Goal: Task Accomplishment & Management: Manage account settings

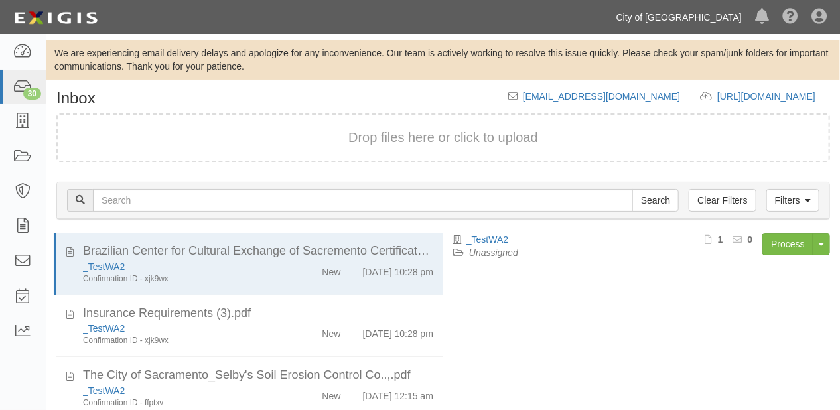
click at [696, 13] on link "City of [GEOGRAPHIC_DATA]" at bounding box center [679, 17] width 139 height 27
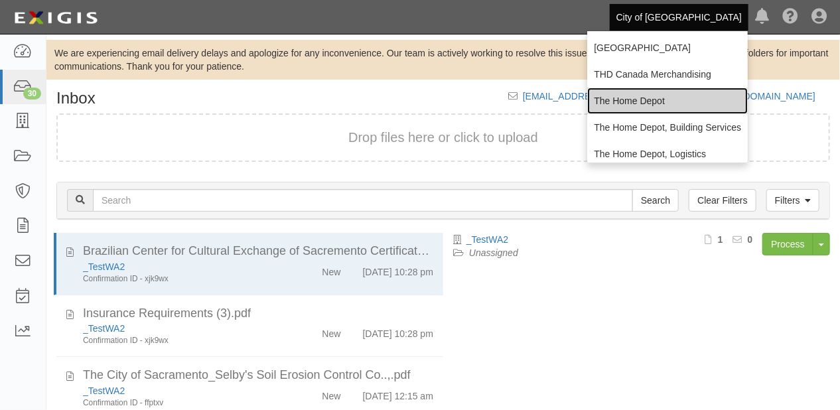
click at [663, 109] on link "The Home Depot" at bounding box center [667, 101] width 161 height 27
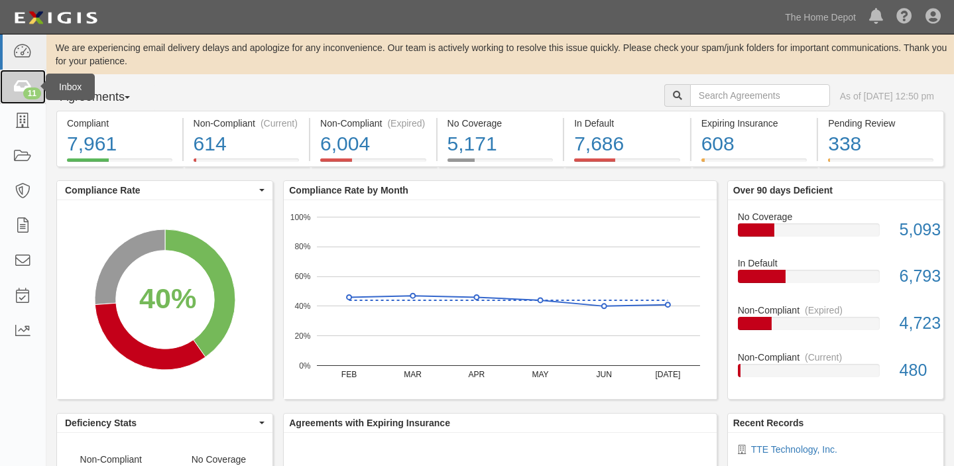
click at [23, 98] on link "11" at bounding box center [23, 87] width 46 height 35
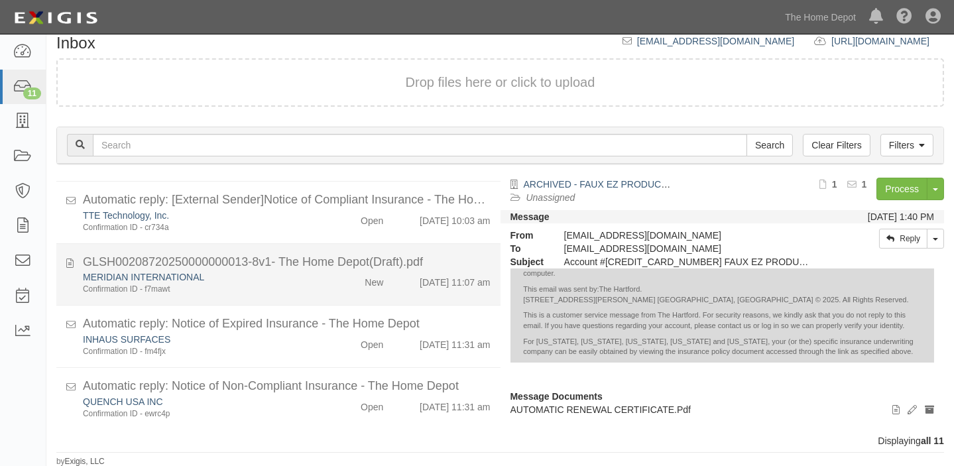
scroll to position [485, 0]
click at [336, 267] on div "GLSH00208720250000000013-8v1- The Home Depot(Draft).pdf" at bounding box center [287, 261] width 408 height 17
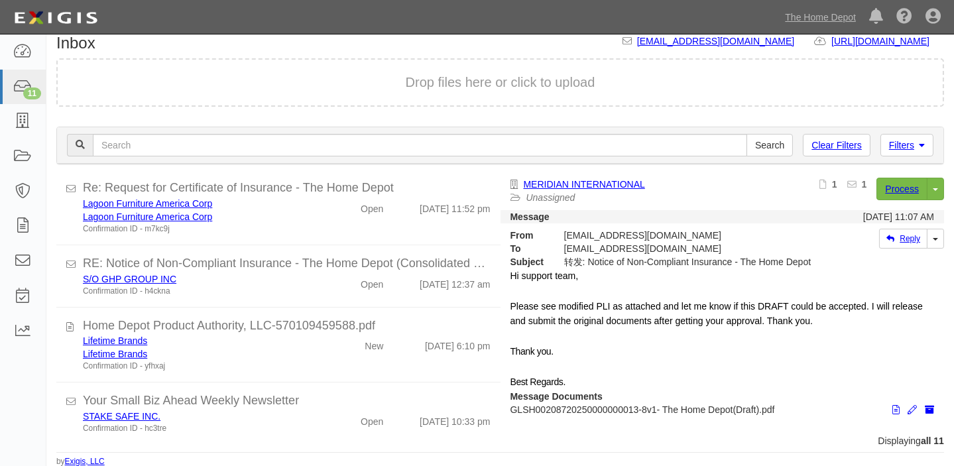
scroll to position [123, 0]
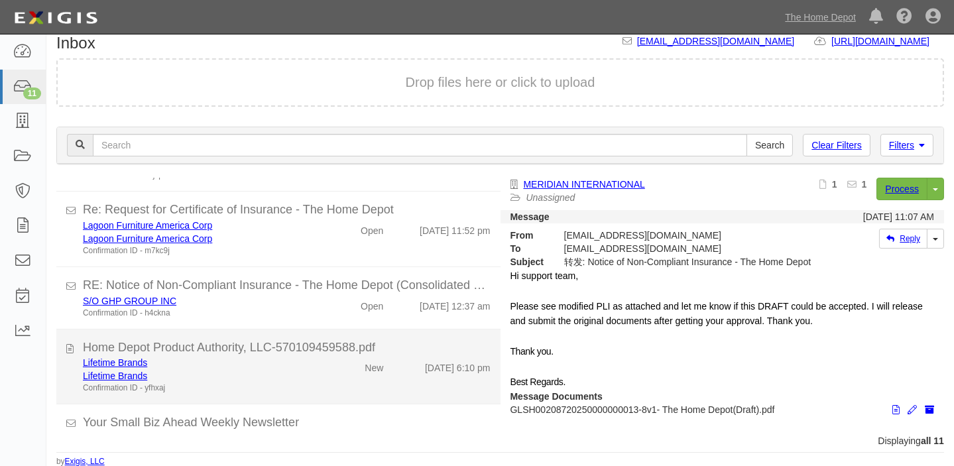
click at [346, 353] on div "Home Depot Product Authority, LLC-570109459588.pdf" at bounding box center [287, 348] width 408 height 17
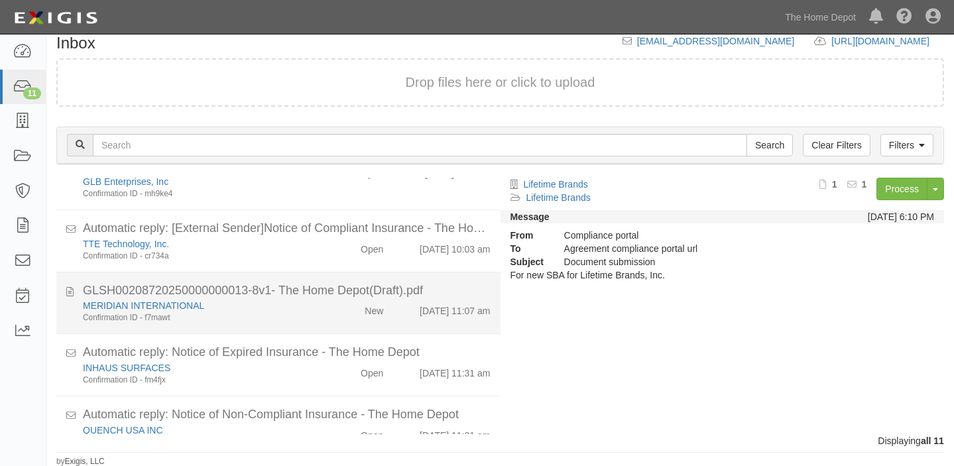
scroll to position [485, 0]
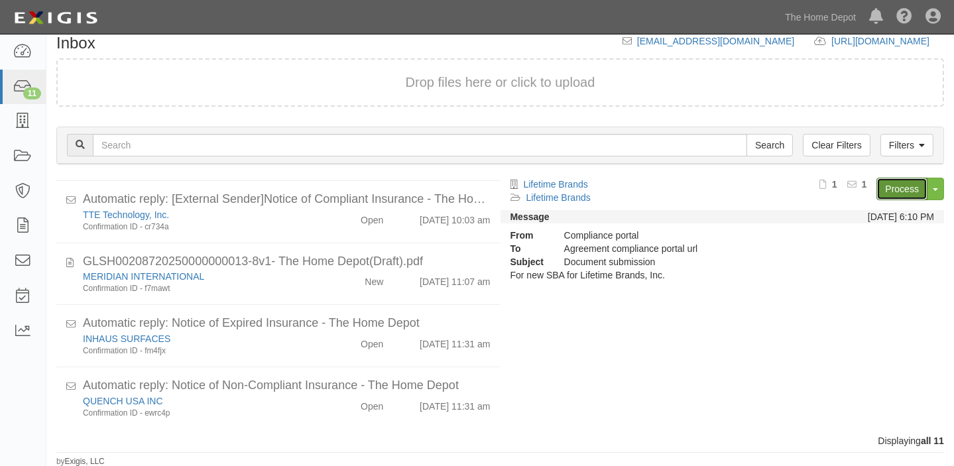
click at [909, 195] on link "Process" at bounding box center [902, 189] width 51 height 23
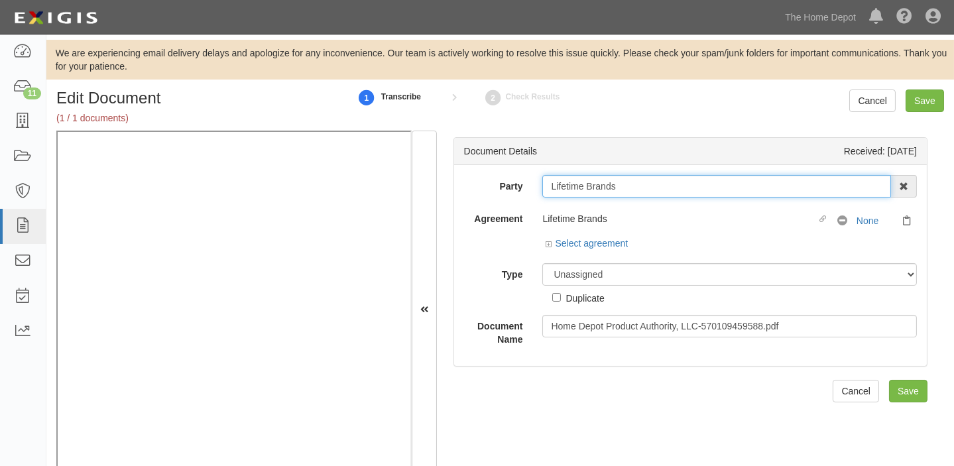
drag, startPoint x: 545, startPoint y: 188, endPoint x: 655, endPoint y: 184, distance: 110.1
click at [655, 184] on input "Lifetime Brands" at bounding box center [717, 186] width 349 height 23
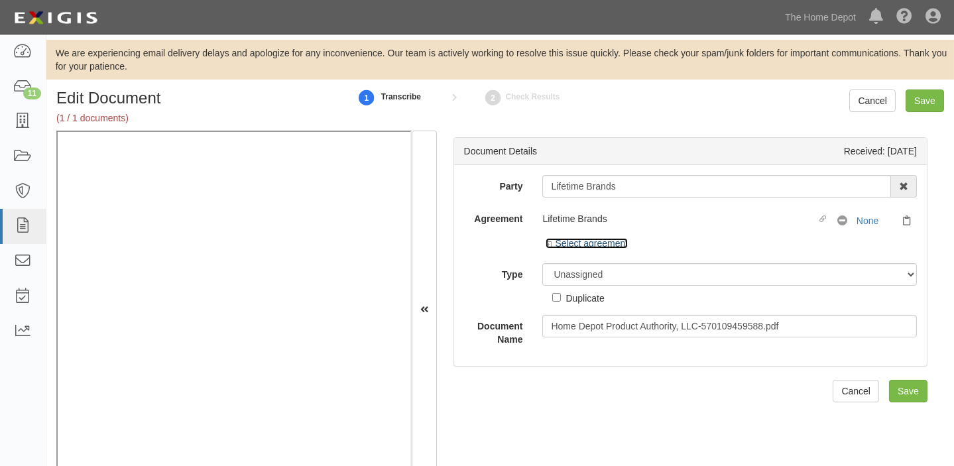
click at [624, 244] on link "Select agreement" at bounding box center [587, 243] width 82 height 11
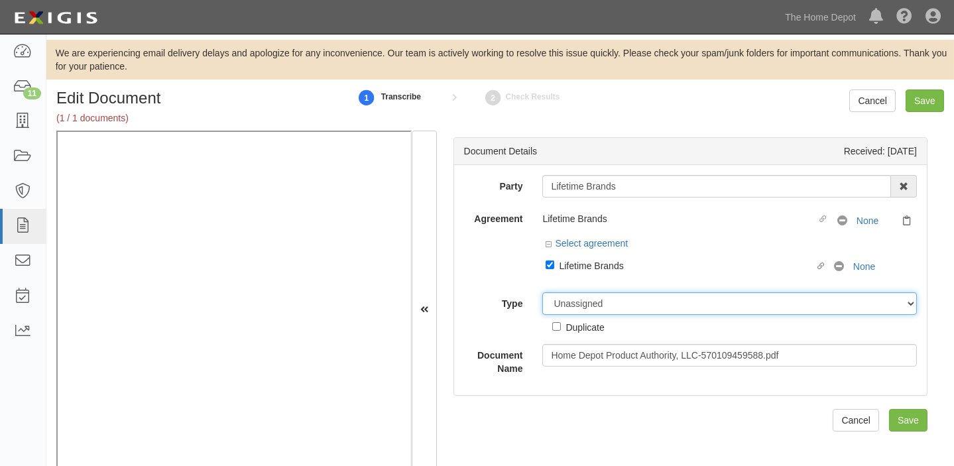
click at [604, 294] on select "Unassigned Binder Cancellation Notice Certificate Contract Endorsement Insuranc…" at bounding box center [730, 303] width 375 height 23
select select "CertificateDetail"
click at [543, 292] on select "Unassigned Binder Cancellation Notice Certificate Contract Endorsement Insuranc…" at bounding box center [730, 303] width 375 height 23
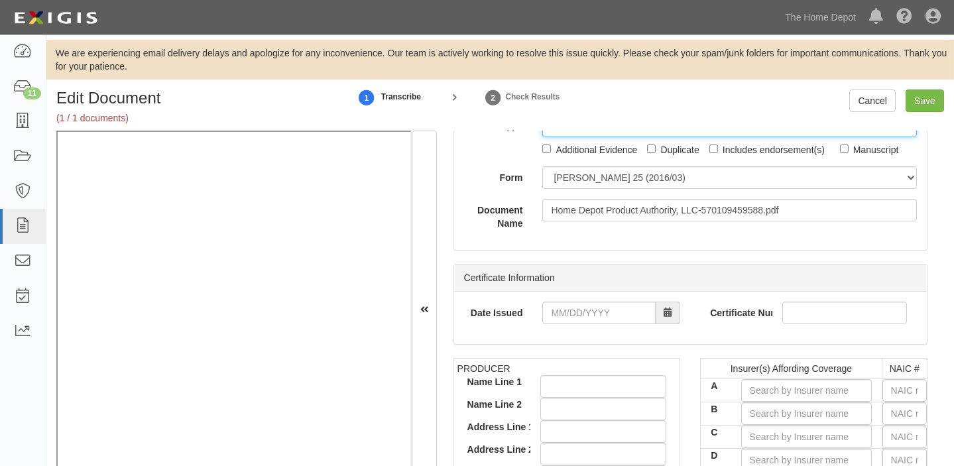
scroll to position [180, 0]
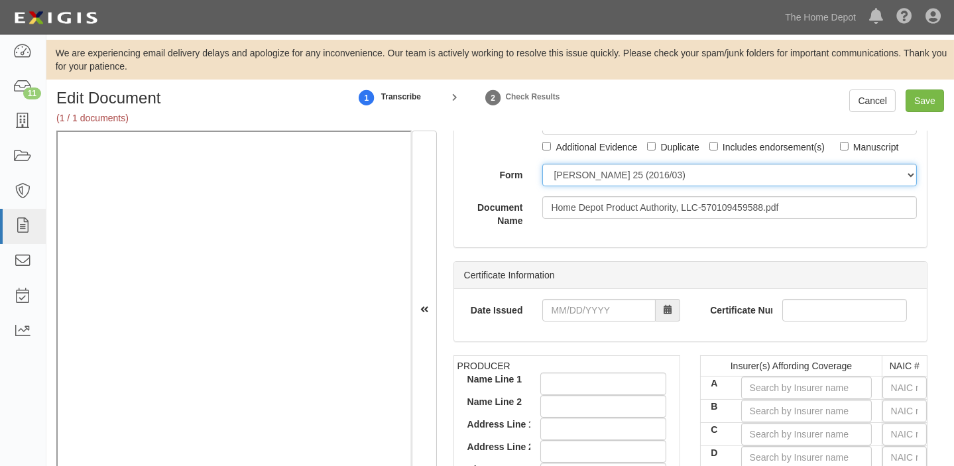
click at [578, 179] on select "[PERSON_NAME] 25 (2016/03) [PERSON_NAME] 101 [PERSON_NAME] 855 NY (2014/05) Gen…" at bounding box center [730, 175] width 375 height 23
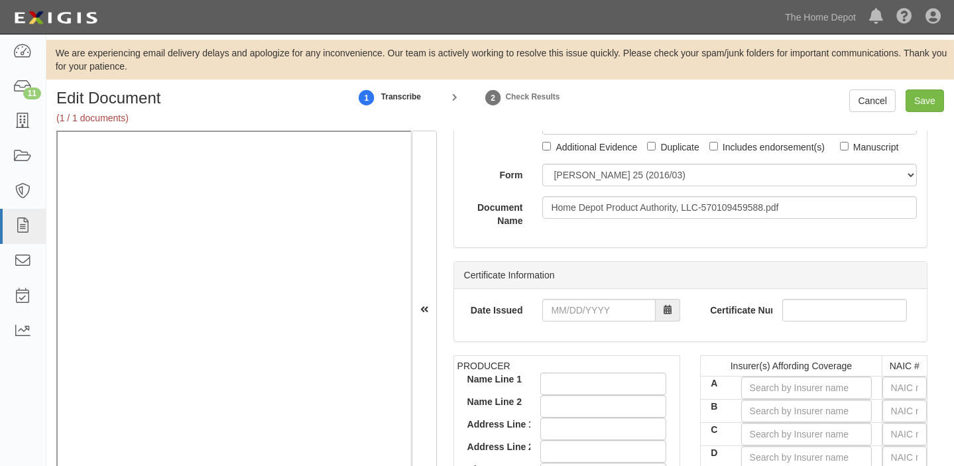
click at [575, 247] on div "Document Details Received: 08/13/2025 Party Lifetime Brands 1000576868 Ontario …" at bounding box center [690, 310] width 507 height 359
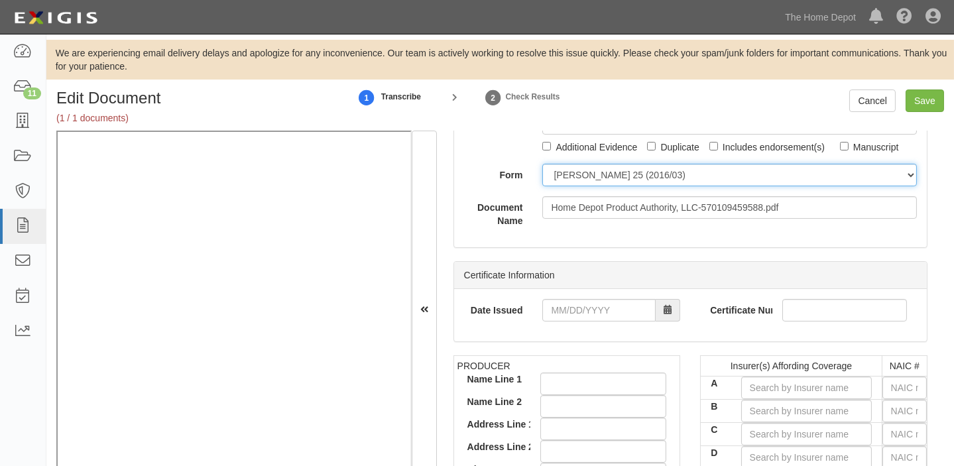
click at [616, 164] on select "ACORD 25 (2016/03) ACORD 101 ACORD 855 NY (2014/05) General" at bounding box center [730, 175] width 375 height 23
select select "GeneralFormDetail"
click at [543, 164] on select "ACORD 25 (2016/03) ACORD 101 ACORD 855 NY (2014/05) General" at bounding box center [730, 175] width 375 height 23
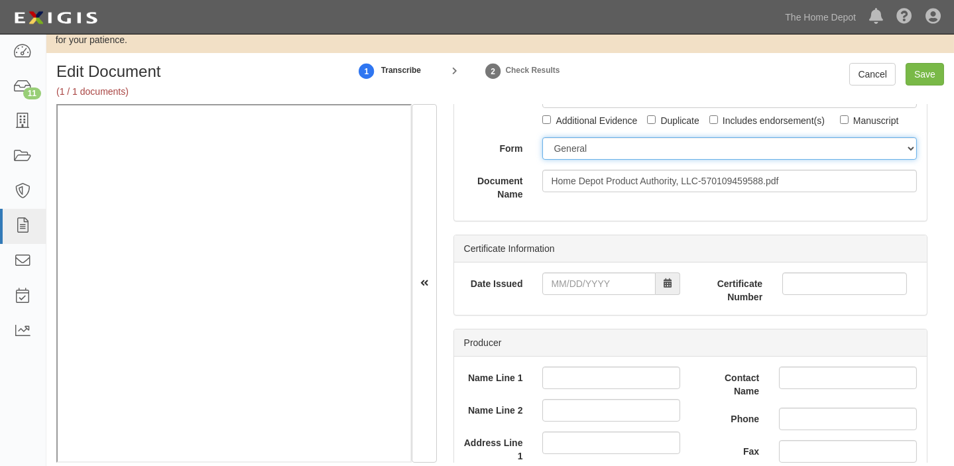
scroll to position [42, 0]
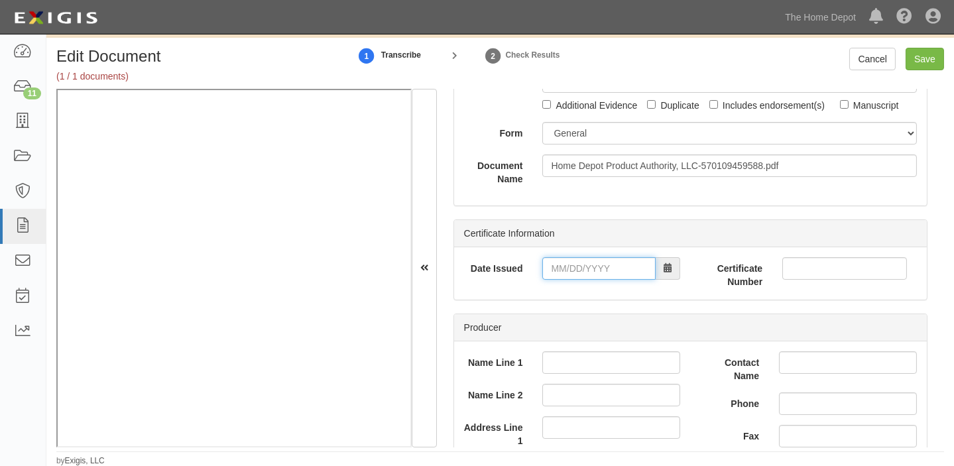
click at [583, 268] on input "Date Issued" at bounding box center [599, 268] width 113 height 23
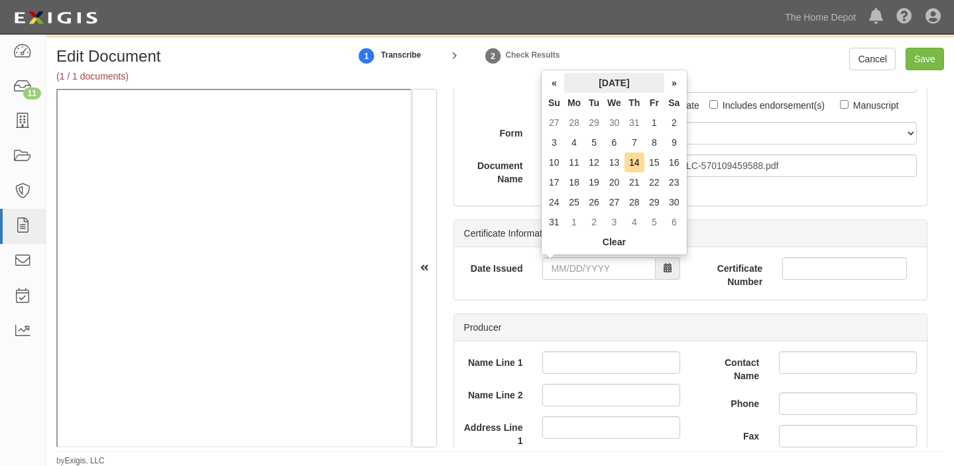
click at [618, 79] on th "August 2025" at bounding box center [614, 83] width 100 height 20
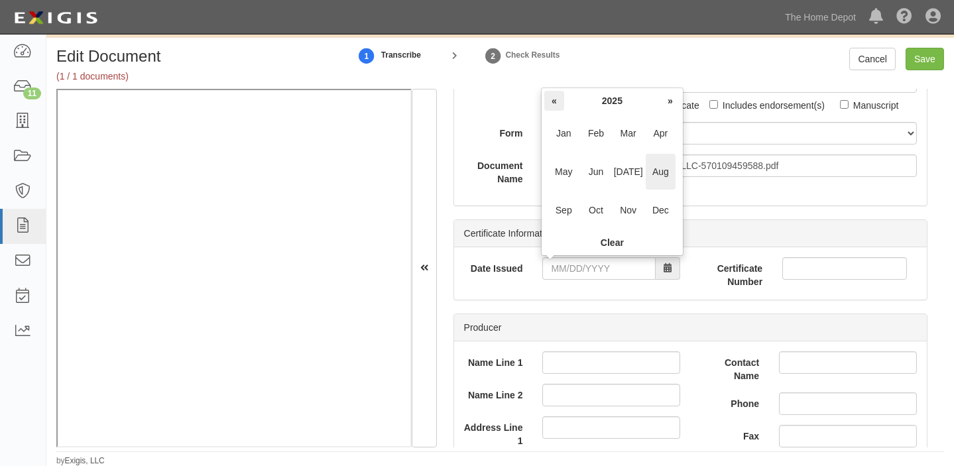
click at [557, 109] on th "«" at bounding box center [555, 101] width 20 height 20
click at [624, 212] on span "Nov" at bounding box center [628, 210] width 30 height 36
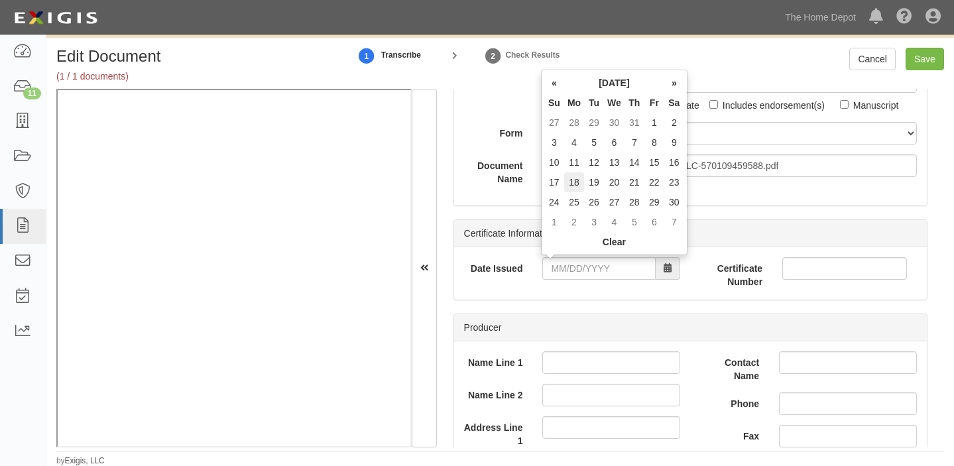
click at [568, 179] on td "18" at bounding box center [574, 182] width 20 height 20
type input "11/18/2024"
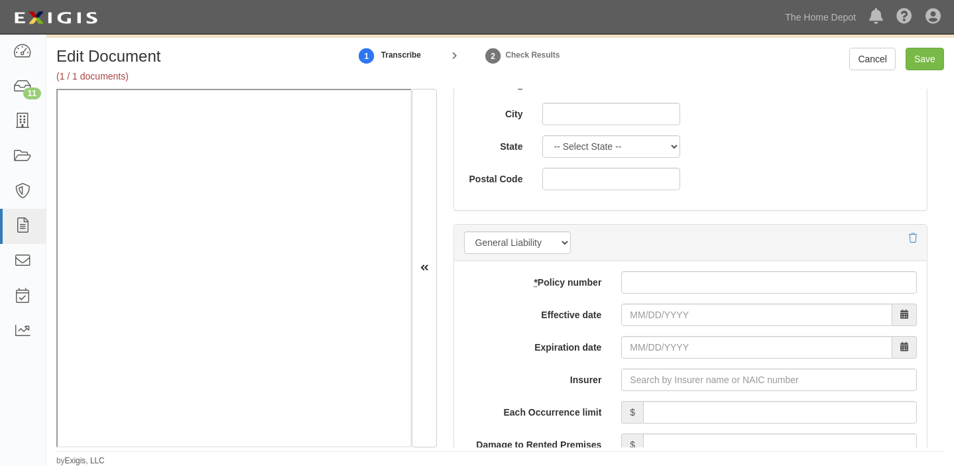
scroll to position [904, 0]
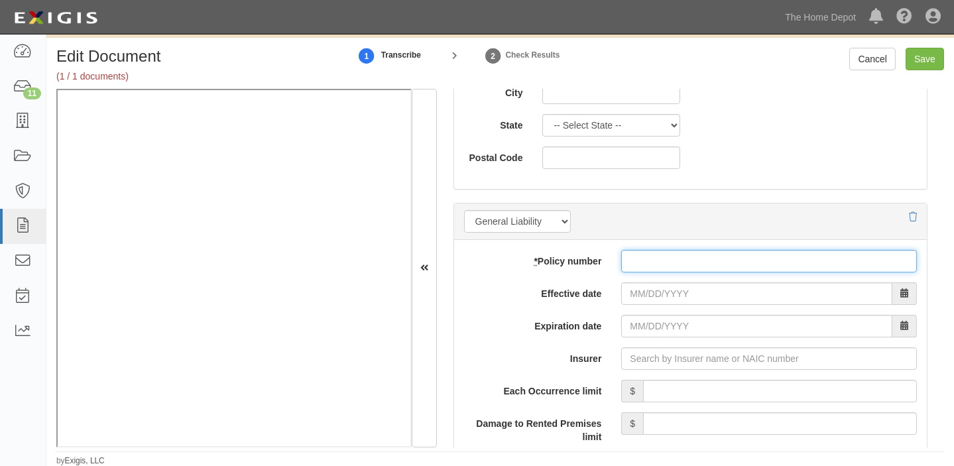
drag, startPoint x: 649, startPoint y: 271, endPoint x: 649, endPoint y: 263, distance: 7.3
click at [649, 263] on input "* Policy number" at bounding box center [769, 261] width 296 height 23
paste input "RM5GL00048241"
type input "RM5GL00048241"
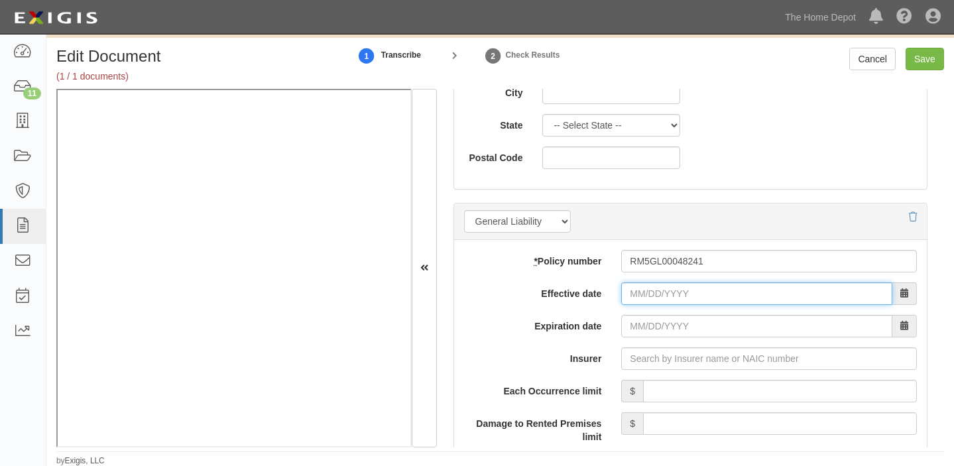
click at [647, 296] on input "Effective date" at bounding box center [756, 294] width 271 height 23
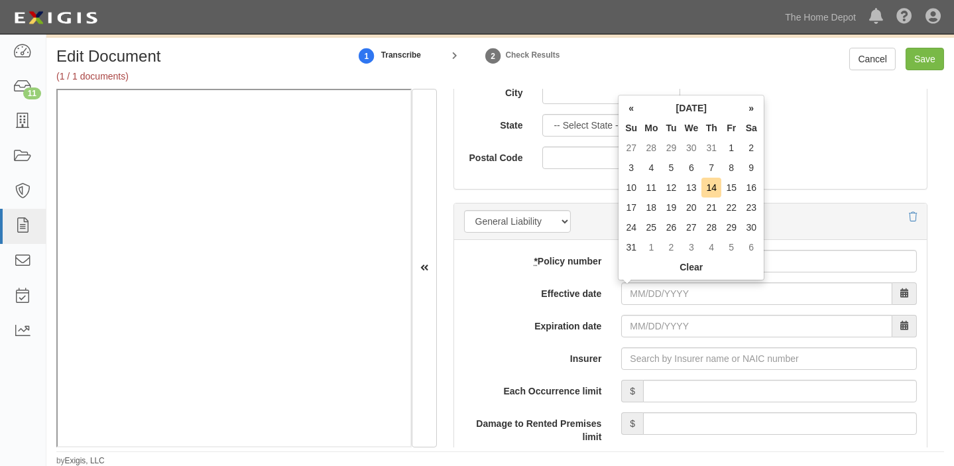
drag, startPoint x: 703, startPoint y: 109, endPoint x: 684, endPoint y: 111, distance: 18.7
click at [696, 108] on th "August 2025" at bounding box center [691, 108] width 100 height 20
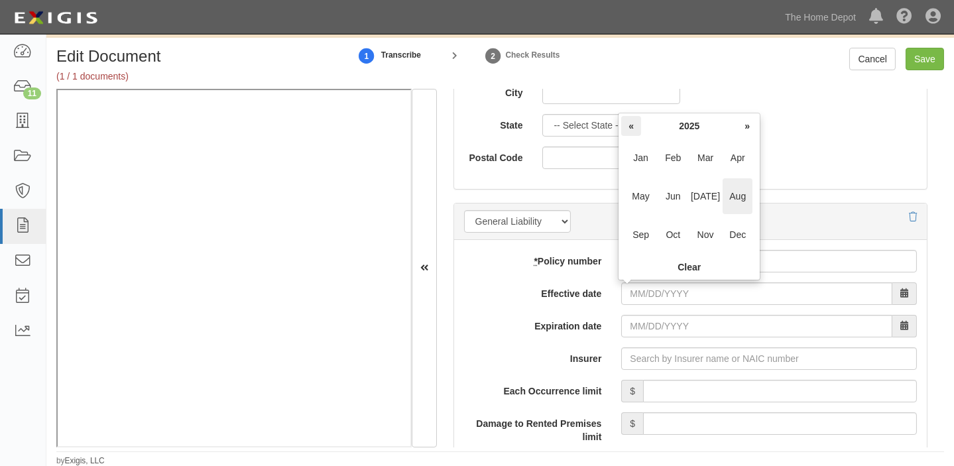
click at [631, 133] on th "«" at bounding box center [631, 126] width 20 height 20
click at [708, 225] on span "Nov" at bounding box center [706, 235] width 30 height 36
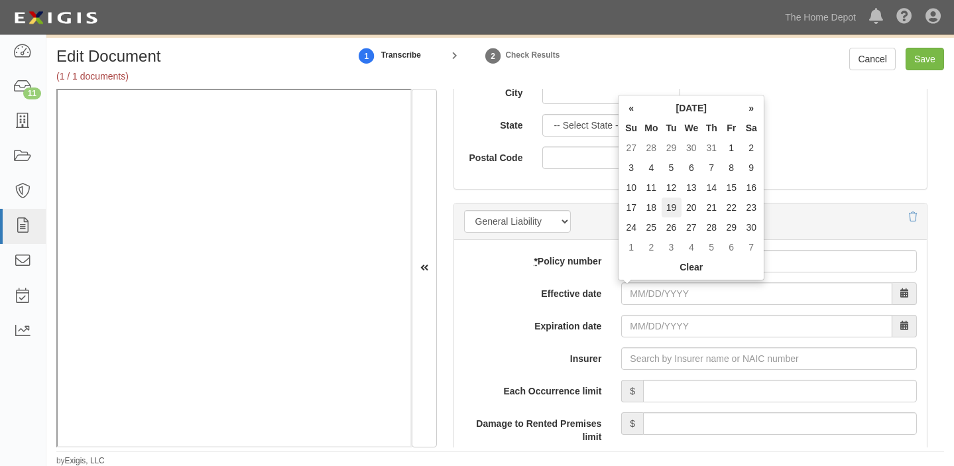
click at [669, 203] on td "19" at bounding box center [672, 208] width 20 height 20
type input "11/19/2024"
type input "11/19/2025"
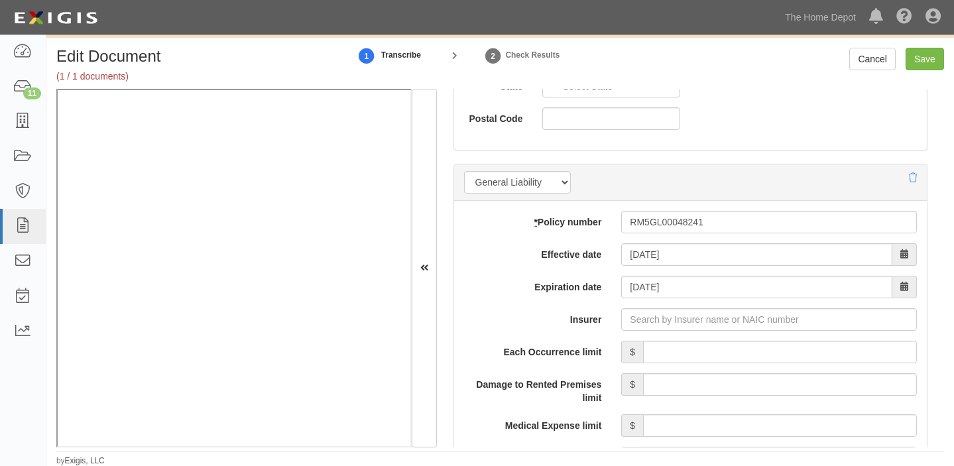
scroll to position [964, 0]
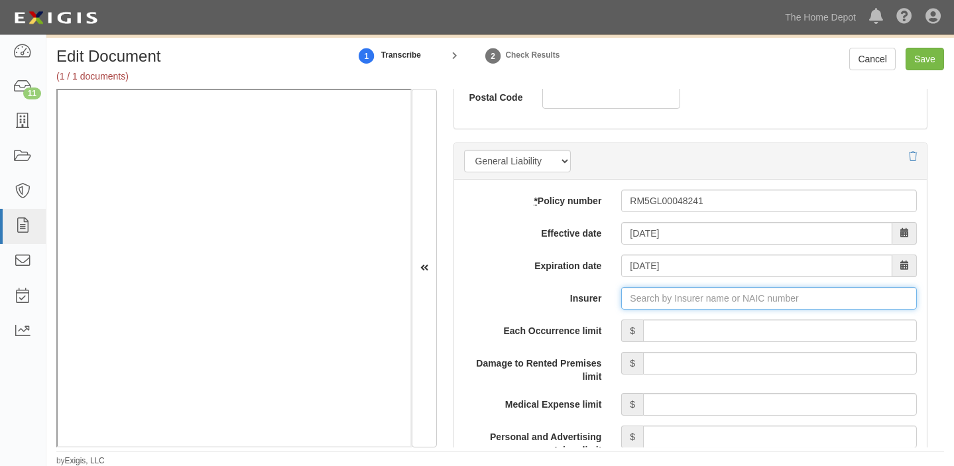
click at [702, 302] on input "Insurer" at bounding box center [769, 298] width 296 height 23
type input "180 Seguros S.A. (0) NR Rating"
type input "1"
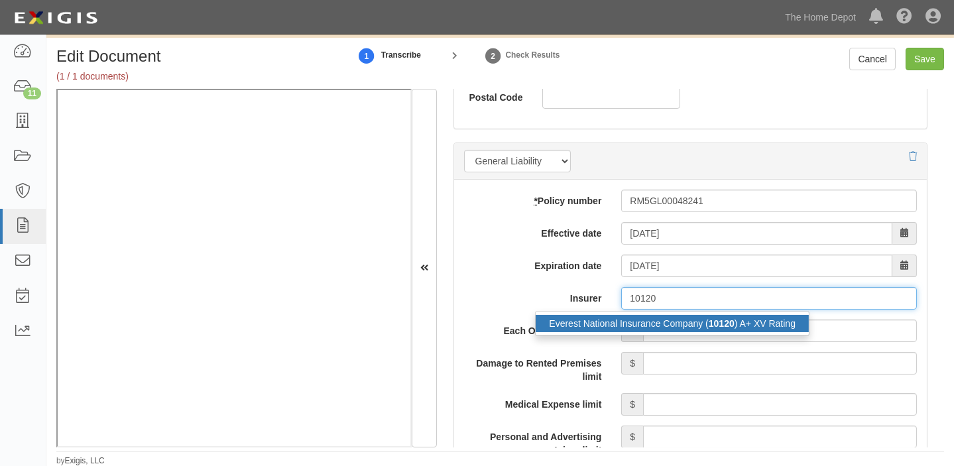
click at [703, 321] on div "Everest National Insurance Company ( 10120 ) A+ XV Rating" at bounding box center [672, 323] width 273 height 17
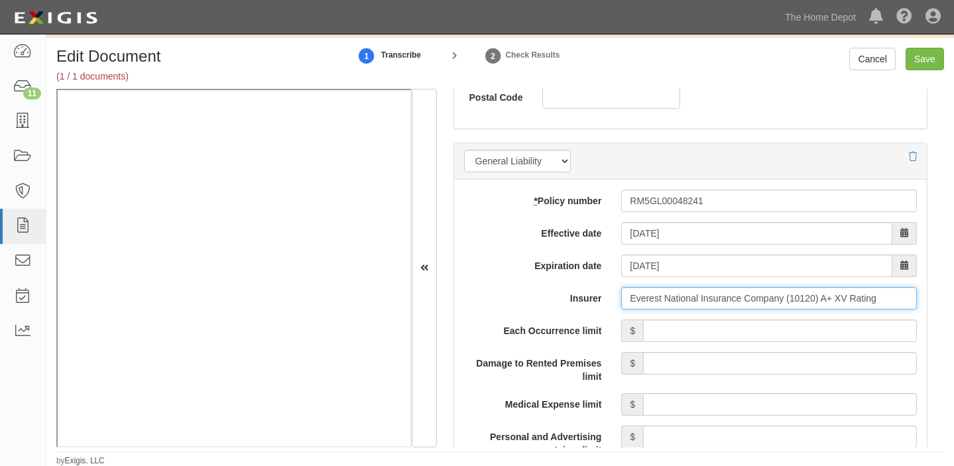
type input "Everest National Insurance Company (10120) A+ XV Rating"
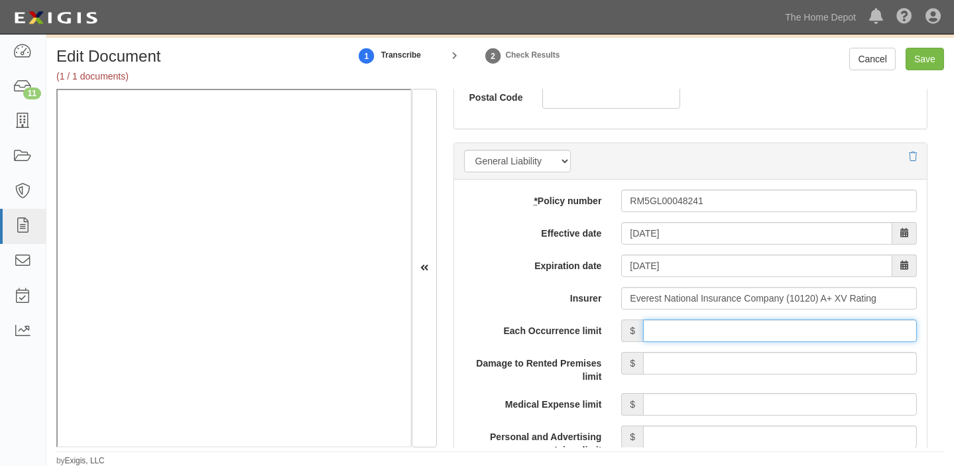
click at [713, 325] on input "Each Occurrence limit" at bounding box center [780, 331] width 274 height 23
type input "3,000,000"
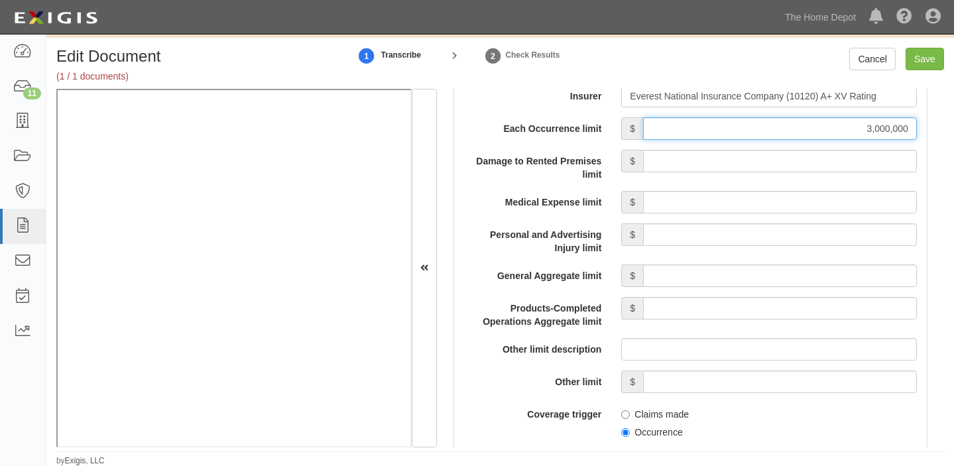
scroll to position [1206, 0]
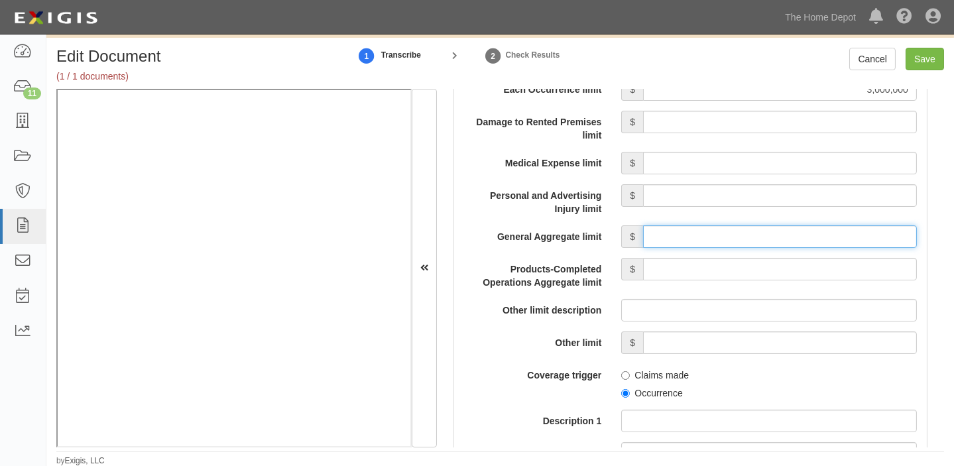
click at [757, 238] on input "General Aggregate limit" at bounding box center [780, 236] width 274 height 23
type input "6,000,000"
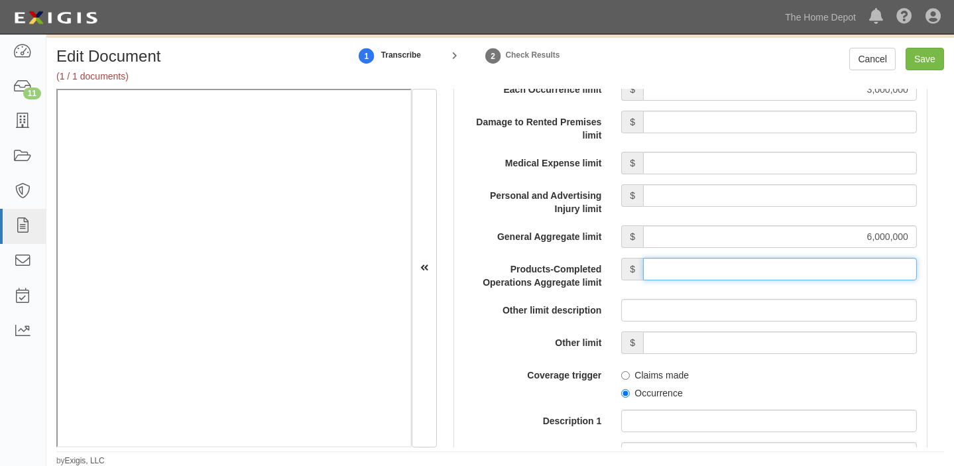
click at [763, 270] on input "Products-Completed Operations Aggregate limit" at bounding box center [780, 269] width 274 height 23
type input "6,000,000"
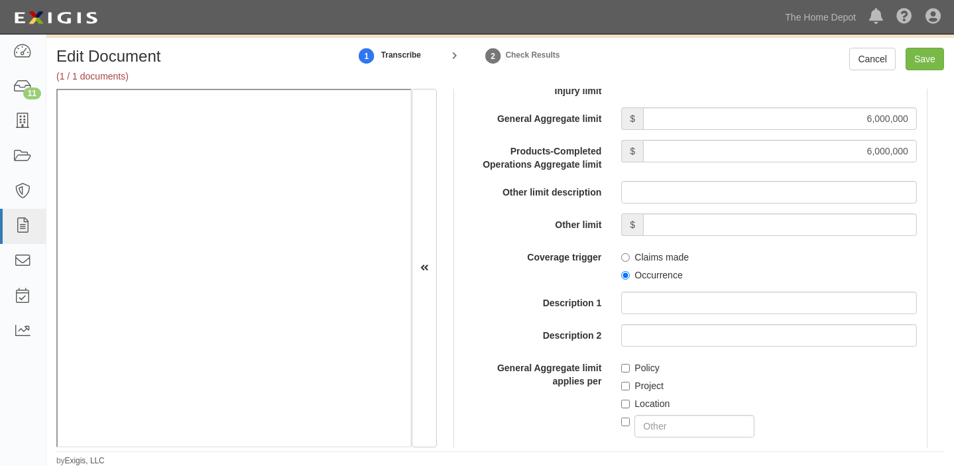
scroll to position [1326, 0]
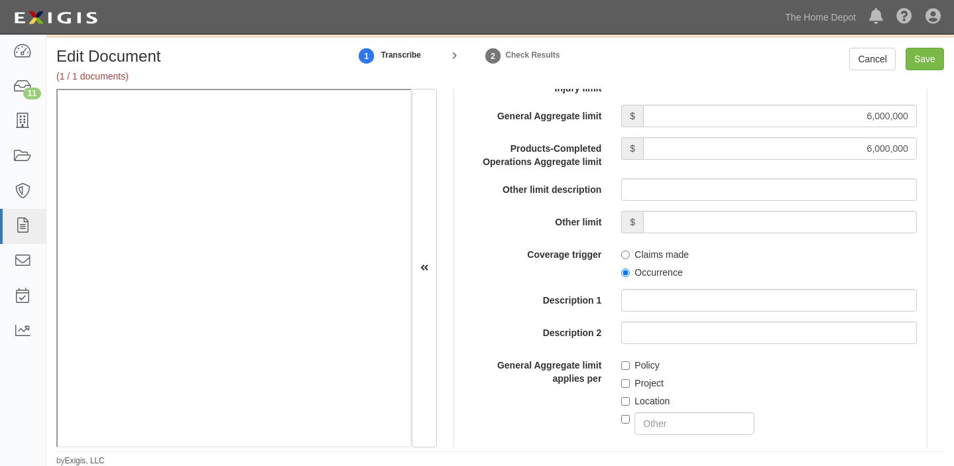
click at [659, 274] on label "Occurrence" at bounding box center [651, 272] width 61 height 13
click at [630, 274] on input "Occurrence" at bounding box center [625, 273] width 9 height 9
radio input "true"
click at [644, 364] on label "Policy" at bounding box center [640, 365] width 38 height 13
click at [630, 364] on input "Policy" at bounding box center [625, 365] width 9 height 9
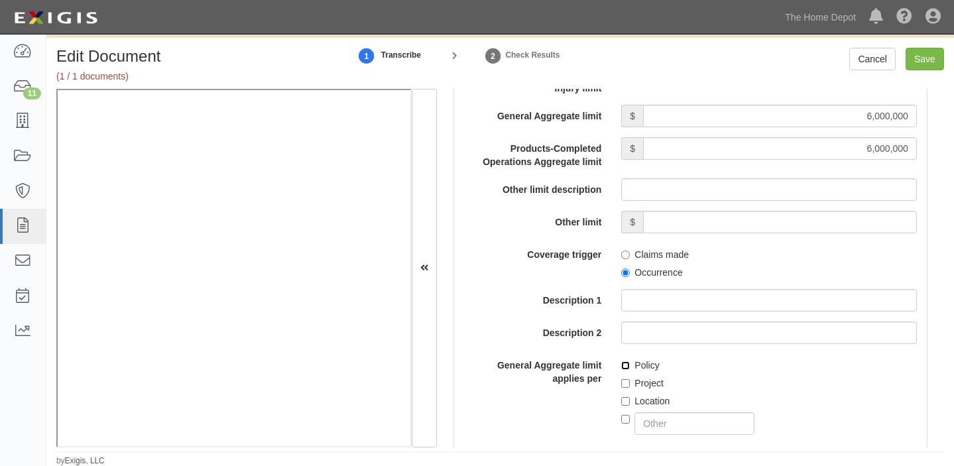
checkbox input "true"
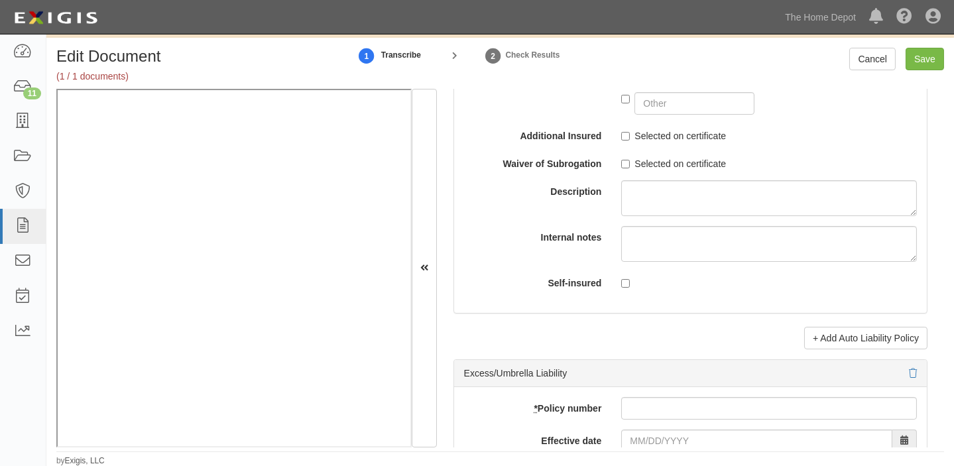
scroll to position [2593, 0]
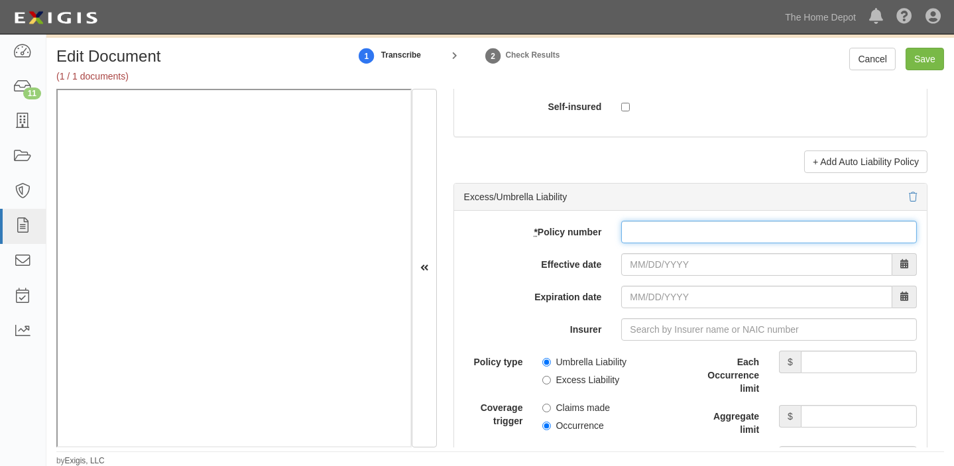
paste input "XC5CU00224241"
click at [637, 243] on input "XC5CU00224241" at bounding box center [769, 232] width 296 height 23
type input "XC5CU00224241"
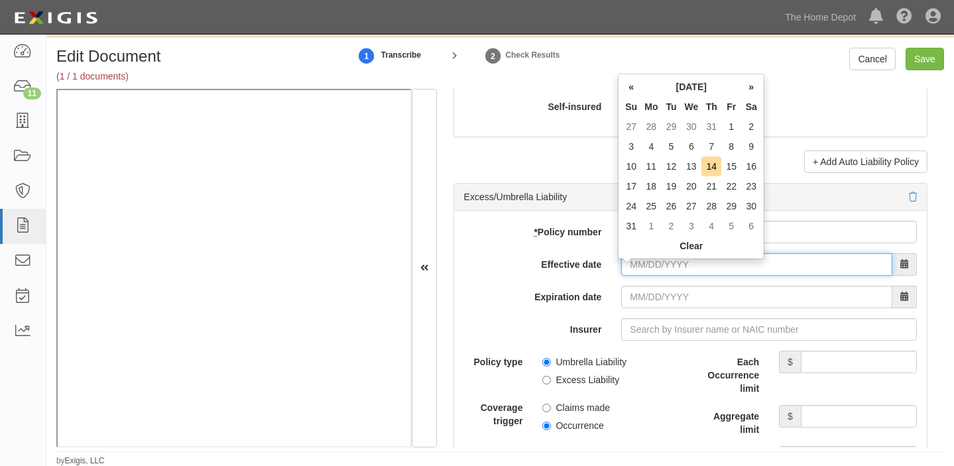
click at [642, 268] on input "Effective date" at bounding box center [756, 264] width 271 height 23
click at [693, 87] on th "August 2025" at bounding box center [691, 87] width 100 height 20
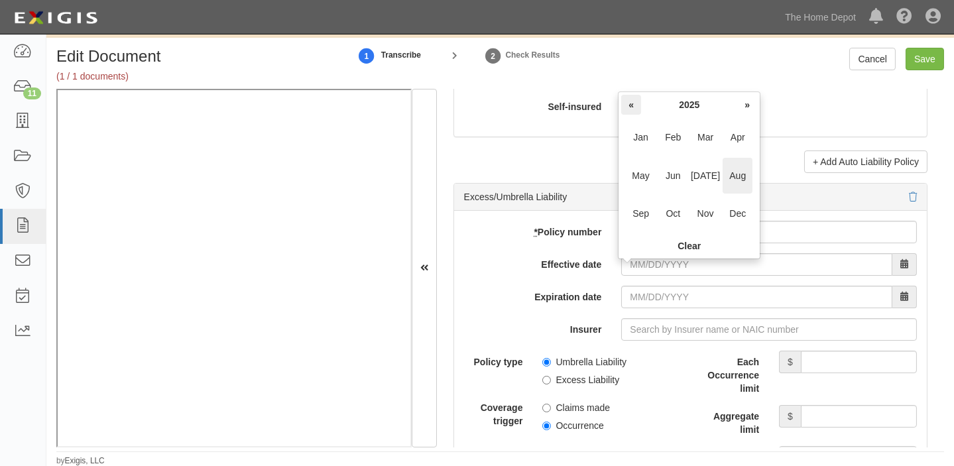
click at [630, 100] on th "«" at bounding box center [631, 105] width 20 height 20
click at [705, 224] on span "Nov" at bounding box center [706, 214] width 30 height 36
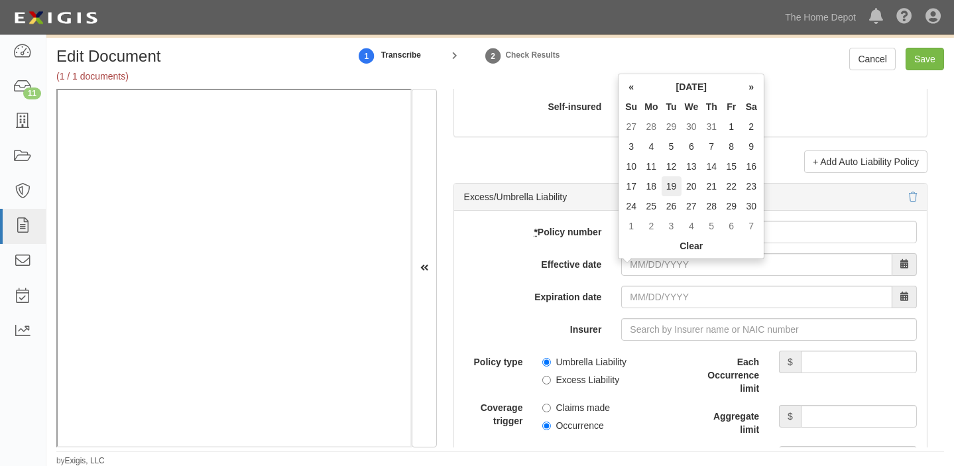
click at [663, 188] on td "19" at bounding box center [672, 186] width 20 height 20
type input "11/19/2024"
type input "11/19/2025"
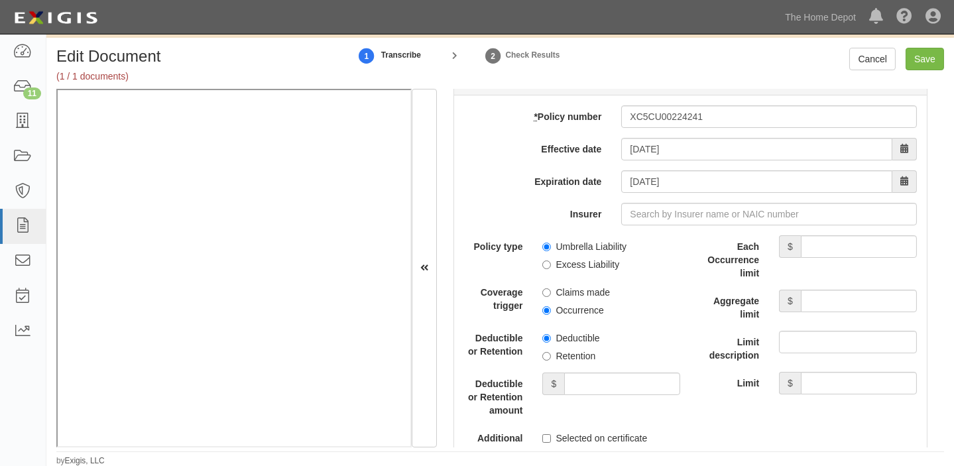
scroll to position [2773, 0]
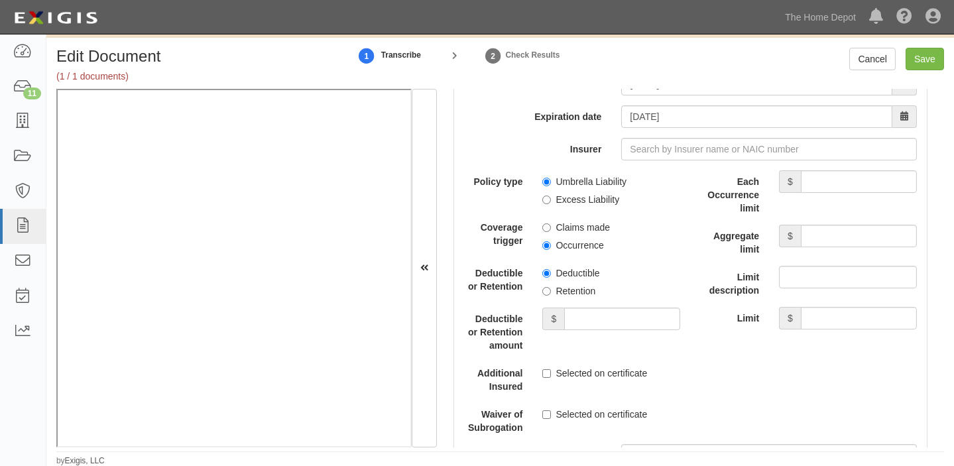
click at [578, 188] on label "Umbrella Liability" at bounding box center [585, 181] width 84 height 13
click at [551, 186] on input "Umbrella Liability" at bounding box center [547, 182] width 9 height 9
radio input "true"
click at [559, 252] on label "Occurrence" at bounding box center [573, 245] width 61 height 13
click at [551, 250] on input "Occurrence" at bounding box center [547, 245] width 9 height 9
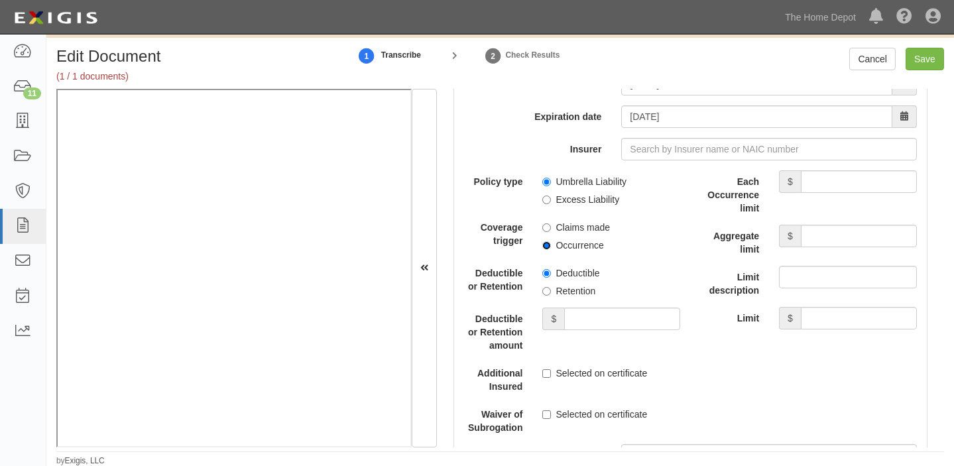
radio input "true"
click at [555, 294] on label "Retention" at bounding box center [569, 291] width 53 height 13
click at [551, 294] on input "Retention" at bounding box center [547, 291] width 9 height 9
radio input "true"
click at [576, 319] on input "Deductible or Retention amount" at bounding box center [622, 319] width 116 height 23
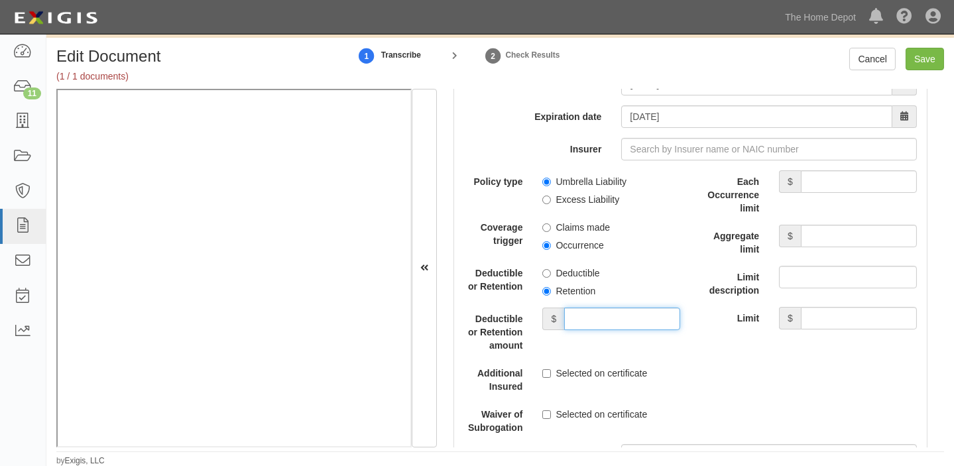
type input "10,000"
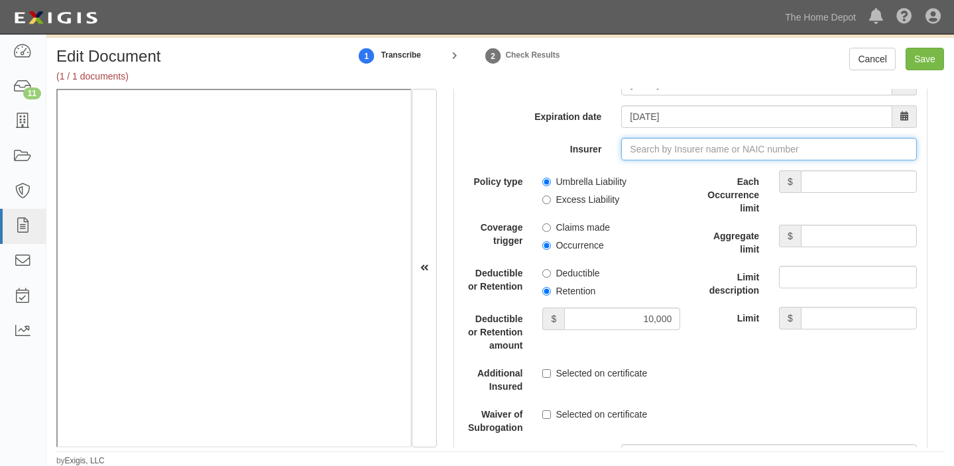
click at [773, 161] on input "Insurer" at bounding box center [769, 149] width 296 height 23
type input "180 Seguros S.A. (0) NR Rating"
type input "1"
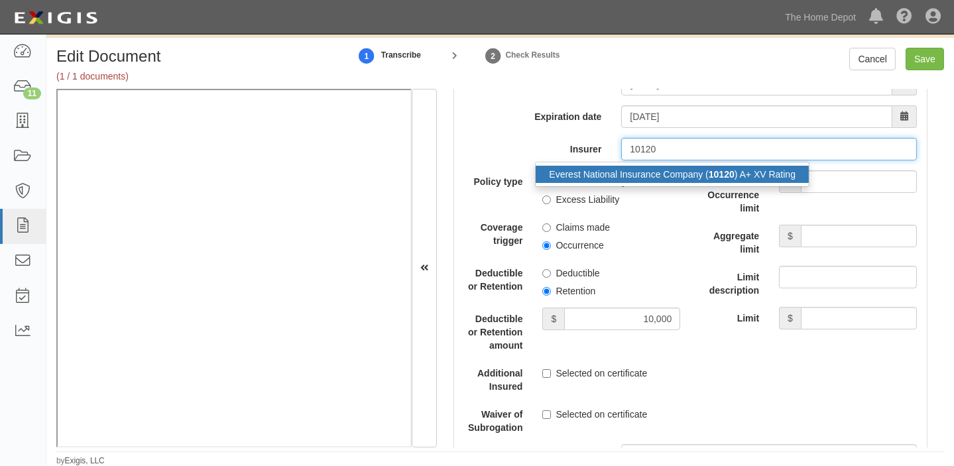
click at [777, 183] on div "Everest National Insurance Company ( 10120 ) A+ XV Rating" at bounding box center [672, 174] width 273 height 17
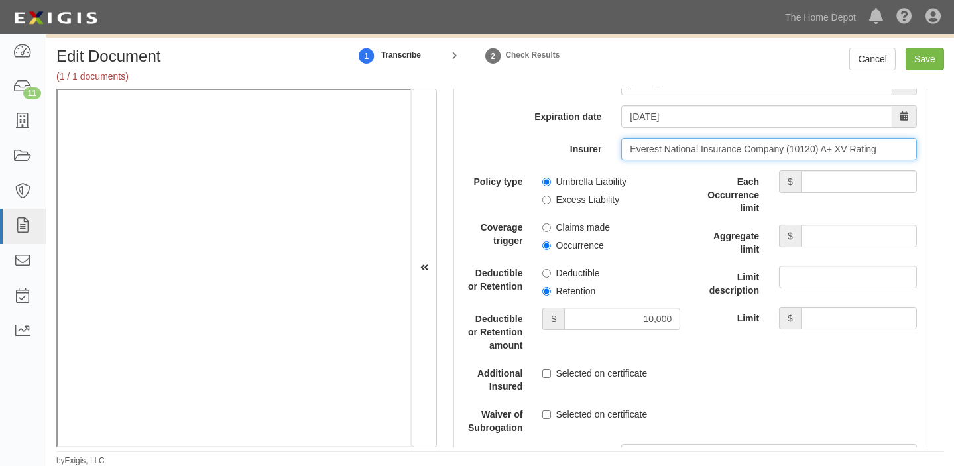
type input "Everest National Insurance Company (10120) A+ XV Rating"
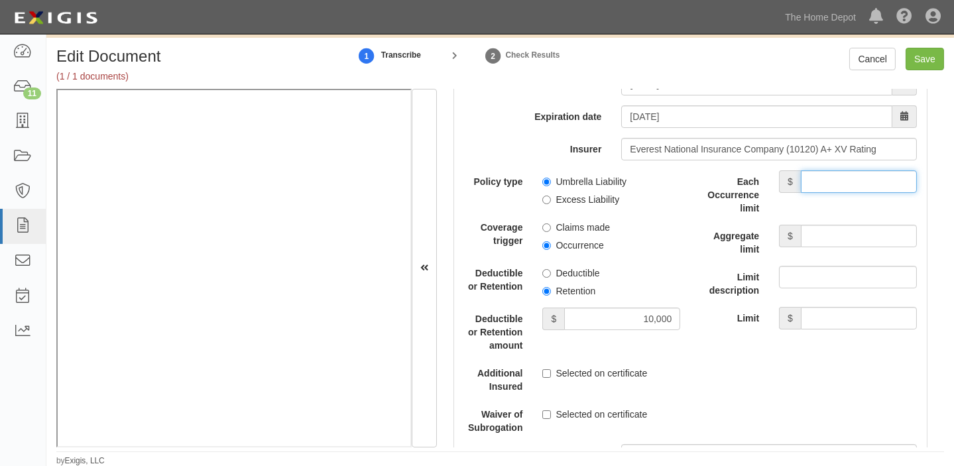
click at [829, 193] on input "Each Occurrence limit" at bounding box center [859, 181] width 116 height 23
type input "5,000,000"
click at [824, 244] on input "Aggregate limit" at bounding box center [859, 236] width 116 height 23
type input "5,000,000"
click at [916, 63] on input "Save" at bounding box center [925, 59] width 38 height 23
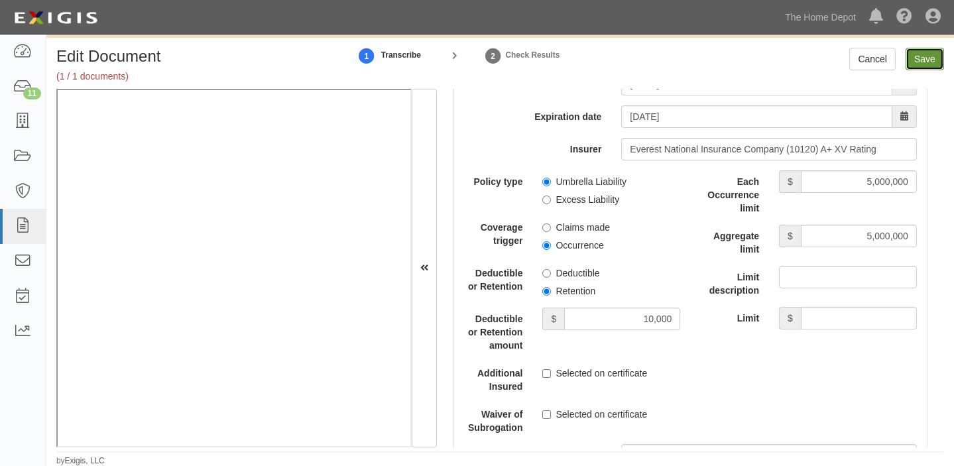
type input "3000000"
type input "6000000"
type input "10000"
type input "5000000"
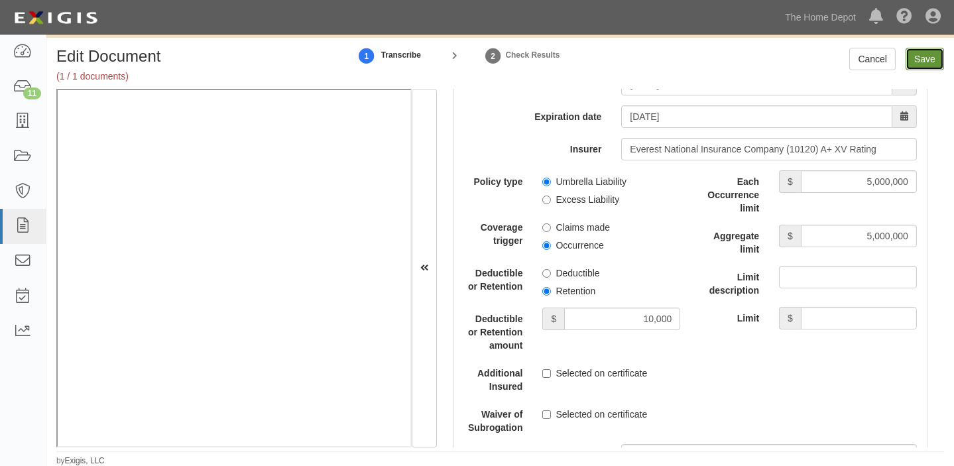
type input "5000000"
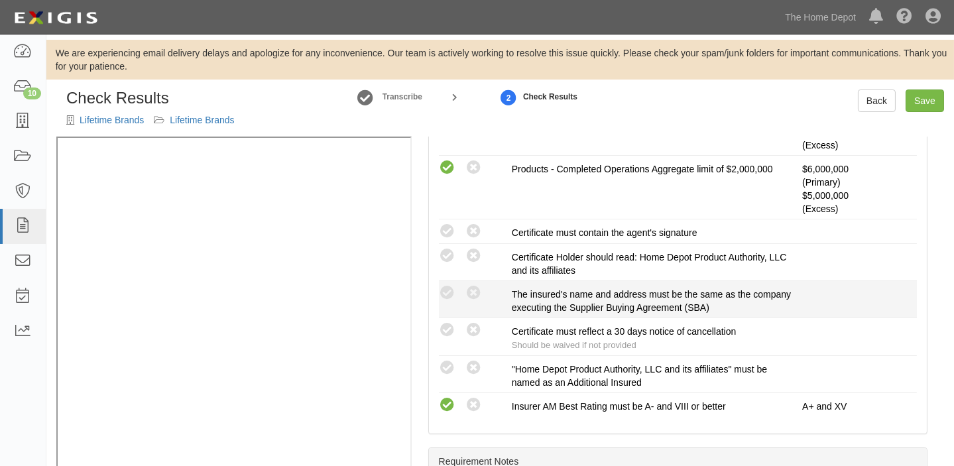
scroll to position [422, 0]
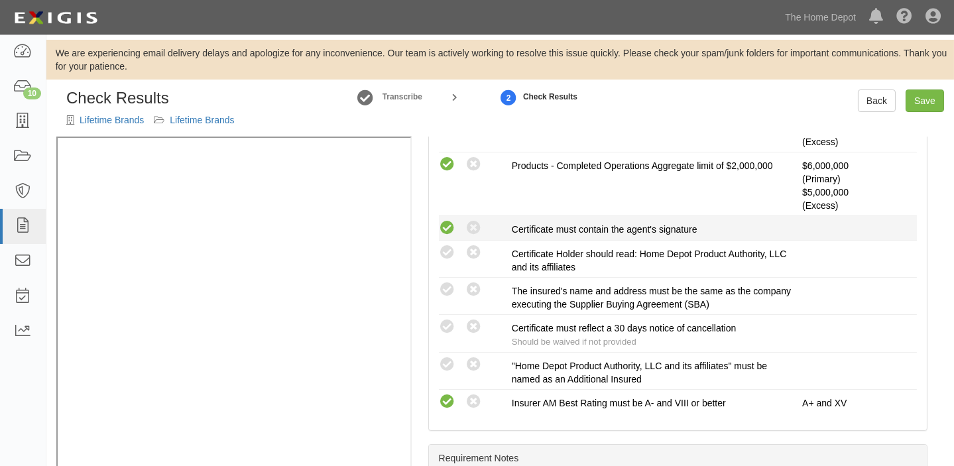
click at [450, 223] on icon at bounding box center [447, 228] width 17 height 17
radio input "true"
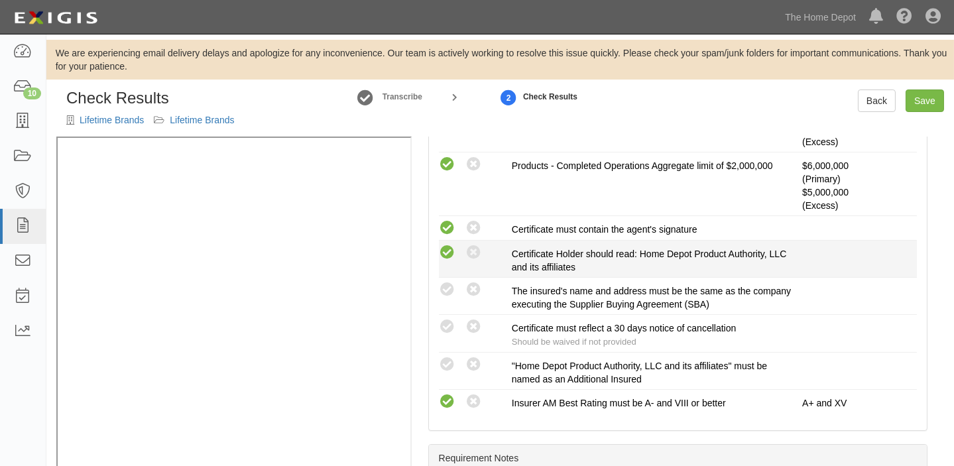
click at [450, 247] on icon at bounding box center [447, 253] width 17 height 17
radio input "true"
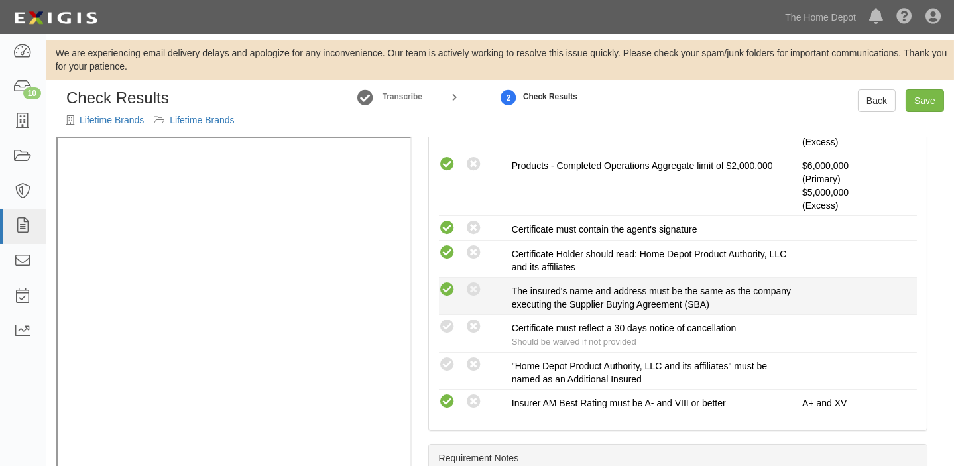
click at [450, 283] on icon at bounding box center [447, 290] width 17 height 17
radio input "true"
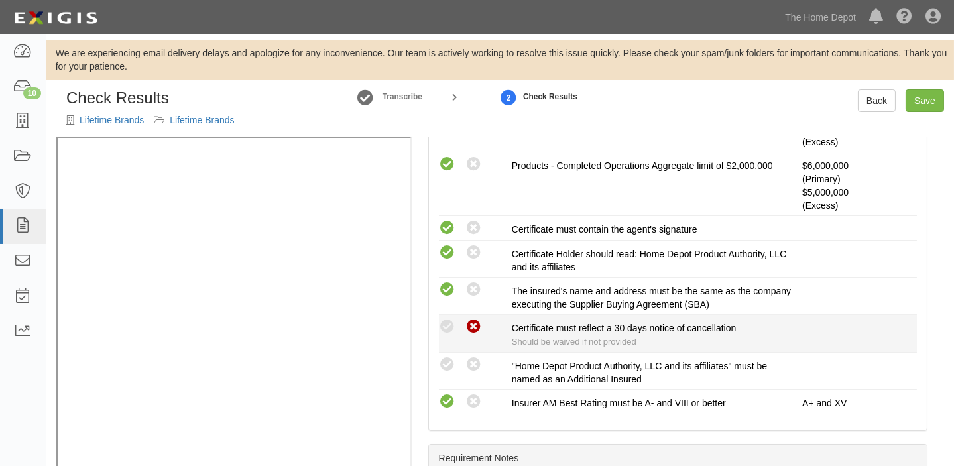
click at [472, 322] on icon at bounding box center [474, 327] width 17 height 17
radio input "true"
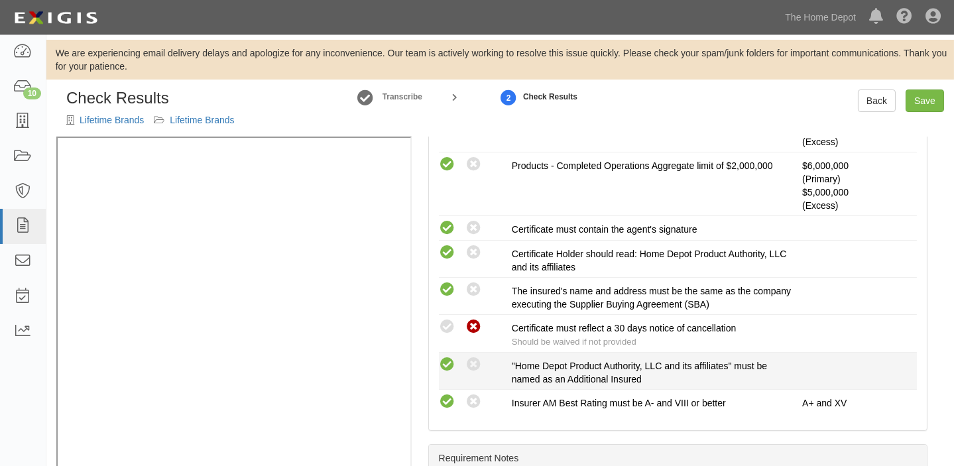
click at [446, 365] on icon at bounding box center [447, 365] width 17 height 17
radio input "true"
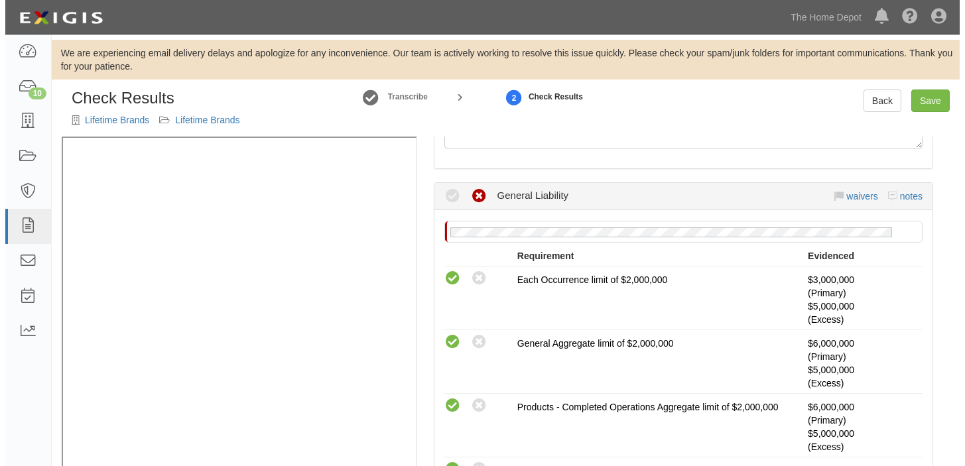
scroll to position [120, 0]
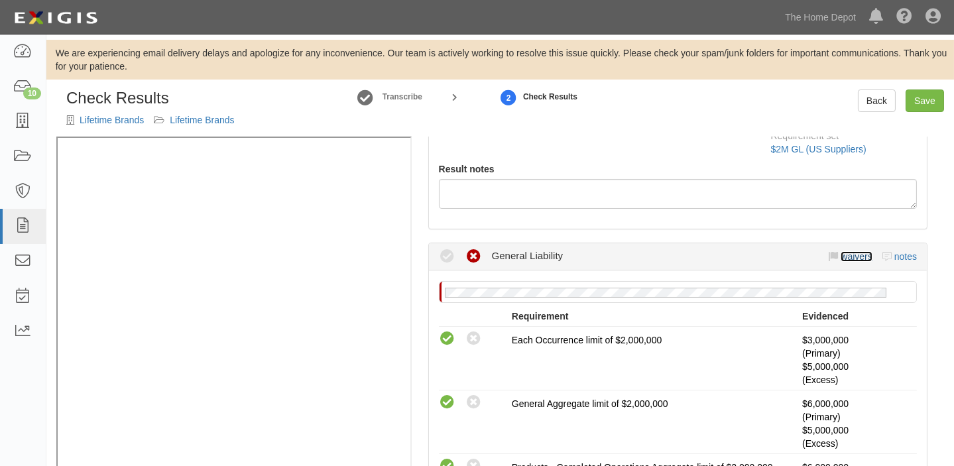
click at [845, 256] on link "waivers" at bounding box center [856, 256] width 31 height 11
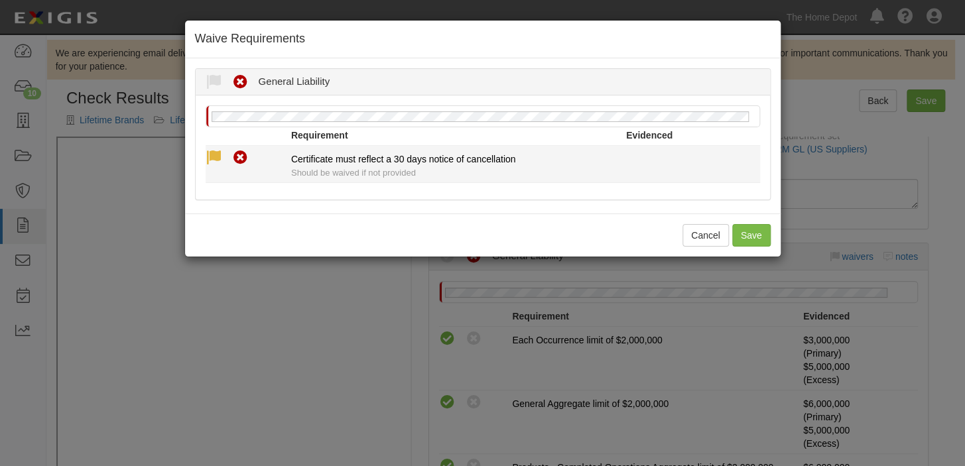
click at [220, 152] on icon at bounding box center [214, 158] width 17 height 17
radio input "true"
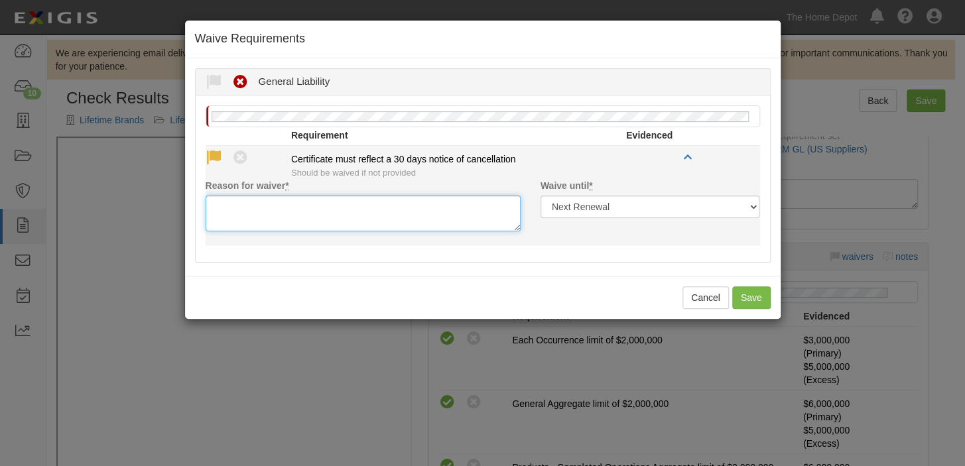
click at [253, 218] on textarea "Reason for waiver *" at bounding box center [363, 214] width 315 height 36
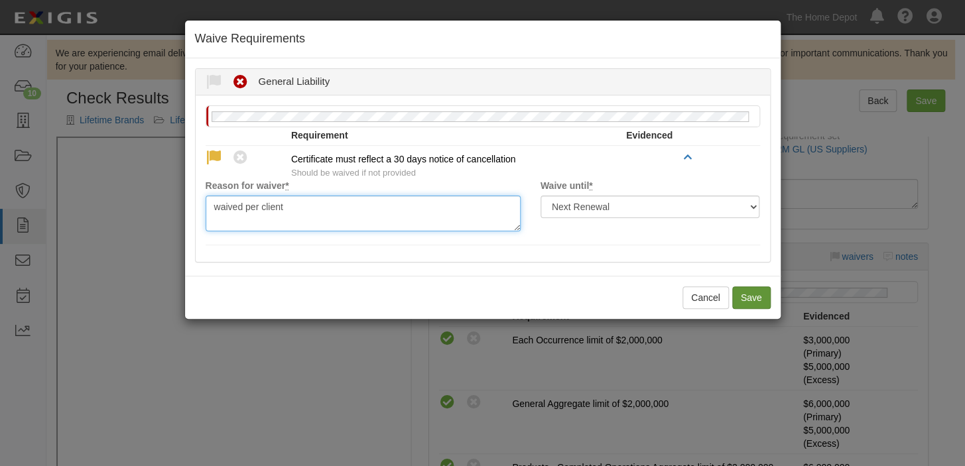
type textarea "waived per client"
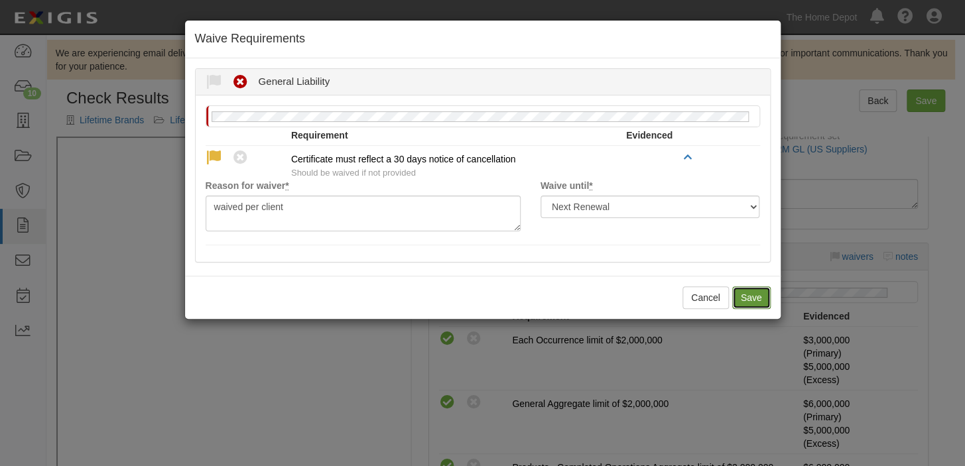
click at [757, 293] on button "Save" at bounding box center [751, 298] width 38 height 23
radio input "true"
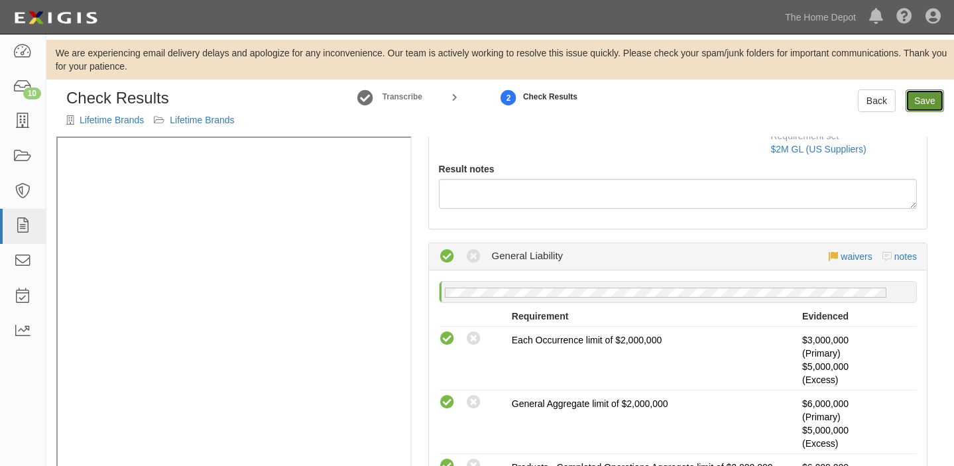
click at [927, 99] on link "Save" at bounding box center [925, 101] width 38 height 23
radio input "true"
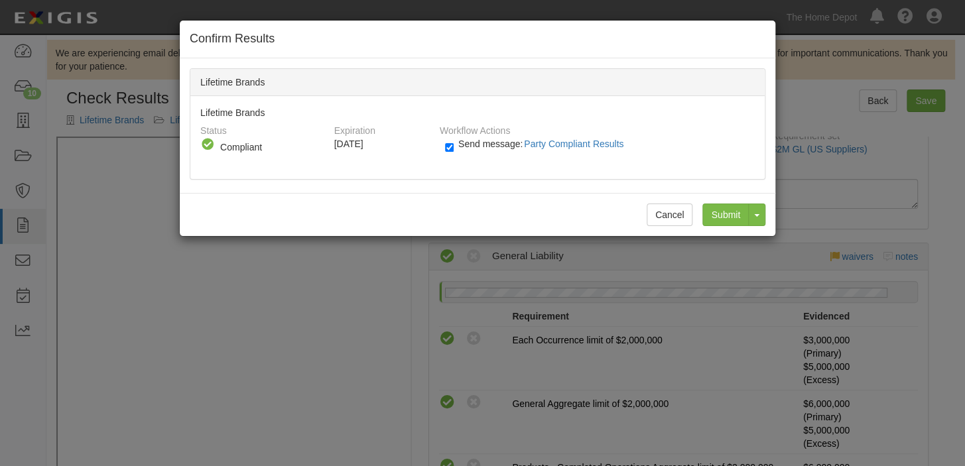
click at [702, 215] on div "Submit Toggle Dropdown Submit and Continue to Agreement" at bounding box center [728, 215] width 73 height 23
click at [721, 218] on input "Submit" at bounding box center [725, 215] width 46 height 23
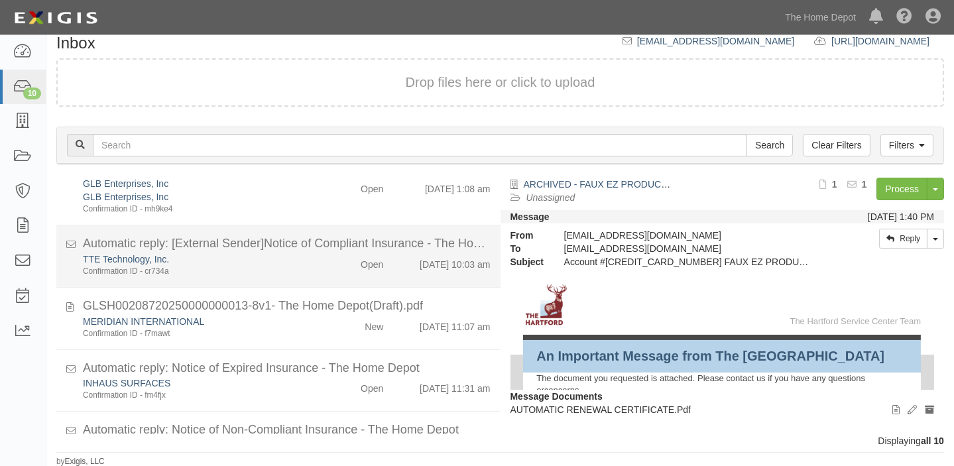
scroll to position [410, 0]
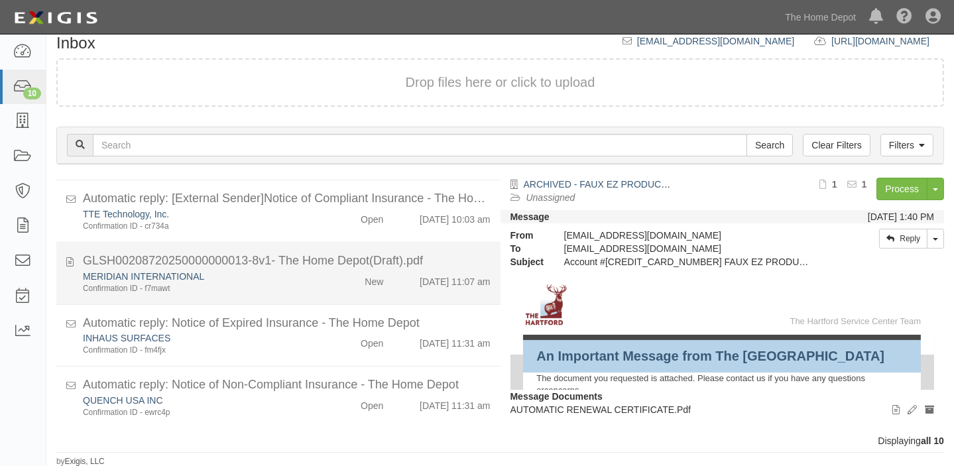
click at [338, 272] on div "New" at bounding box center [357, 279] width 71 height 19
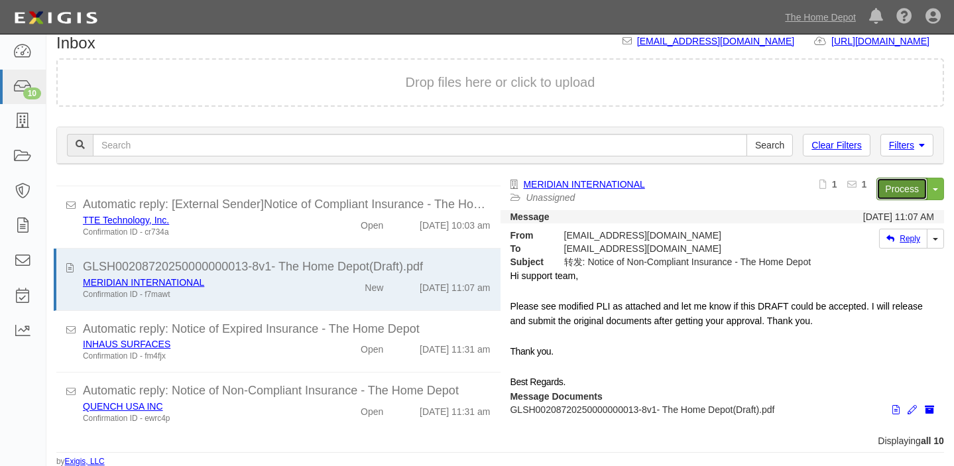
click at [881, 187] on link "Process" at bounding box center [902, 189] width 51 height 23
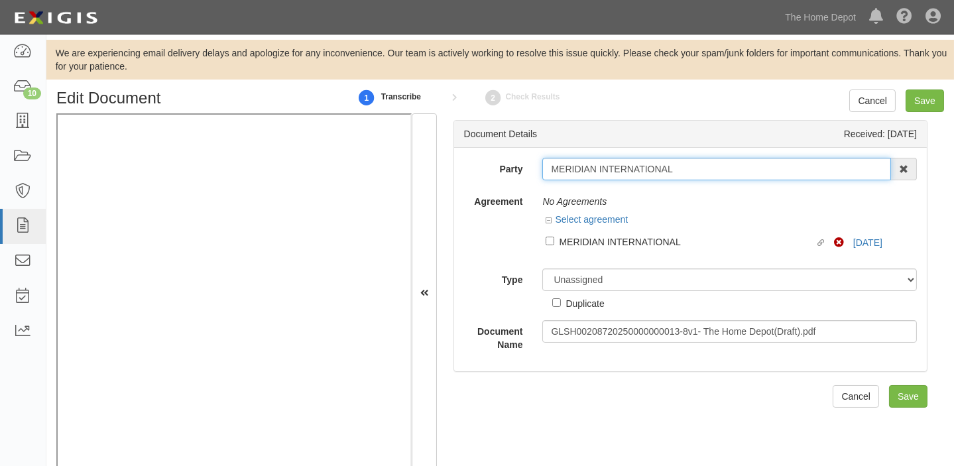
drag, startPoint x: 544, startPoint y: 168, endPoint x: 695, endPoint y: 165, distance: 151.3
click at [695, 165] on input "MERIDIAN INTERNATIONAL" at bounding box center [717, 169] width 349 height 23
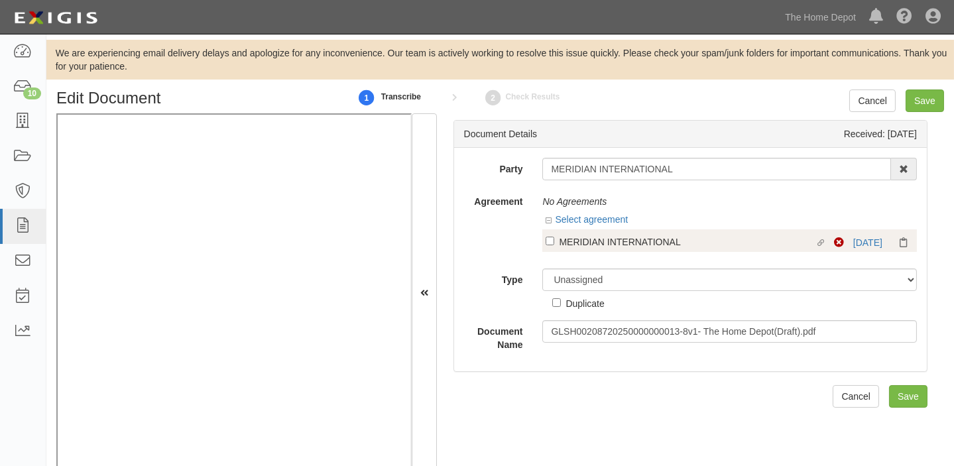
click at [614, 238] on div "MERIDIAN INTERNATIONAL" at bounding box center [686, 241] width 255 height 15
click at [554, 238] on input "Linked agreement MERIDIAN INTERNATIONAL Linked agreement" at bounding box center [550, 241] width 9 height 9
checkbox input "true"
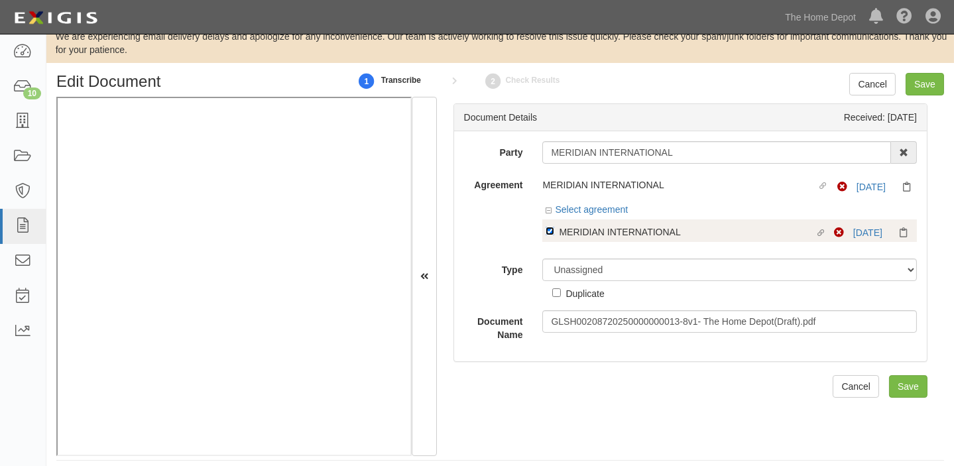
scroll to position [26, 0]
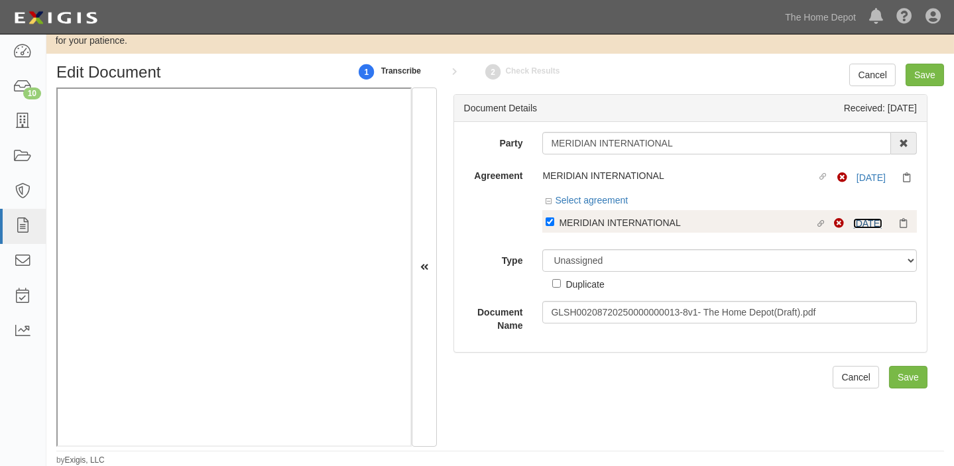
click at [863, 225] on link "4/10/26" at bounding box center [868, 223] width 29 height 11
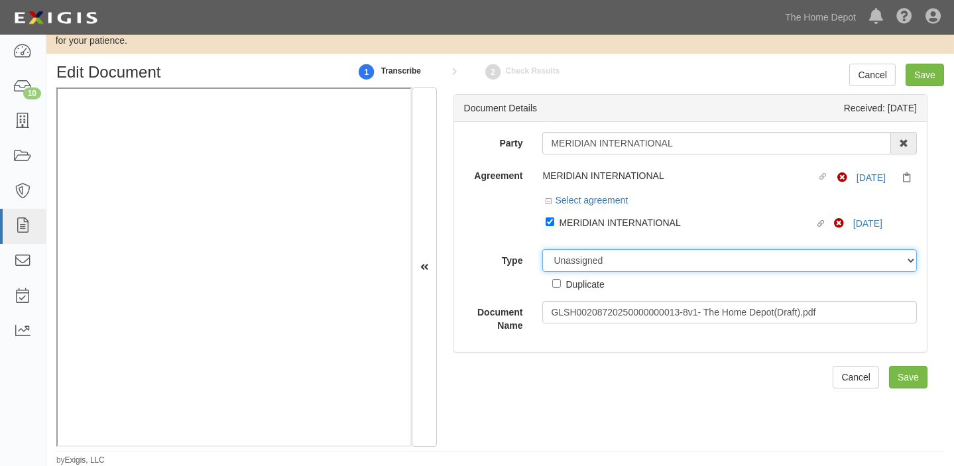
drag, startPoint x: 559, startPoint y: 251, endPoint x: 567, endPoint y: 250, distance: 8.1
click at [560, 251] on select "Unassigned Binder Cancellation Notice Certificate Contract Endorsement Insuranc…" at bounding box center [730, 260] width 375 height 23
select select "CertificateDetail"
click at [543, 249] on select "Unassigned Binder Cancellation Notice Certificate Contract Endorsement Insuranc…" at bounding box center [730, 260] width 375 height 23
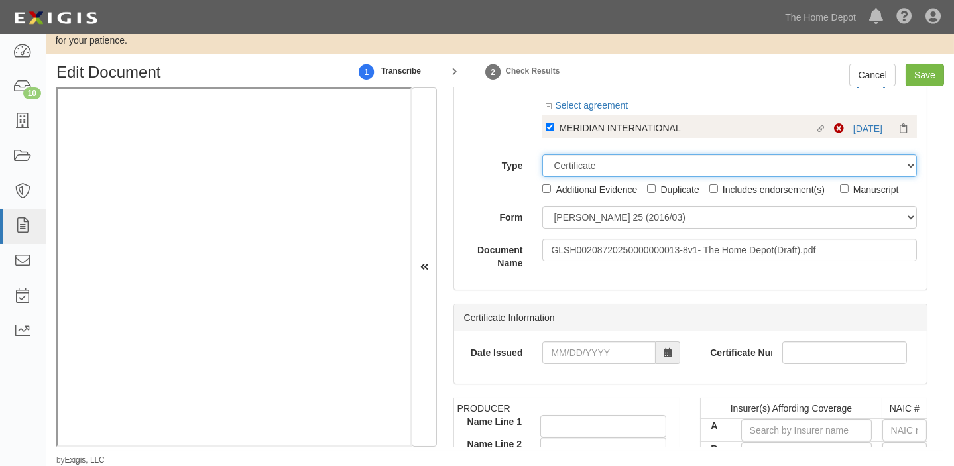
scroll to position [180, 0]
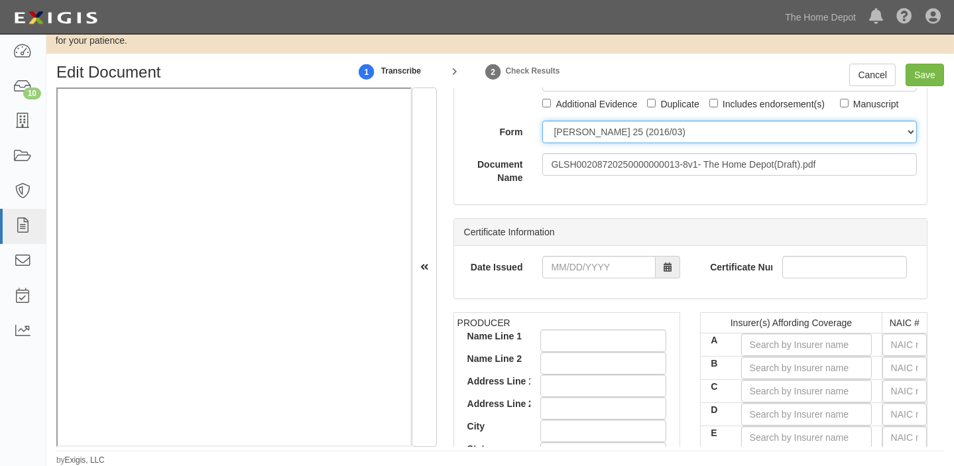
click at [594, 123] on select "ACORD 25 (2016/03) ACORD 101 ACORD 855 NY (2014/05) General" at bounding box center [730, 132] width 375 height 23
select select "GeneralFormDetail"
click at [543, 121] on select "ACORD 25 (2016/03) ACORD 101 ACORD 855 NY (2014/05) General" at bounding box center [730, 132] width 375 height 23
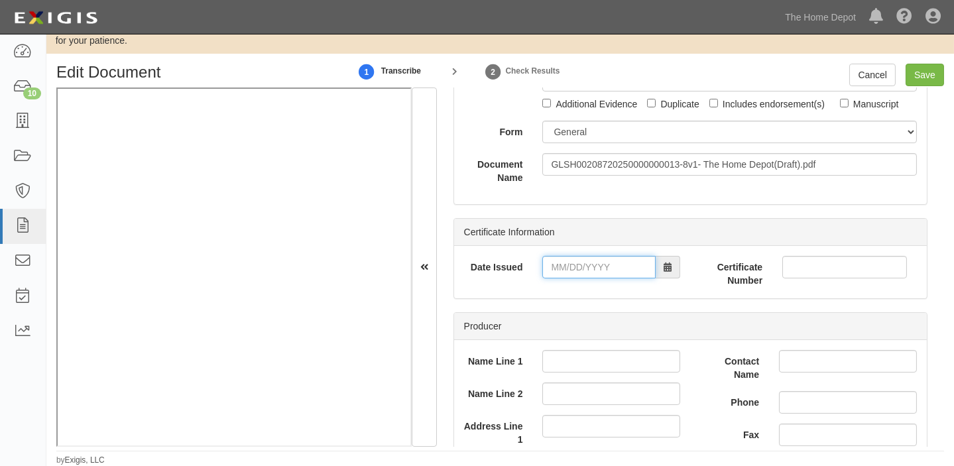
click at [601, 265] on input "Date Issued" at bounding box center [599, 267] width 113 height 23
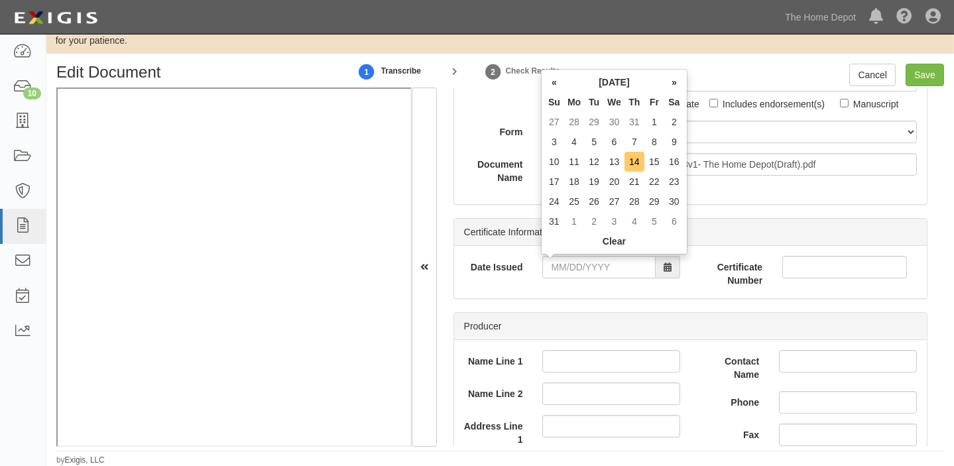
click at [633, 162] on td "14" at bounding box center [635, 162] width 20 height 20
type input "08/14/2025"
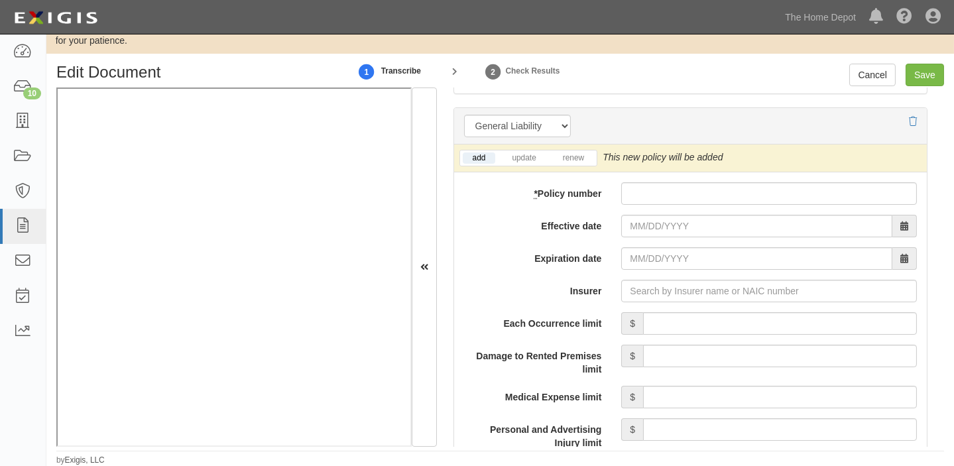
scroll to position [1025, 0]
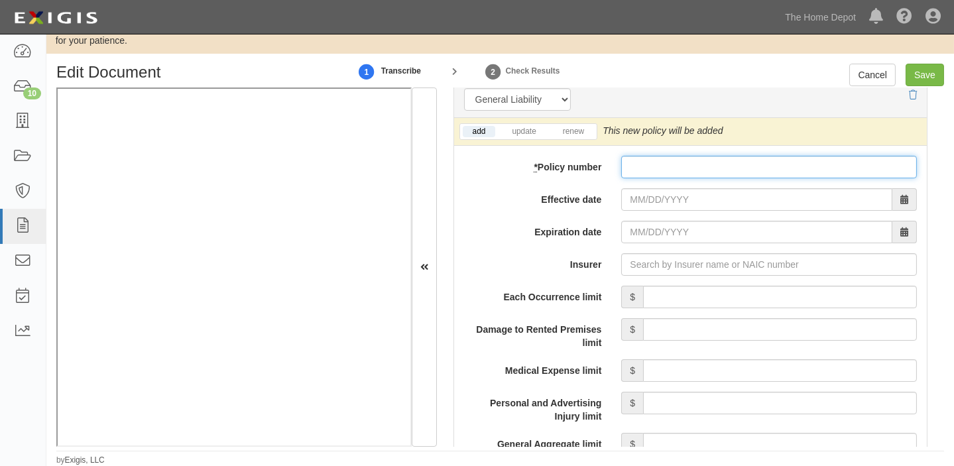
drag, startPoint x: 669, startPoint y: 174, endPoint x: 667, endPoint y: 184, distance: 10.0
click at [669, 174] on input "* Policy number" at bounding box center [769, 167] width 296 height 23
paste input "GLSH002087202 50000000013"
type input "GLSH002087202 50000000013"
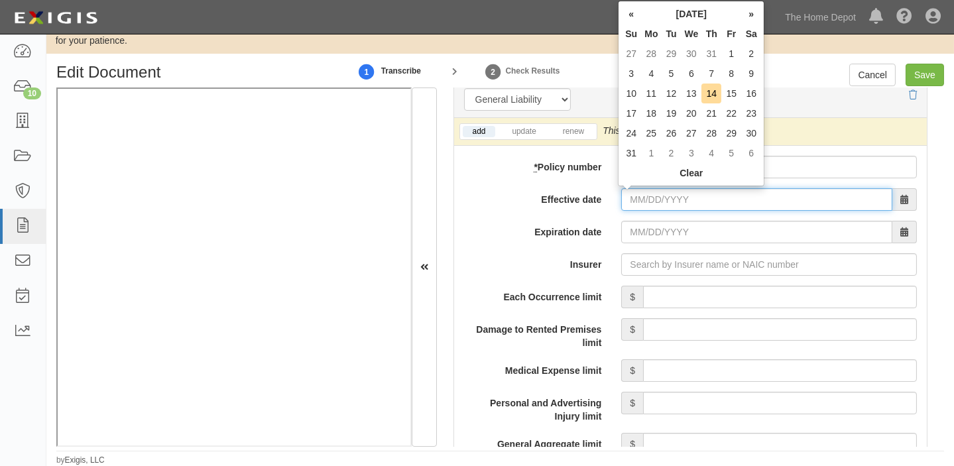
click at [666, 200] on input "Effective date" at bounding box center [756, 199] width 271 height 23
click at [651, 93] on td "11" at bounding box center [651, 94] width 20 height 20
type input "08/11/2025"
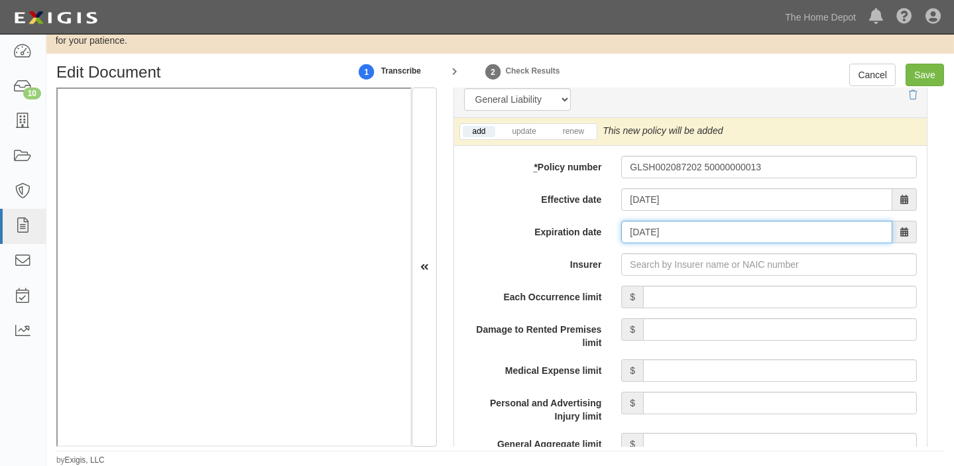
click at [644, 230] on input "08/11/2026" at bounding box center [756, 232] width 271 height 23
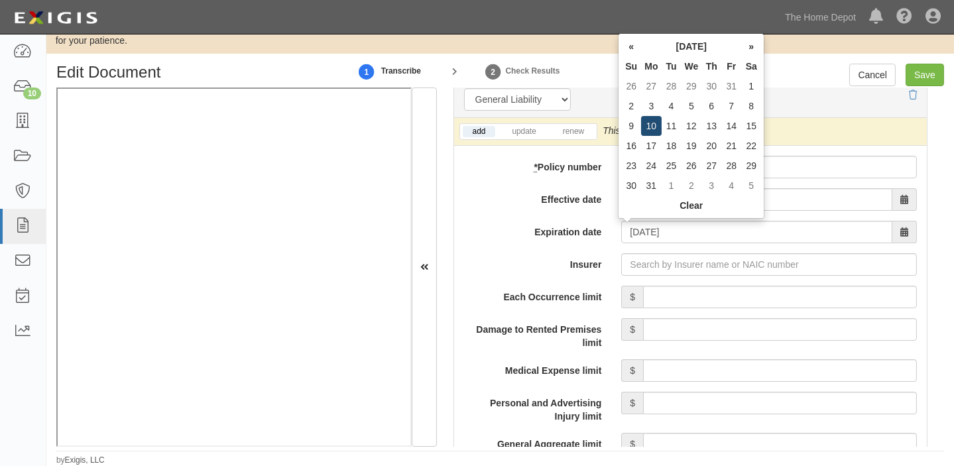
click at [653, 123] on td "10" at bounding box center [651, 126] width 20 height 20
type input "08/10/2026"
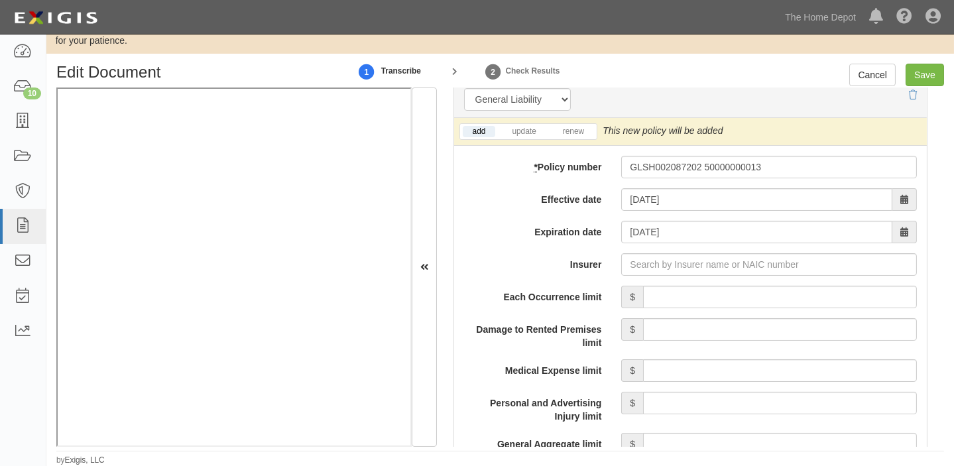
click at [372, 445] on iframe at bounding box center [233, 267] width 355 height 359
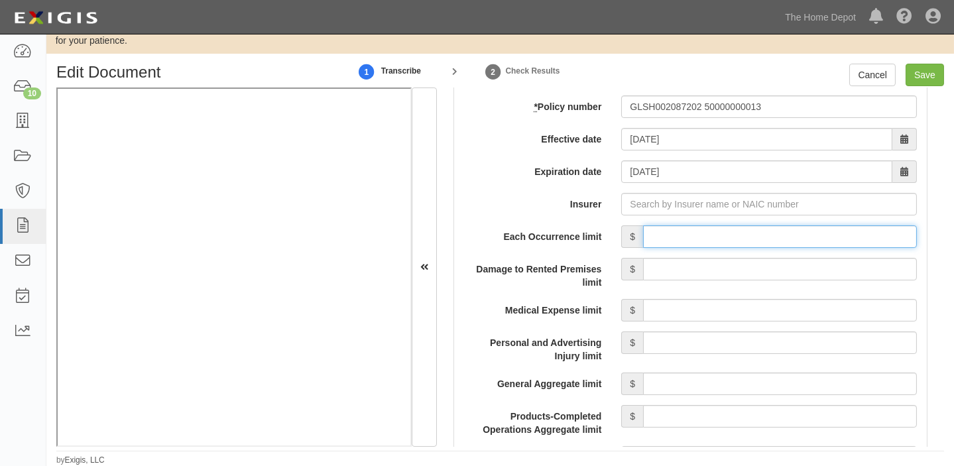
click at [785, 239] on input "Each Occurrence limit" at bounding box center [780, 236] width 274 height 23
type input "8,000,000"
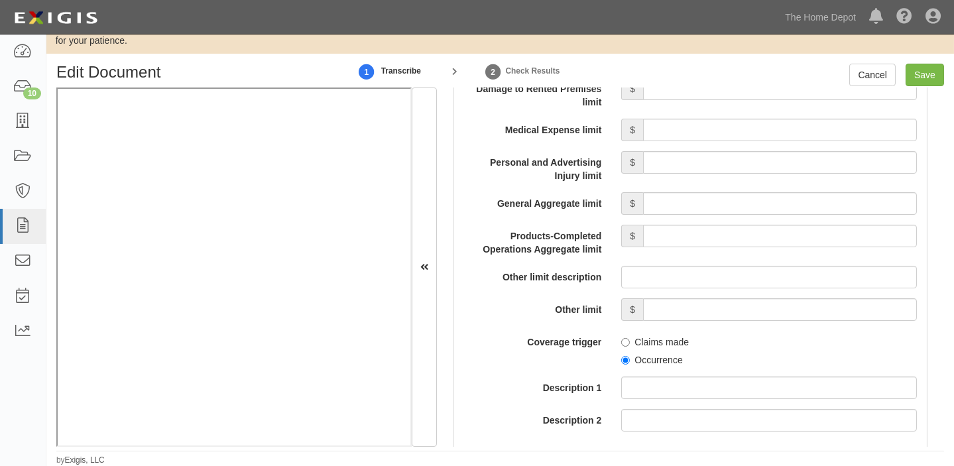
scroll to position [1266, 0]
click at [743, 205] on input "General Aggregate limit" at bounding box center [780, 203] width 274 height 23
type input "8,000,000"
click at [771, 237] on input "Products-Completed Operations Aggregate limit" at bounding box center [780, 235] width 274 height 23
type input "8,000,000"
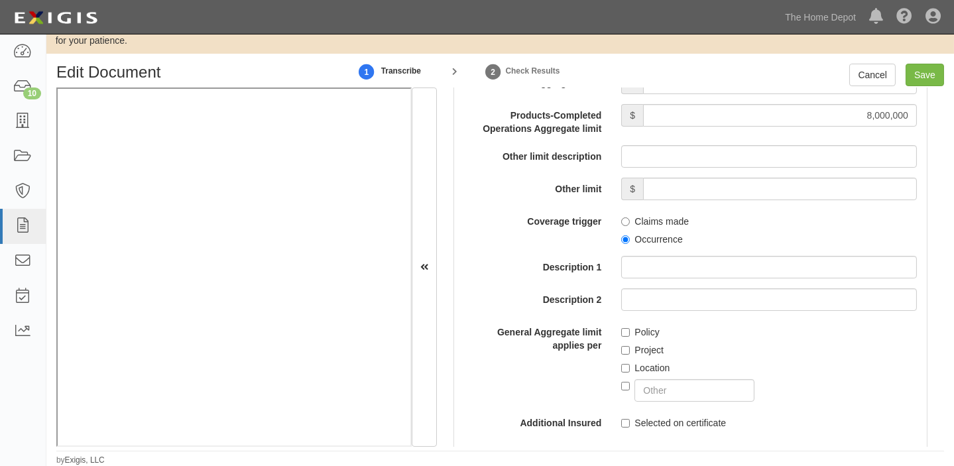
scroll to position [1386, 0]
click at [658, 239] on label "Occurrence" at bounding box center [651, 239] width 61 height 13
click at [630, 239] on input "Occurrence" at bounding box center [625, 239] width 9 height 9
radio input "true"
click at [663, 395] on input "text" at bounding box center [695, 390] width 120 height 23
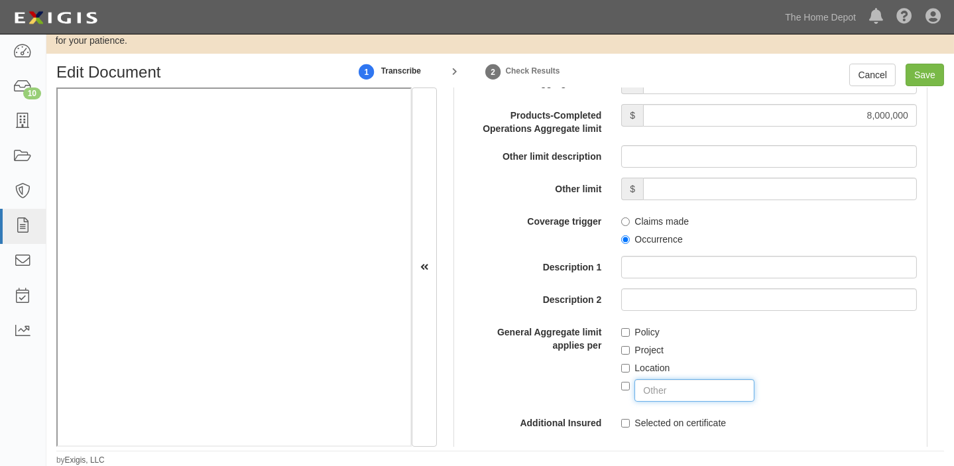
type input "DESIGNATED FORM VENDORS COVERAGE"
checkbox input "true"
click at [920, 74] on input "Save" at bounding box center [925, 75] width 38 height 23
type input "8000000"
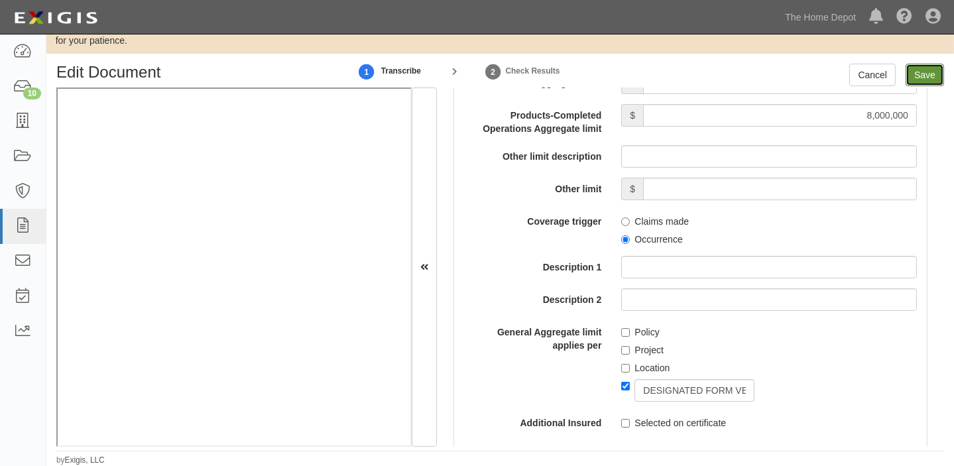
type input "8000000"
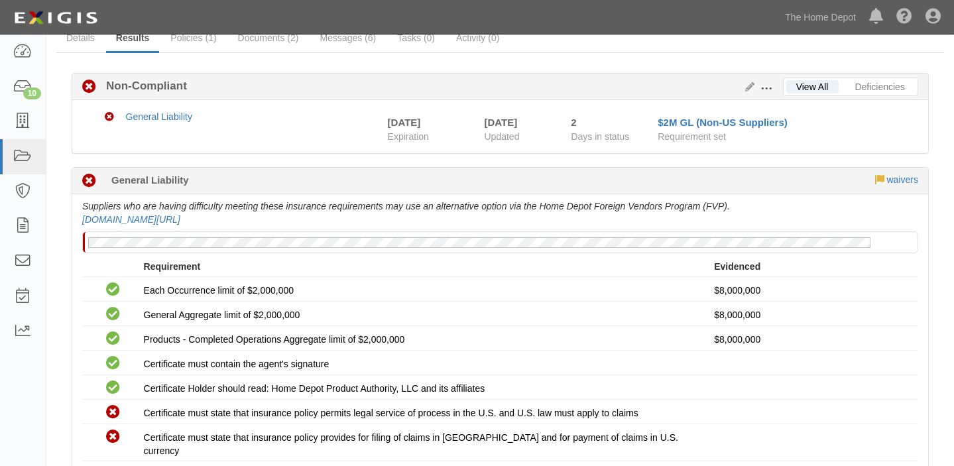
scroll to position [120, 0]
click at [785, 4] on link "The Home Depot" at bounding box center [821, 17] width 84 height 27
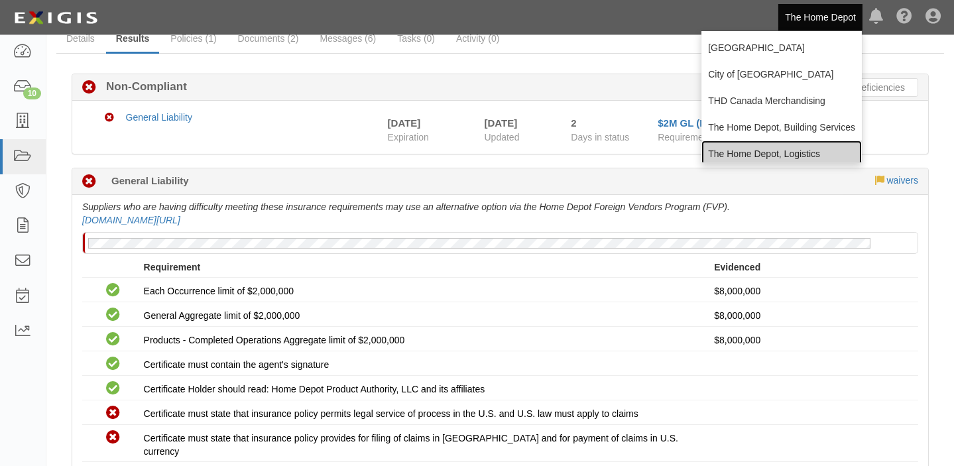
click at [767, 152] on link "The Home Depot, Logistics" at bounding box center [782, 154] width 161 height 27
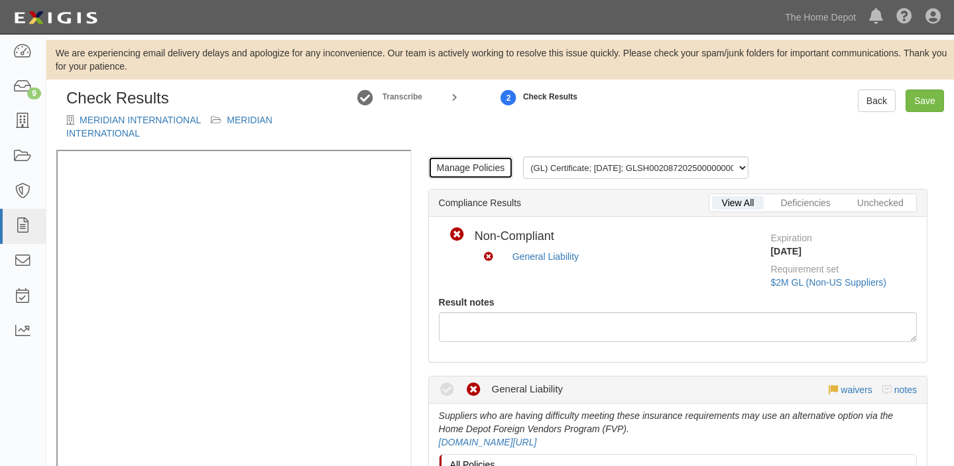
click at [495, 170] on link "Manage Policies" at bounding box center [471, 168] width 86 height 23
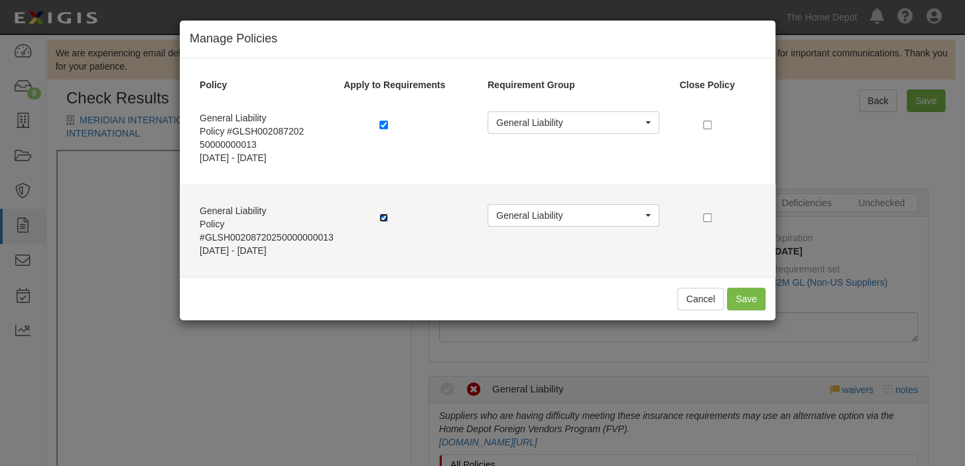
click at [383, 219] on input "checkbox" at bounding box center [383, 218] width 9 height 9
checkbox input "false"
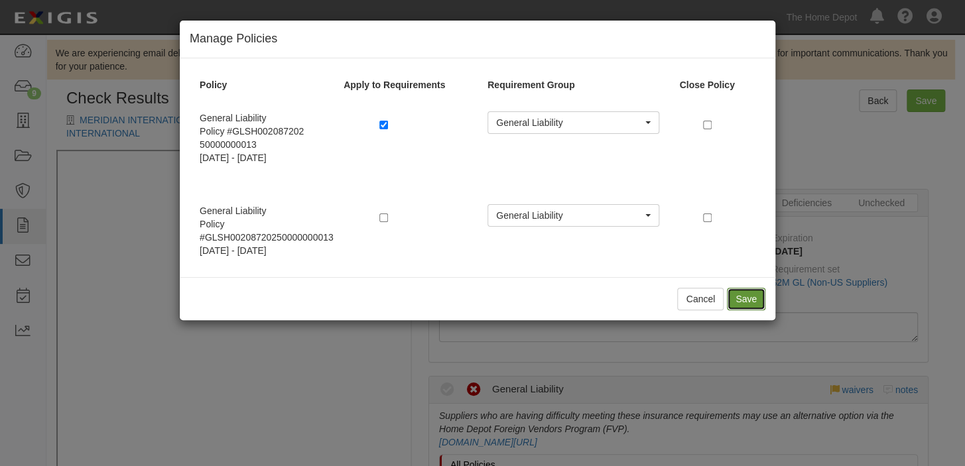
click at [747, 296] on button "Save" at bounding box center [746, 299] width 38 height 23
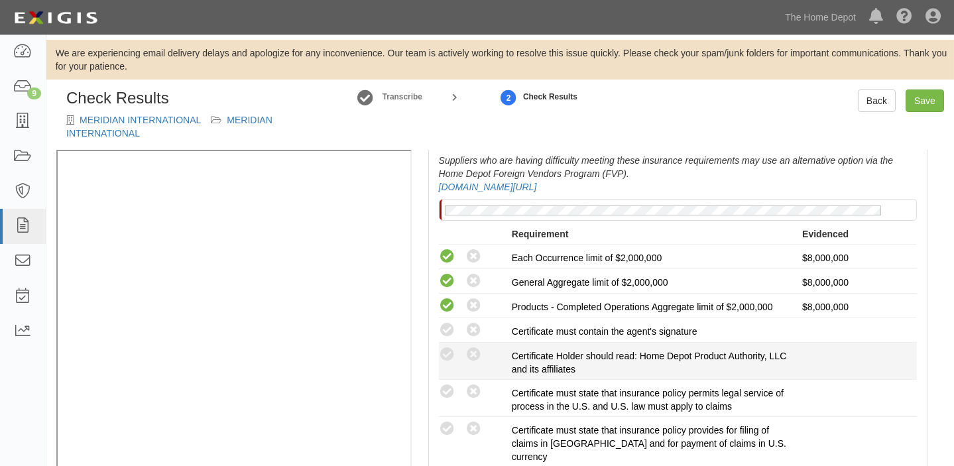
scroll to position [361, 0]
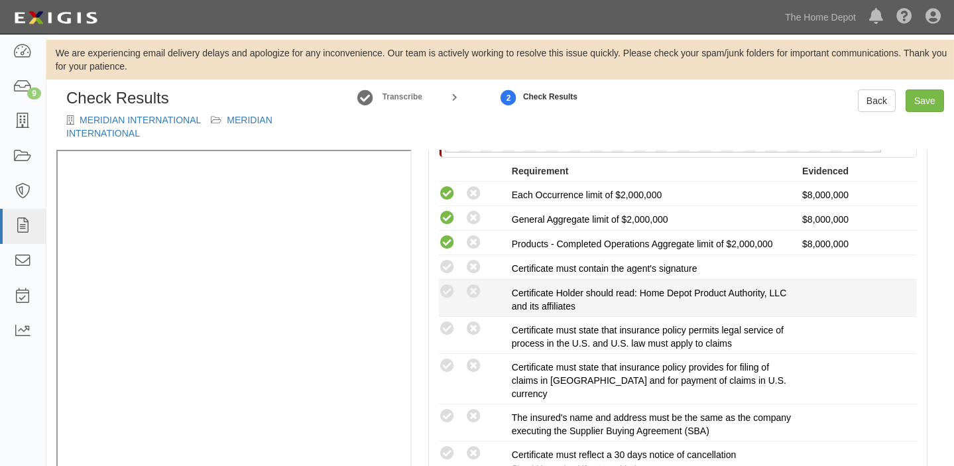
click at [442, 283] on div "Compliant Waived: Non-Compliant" at bounding box center [475, 291] width 73 height 17
click at [452, 290] on icon at bounding box center [447, 292] width 17 height 17
radio input "true"
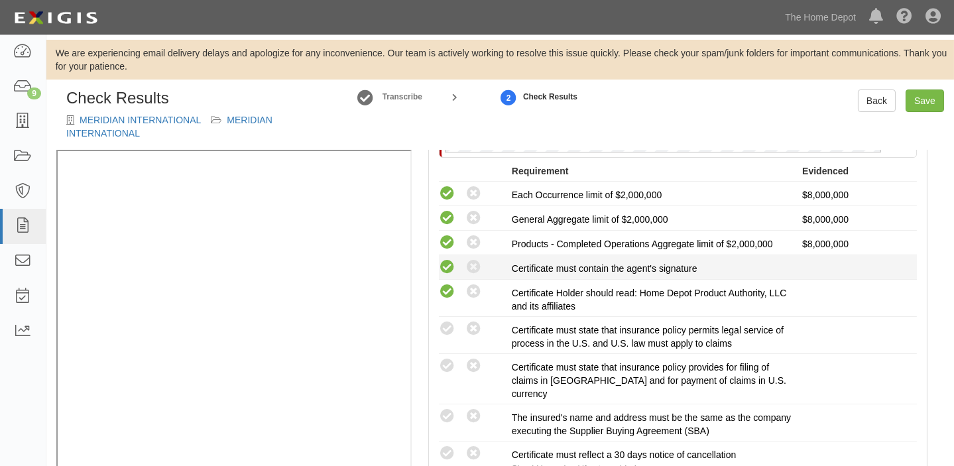
click at [446, 271] on icon at bounding box center [447, 267] width 17 height 17
radio input "true"
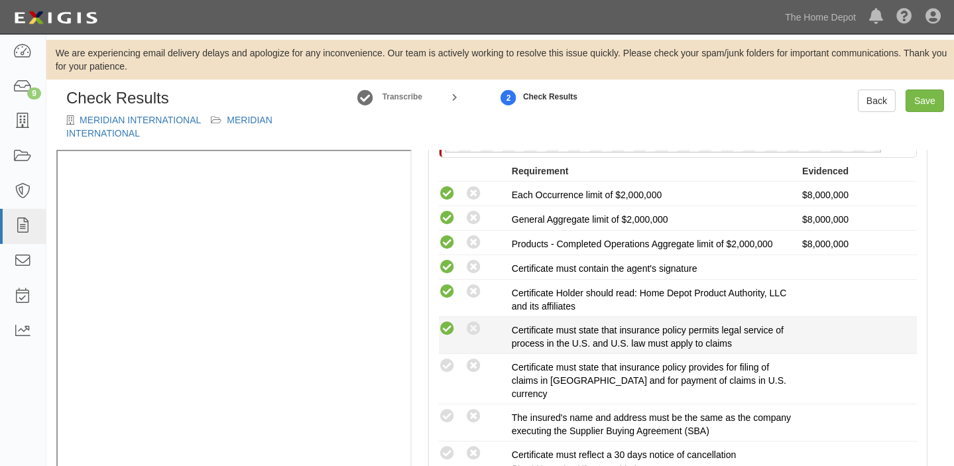
click at [444, 328] on icon at bounding box center [447, 329] width 17 height 17
radio input "true"
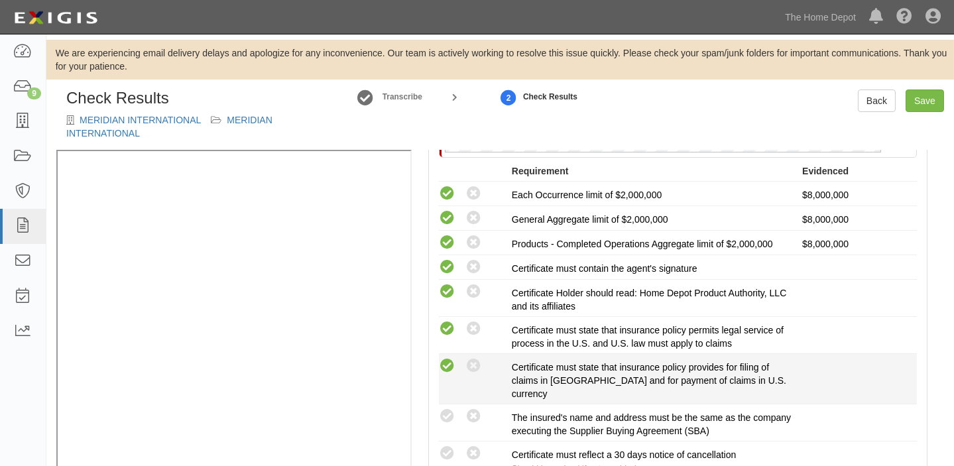
click at [446, 361] on icon at bounding box center [447, 366] width 17 height 17
radio input "true"
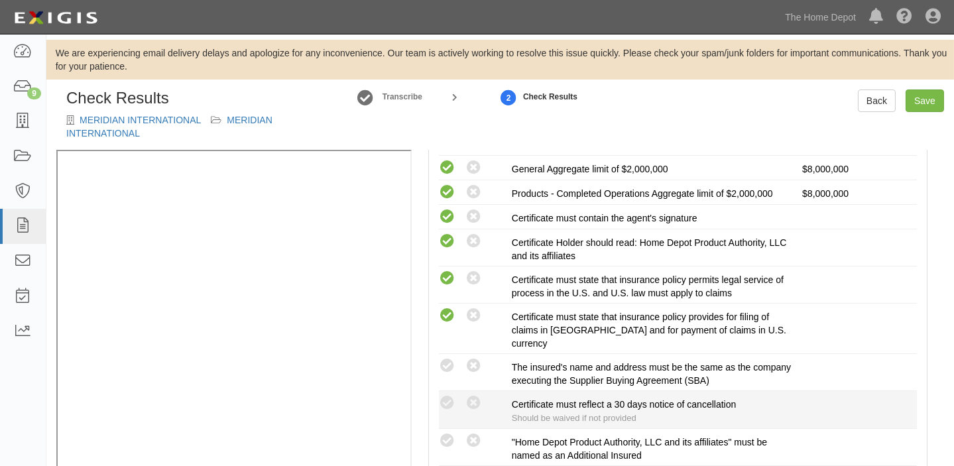
scroll to position [482, 0]
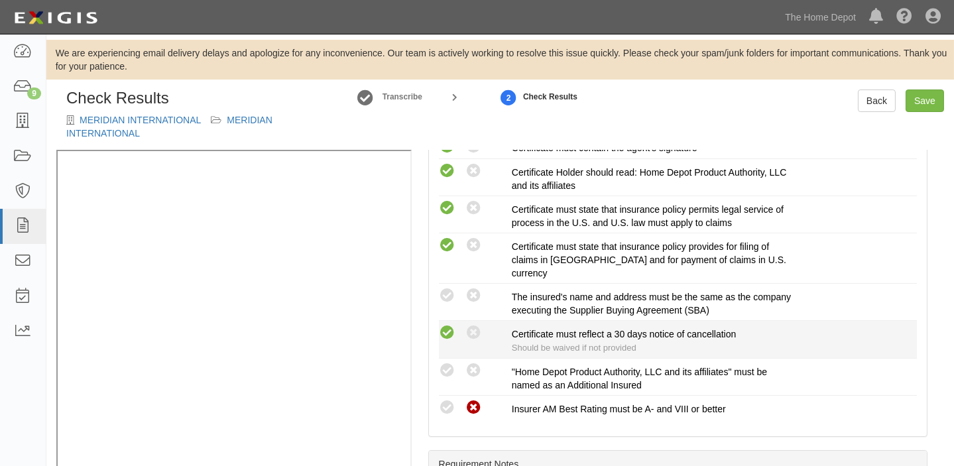
click at [446, 333] on icon at bounding box center [447, 333] width 17 height 17
radio input "true"
drag, startPoint x: 448, startPoint y: 294, endPoint x: 454, endPoint y: 354, distance: 60.7
click at [448, 298] on icon at bounding box center [447, 296] width 17 height 17
radio input "true"
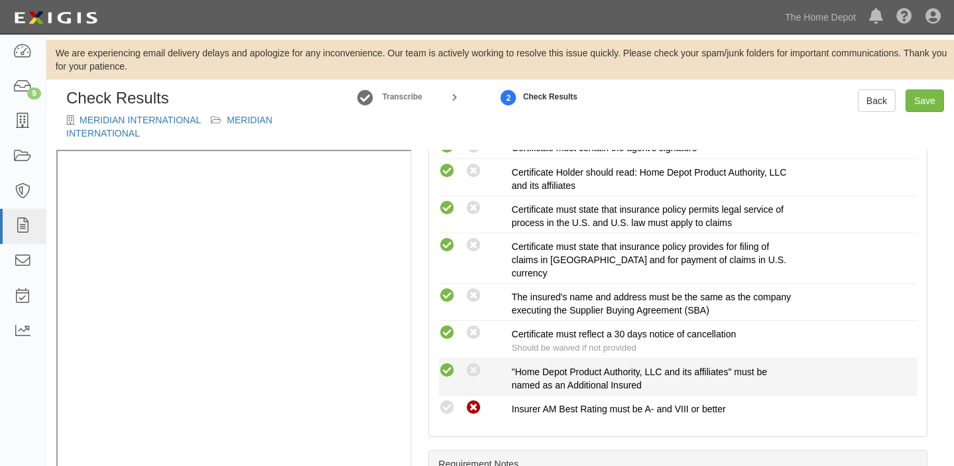
click at [448, 366] on icon at bounding box center [447, 371] width 17 height 17
radio input "true"
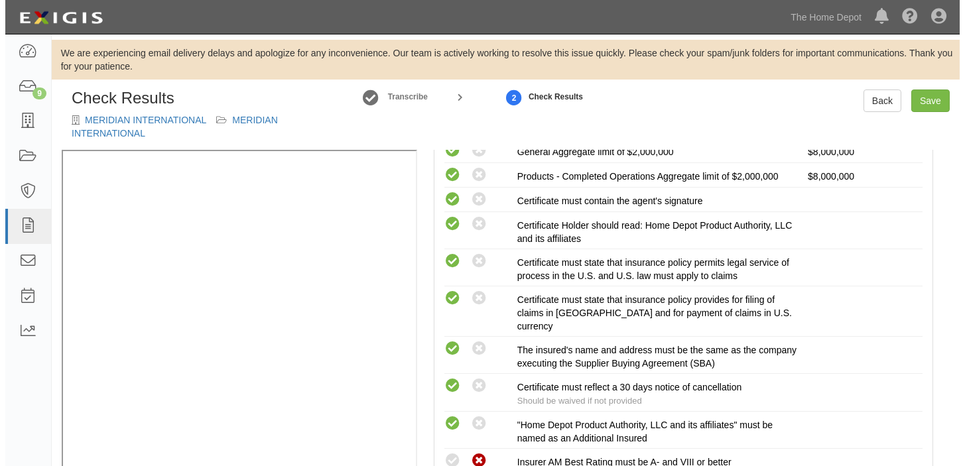
scroll to position [241, 0]
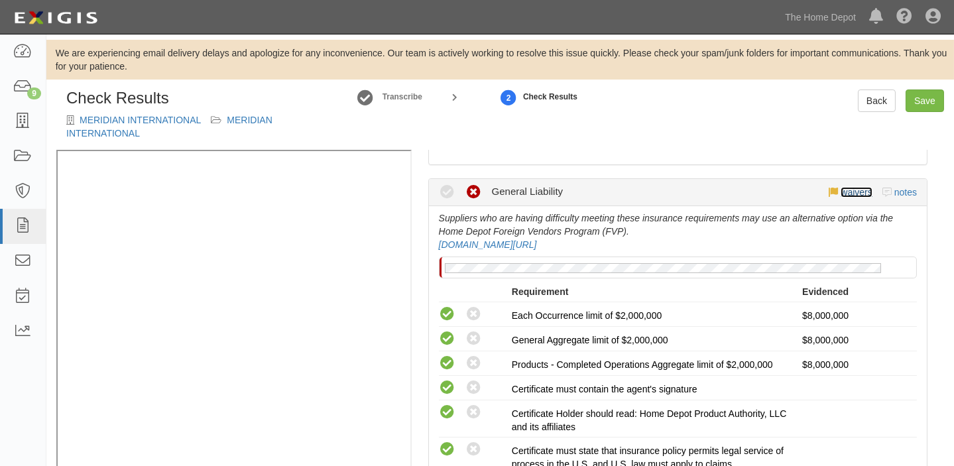
click at [841, 196] on link "waivers" at bounding box center [856, 192] width 31 height 11
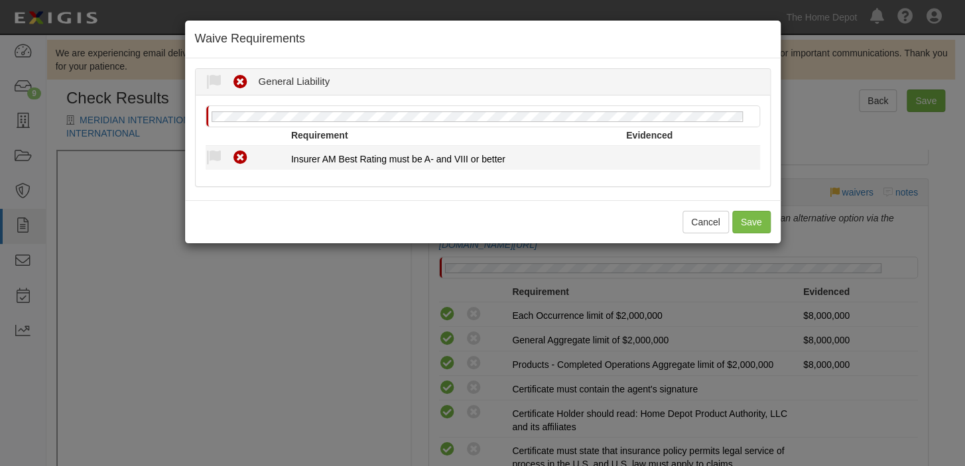
click at [222, 159] on div "Compliant Waived Non-Compliant" at bounding box center [249, 157] width 86 height 17
click at [220, 159] on icon at bounding box center [214, 158] width 17 height 17
radio input "true"
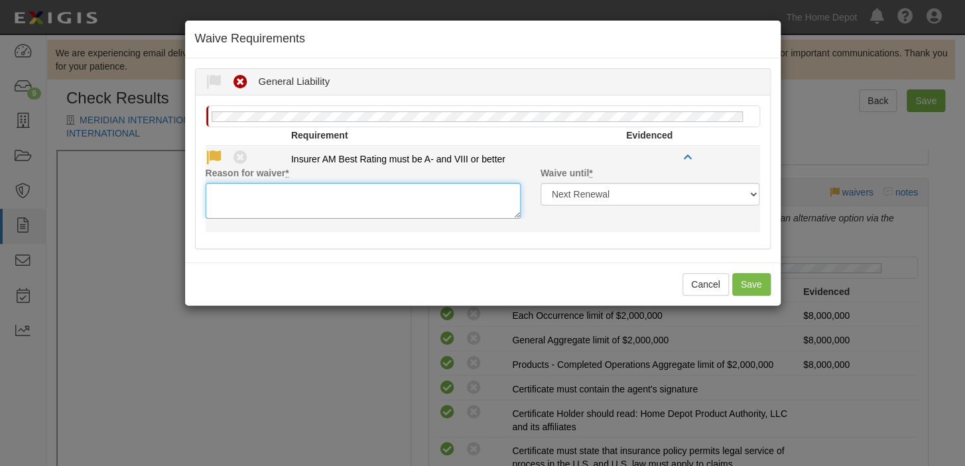
click at [237, 195] on textarea "Reason for waiver *" at bounding box center [363, 201] width 315 height 36
paste textarea "AIG INSURANCE COMPANY CHINA LIMITED"
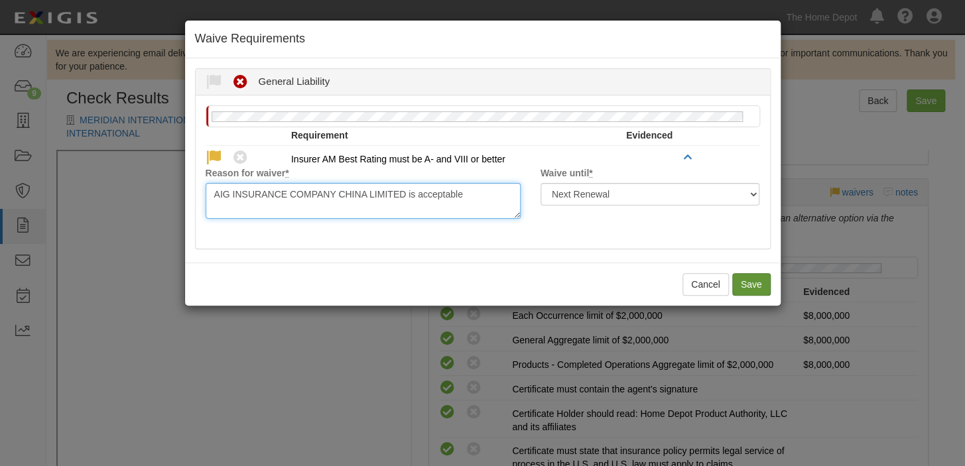
type textarea "AIG INSURANCE COMPANY CHINA LIMITED is acceptable"
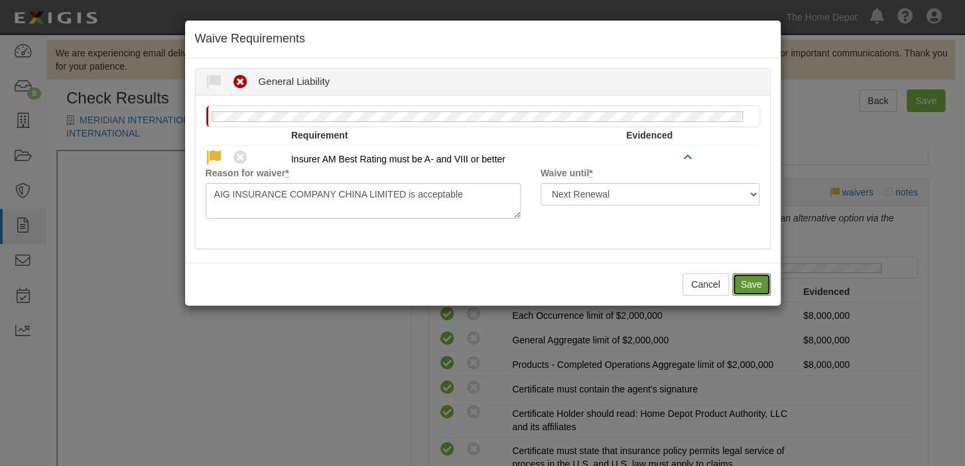
click at [758, 274] on button "Save" at bounding box center [751, 284] width 38 height 23
radio input "true"
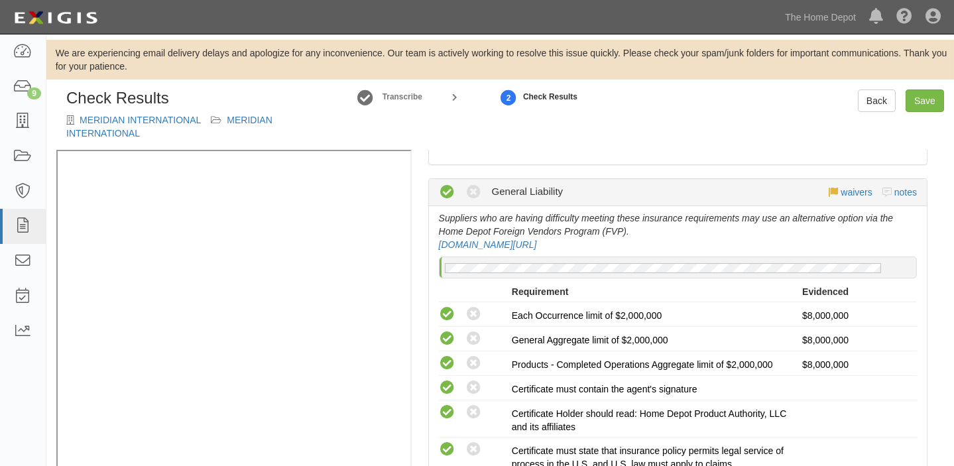
click at [929, 113] on div "Check Results MERIDIAN INTERNATIONAL MERIDIAN INTERNATIONAL Transcribe 2 Check …" at bounding box center [500, 120] width 908 height 60
click at [940, 99] on link "Save" at bounding box center [925, 101] width 38 height 23
radio input "true"
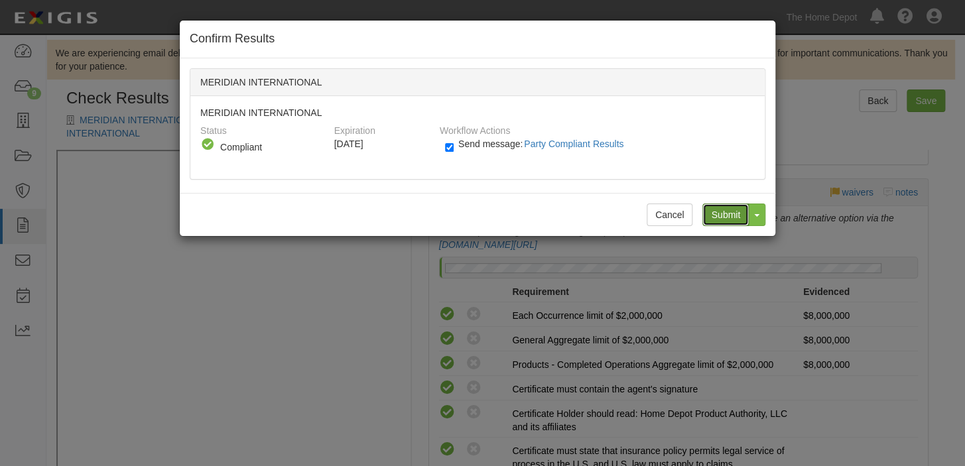
click at [739, 218] on input "Submit" at bounding box center [725, 215] width 46 height 23
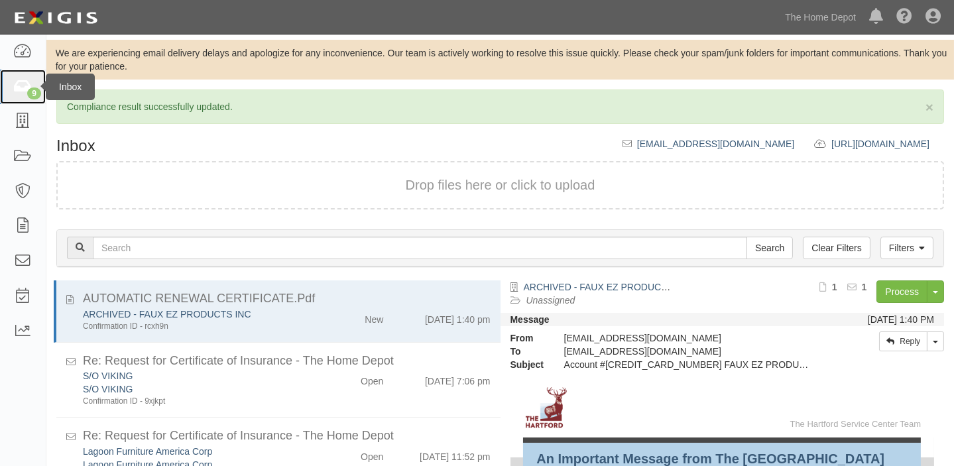
click at [24, 88] on icon at bounding box center [22, 87] width 19 height 15
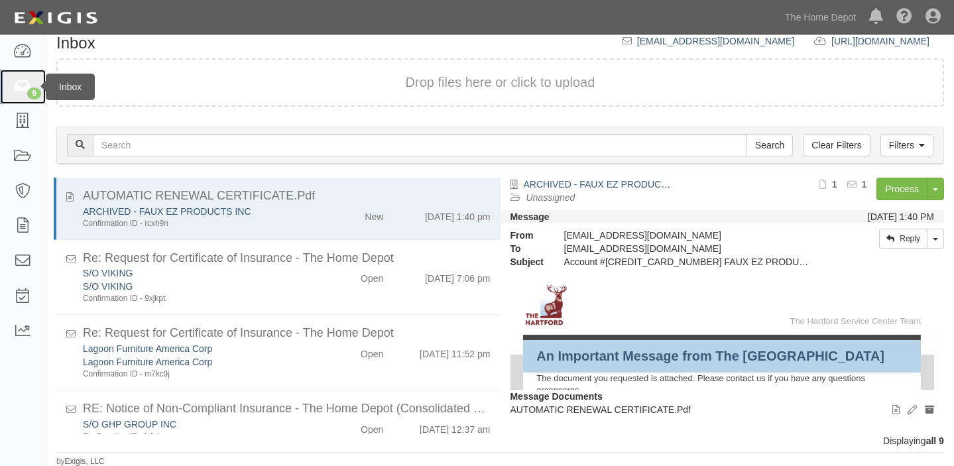
click at [15, 88] on icon at bounding box center [22, 87] width 19 height 15
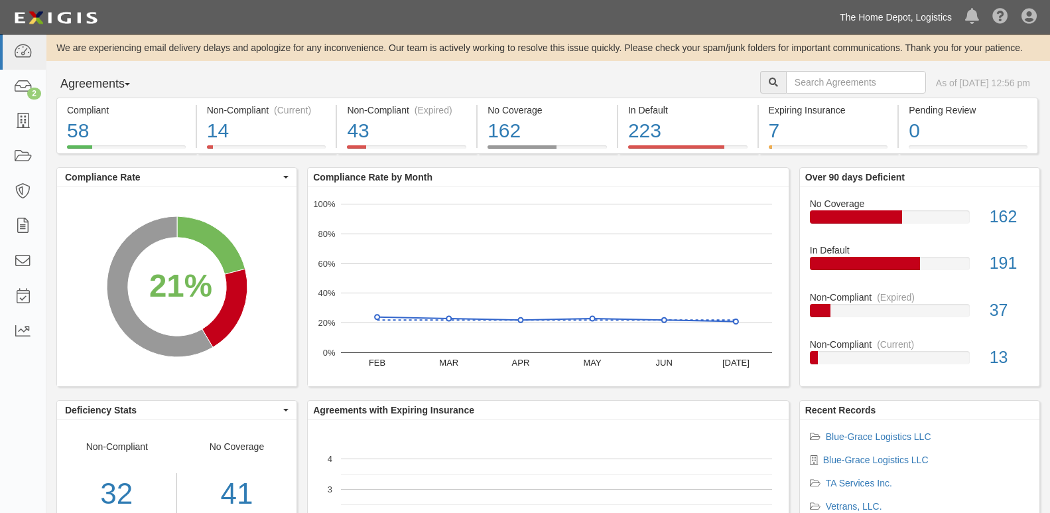
click at [872, 30] on link "The Home Depot, Logistics" at bounding box center [895, 17] width 125 height 27
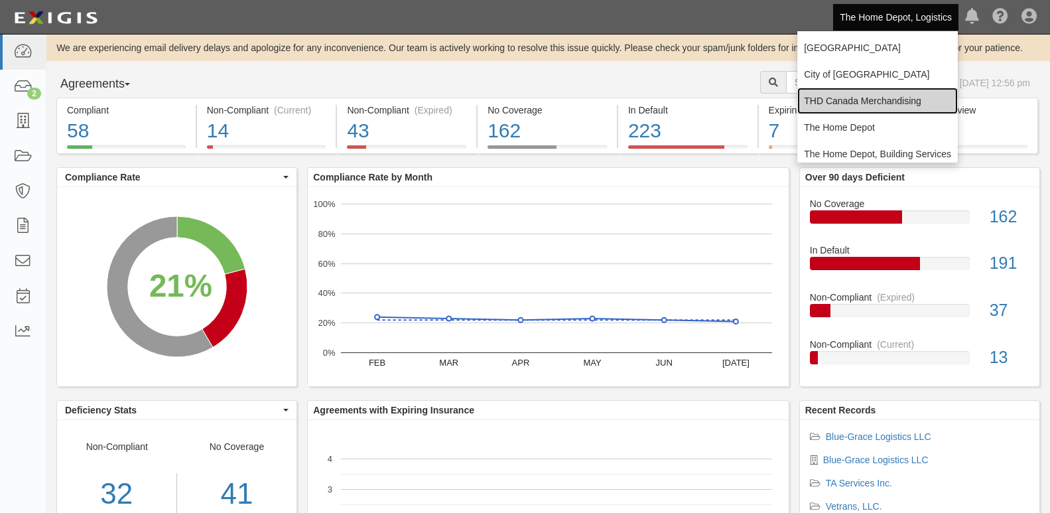
click at [865, 98] on link "THD Canada Merchandising" at bounding box center [877, 101] width 161 height 27
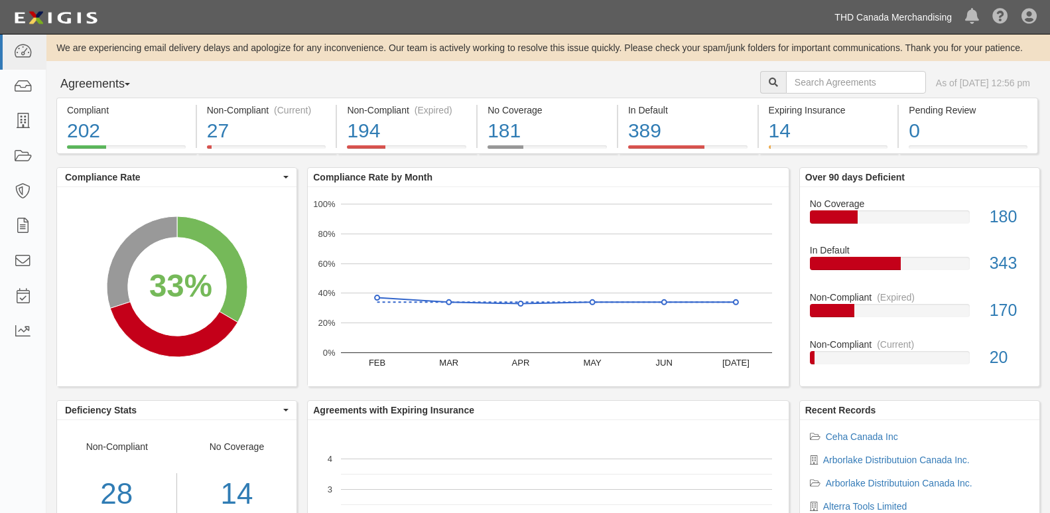
click at [926, 21] on link "THD Canada Merchandising" at bounding box center [893, 17] width 131 height 27
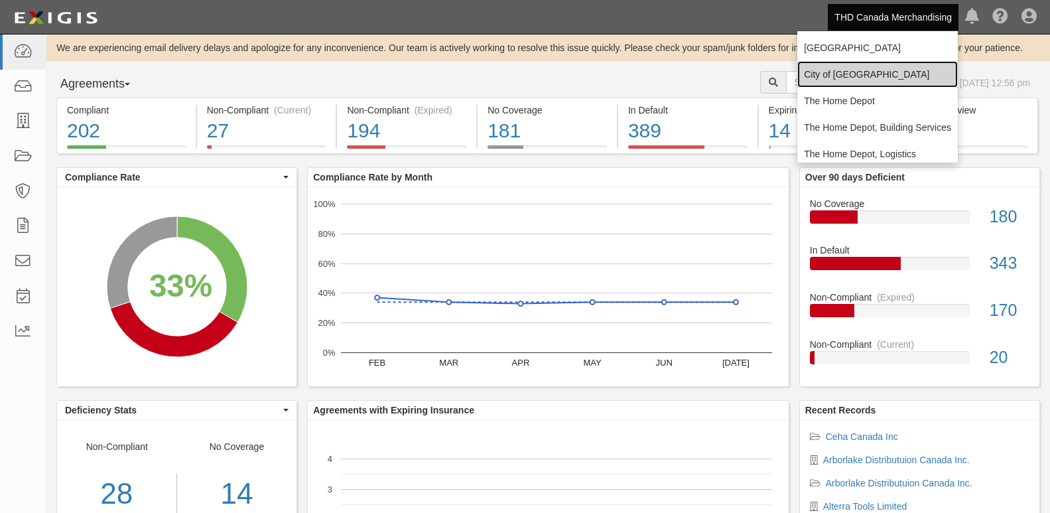
click at [897, 64] on link "City of [GEOGRAPHIC_DATA]" at bounding box center [877, 74] width 161 height 27
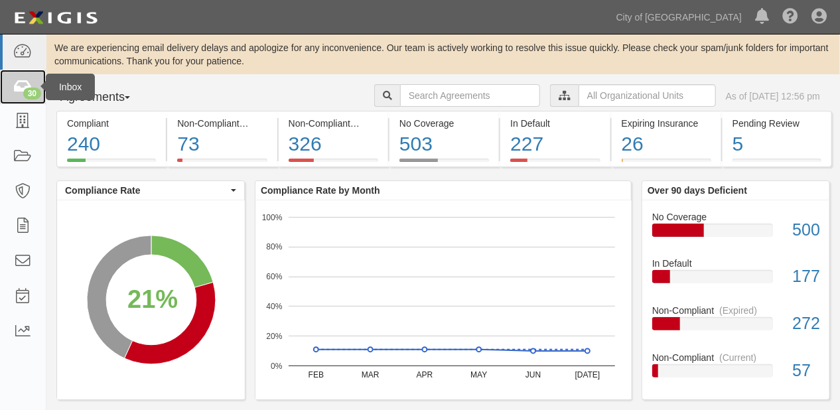
click at [0, 87] on link "30" at bounding box center [23, 87] width 46 height 35
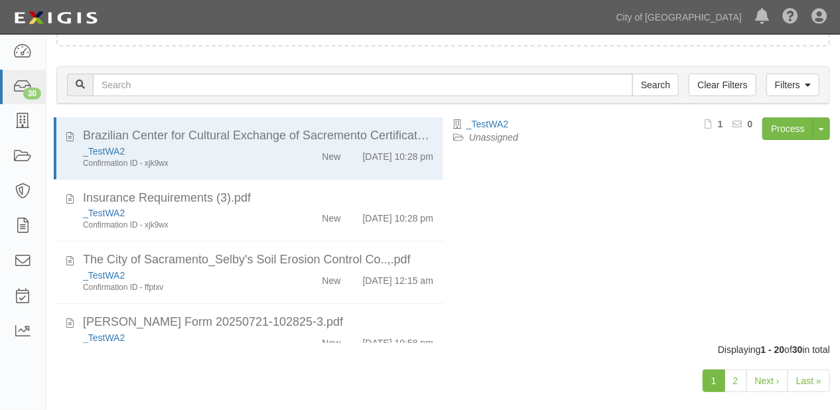
scroll to position [132, 0]
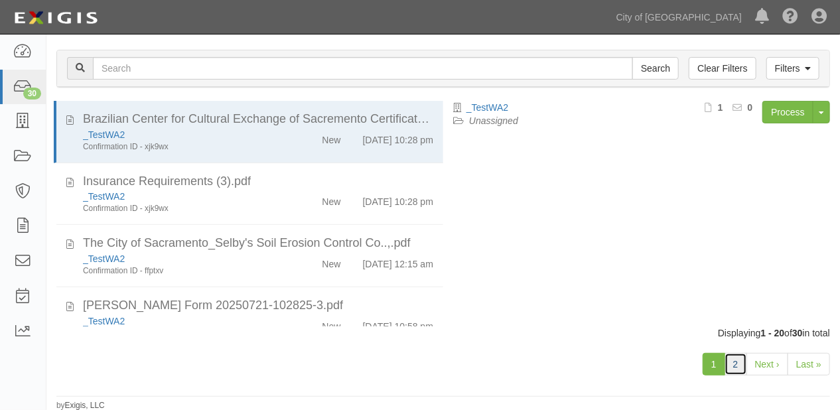
click at [736, 363] on link "2" at bounding box center [735, 364] width 23 height 23
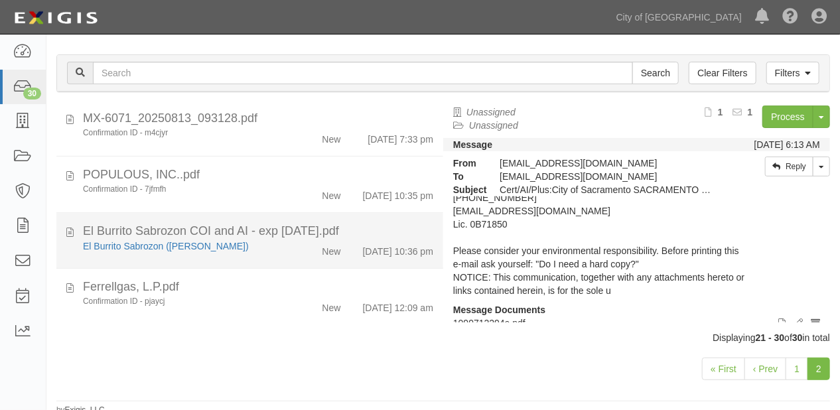
scroll to position [132, 0]
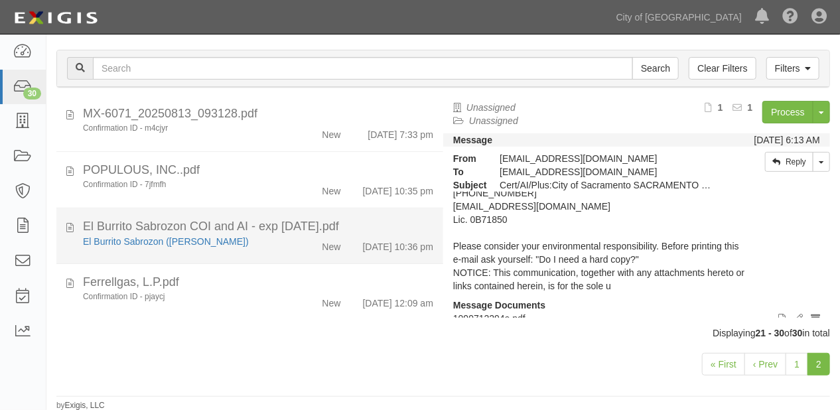
click at [351, 235] on div "[DATE] 10:36 pm" at bounding box center [397, 244] width 93 height 19
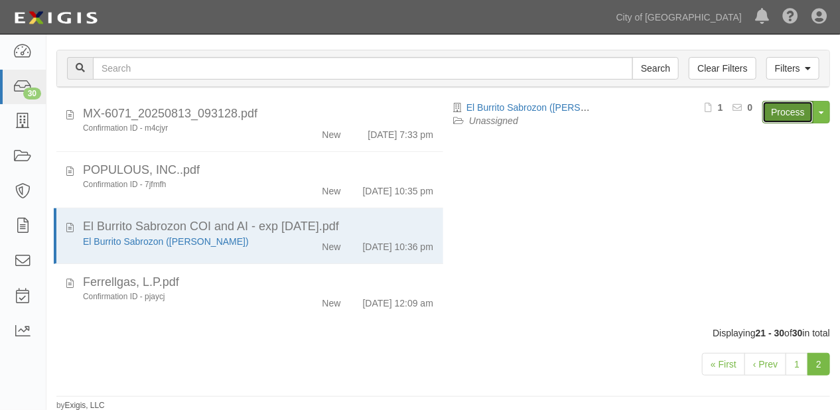
click at [785, 115] on link "Process" at bounding box center [787, 112] width 51 height 23
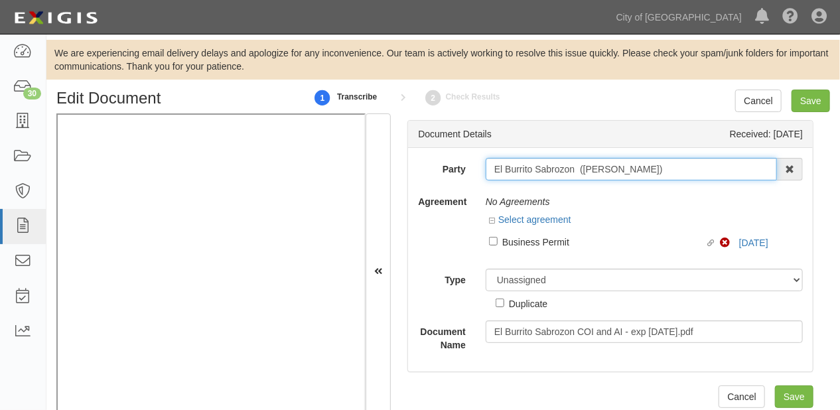
drag, startPoint x: 490, startPoint y: 168, endPoint x: 700, endPoint y: 169, distance: 210.2
click at [700, 169] on input "El Burrito Sabrozon ([PERSON_NAME])" at bounding box center [630, 169] width 291 height 23
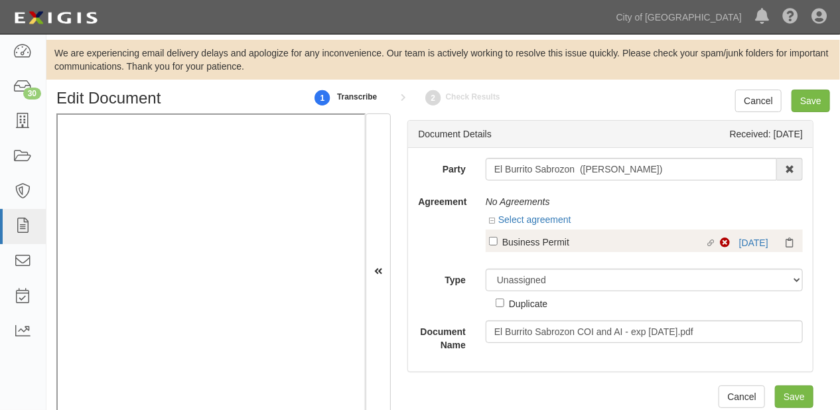
click at [528, 234] on div "Business Permit" at bounding box center [603, 241] width 202 height 15
click at [497, 237] on input "Linked agreement Business Permit Linked agreement" at bounding box center [493, 241] width 9 height 9
checkbox input "true"
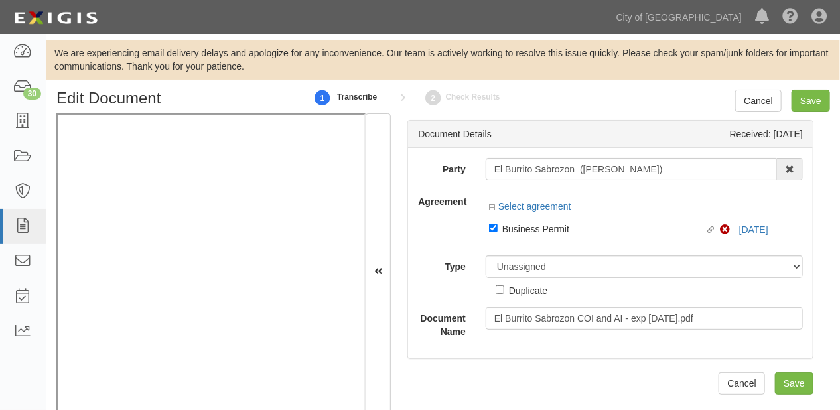
click at [528, 278] on div "Duplicate" at bounding box center [521, 287] width 52 height 19
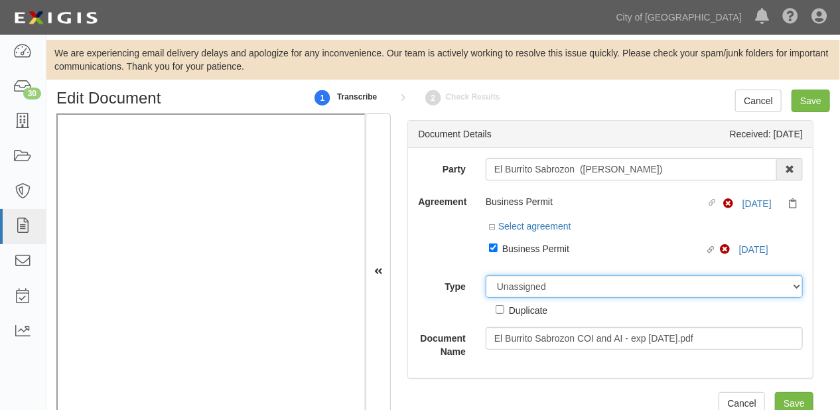
click at [523, 286] on select "Unassigned Binder Cancellation Notice Certificate Contract Endorsement Insuranc…" at bounding box center [643, 286] width 317 height 23
select select "CertificateDetail"
click at [485, 276] on select "Unassigned Binder Cancellation Notice Certificate Contract Endorsement Insuranc…" at bounding box center [643, 286] width 317 height 23
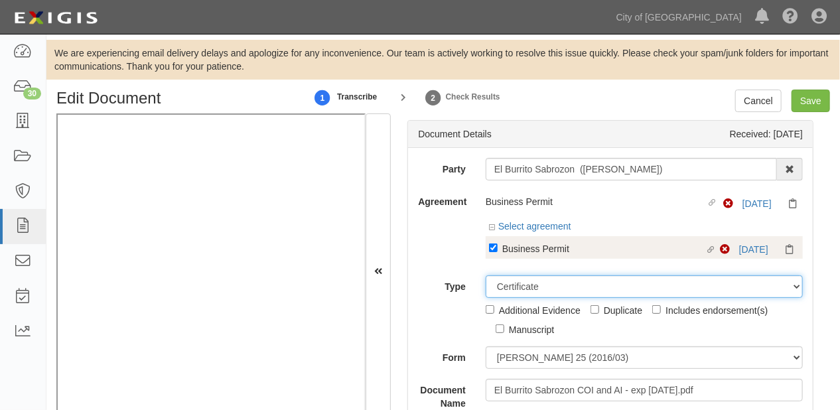
scroll to position [106, 0]
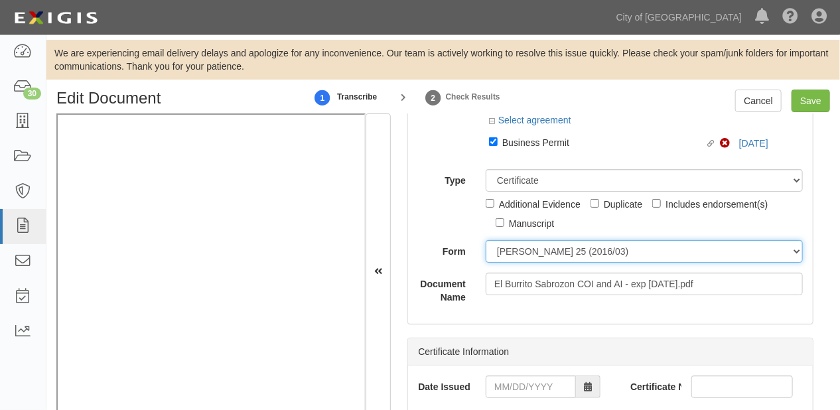
drag, startPoint x: 512, startPoint y: 251, endPoint x: 508, endPoint y: 260, distance: 10.1
click at [512, 251] on select "ACORD 25 (2016/03) ACORD 101 ACORD 855 NY (2014/05) General" at bounding box center [643, 251] width 317 height 23
select select "GeneralFormDetail"
click at [485, 241] on select "ACORD 25 (2016/03) ACORD 101 ACORD 855 NY (2014/05) General" at bounding box center [643, 251] width 317 height 23
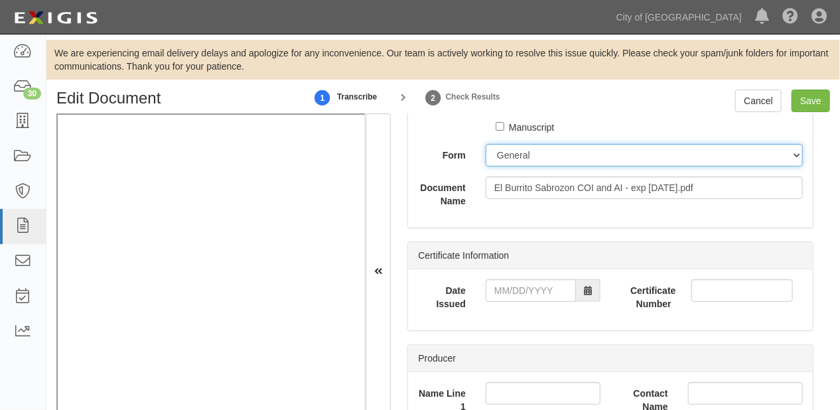
scroll to position [212, 0]
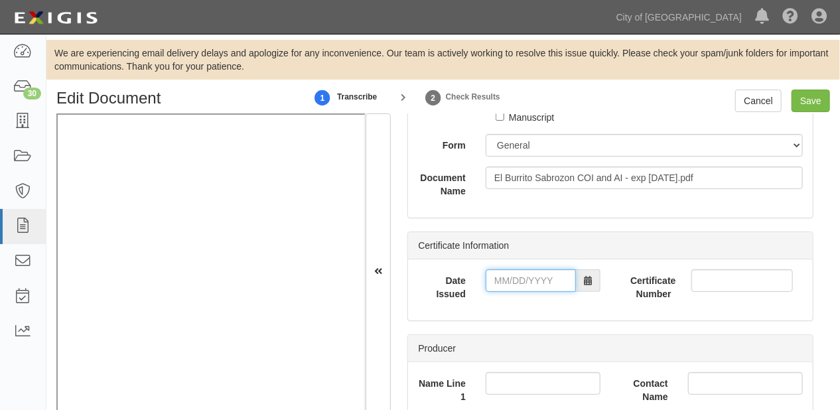
click at [508, 282] on input "Date Issued" at bounding box center [530, 280] width 90 height 23
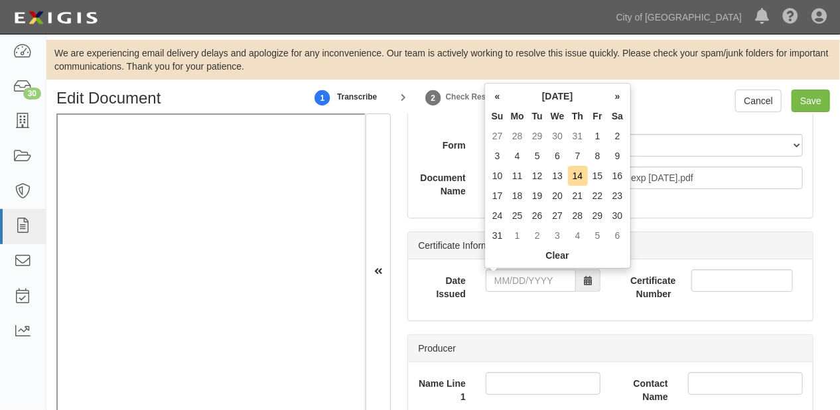
click at [547, 113] on th "We" at bounding box center [557, 116] width 21 height 20
click at [529, 169] on td "12" at bounding box center [537, 176] width 20 height 20
type input "08/12/2025"
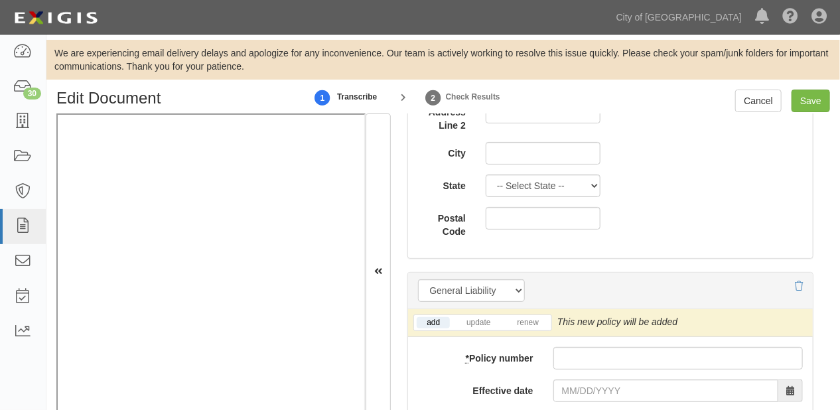
scroll to position [1008, 0]
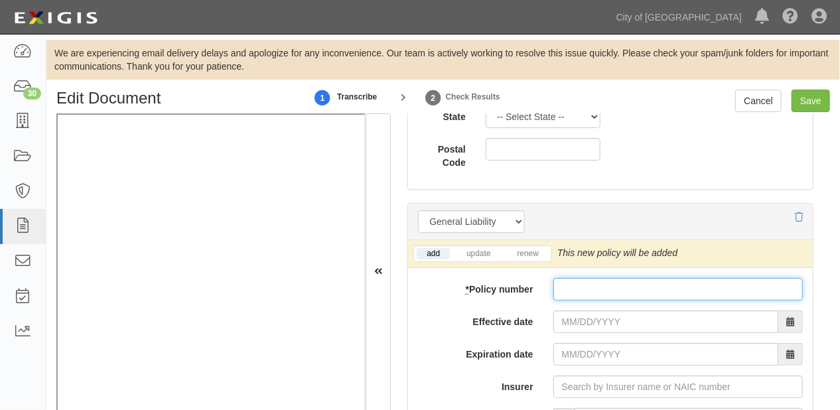
drag, startPoint x: 571, startPoint y: 290, endPoint x: 571, endPoint y: 300, distance: 9.3
click at [571, 290] on input "* Policy number" at bounding box center [677, 289] width 249 height 23
paste input "BLS57125426"
type input "BLS57125426"
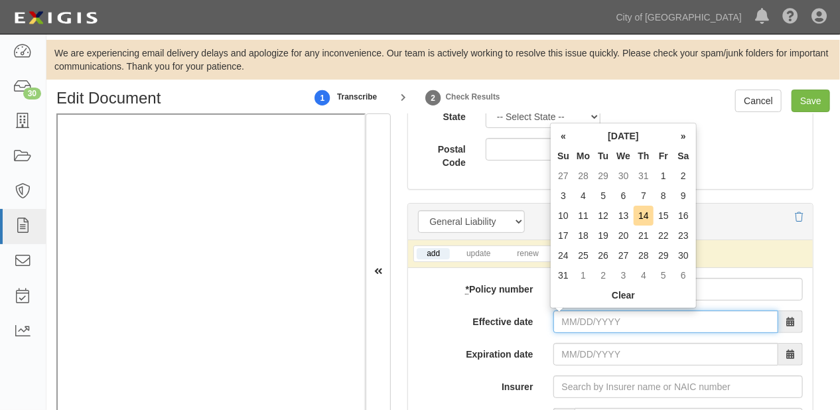
click at [568, 321] on input "Effective date" at bounding box center [665, 321] width 225 height 23
drag, startPoint x: 610, startPoint y: 138, endPoint x: 618, endPoint y: 155, distance: 19.3
click at [610, 138] on th "August 2025" at bounding box center [623, 136] width 100 height 20
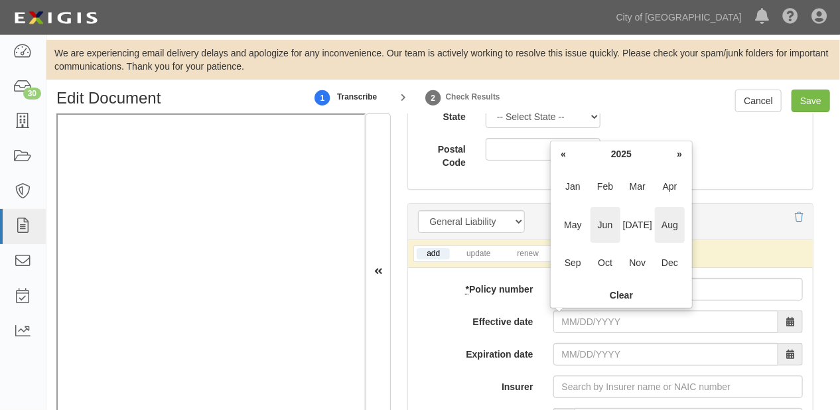
click at [612, 232] on span "Jun" at bounding box center [605, 225] width 30 height 36
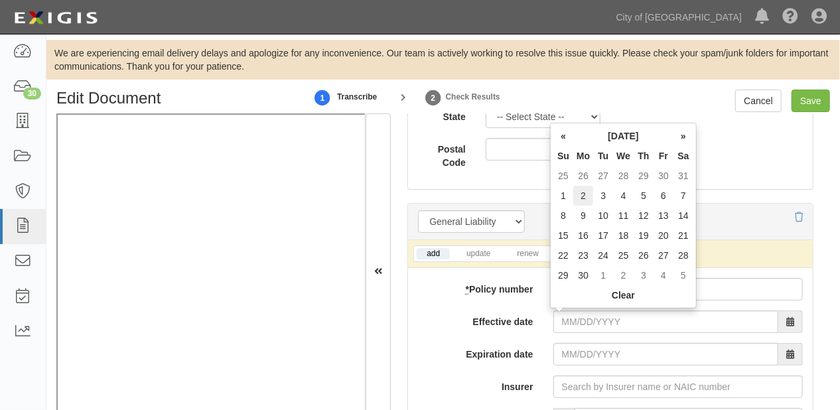
click at [587, 199] on td "2" at bounding box center [583, 196] width 20 height 20
type input "06/02/2025"
type input "06/02/2026"
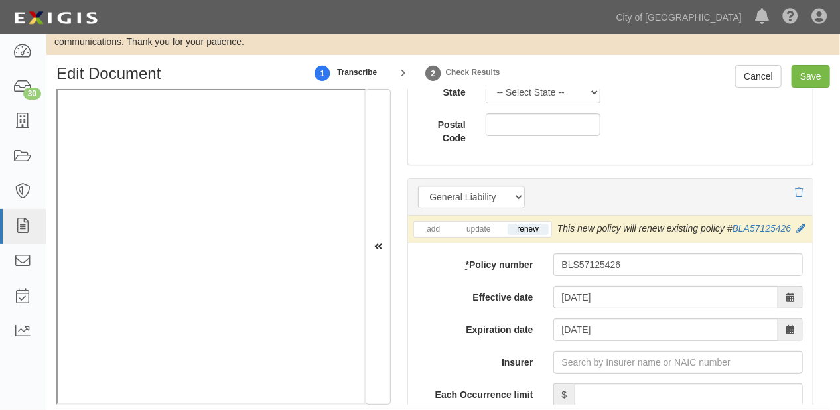
scroll to position [38, 0]
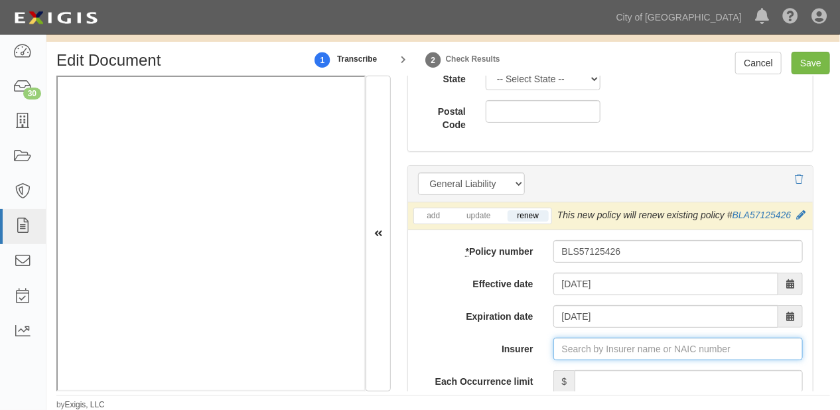
click at [634, 360] on input "Insurer" at bounding box center [677, 349] width 249 height 23
type input "21st Century Advantage Insurance Company (25232) NR Rating"
type input "2"
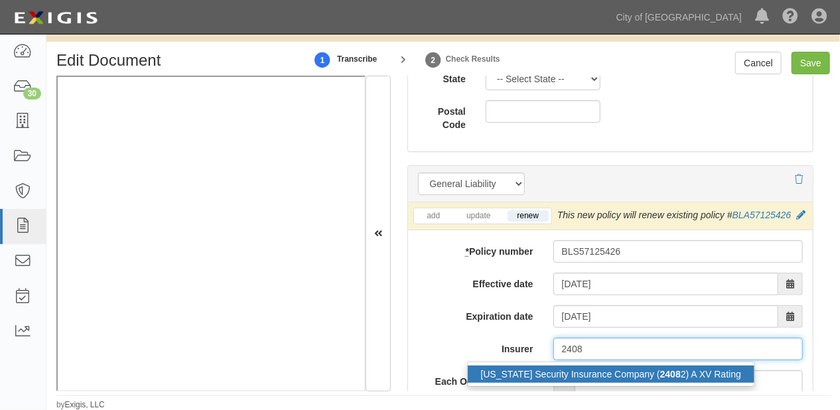
click at [660, 379] on strong "2408" at bounding box center [670, 374] width 21 height 11
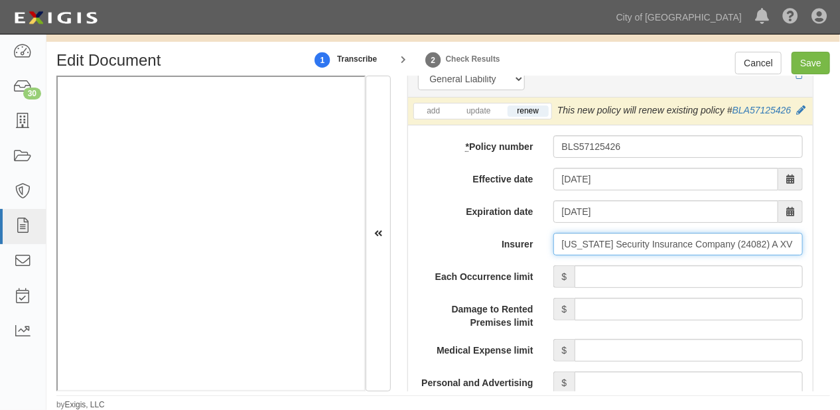
scroll to position [1114, 0]
type input "Ohio Security Insurance Company (24082) A XV Rating"
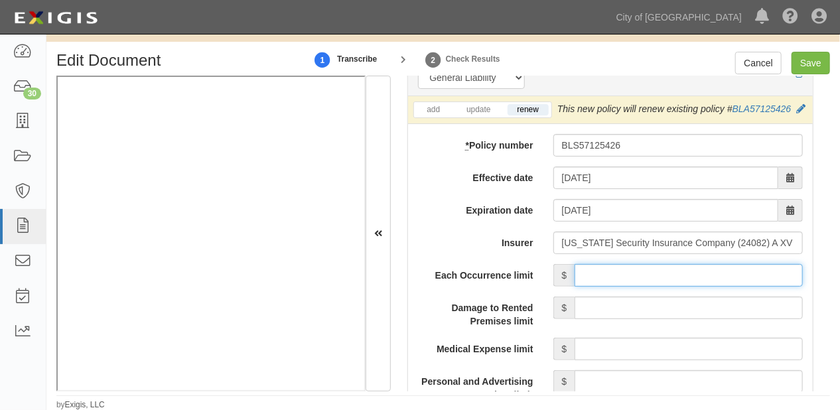
click at [639, 287] on input "Each Occurrence limit" at bounding box center [688, 275] width 228 height 23
type input "1,000,000"
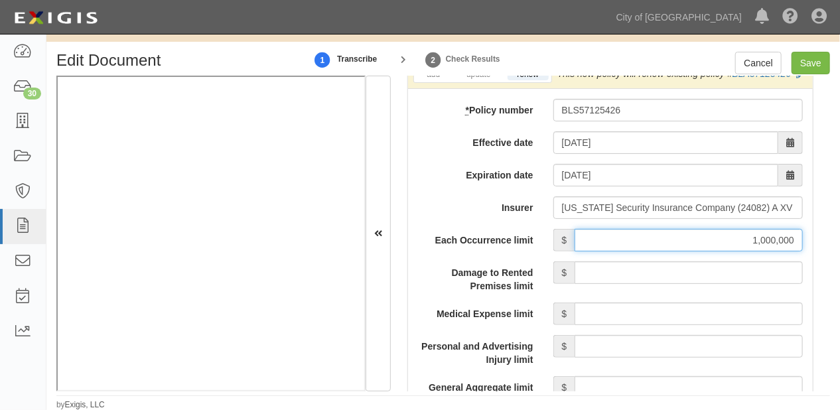
scroll to position [1220, 0]
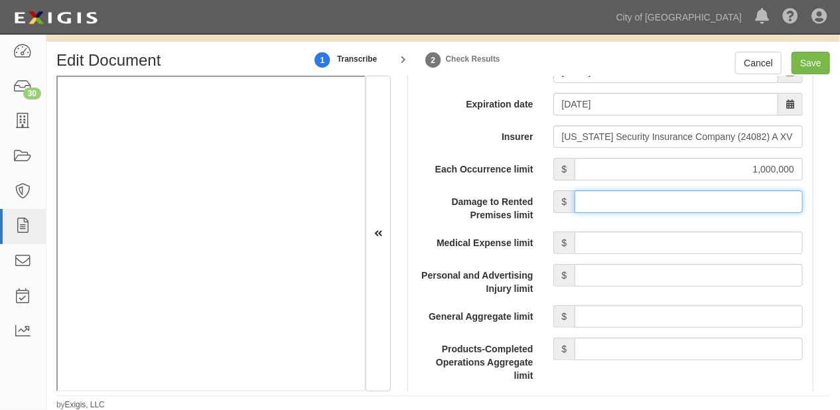
click at [680, 211] on input "Damage to Rented Premises limit" at bounding box center [688, 201] width 228 height 23
type input "1,000,000"
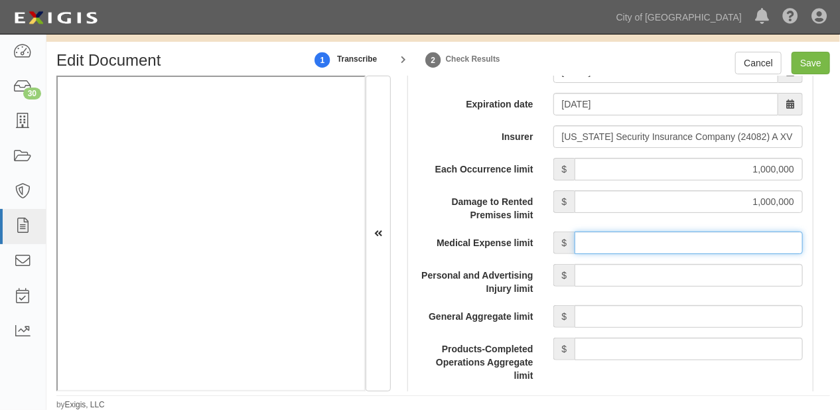
click at [682, 254] on input "Medical Expense limit" at bounding box center [688, 242] width 228 height 23
type input "15,000"
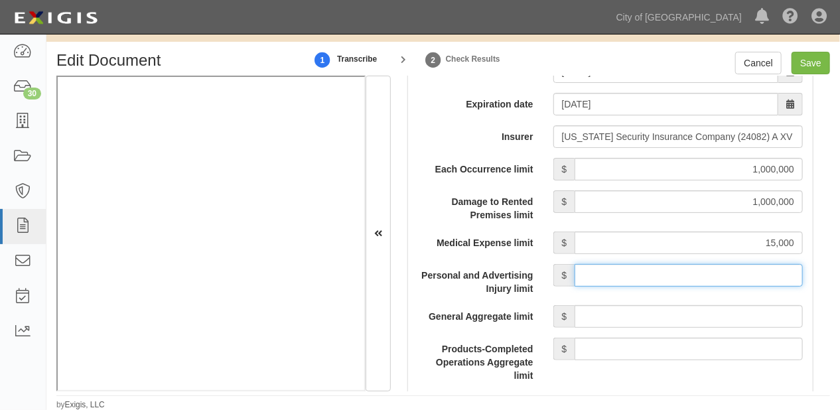
click at [690, 287] on input "Personal and Advertising Injury limit" at bounding box center [688, 275] width 228 height 23
type input "1,000,000"
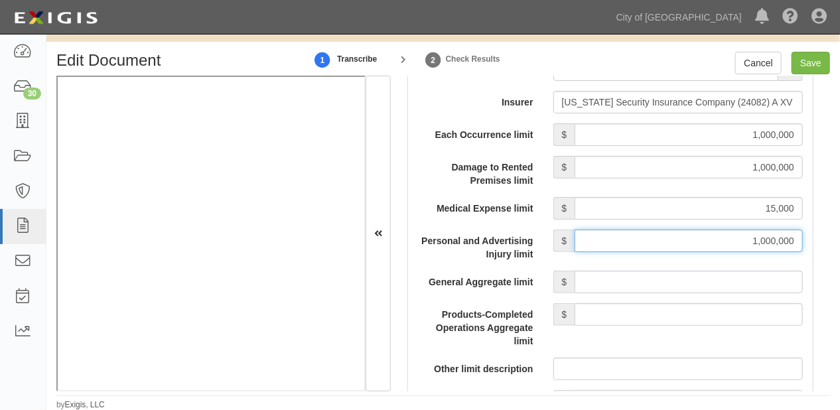
scroll to position [1273, 0]
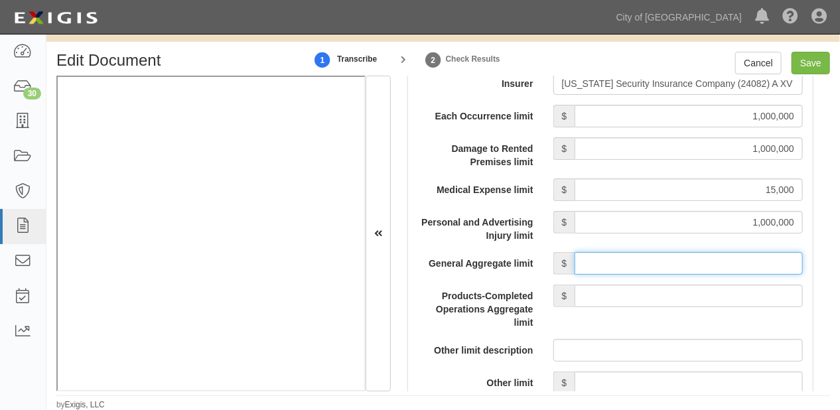
click at [665, 275] on input "General Aggregate limit" at bounding box center [688, 263] width 228 height 23
type input "2,000,000"
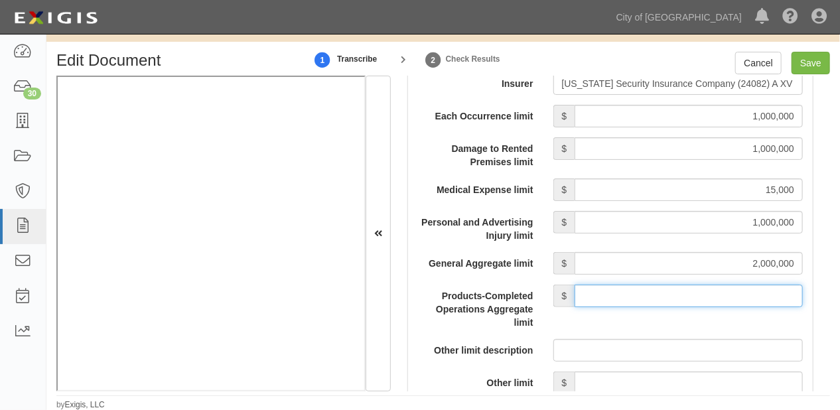
drag, startPoint x: 693, startPoint y: 310, endPoint x: 692, endPoint y: 301, distance: 8.6
click at [693, 307] on input "Products-Completed Operations Aggregate limit" at bounding box center [688, 296] width 228 height 23
type input "2,000,000"
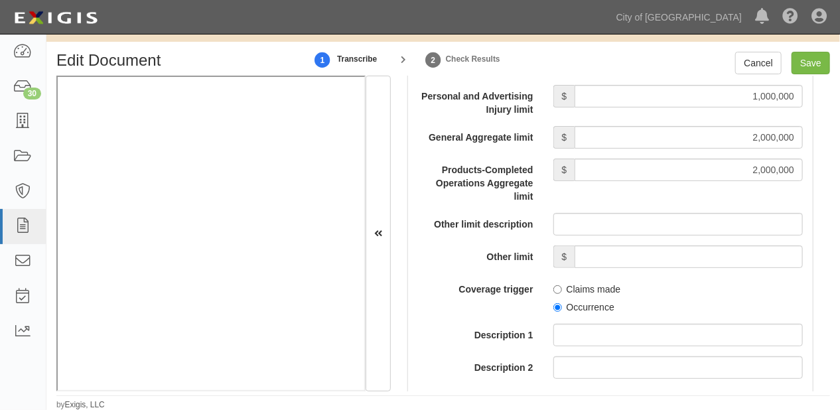
scroll to position [1433, 0]
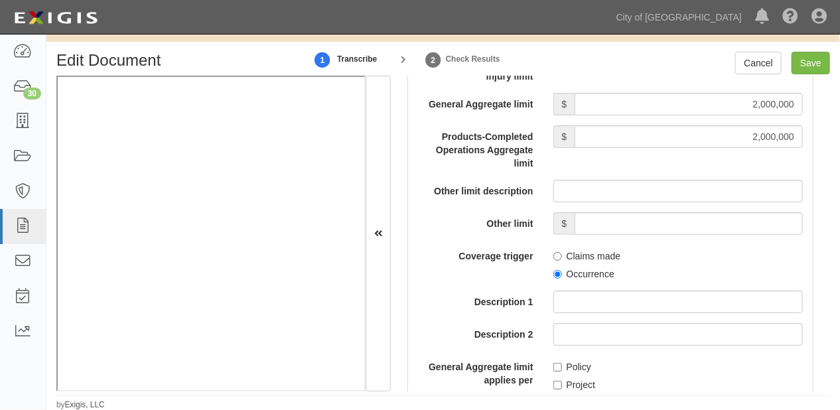
click at [591, 281] on label "Occurrence" at bounding box center [583, 273] width 61 height 13
click at [562, 279] on input "Occurrence" at bounding box center [557, 274] width 9 height 9
radio input "true"
click at [568, 373] on label "Policy" at bounding box center [572, 366] width 38 height 13
click at [562, 371] on input "Policy" at bounding box center [557, 367] width 9 height 9
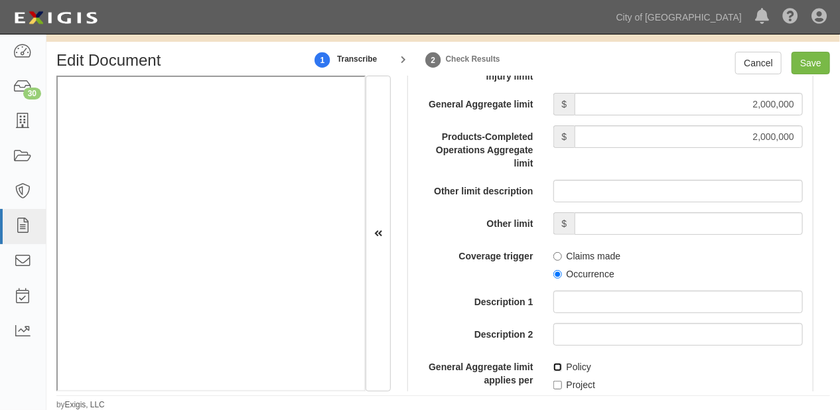
checkbox input "true"
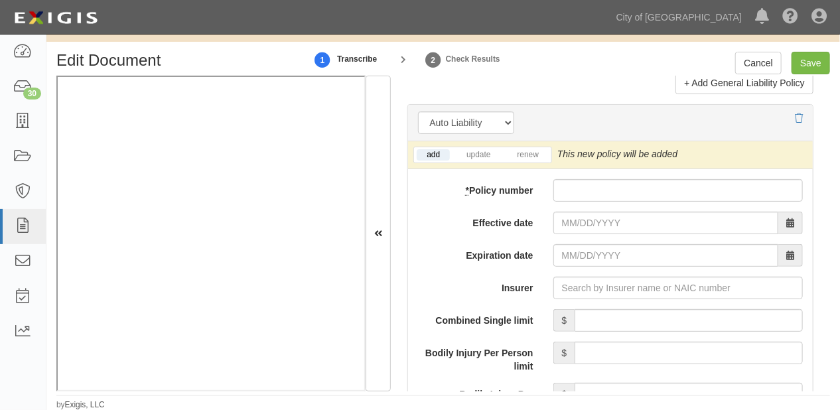
scroll to position [2016, 0]
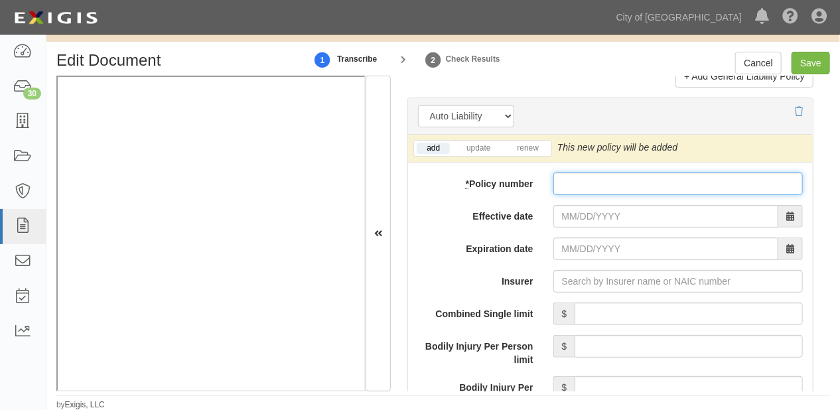
paste input "BAS57125426"
click at [575, 194] on input "BAS57125426" at bounding box center [677, 183] width 249 height 23
type input "BAS57125426"
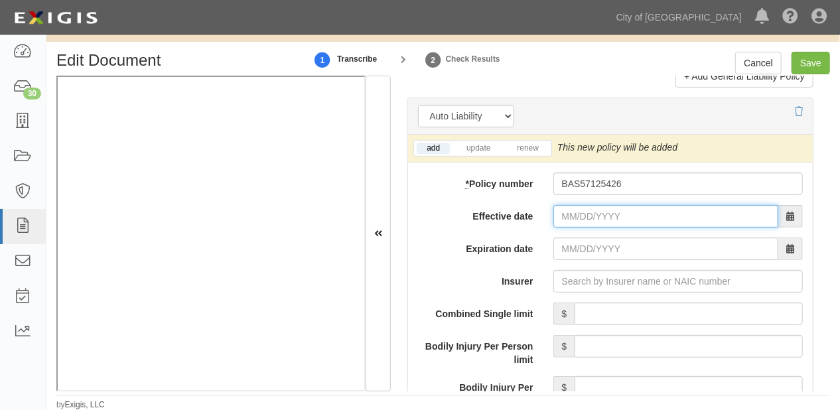
click at [579, 223] on input "Effective date" at bounding box center [665, 216] width 225 height 23
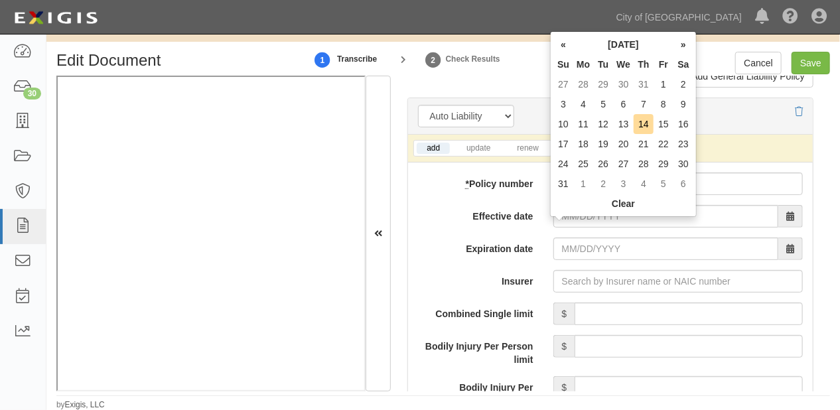
drag, startPoint x: 610, startPoint y: 41, endPoint x: 610, endPoint y: 50, distance: 9.3
click at [610, 41] on th "August 2025" at bounding box center [623, 44] width 100 height 20
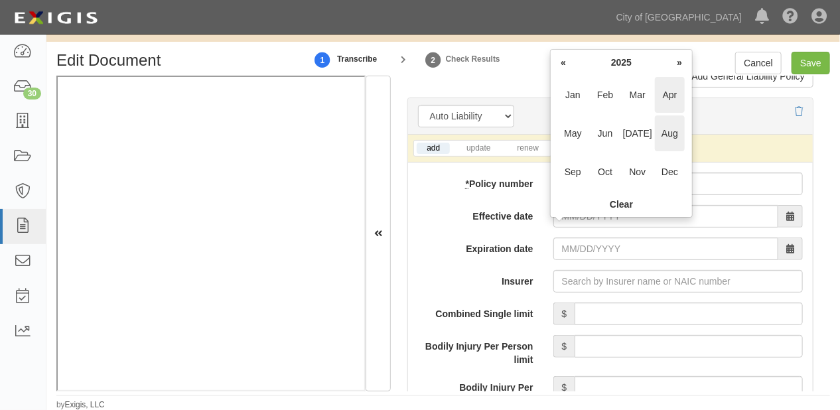
click at [661, 97] on span "Apr" at bounding box center [670, 95] width 30 height 36
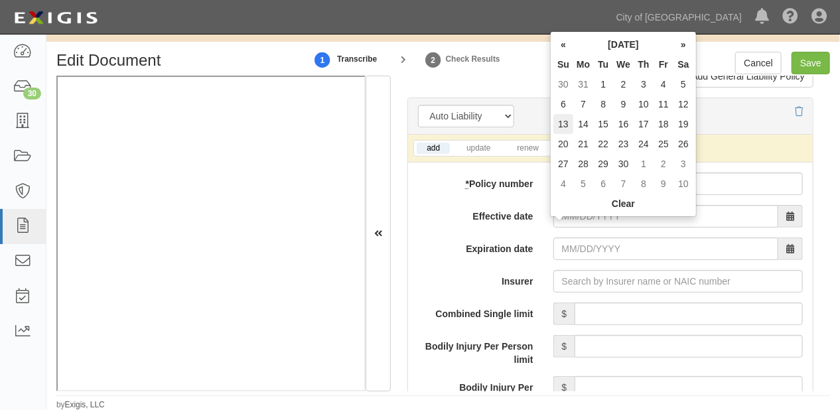
click at [564, 121] on td "13" at bounding box center [563, 124] width 20 height 20
type input "04/13/2025"
type input "04/13/2026"
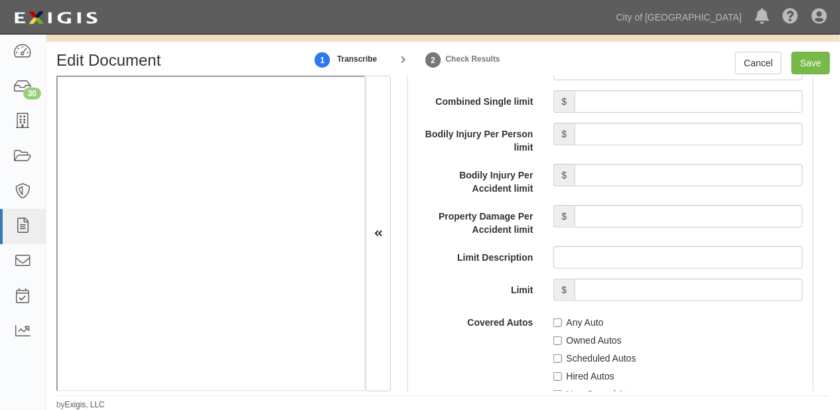
scroll to position [2335, 0]
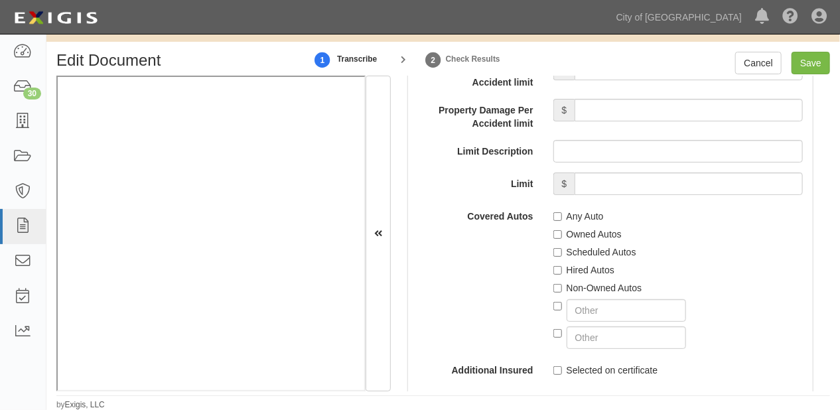
click at [560, 259] on label "Scheduled Autos" at bounding box center [594, 251] width 83 height 13
click at [560, 257] on input "Scheduled Autos" at bounding box center [557, 252] width 9 height 9
checkbox input "true"
click at [565, 277] on label "Hired Autos" at bounding box center [583, 269] width 61 height 13
click at [562, 275] on input "Hired Autos" at bounding box center [557, 270] width 9 height 9
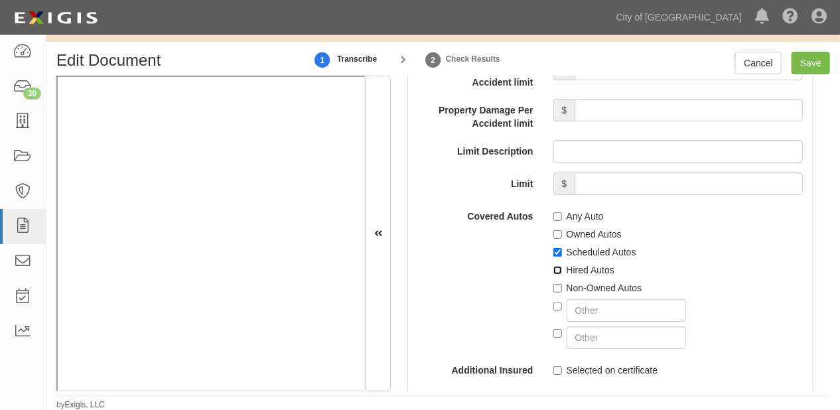
checkbox input "true"
click at [570, 294] on label "Non-Owned Autos" at bounding box center [597, 287] width 89 height 13
click at [562, 292] on input "Non-Owned Autos" at bounding box center [557, 288] width 9 height 9
checkbox input "true"
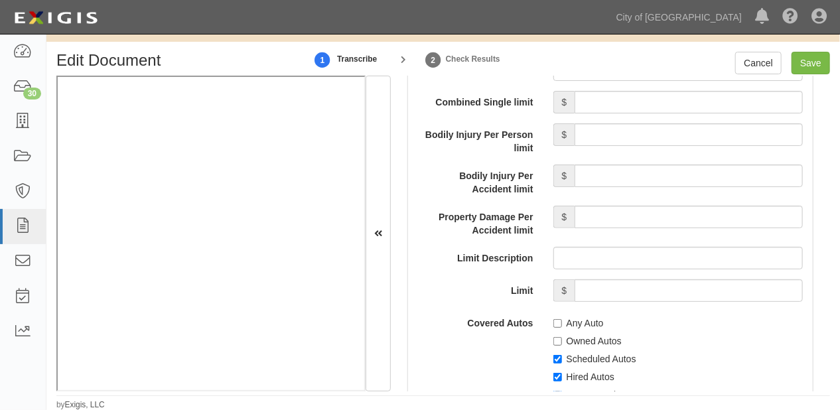
scroll to position [2122, 0]
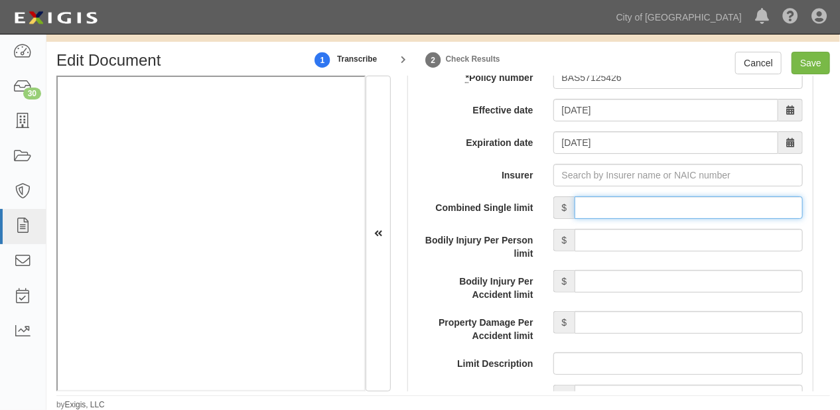
click at [584, 219] on input "Combined Single limit" at bounding box center [688, 207] width 228 height 23
type input "1,000,000"
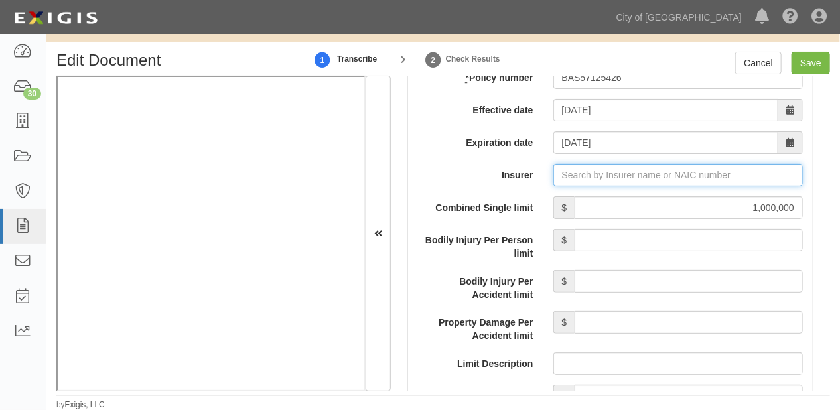
click at [586, 186] on input "Insurer" at bounding box center [677, 175] width 249 height 23
type input "21st Century Advantage Insurance Company (25232) NR Rating"
type input "2"
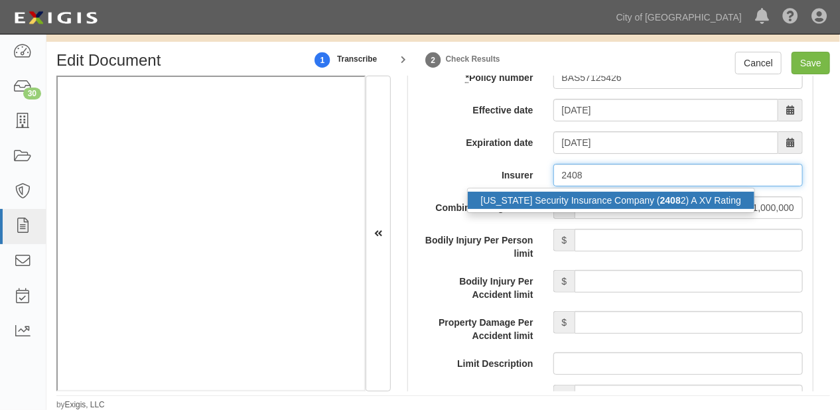
click at [598, 209] on div "Ohio Security Insurance Company ( 2408 2) A XV Rating" at bounding box center [611, 200] width 287 height 17
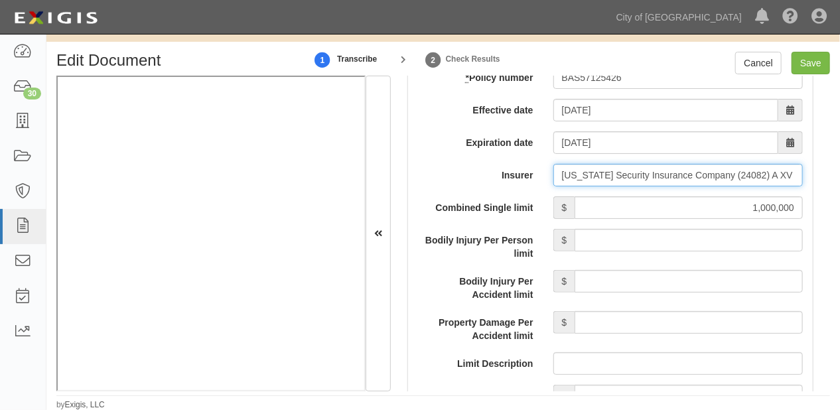
type input "Ohio Security Insurance Company (24082) A XV Rating"
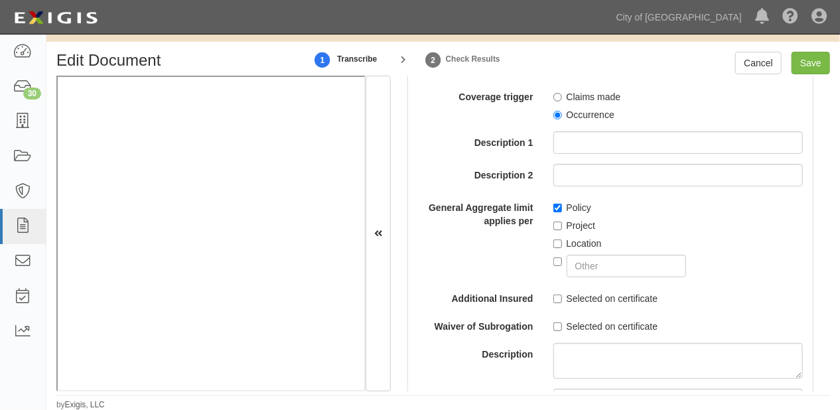
scroll to position [1645, 0]
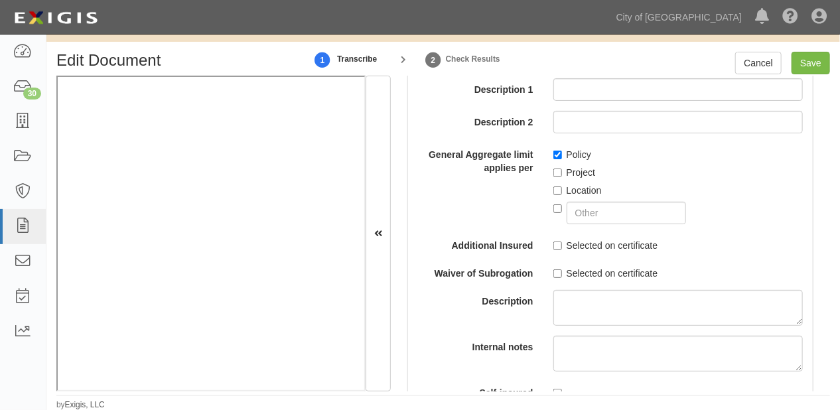
click at [560, 252] on label "Selected on certificate" at bounding box center [605, 245] width 105 height 13
click at [560, 250] on input "Selected on certificate" at bounding box center [557, 245] width 9 height 9
checkbox input "true"
click at [812, 63] on input "Save" at bounding box center [810, 63] width 38 height 23
type input "1000000"
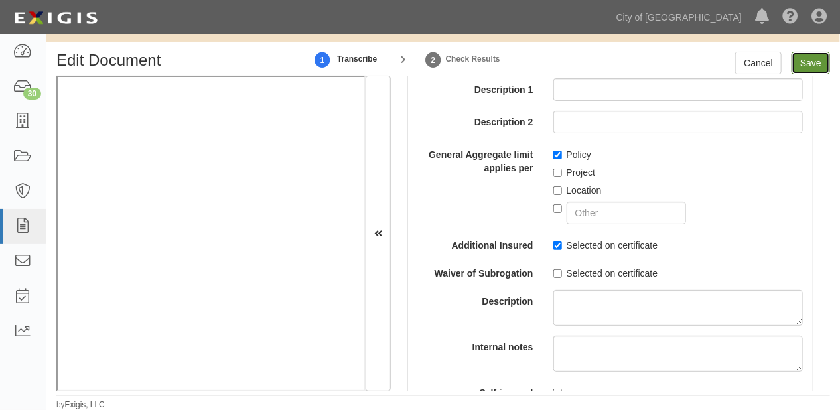
type input "1000000"
type input "15000"
type input "1000000"
type input "2000000"
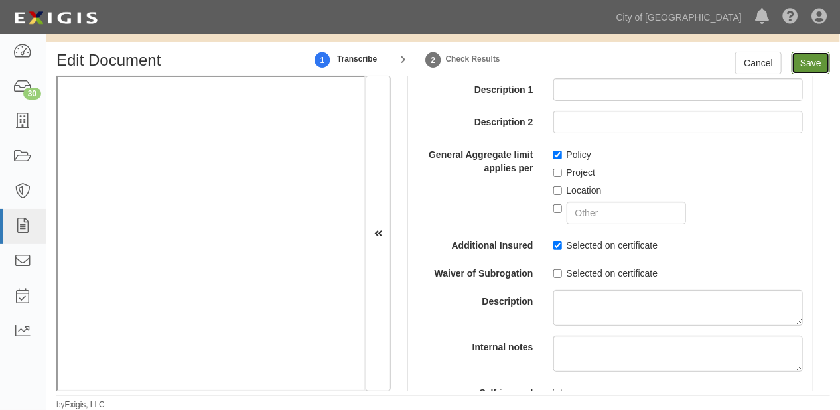
type input "1000000"
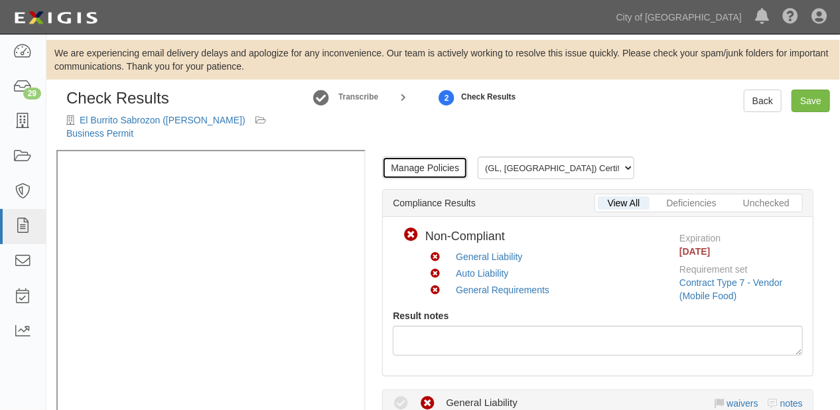
click at [424, 175] on link "Manage Policies" at bounding box center [425, 168] width 86 height 23
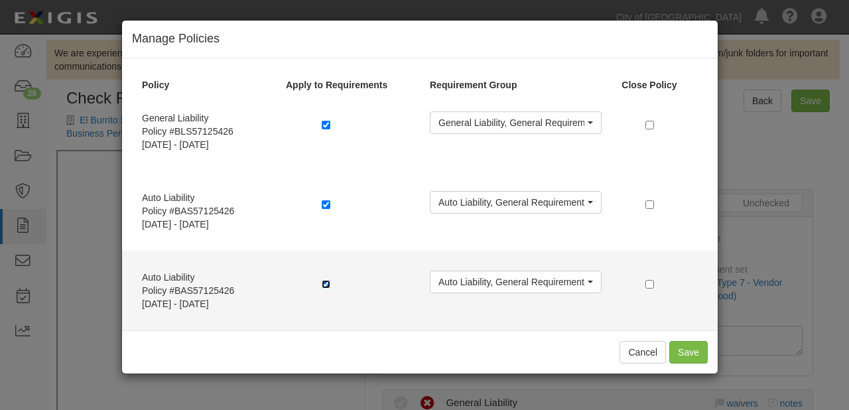
click at [326, 283] on input "checkbox" at bounding box center [326, 284] width 9 height 9
checkbox input "false"
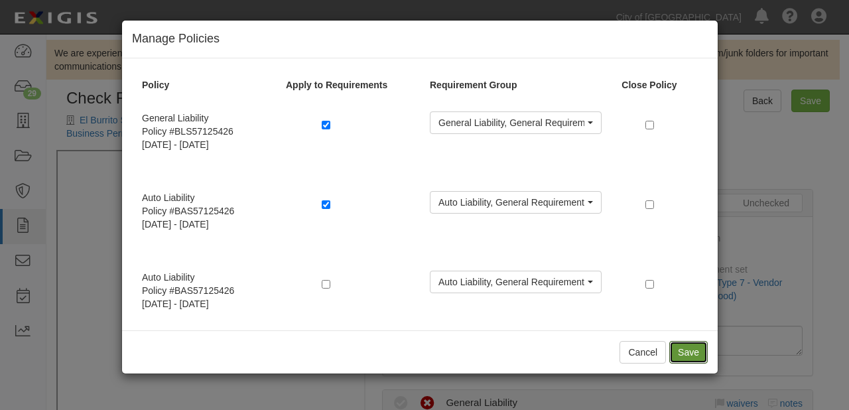
click at [698, 351] on button "Save" at bounding box center [688, 352] width 38 height 23
radio input "true"
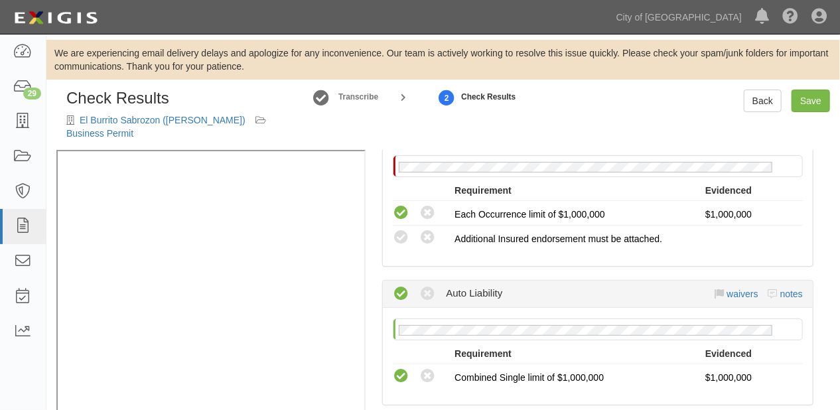
scroll to position [318, 0]
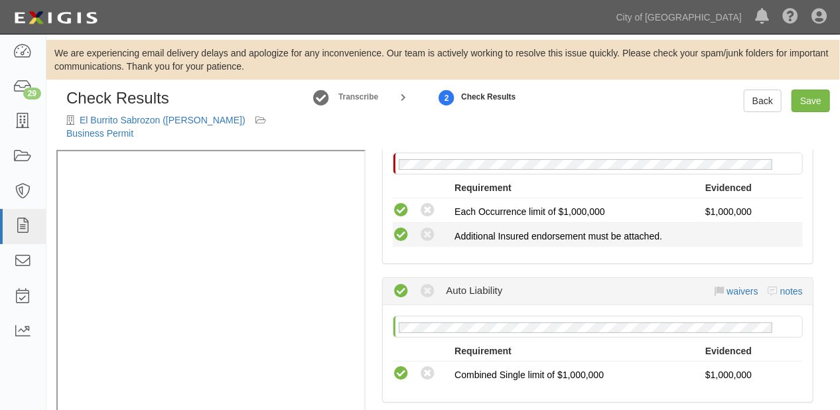
click at [399, 236] on icon at bounding box center [401, 235] width 17 height 17
radio input "true"
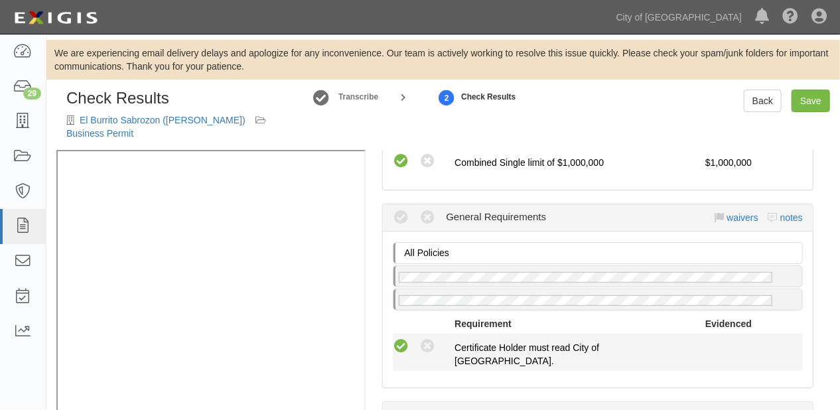
click at [406, 344] on icon at bounding box center [401, 346] width 17 height 17
radio input "true"
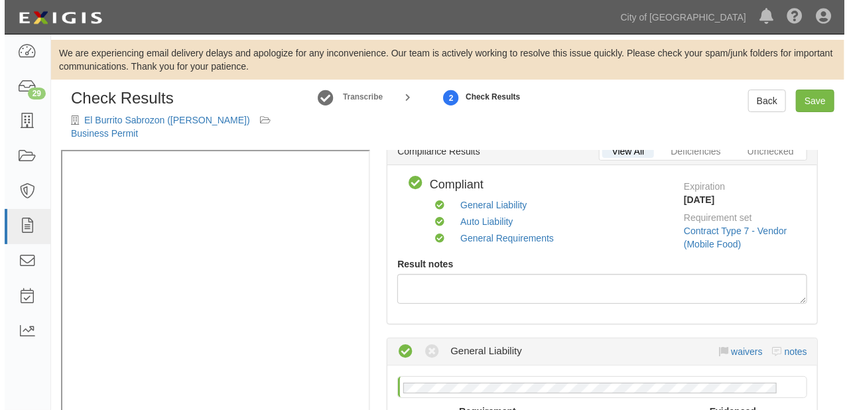
scroll to position [0, 0]
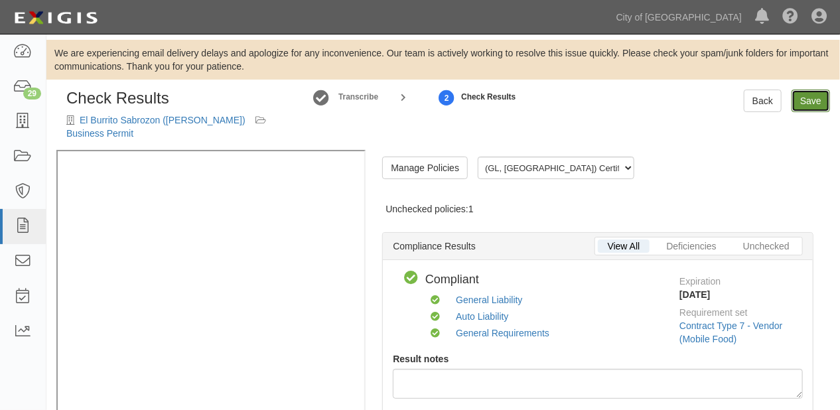
click at [807, 106] on link "Save" at bounding box center [810, 101] width 38 height 23
radio input "true"
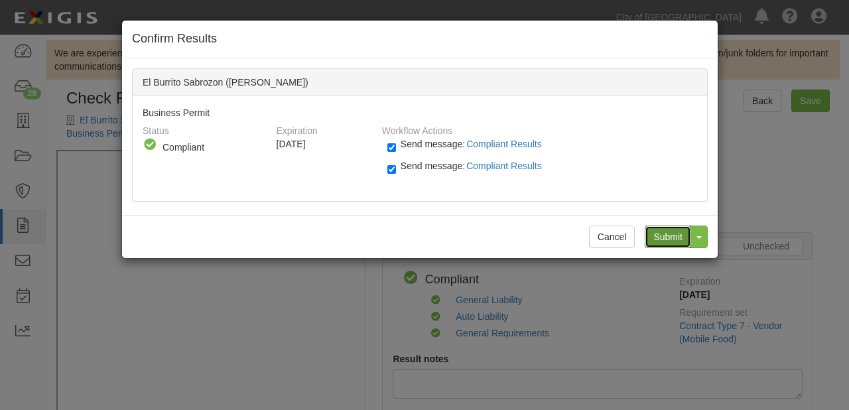
click at [668, 233] on input "Submit" at bounding box center [668, 236] width 46 height 23
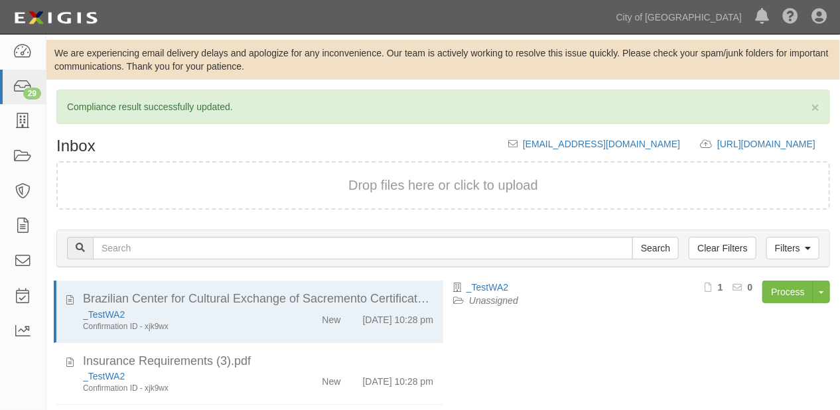
scroll to position [180, 0]
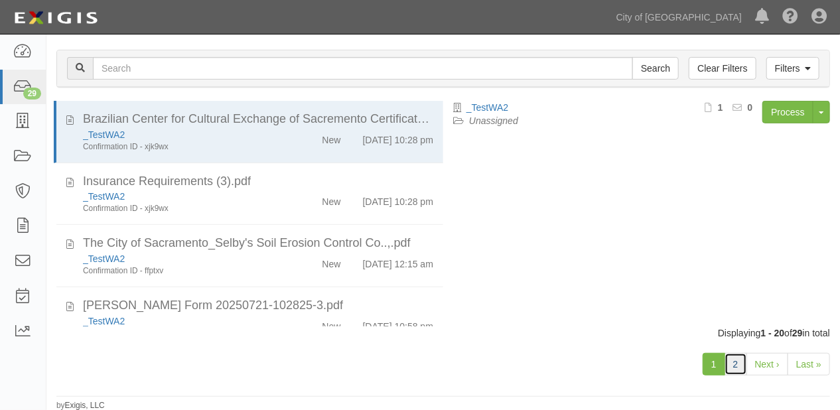
click at [741, 358] on link "2" at bounding box center [735, 364] width 23 height 23
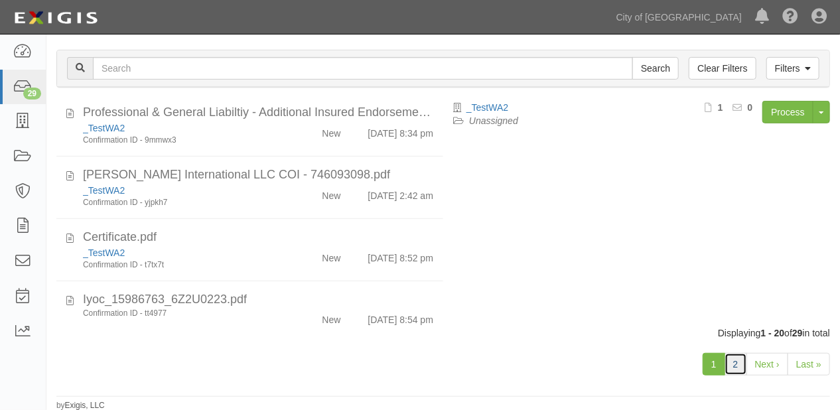
scroll to position [318, 0]
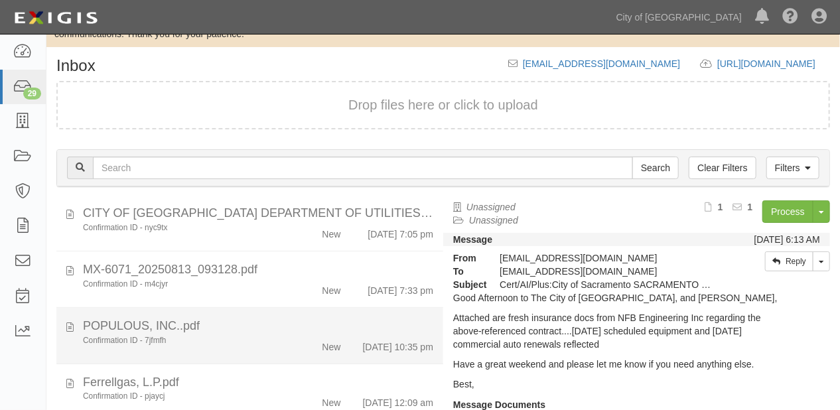
scroll to position [132, 0]
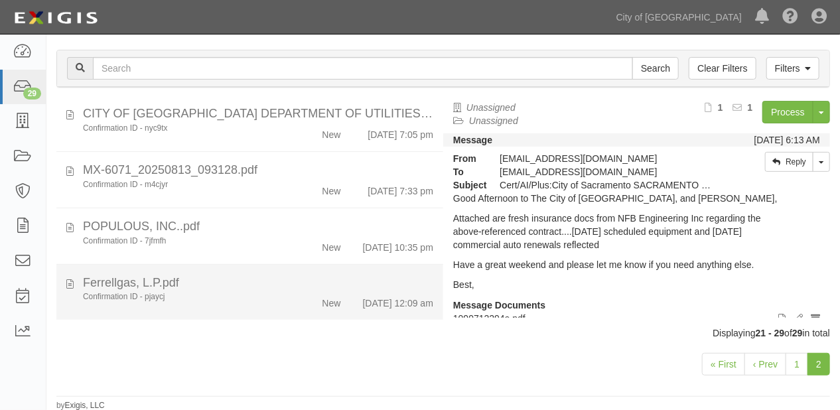
click at [321, 296] on div "Confirmation ID - pjaycj New [DATE] 12:09 am" at bounding box center [258, 300] width 370 height 19
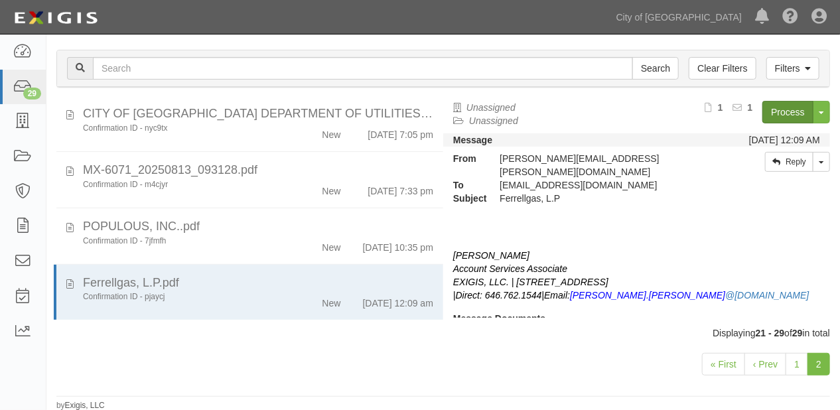
drag, startPoint x: 772, startPoint y: 97, endPoint x: 773, endPoint y: 106, distance: 9.4
click at [772, 99] on div "Inbox [EMAIL_ADDRESS][DOMAIN_NAME] [URL][DOMAIN_NAME] copy to clipboard Drop fi…" at bounding box center [442, 185] width 793 height 454
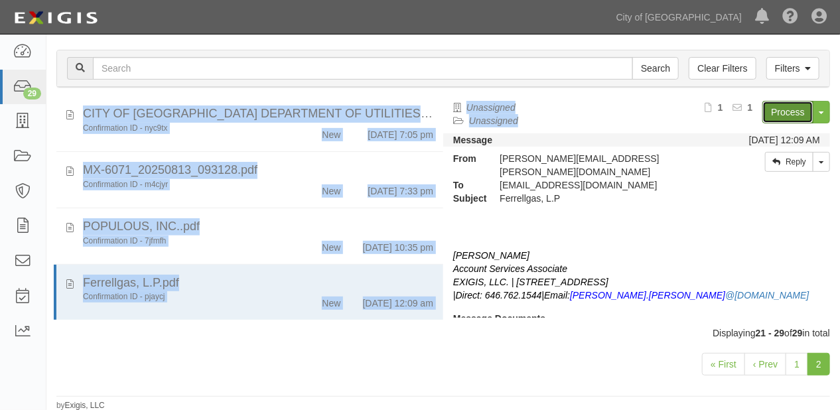
click at [773, 106] on link "Process" at bounding box center [787, 112] width 51 height 23
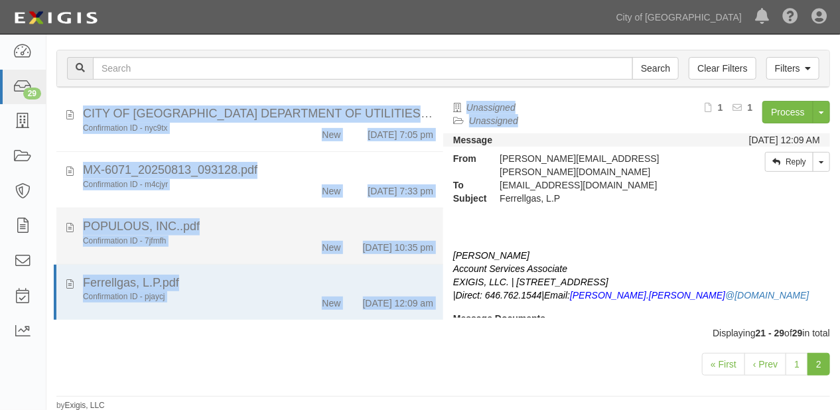
click at [289, 235] on div "New" at bounding box center [320, 244] width 62 height 19
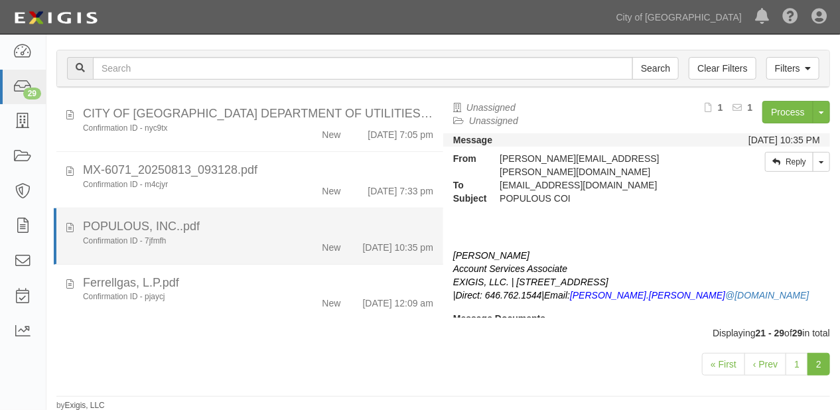
click at [366, 235] on div "[DATE] 10:35 pm" at bounding box center [398, 244] width 70 height 19
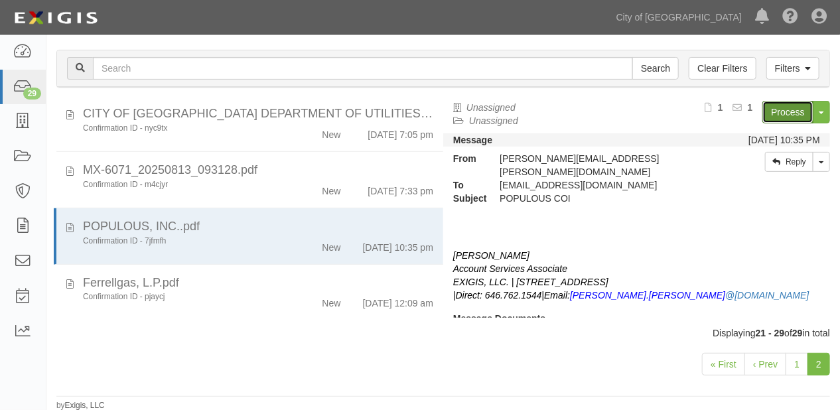
click at [763, 116] on link "Process" at bounding box center [787, 112] width 51 height 23
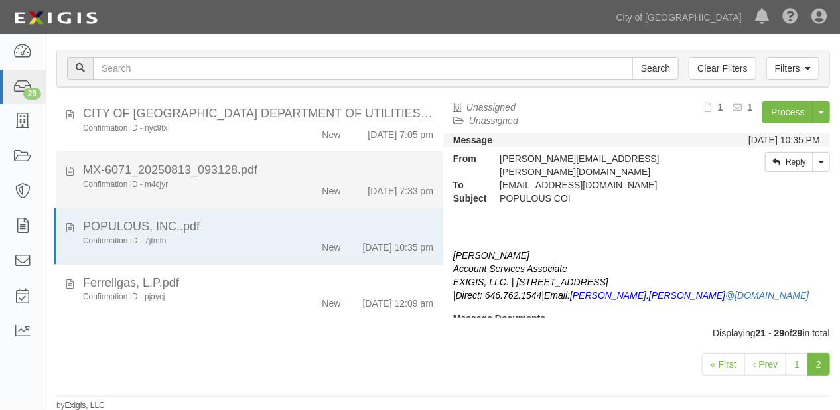
click at [245, 172] on li "MX-6071_20250813_093128.pdf Confirmation ID - m4cjyr New [DATE] 7:33 pm" at bounding box center [249, 180] width 387 height 56
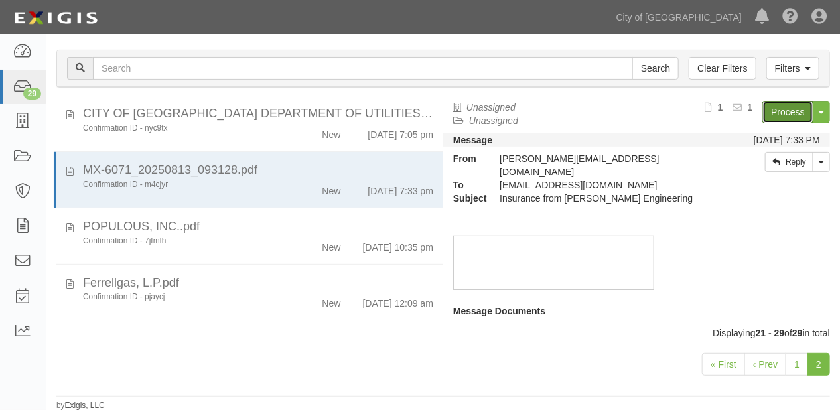
click at [785, 117] on link "Process" at bounding box center [787, 112] width 51 height 23
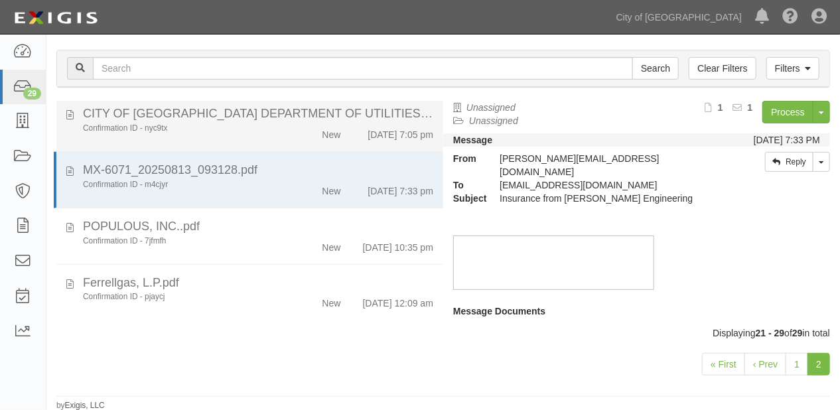
click at [329, 123] on div "New" at bounding box center [331, 132] width 19 height 19
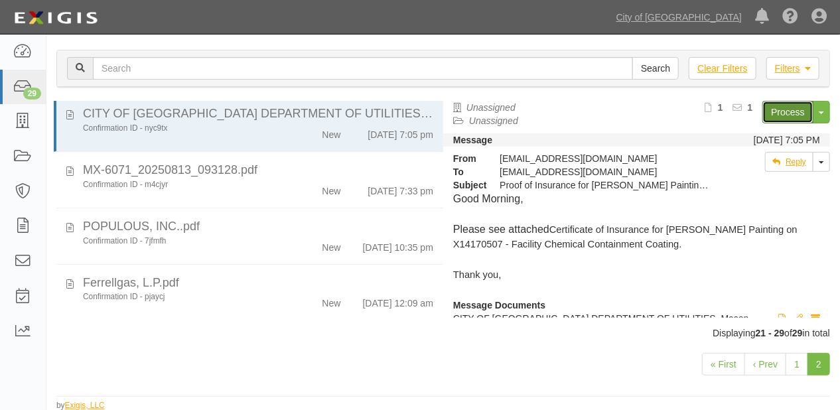
click at [793, 113] on link "Process" at bounding box center [787, 112] width 51 height 23
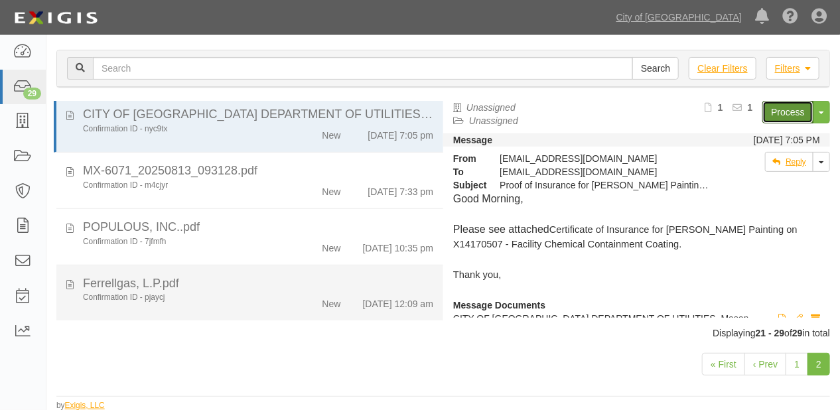
scroll to position [231, 0]
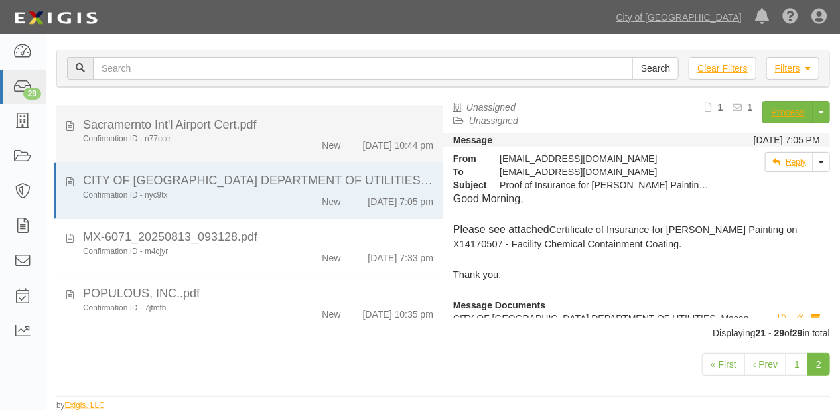
click at [322, 152] on div "Confirmation ID - n77cce New [DATE] 10:44 pm" at bounding box center [258, 142] width 370 height 19
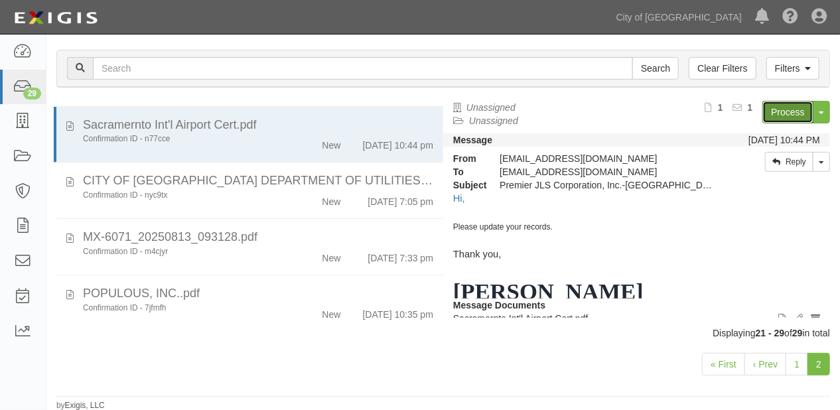
click at [794, 115] on link "Process" at bounding box center [787, 112] width 51 height 23
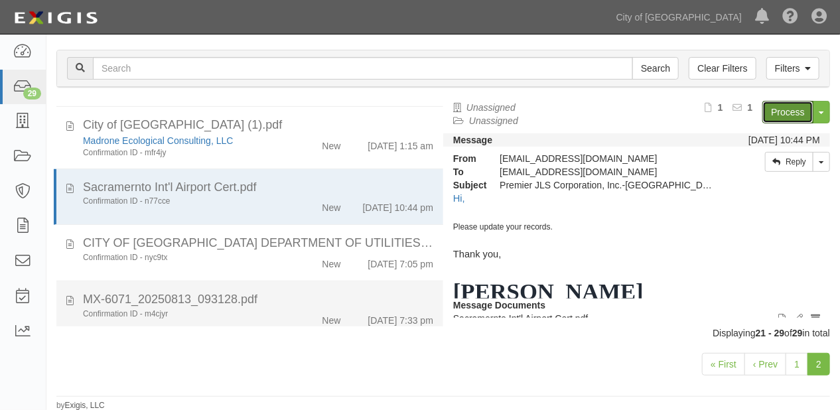
scroll to position [125, 0]
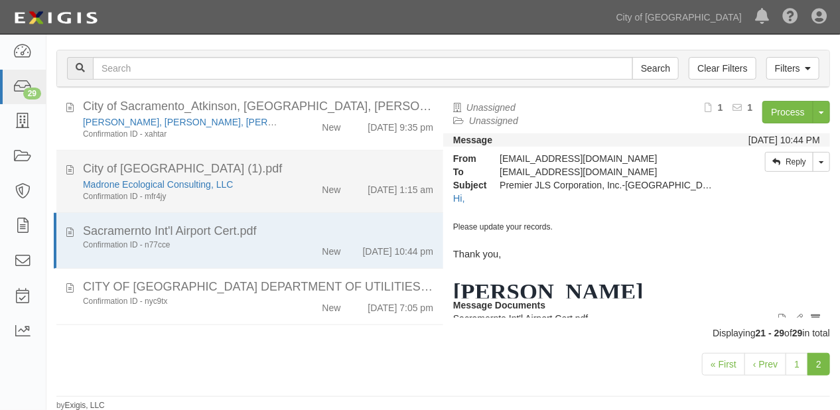
click at [367, 186] on div "[DATE] 1:15 am" at bounding box center [400, 187] width 66 height 19
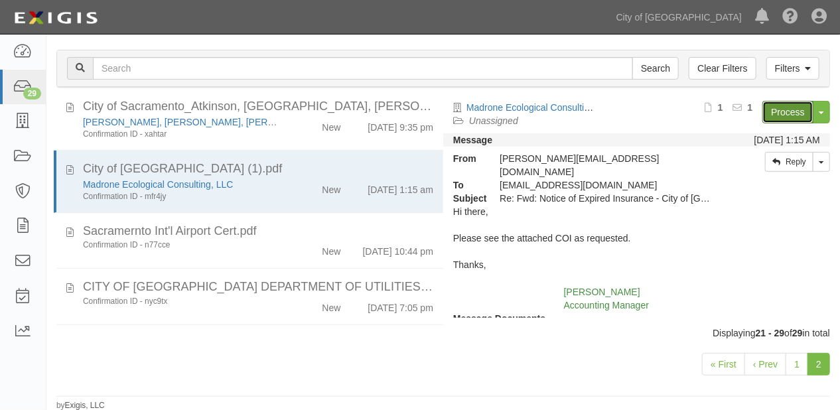
click at [787, 113] on link "Process" at bounding box center [787, 112] width 51 height 23
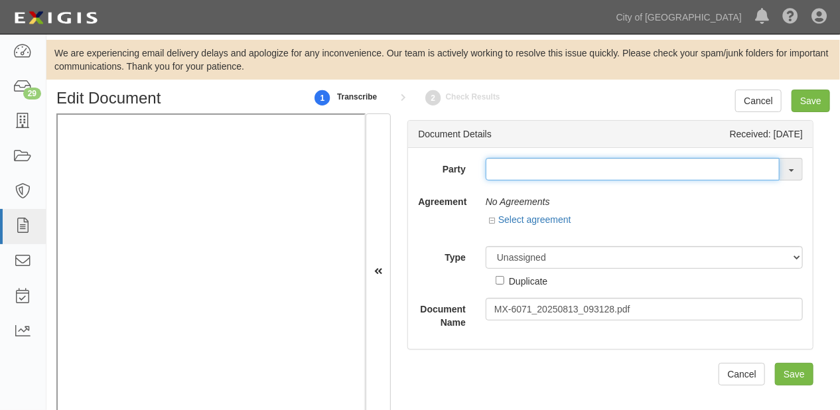
click at [536, 169] on input "text" at bounding box center [632, 169] width 294 height 23
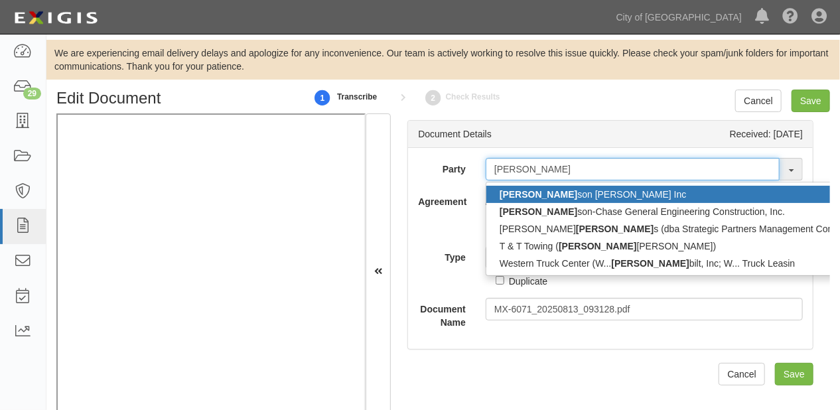
type input "[PERSON_NAME]'"
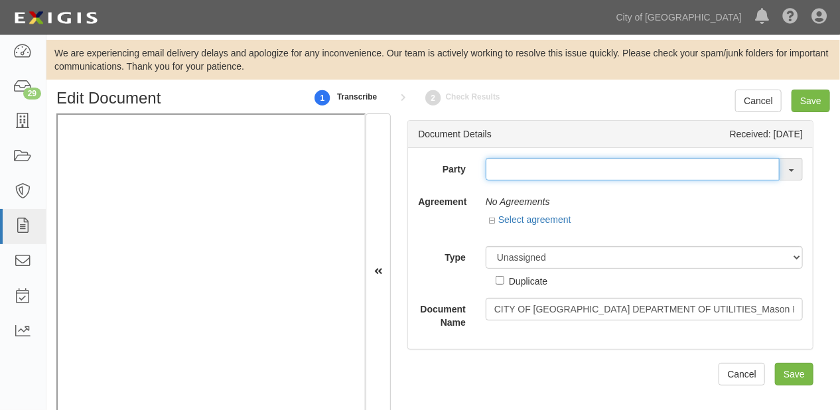
click at [491, 174] on input "text" at bounding box center [632, 169] width 294 height 23
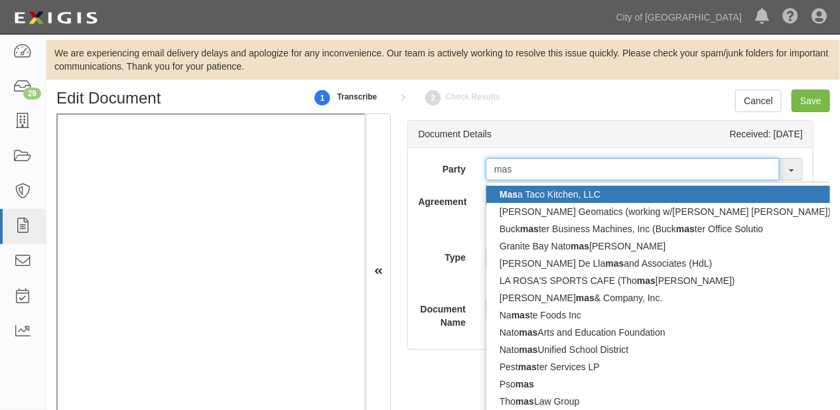
type input "maso"
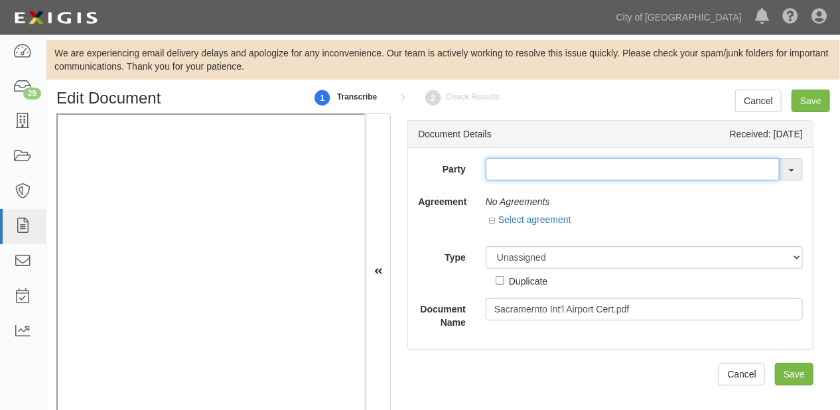
click at [493, 173] on input "text" at bounding box center [632, 169] width 294 height 23
type input "premi"
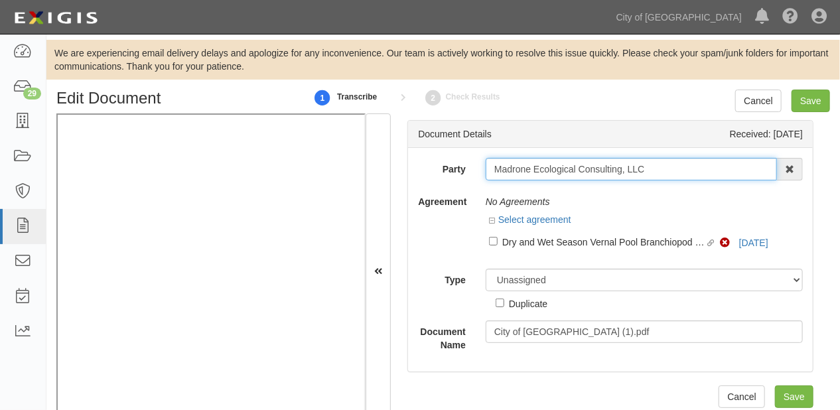
drag, startPoint x: 493, startPoint y: 168, endPoint x: 697, endPoint y: 172, distance: 203.7
click at [694, 180] on div "Party Madrone Ecological Consulting, LLC 16th & O Gateway (dba Ravel [PERSON_NA…" at bounding box center [610, 255] width 385 height 194
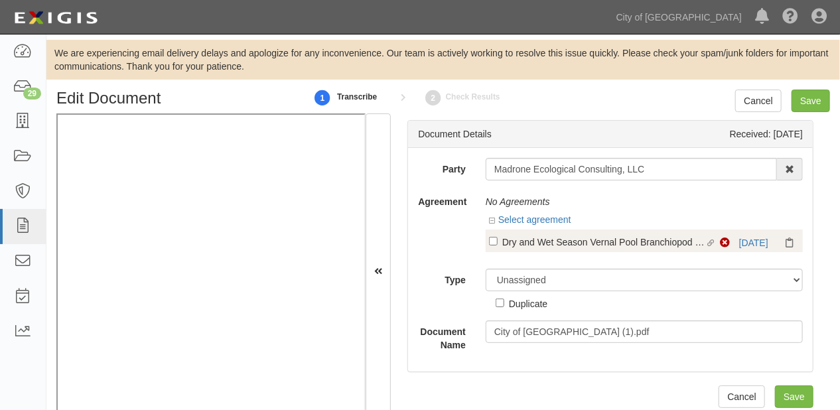
click at [568, 239] on div "Dry and Wet Season Vernal Pool Branchiopod Surveys (PRC002698)" at bounding box center [603, 241] width 202 height 15
click at [497, 239] on input "Linked agreement Dry and Wet Season Vernal Pool Branchiopod Surveys (PRC002698)…" at bounding box center [493, 241] width 9 height 9
checkbox input "true"
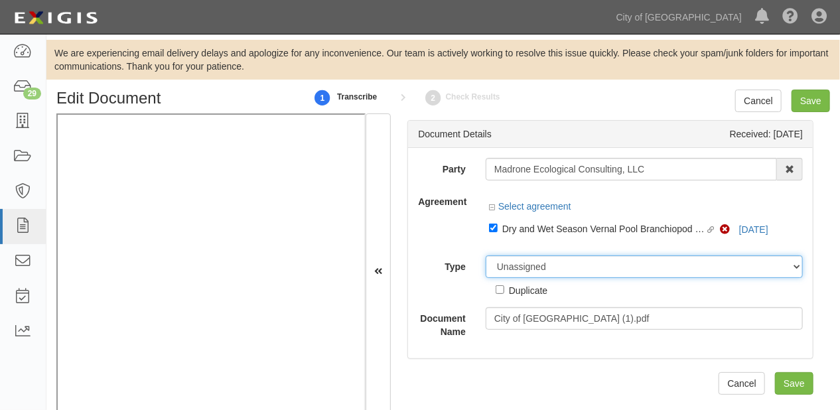
click at [568, 269] on select "Unassigned Binder Cancellation Notice Certificate Contract Endorsement Insuranc…" at bounding box center [643, 266] width 317 height 23
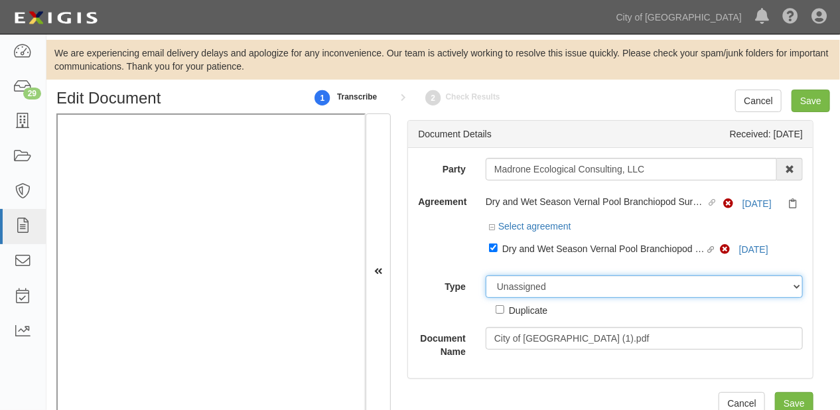
select select "CertificateDetail"
click at [485, 276] on select "Unassigned Binder Cancellation Notice Certificate Contract Endorsement Insuranc…" at bounding box center [643, 286] width 317 height 23
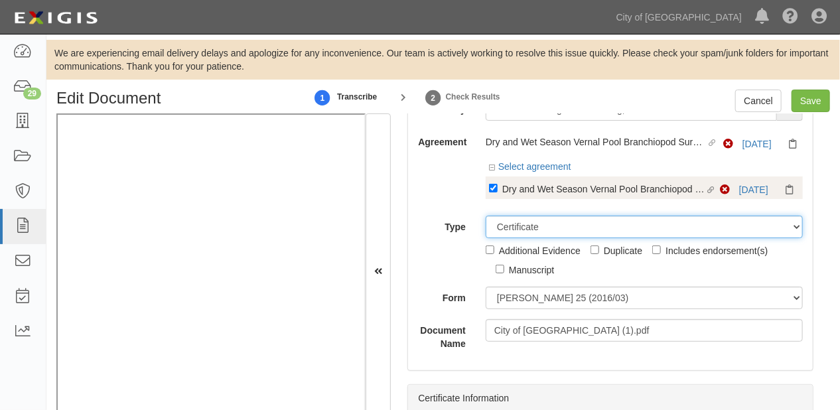
scroll to position [106, 0]
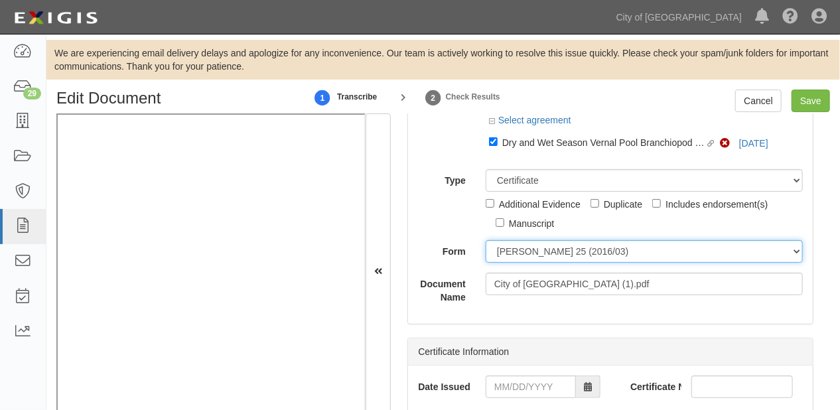
click at [503, 251] on select "[PERSON_NAME] 25 (2016/03) [PERSON_NAME] 101 [PERSON_NAME] 855 NY (2014/05) Gen…" at bounding box center [643, 251] width 317 height 23
select select "GeneralFormDetail"
click at [485, 241] on select "[PERSON_NAME] 25 (2016/03) [PERSON_NAME] 101 [PERSON_NAME] 855 NY (2014/05) Gen…" at bounding box center [643, 251] width 317 height 23
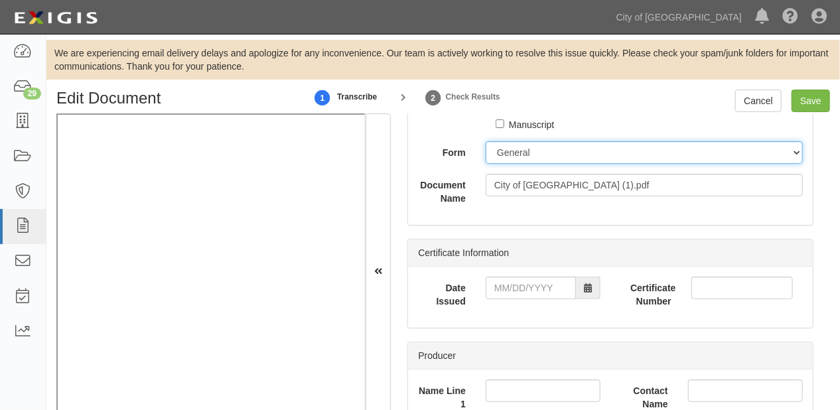
scroll to position [212, 0]
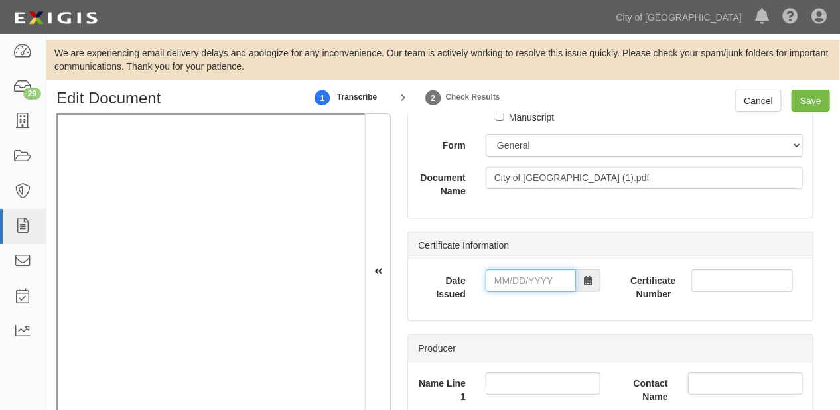
click at [533, 281] on input "Date Issued" at bounding box center [530, 280] width 90 height 23
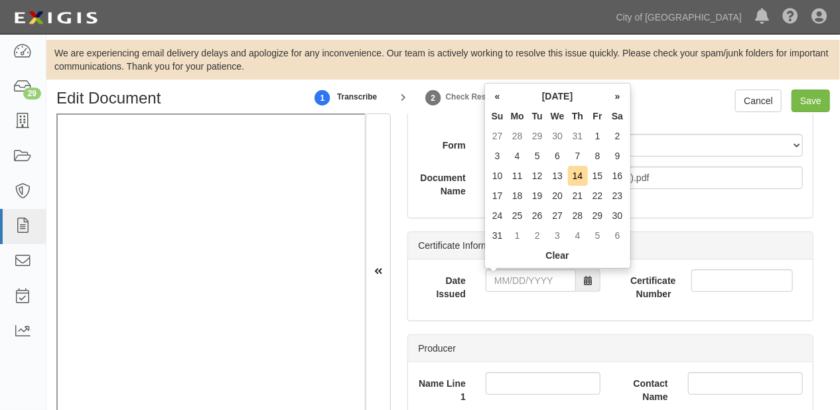
click at [562, 114] on th "We" at bounding box center [557, 116] width 21 height 20
click at [485, 154] on div "« [DATE] » Su Mo Tu We Th Fr Sa 27 28 29 30 31 1 2 3 4 5 6 7 8 9 10 11 12 13 14…" at bounding box center [557, 176] width 147 height 186
click at [499, 155] on td "3" at bounding box center [497, 156] width 20 height 20
type input "[DATE]"
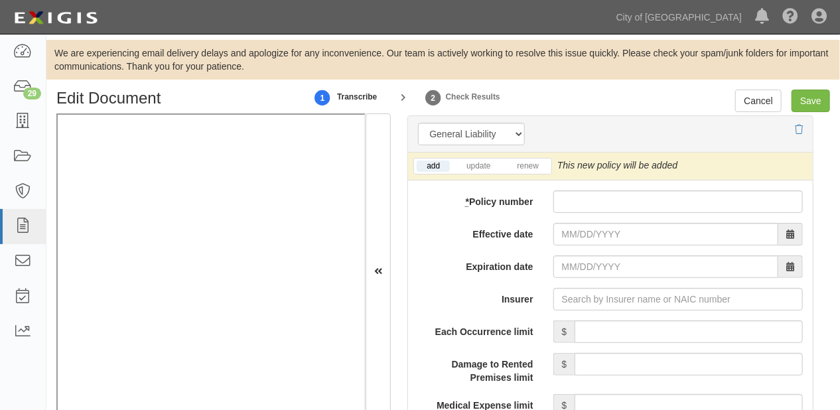
scroll to position [1114, 0]
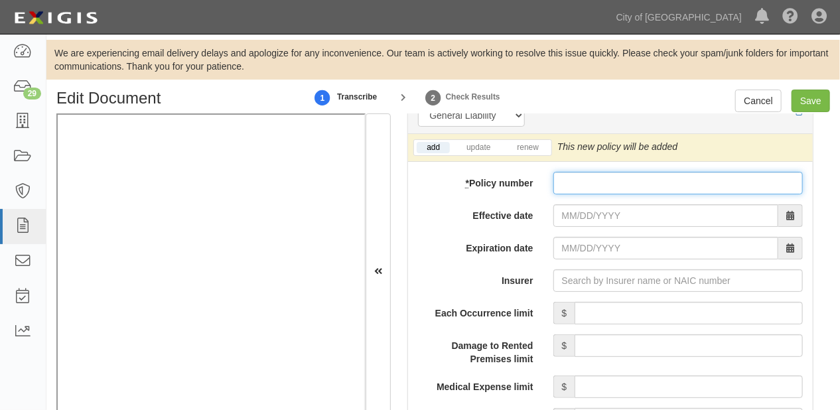
click at [586, 188] on input "* Policy number" at bounding box center [677, 183] width 249 height 23
paste input "G27141900 013"
type input "G27141900 013"
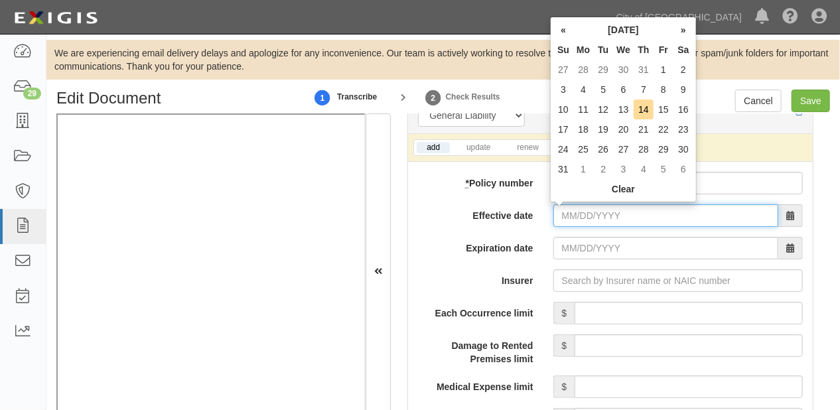
click at [581, 218] on input "Effective date" at bounding box center [665, 215] width 225 height 23
click at [562, 88] on td "3" at bounding box center [563, 90] width 20 height 20
type input "[DATE]"
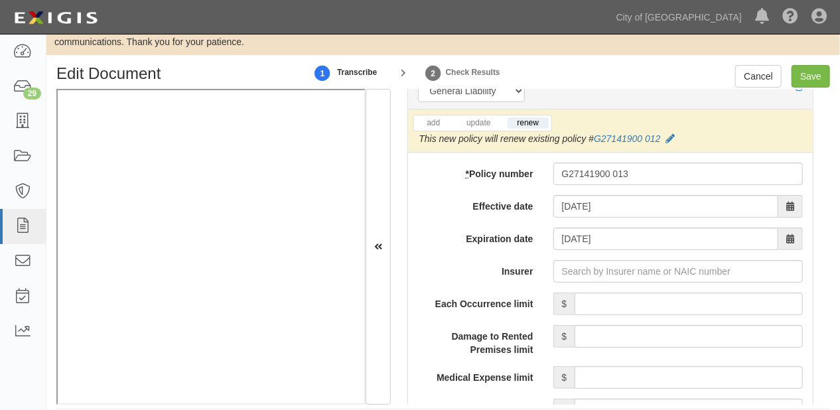
scroll to position [38, 0]
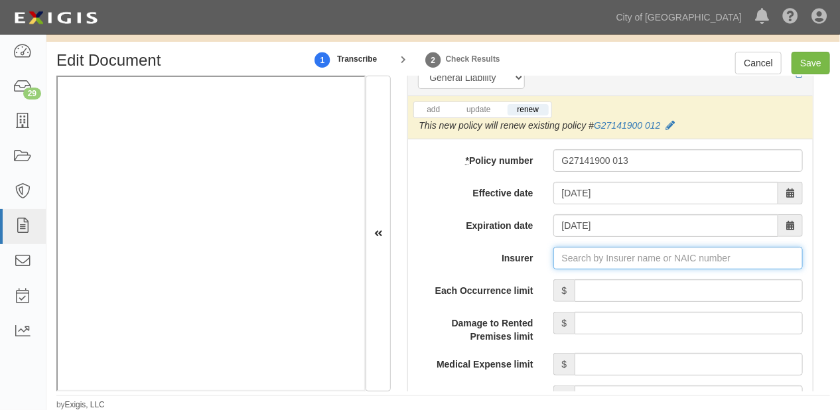
click at [629, 255] on input "Insurer" at bounding box center [677, 258] width 249 height 23
type input "180 Seguros S.A. (0) NR Rating"
type input "1"
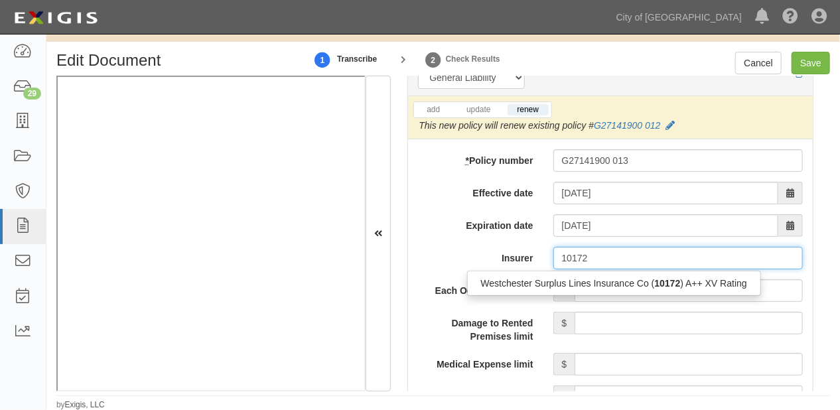
click at [621, 281] on div "Westchester Surplus Lines Insurance Co ( 10172 ) A++ XV Rating" at bounding box center [614, 283] width 292 height 17
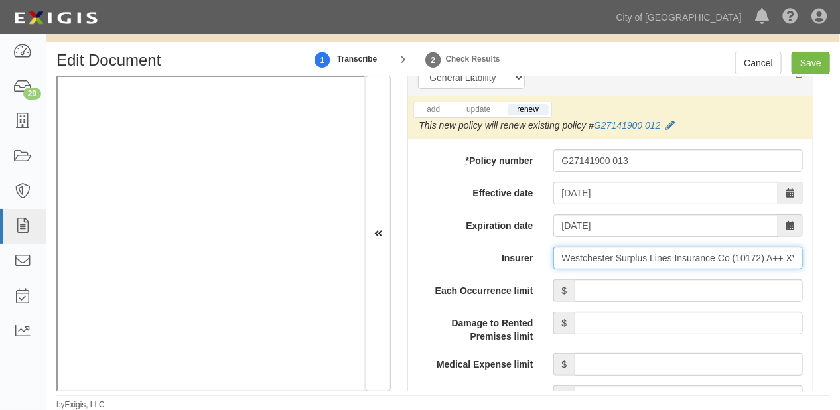
type input "Westchester Surplus Lines Insurance Co (10172) A++ XV Rating"
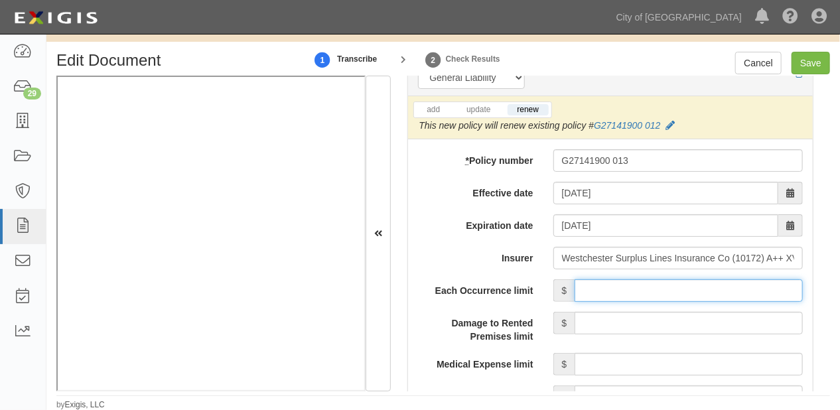
click at [623, 282] on input "Each Occurrence limit" at bounding box center [688, 290] width 228 height 23
type input "2,000,000"
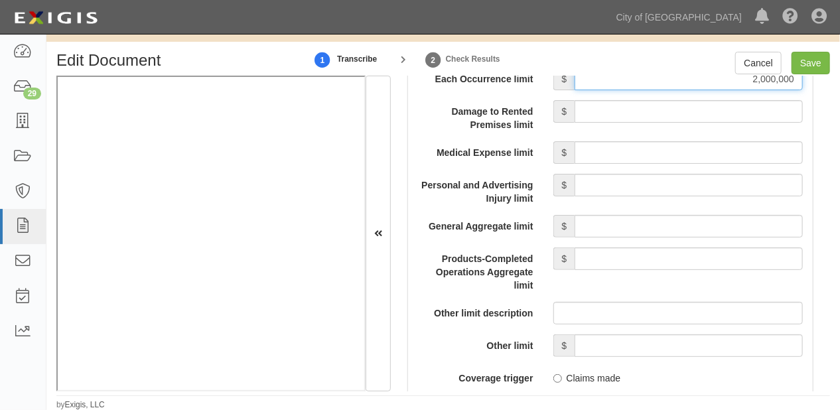
scroll to position [1326, 0]
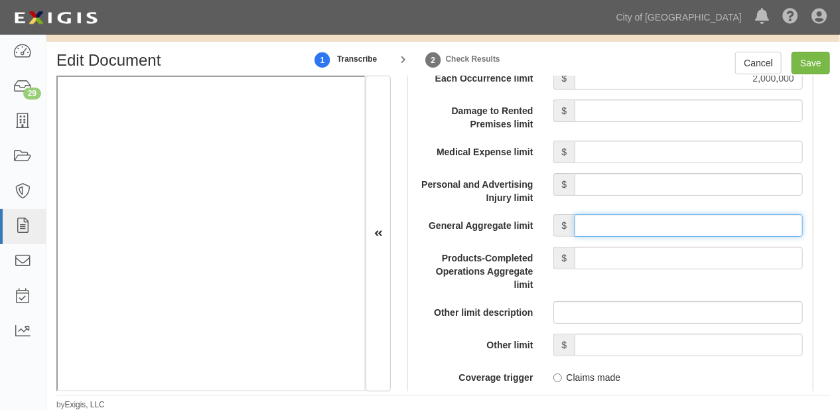
click at [665, 222] on input "General Aggregate limit" at bounding box center [688, 225] width 228 height 23
type input "4,000,000"
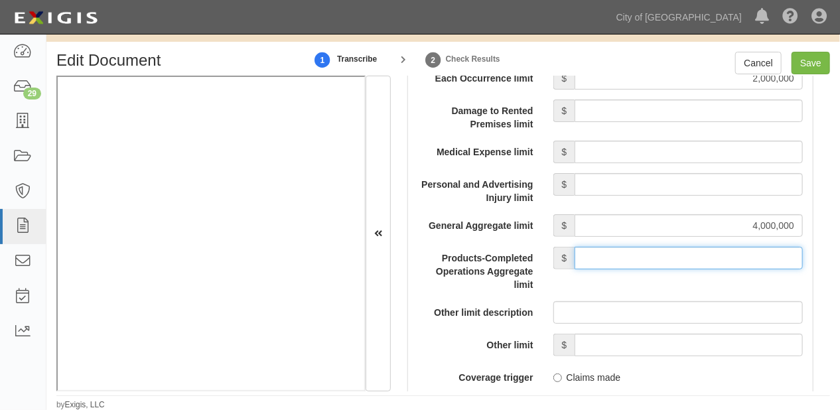
click at [686, 254] on input "Products-Completed Operations Aggregate limit" at bounding box center [688, 258] width 228 height 23
type input "4,000,000"
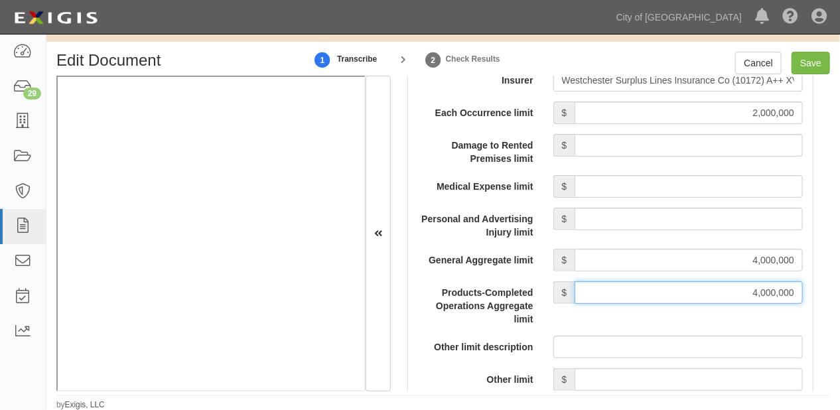
scroll to position [1273, 0]
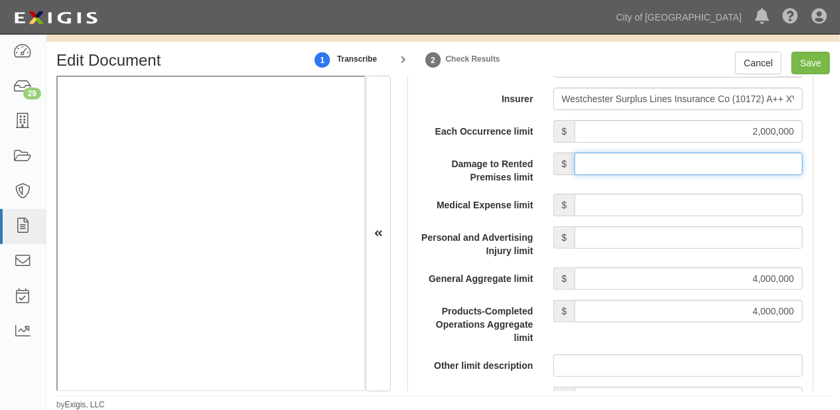
click at [669, 161] on input "Damage to Rented Premises limit" at bounding box center [688, 164] width 228 height 23
type input "50,000"
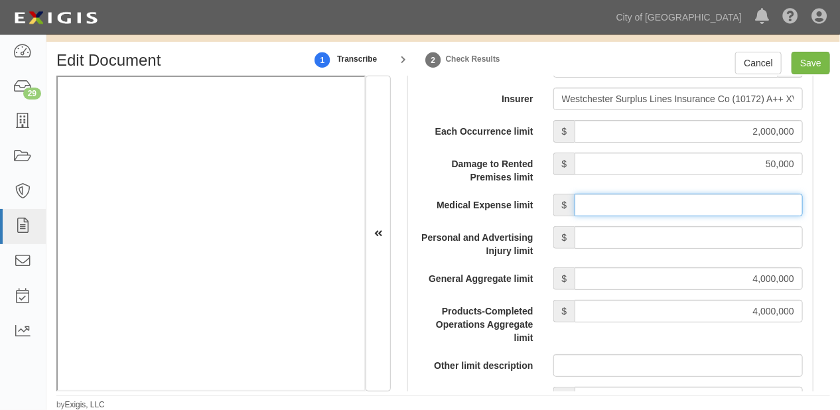
click at [687, 199] on input "Medical Expense limit" at bounding box center [688, 205] width 228 height 23
type input "10,000"
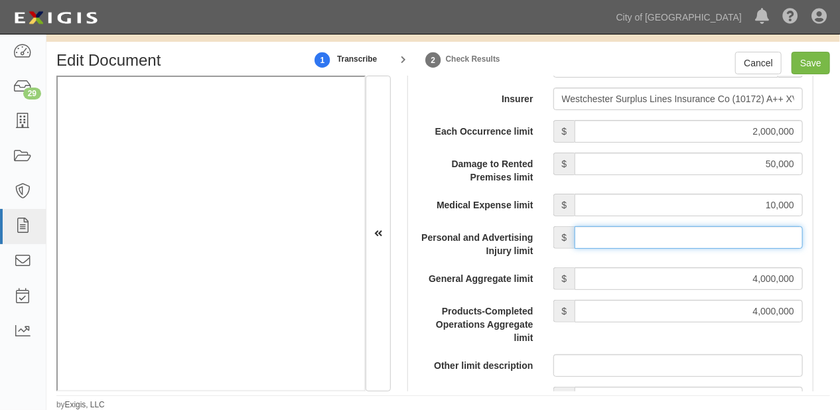
click at [697, 235] on input "Personal and Advertising Injury limit" at bounding box center [688, 237] width 228 height 23
type input "2,000,000"
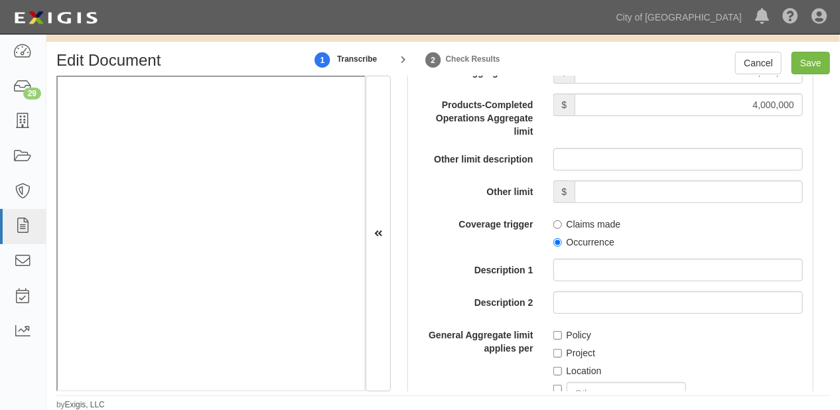
scroll to position [1486, 0]
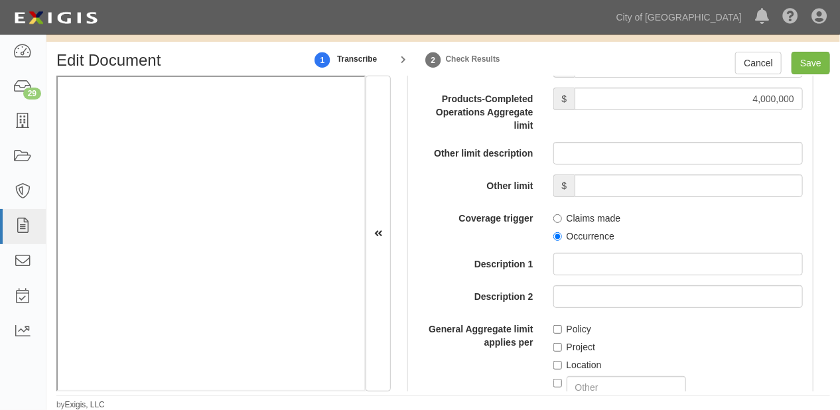
click at [584, 236] on label "Occurrence" at bounding box center [583, 235] width 61 height 13
click at [562, 236] on input "Occurrence" at bounding box center [557, 236] width 9 height 9
radio input "true"
click at [562, 326] on label "Policy" at bounding box center [572, 328] width 38 height 13
click at [562, 326] on input "Policy" at bounding box center [557, 329] width 9 height 9
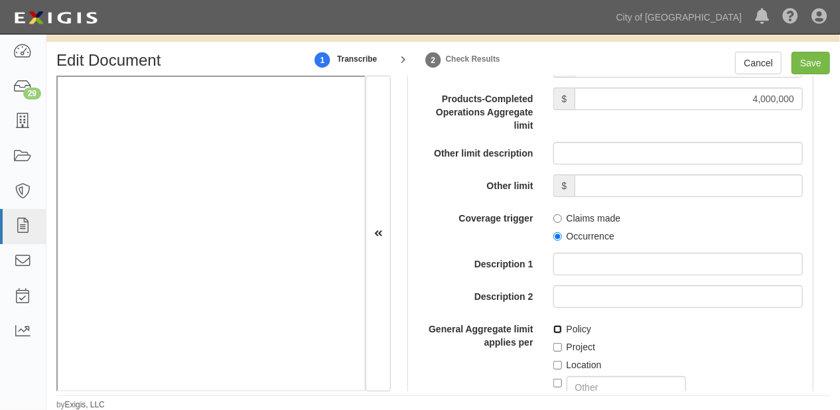
checkbox input "true"
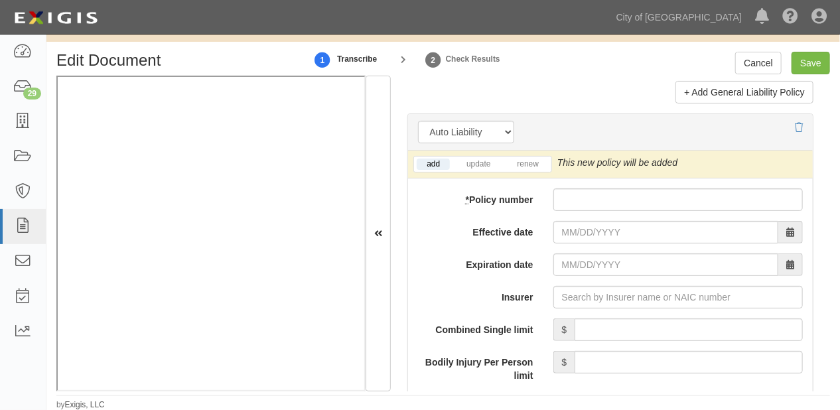
scroll to position [2016, 0]
click at [578, 196] on input "* Policy number" at bounding box center [677, 199] width 249 height 23
paste input "G27141900 013"
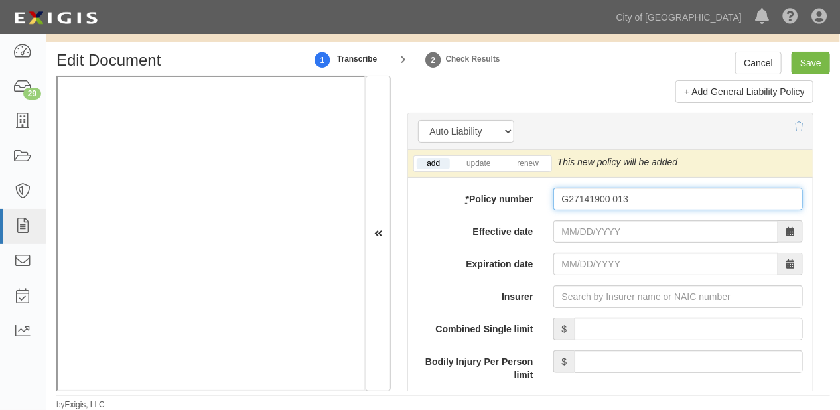
type input "G27141900 013"
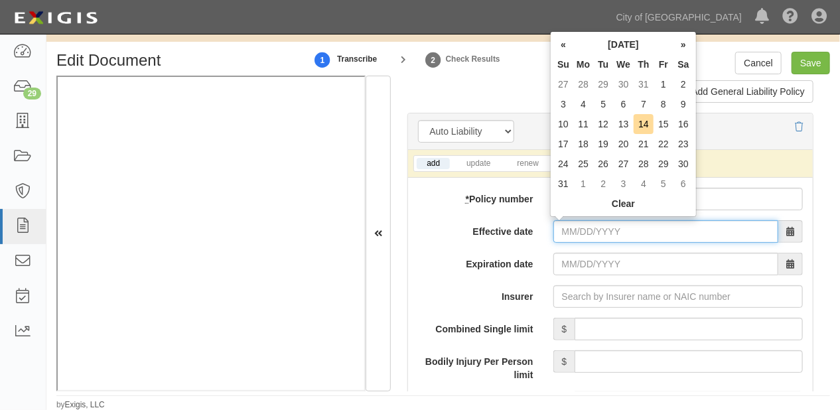
click at [578, 228] on input "Effective date" at bounding box center [665, 231] width 225 height 23
click at [571, 106] on td "3" at bounding box center [563, 104] width 20 height 20
type input "08/03/2025"
type input "[DATE]"
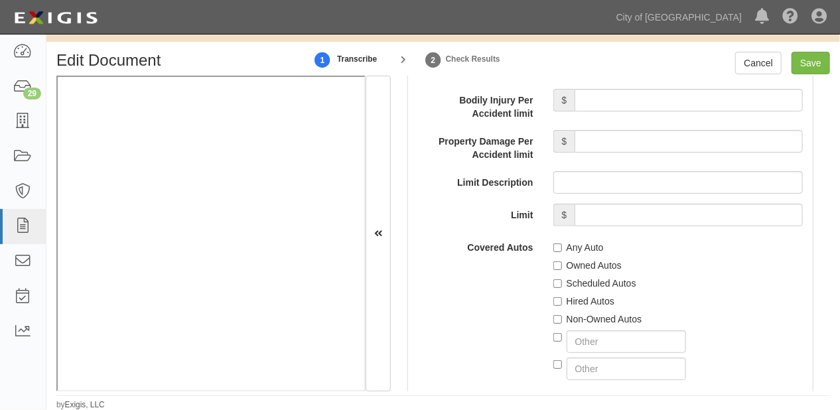
scroll to position [2335, 0]
click at [597, 312] on label "Non-Owned Autos" at bounding box center [597, 318] width 89 height 13
click at [562, 314] on input "Non-Owned Autos" at bounding box center [557, 318] width 9 height 9
checkbox input "true"
click at [588, 289] on div "Hired Autos" at bounding box center [677, 298] width 249 height 18
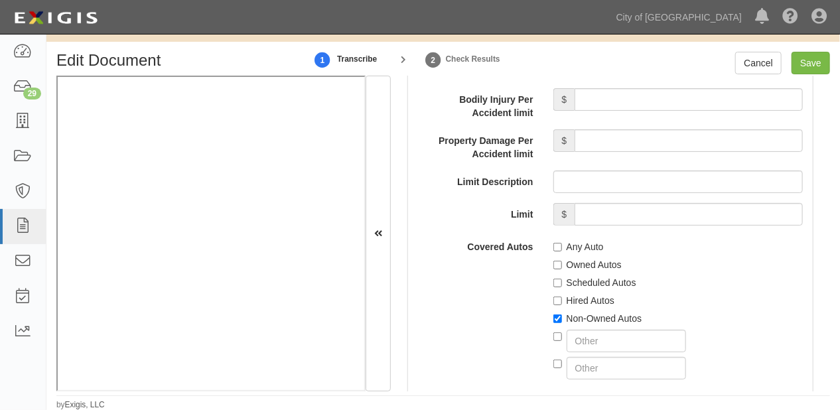
click at [586, 295] on label "Hired Autos" at bounding box center [583, 300] width 61 height 13
click at [562, 296] on input "Hired Autos" at bounding box center [557, 300] width 9 height 9
checkbox input "true"
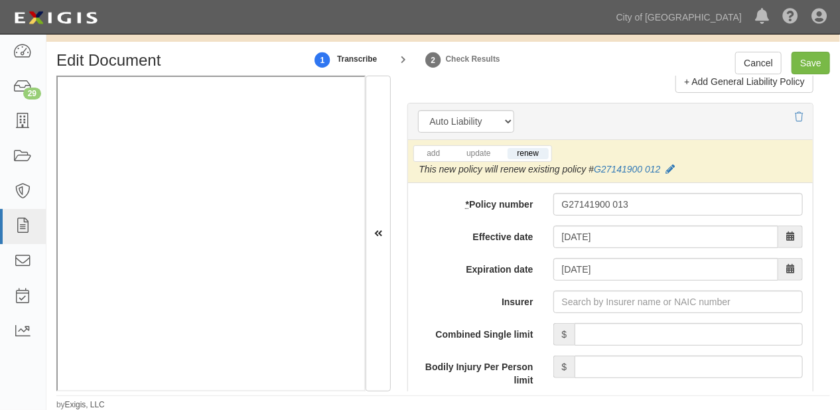
scroll to position [2016, 0]
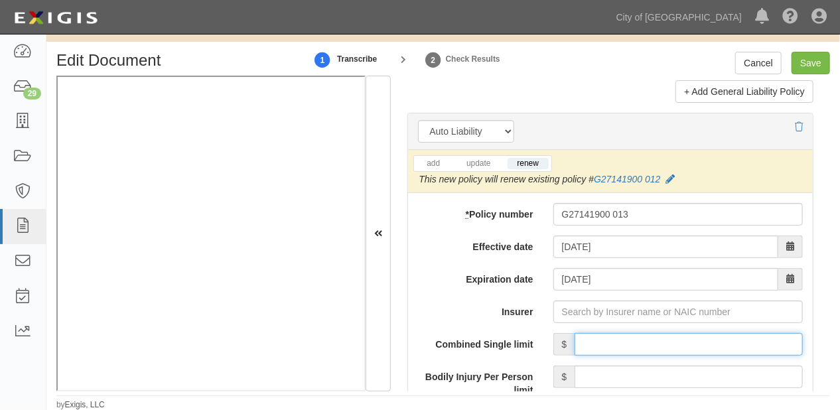
click at [608, 334] on input "Combined Single limit" at bounding box center [688, 344] width 228 height 23
type input "1,000,000"
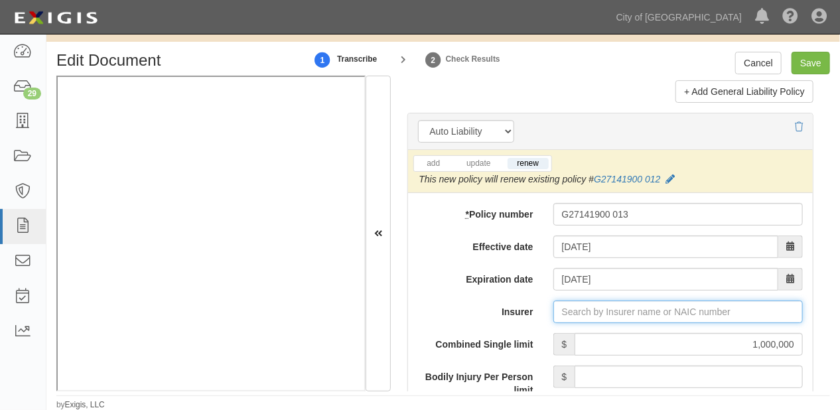
click at [619, 312] on input "Insurer" at bounding box center [677, 311] width 249 height 23
type input "180 Seguros S.A. (0) NR Rating"
type input "1"
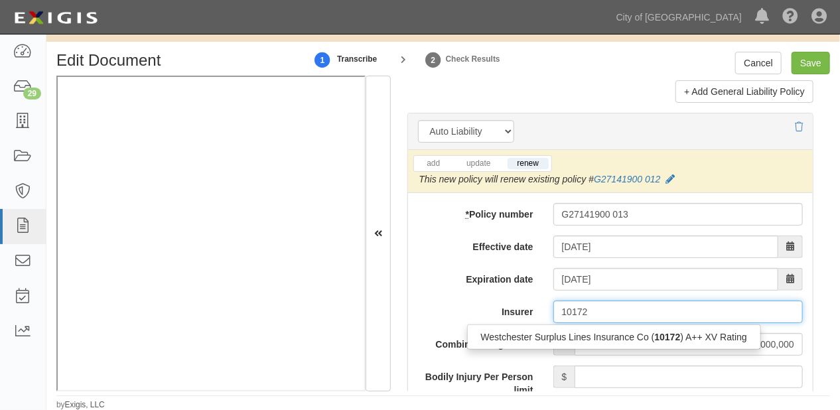
click at [613, 337] on div "Westchester Surplus Lines Insurance Co ( 10172 ) A++ XV Rating" at bounding box center [614, 336] width 292 height 17
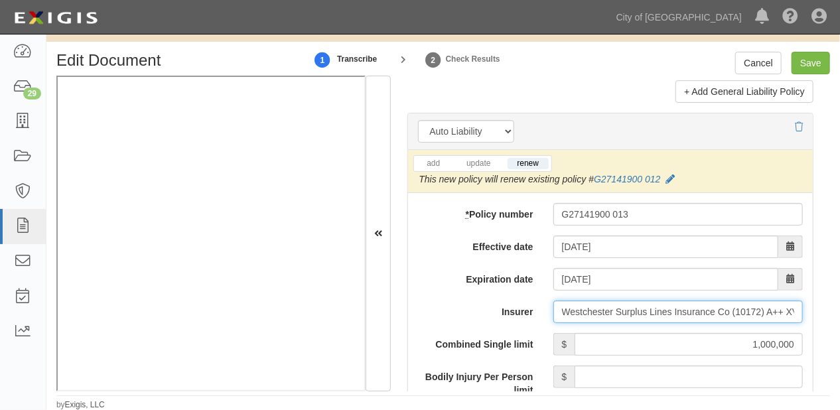
type input "Westchester Surplus Lines Insurance Co (10172) A++ XV Rating"
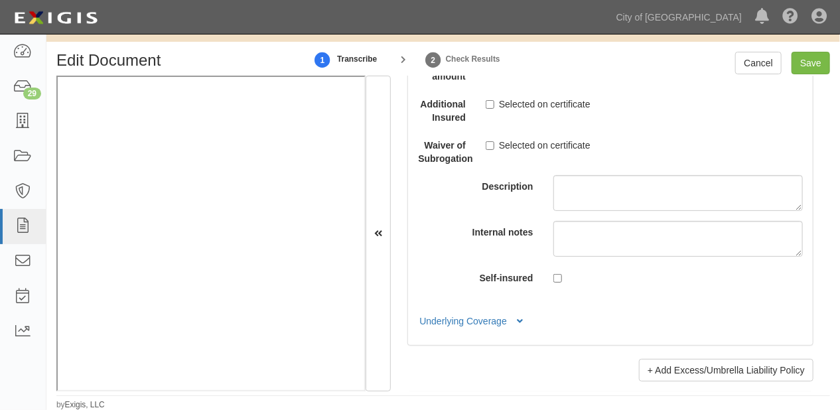
scroll to position [3396, 0]
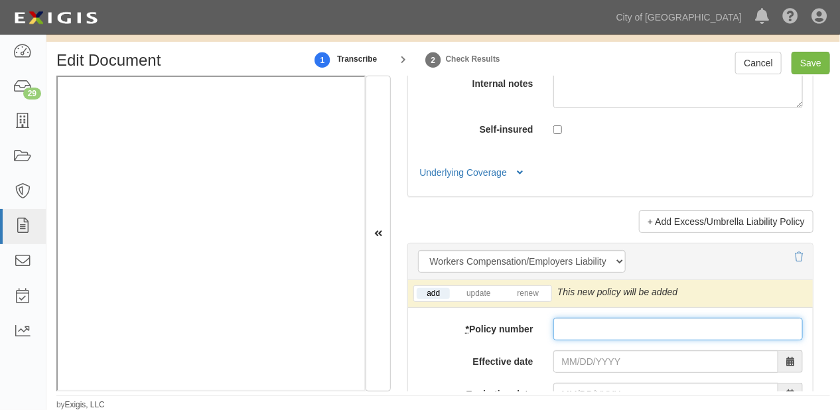
paste input "EIG4561980-05"
click at [600, 323] on input "EIG4561980-05" at bounding box center [677, 329] width 249 height 23
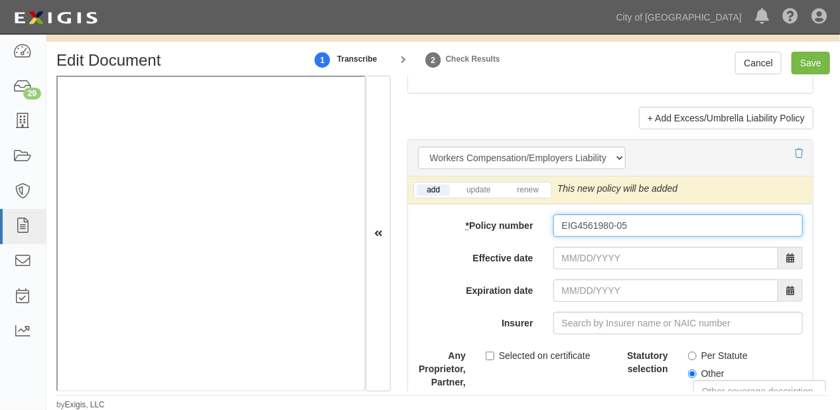
scroll to position [3502, 0]
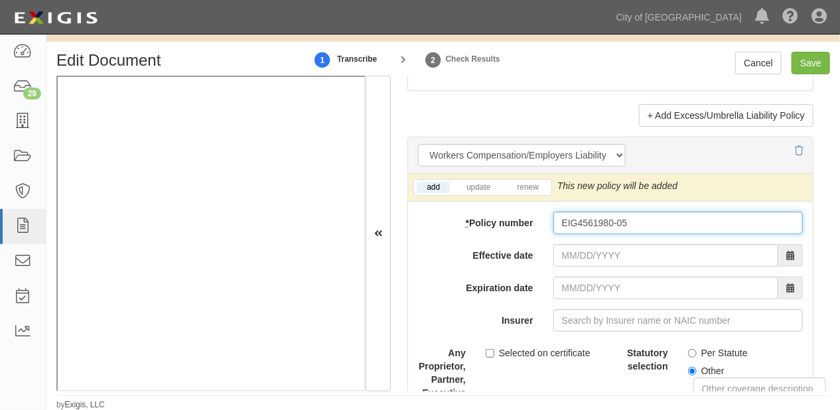
type input "EIG4561980-05"
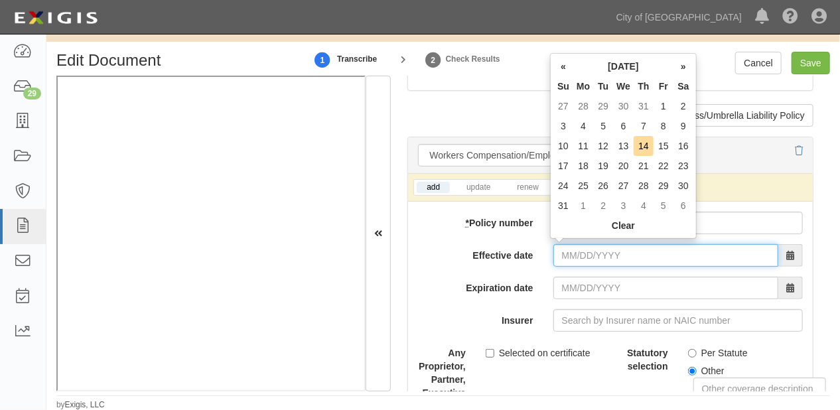
drag, startPoint x: 581, startPoint y: 255, endPoint x: 581, endPoint y: 237, distance: 18.6
click at [581, 255] on input "Effective date" at bounding box center [665, 255] width 225 height 23
click at [570, 122] on td "3" at bounding box center [563, 126] width 20 height 20
type input "08/03/2025"
type input "[DATE]"
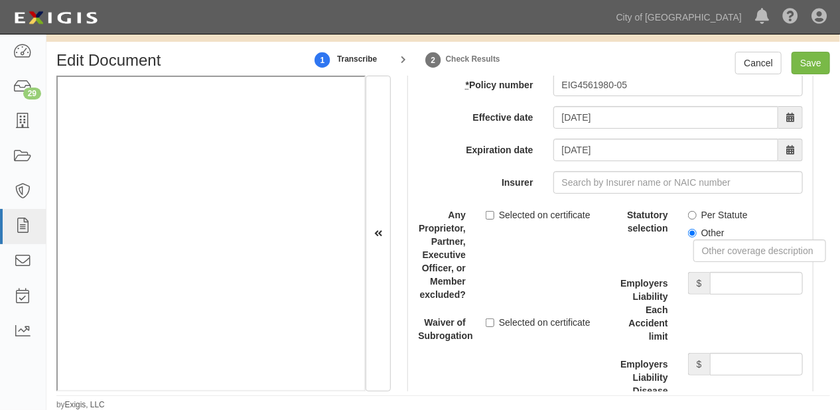
scroll to position [3661, 0]
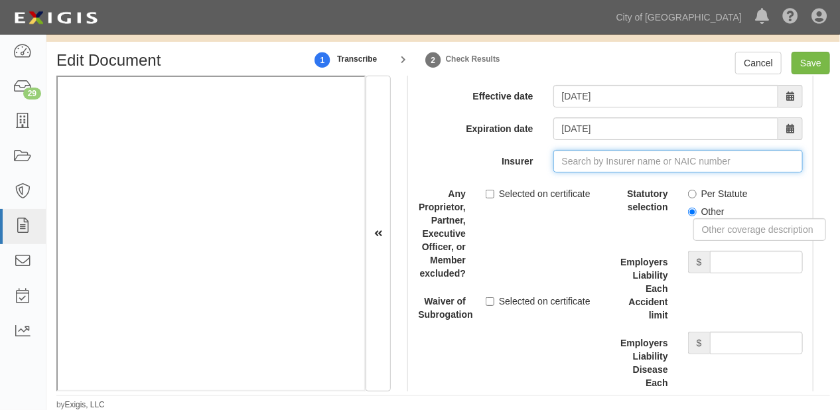
click at [648, 172] on input "Insurer" at bounding box center [677, 161] width 249 height 23
type input "180 Seguros S.A. (0) NR Rating"
type input "1"
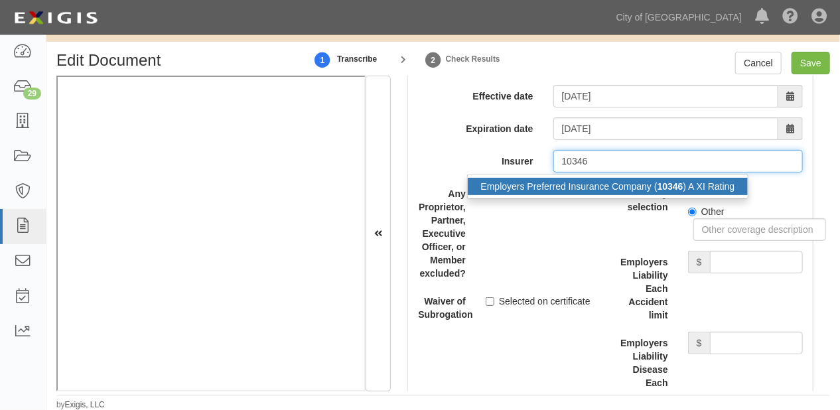
click at [648, 190] on div "Employers Preferred Insurance Company ( 10346 ) A XI Rating" at bounding box center [608, 186] width 281 height 17
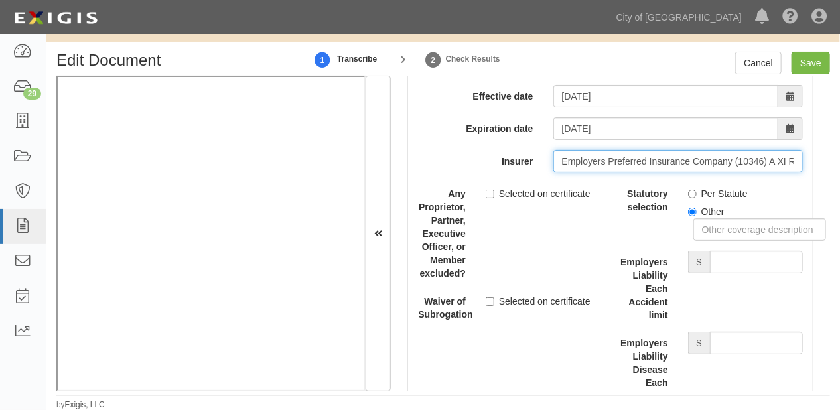
type input "Employers Preferred Insurance Company (10346) A XI Rating"
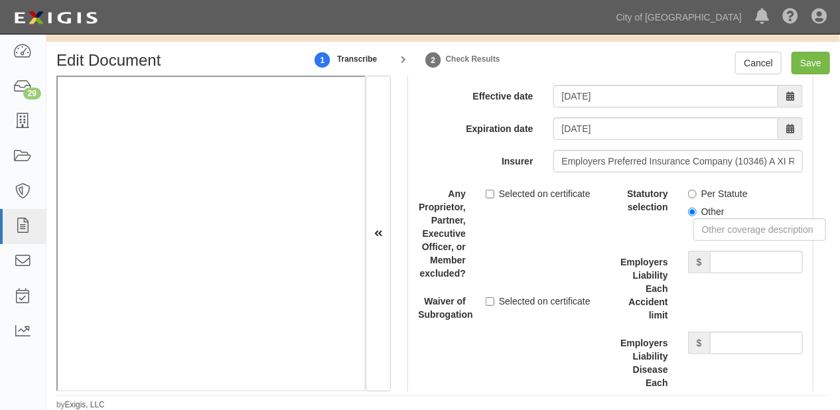
click at [724, 200] on label "Per Statute" at bounding box center [718, 193] width 60 height 13
click at [696, 198] on input "Per Statute" at bounding box center [692, 194] width 9 height 9
radio input "true"
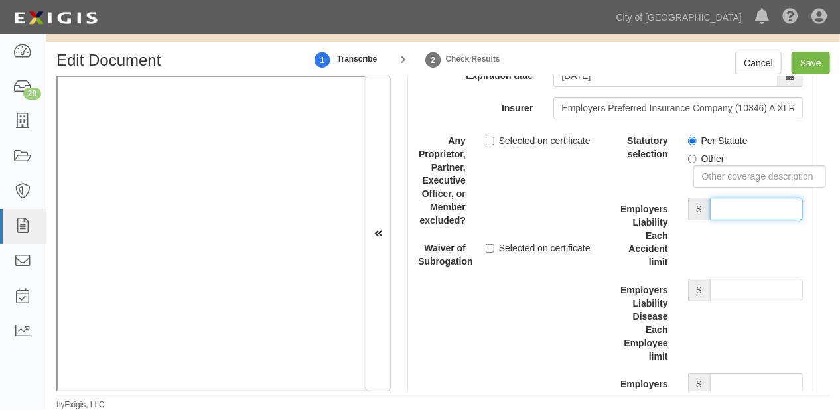
click at [724, 214] on input "Employers Liability Each Accident limit" at bounding box center [756, 209] width 93 height 23
type input "1,000,000"
click at [731, 296] on input "Employers Liability Disease Each Employee limit" at bounding box center [756, 290] width 93 height 23
type input "1,000,000"
drag, startPoint x: 739, startPoint y: 391, endPoint x: 736, endPoint y: 382, distance: 9.0
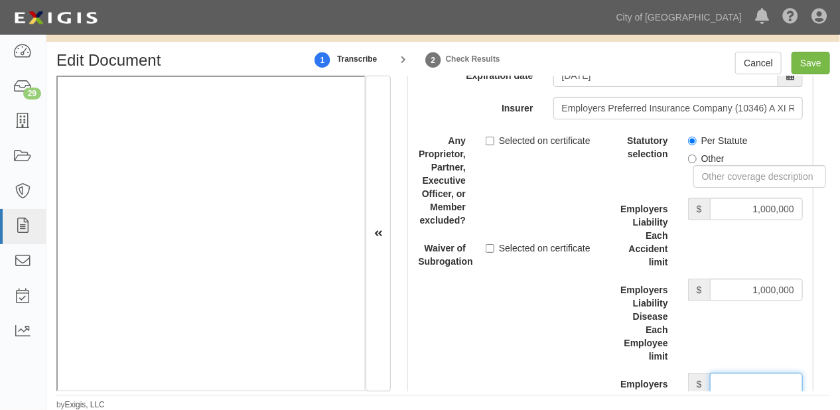
click at [739, 391] on input "Employers Liability Disease Policy limit" at bounding box center [756, 384] width 93 height 23
type input "1,000,000"
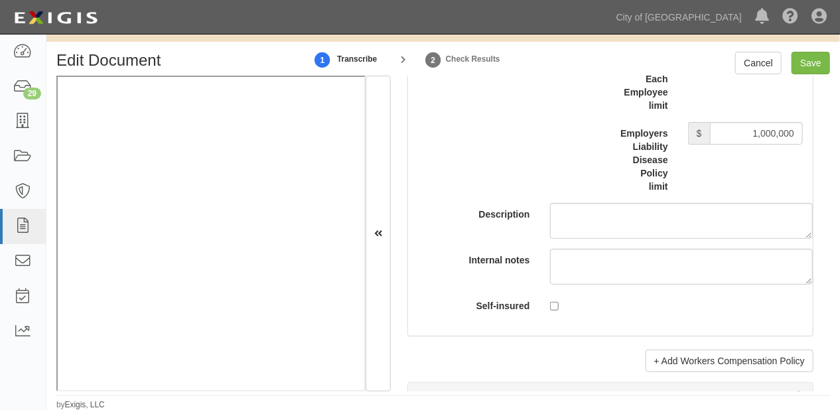
scroll to position [4139, 0]
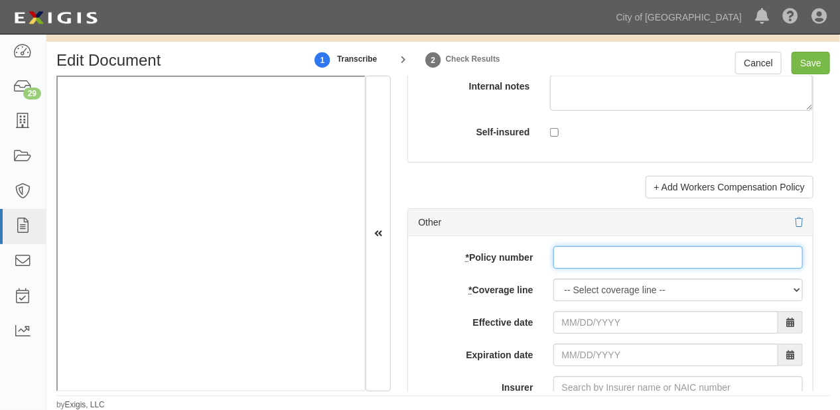
paste input "G27141900 013"
click at [564, 269] on input "G27141900 013" at bounding box center [677, 257] width 249 height 23
type input "G27141900 013"
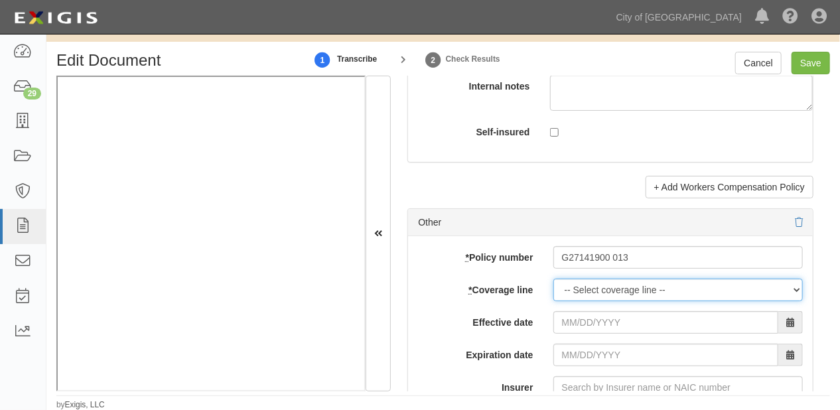
click at [565, 296] on select "-- Select coverage line -- Asbestos Abatement Auto Physical Damage Boiler & Mac…" at bounding box center [677, 290] width 249 height 23
select select "47"
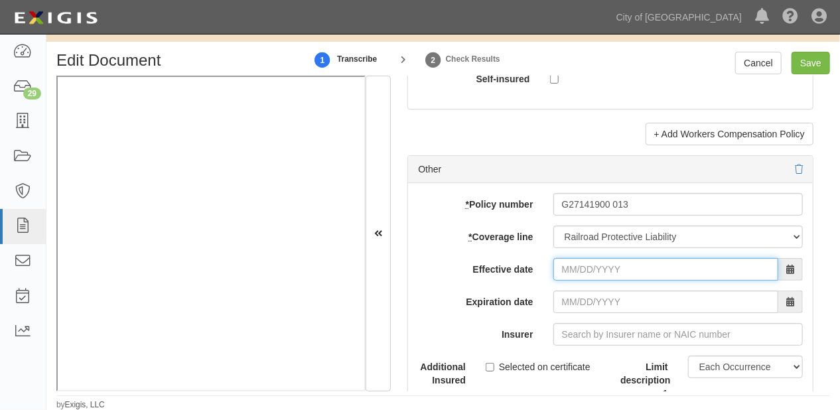
click at [580, 279] on input "Effective date" at bounding box center [665, 269] width 225 height 23
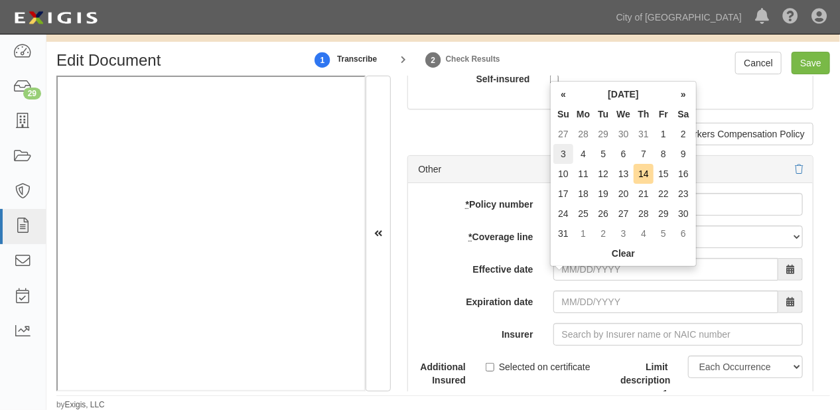
click at [565, 153] on td "3" at bounding box center [563, 154] width 20 height 20
type input "08/03/2025"
type input "[DATE]"
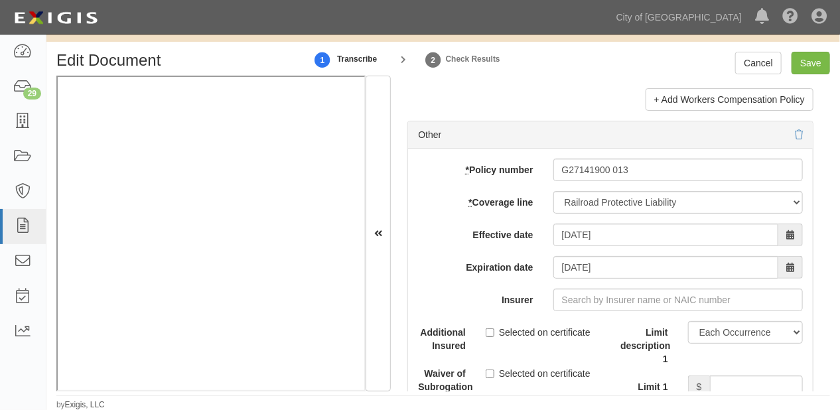
scroll to position [4245, 0]
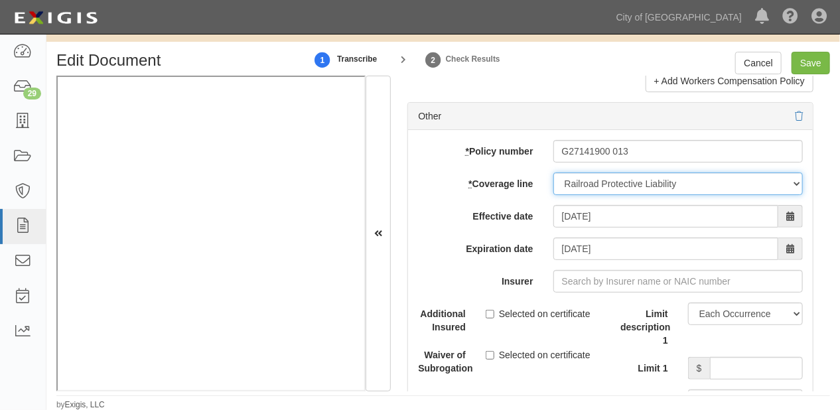
click at [581, 195] on select "-- Select coverage line -- Asbestos Abatement Auto Physical Damage Boiler & Mac…" at bounding box center [677, 183] width 249 height 23
select select "26"
click at [553, 182] on select "-- Select coverage line -- Asbestos Abatement Auto Physical Damage Boiler & Mac…" at bounding box center [677, 183] width 249 height 23
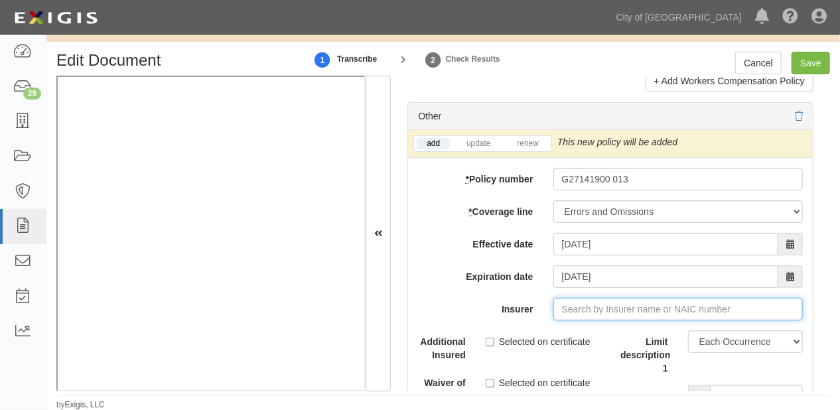
click at [572, 308] on input "Insurer" at bounding box center [677, 309] width 249 height 23
type input "180 Seguros S.A. (0) NR Rating"
type input "1"
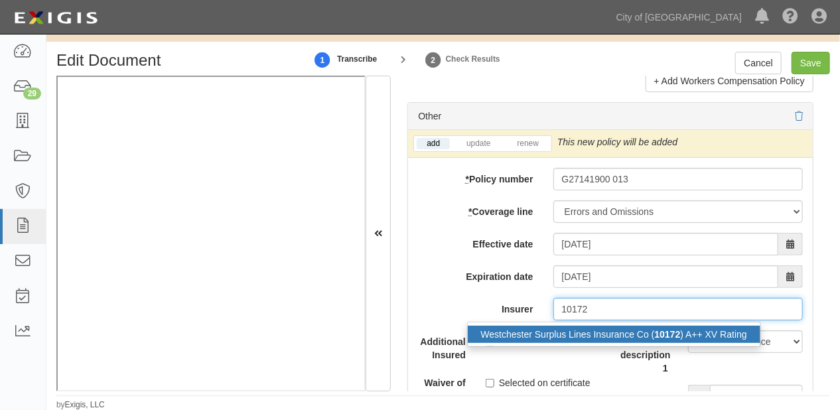
click at [578, 343] on div "Westchester Surplus Lines Insurance Co ( 10172 ) A++ XV Rating" at bounding box center [614, 334] width 292 height 17
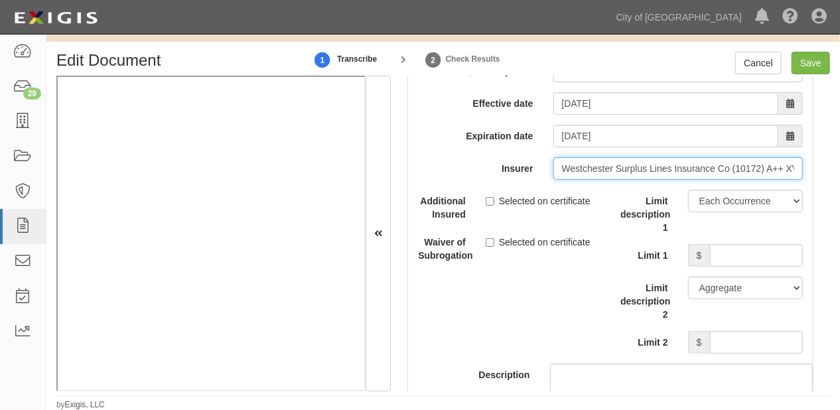
scroll to position [4404, 0]
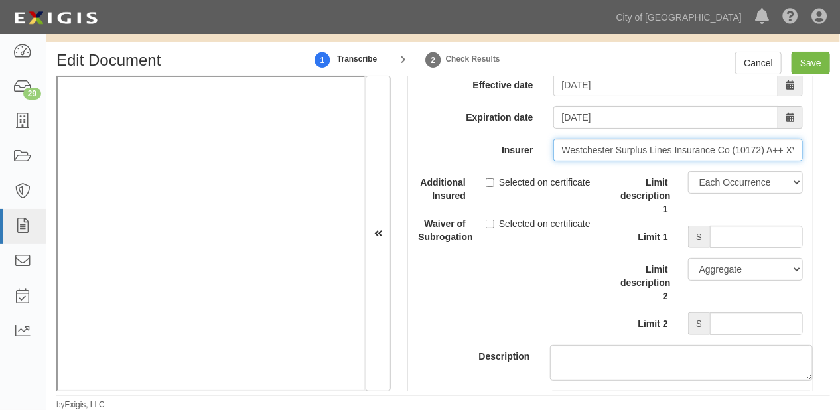
type input "Westchester Surplus Lines Insurance Co (10172) A++ XV Rating"
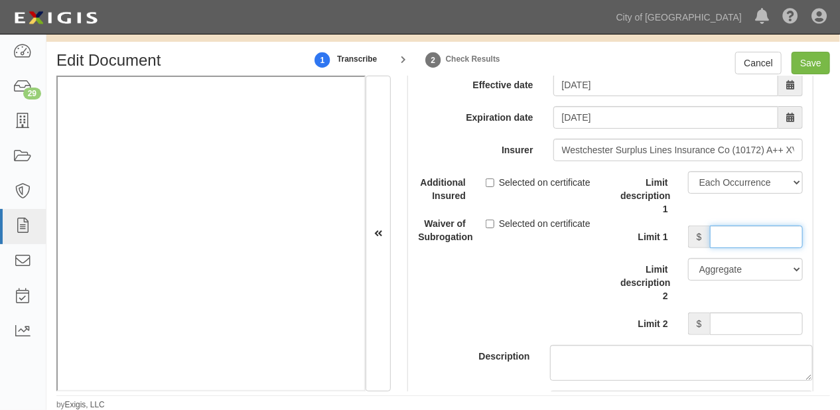
click at [710, 245] on input "Limit 1" at bounding box center [756, 236] width 93 height 23
type input "2,000,000"
click at [726, 334] on input "Limit 2" at bounding box center [756, 323] width 93 height 23
type input "2,000,000"
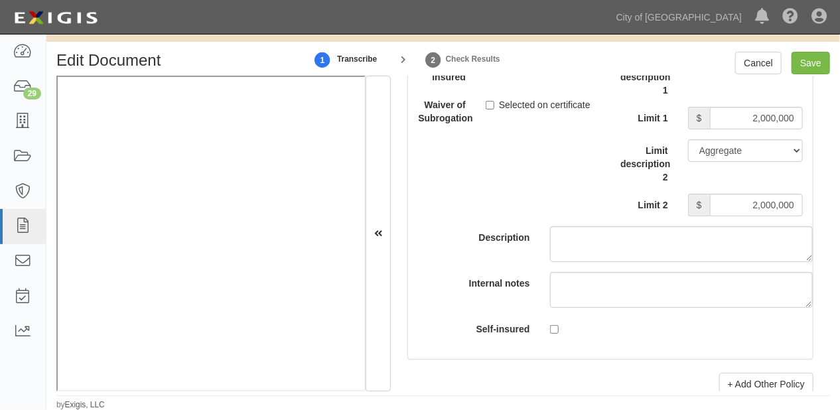
scroll to position [4722, 0]
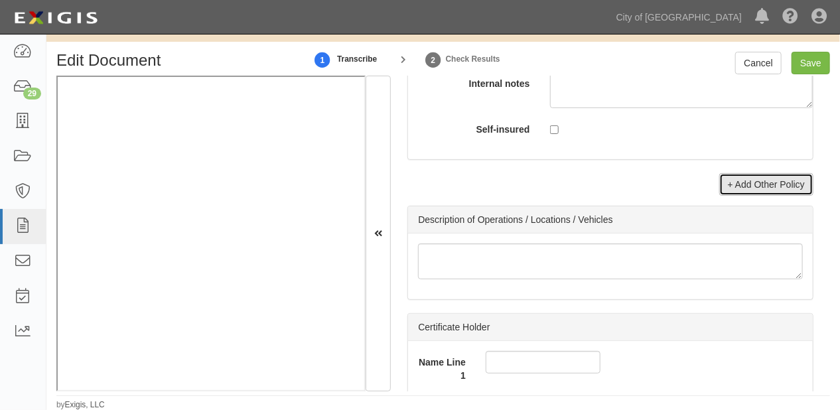
click at [734, 191] on link "+ Add Other Policy" at bounding box center [766, 184] width 94 height 23
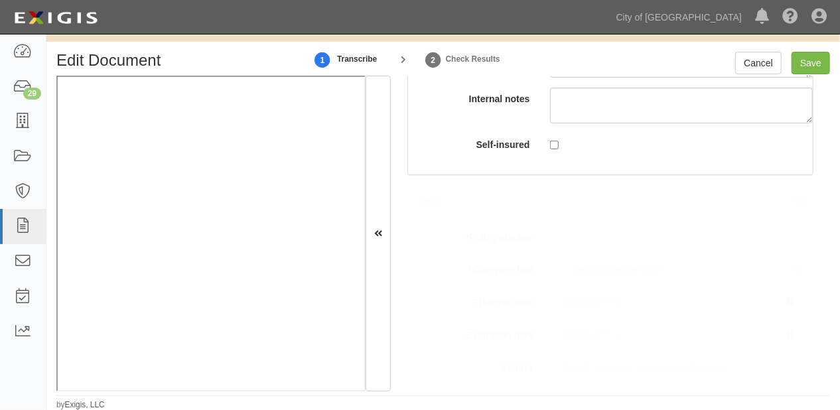
scroll to position [4737, 0]
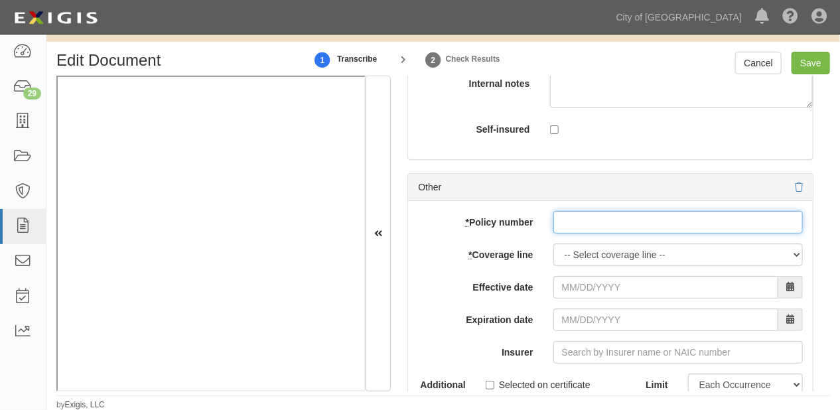
paste input "G27141900 013"
click at [590, 228] on input "G27141900 013" at bounding box center [677, 222] width 249 height 23
type input "G27141900 013"
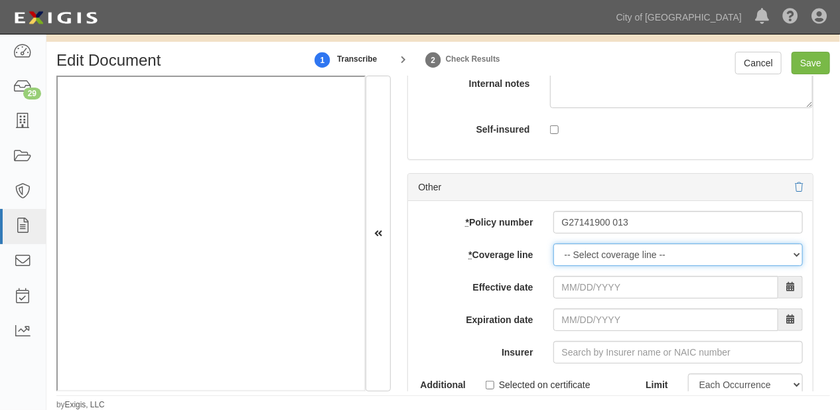
click at [576, 261] on select "-- Select coverage line -- Asbestos Abatement Auto Physical Damage Boiler & Mac…" at bounding box center [677, 254] width 249 height 23
select select "41"
click at [553, 251] on select "-- Select coverage line -- Asbestos Abatement Auto Physical Damage Boiler & Mac…" at bounding box center [677, 254] width 249 height 23
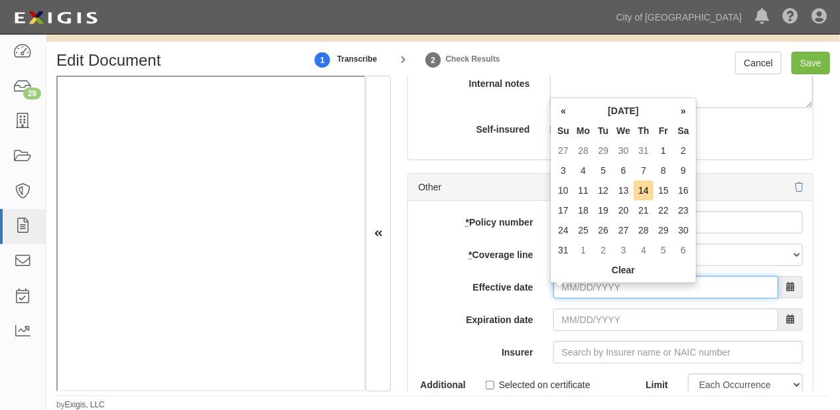
click at [583, 298] on input "Effective date" at bounding box center [665, 287] width 225 height 23
click at [566, 170] on td "3" at bounding box center [563, 171] width 20 height 20
type input "08/03/2025"
type input "[DATE]"
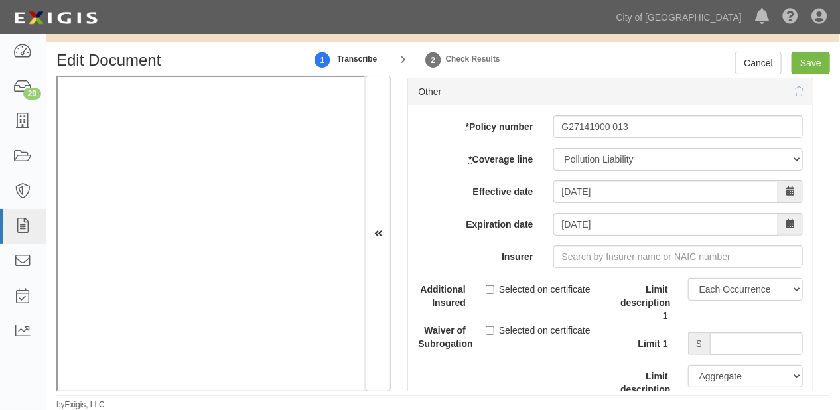
scroll to position [4844, 0]
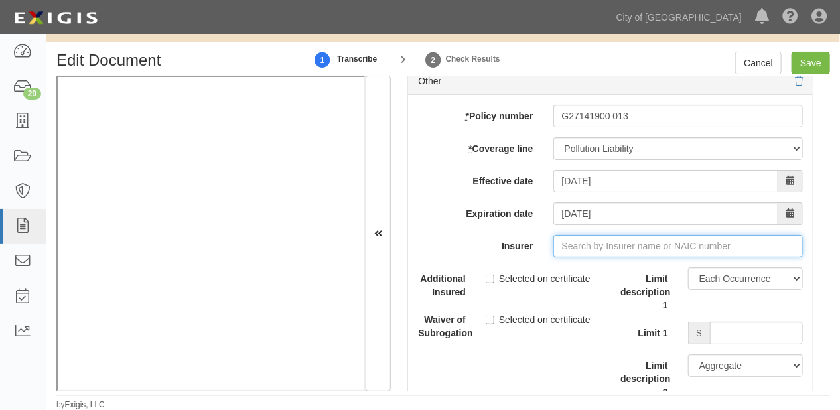
click at [621, 248] on input "Insurer" at bounding box center [677, 246] width 249 height 23
type input "180 Seguros S.A. (0) NR Rating"
type input "1"
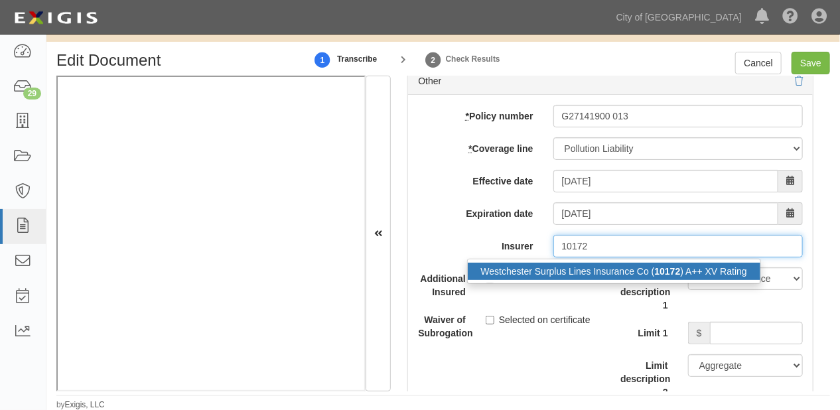
click at [613, 273] on div "Westchester Surplus Lines Insurance Co ( 10172 ) A++ XV Rating" at bounding box center [614, 271] width 292 height 17
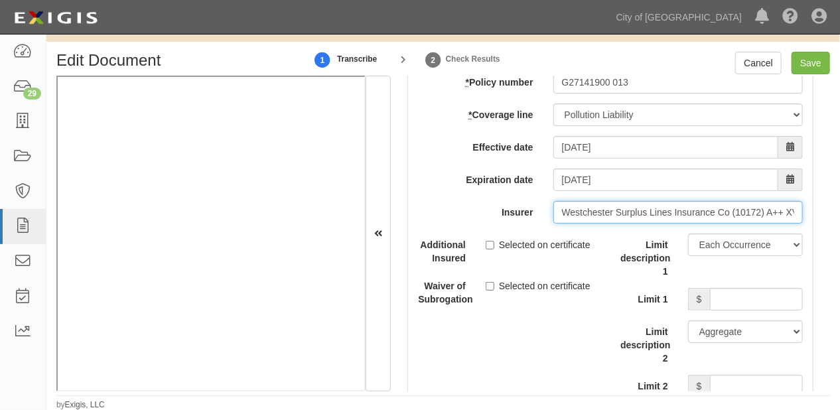
scroll to position [4897, 0]
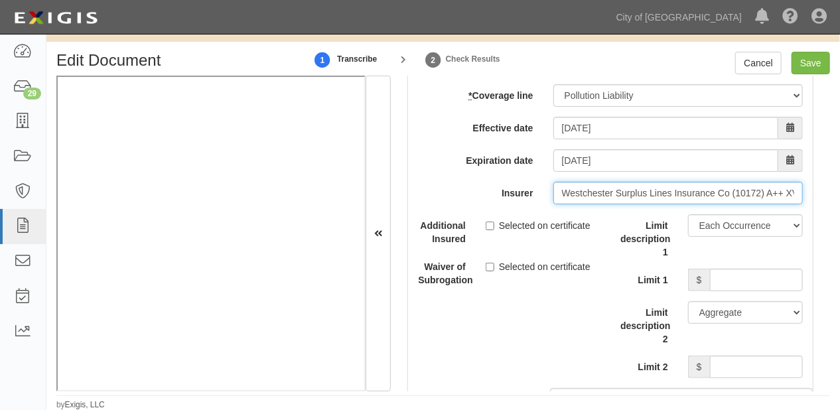
type input "Westchester Surplus Lines Insurance Co (10172) A++ XV Rating"
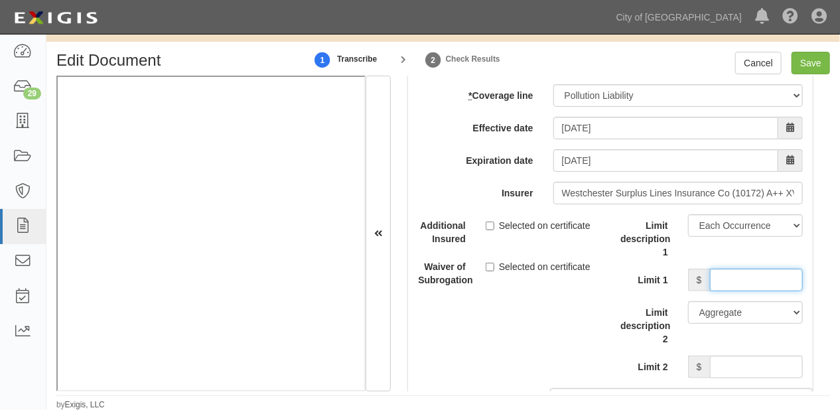
click at [745, 290] on input "Limit 1" at bounding box center [756, 280] width 93 height 23
type input "2,000,000"
click at [753, 374] on input "Limit 2" at bounding box center [756, 366] width 93 height 23
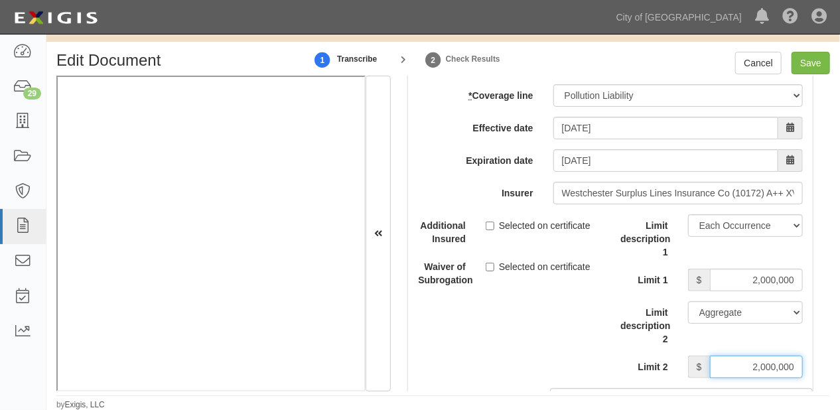
type input "2,000,000"
click at [814, 69] on input "Save" at bounding box center [810, 63] width 38 height 23
type input "2000000"
type input "50000"
type input "10000"
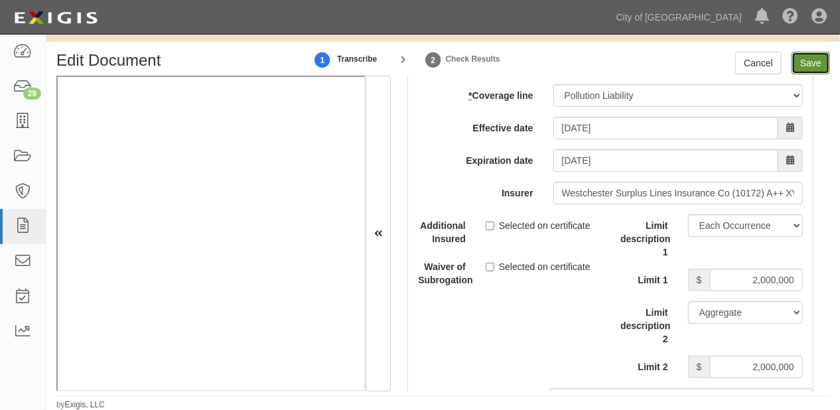
type input "2000000"
type input "4000000"
type input "1000000"
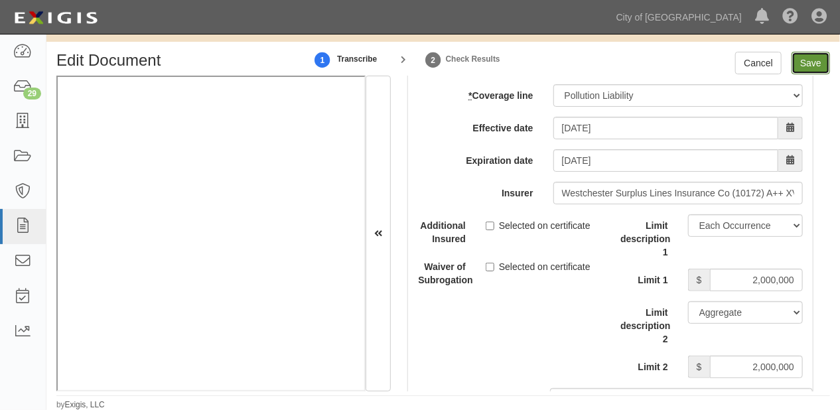
type input "1000000"
type input "2000000"
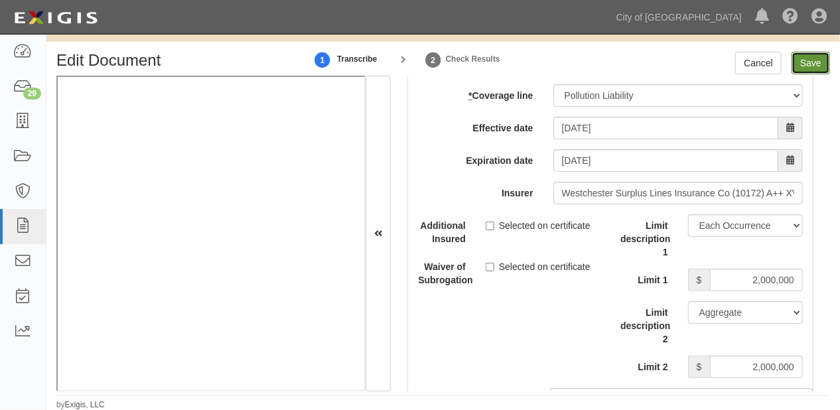
type input "2000000"
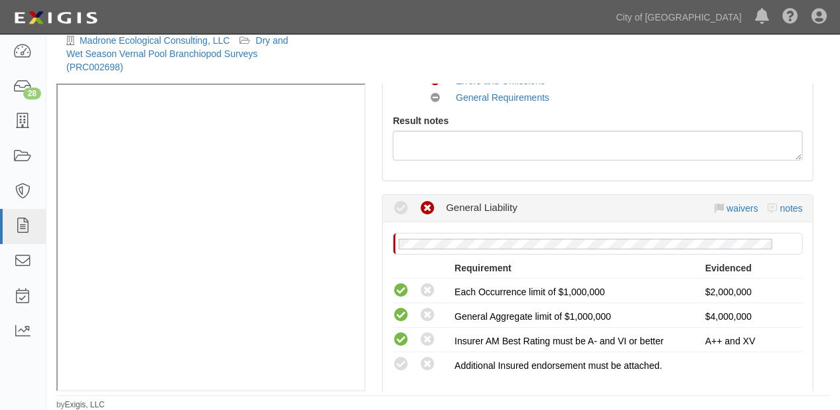
scroll to position [265, 0]
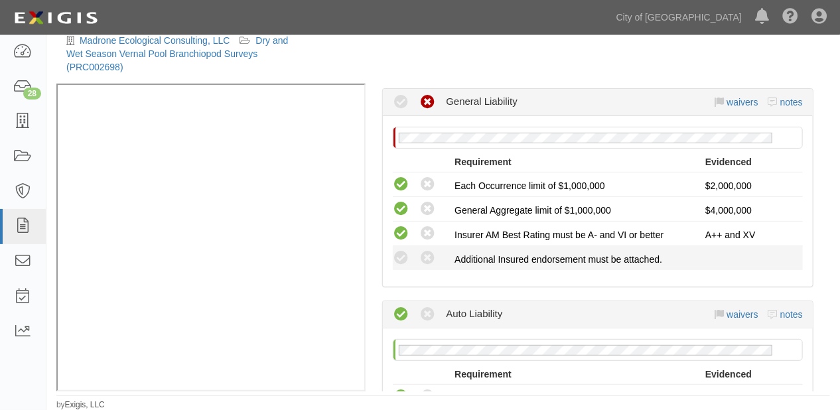
click at [392, 250] on div "Compliant Waived: Non-Compliant" at bounding box center [419, 257] width 72 height 17
click at [395, 251] on icon at bounding box center [401, 258] width 17 height 17
radio input "true"
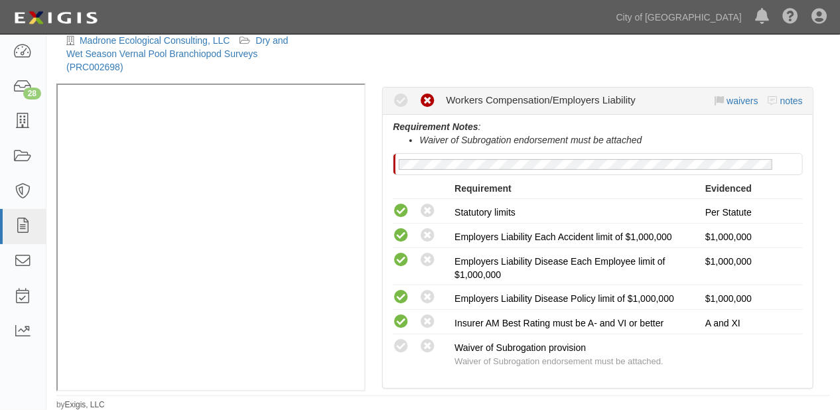
scroll to position [637, 0]
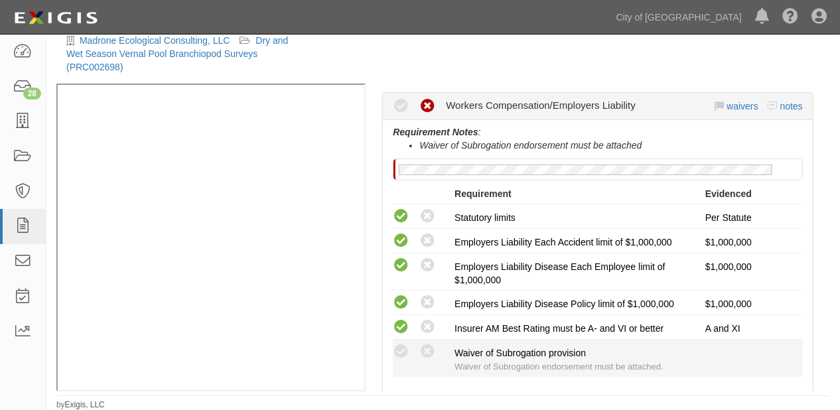
click at [403, 343] on div "Compliant Waived: Non-Compliant" at bounding box center [424, 351] width 62 height 17
click at [404, 344] on icon at bounding box center [401, 352] width 17 height 17
radio input "true"
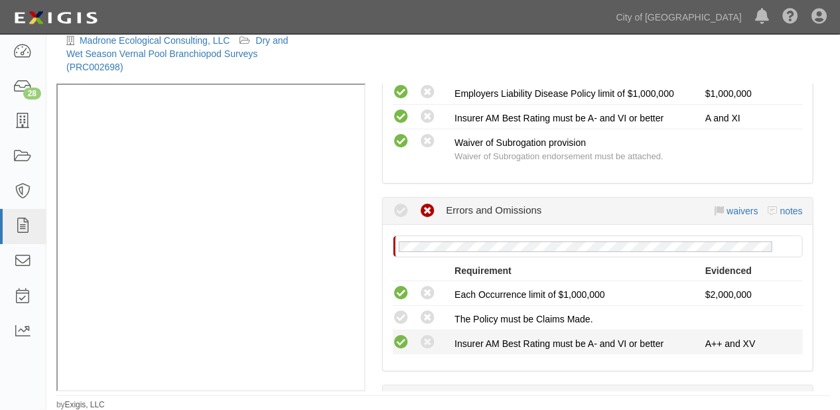
scroll to position [849, 0]
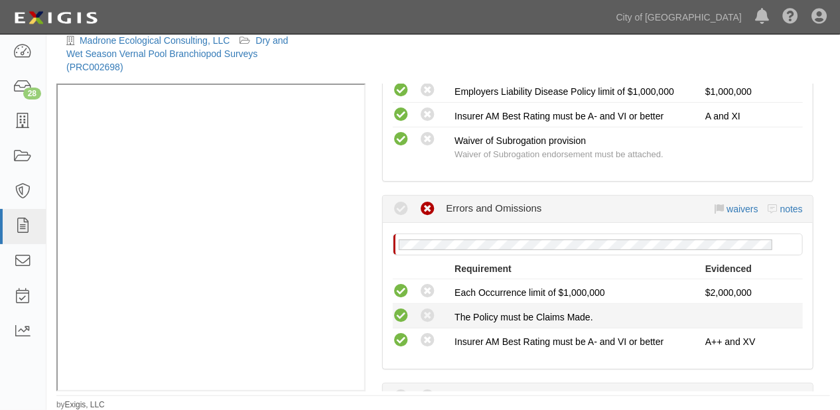
click at [401, 308] on icon at bounding box center [401, 316] width 17 height 17
radio input "true"
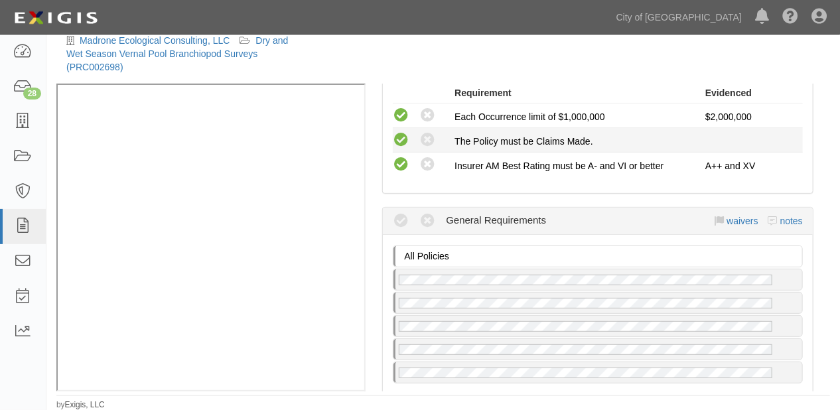
scroll to position [1061, 0]
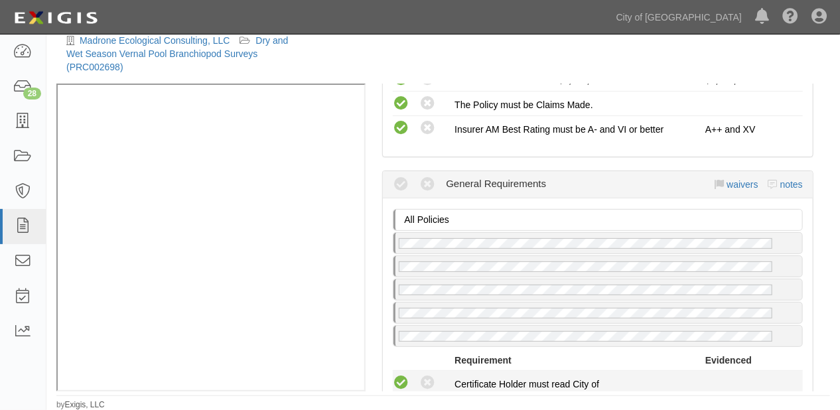
click at [399, 375] on icon at bounding box center [401, 383] width 17 height 17
radio input "true"
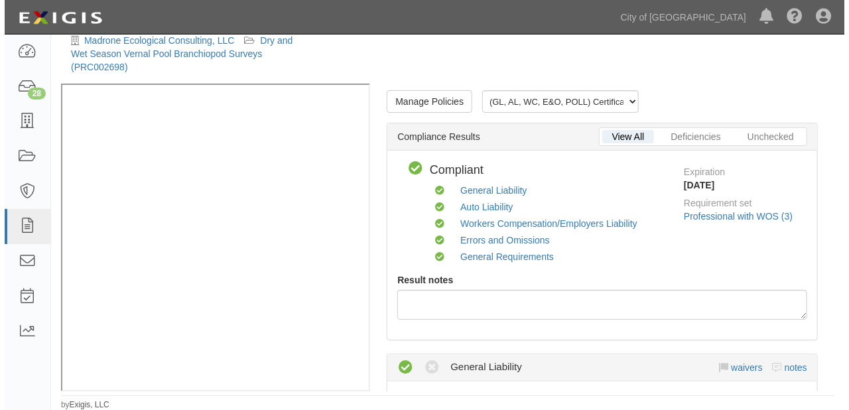
scroll to position [0, 0]
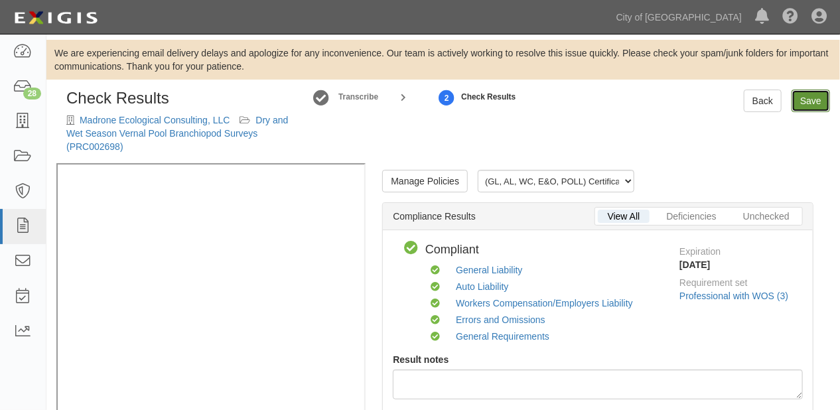
click at [820, 107] on link "Save" at bounding box center [810, 101] width 38 height 23
radio input "true"
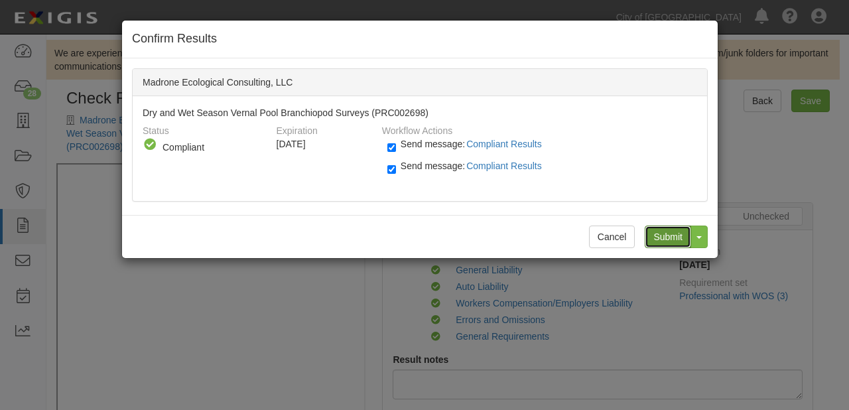
click at [663, 228] on input "Submit" at bounding box center [668, 236] width 46 height 23
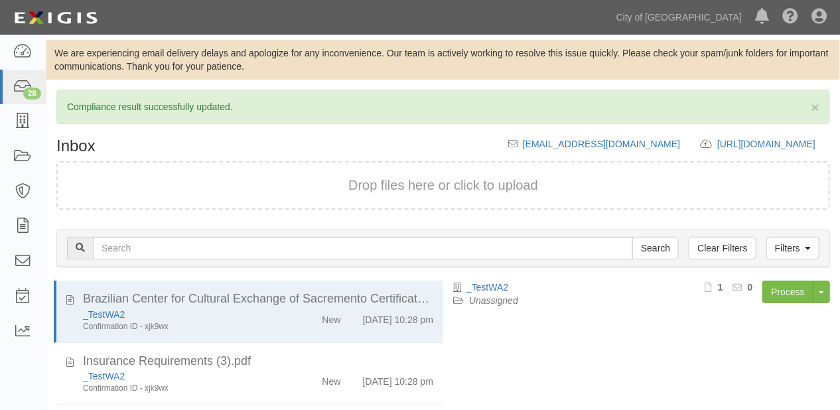
scroll to position [180, 0]
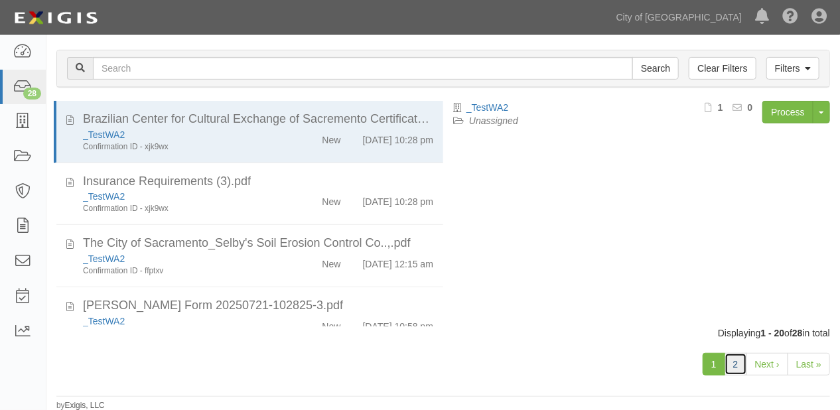
click at [731, 371] on link "2" at bounding box center [735, 364] width 23 height 23
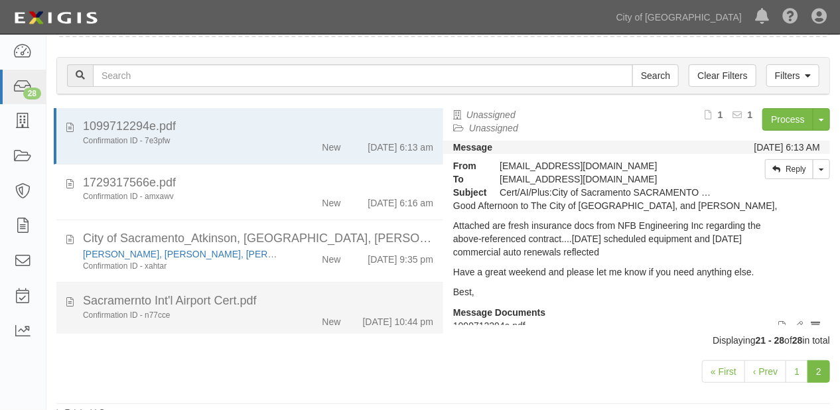
scroll to position [132, 0]
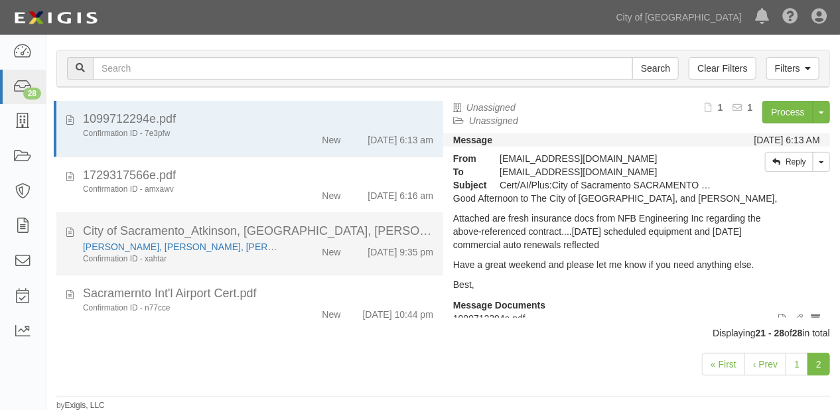
click at [324, 266] on li "City of Sacramento_Atkinson, [GEOGRAPHIC_DATA], [PERSON_NAME] & Ro_25-26 LPL $2…" at bounding box center [249, 244] width 387 height 62
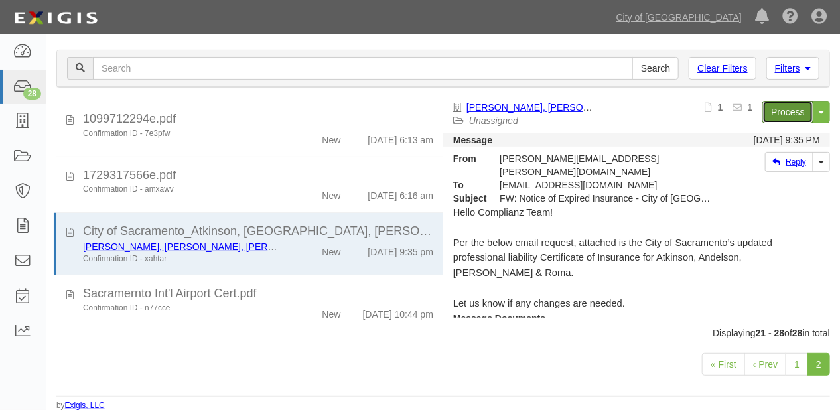
click at [769, 116] on link "Process" at bounding box center [787, 112] width 51 height 23
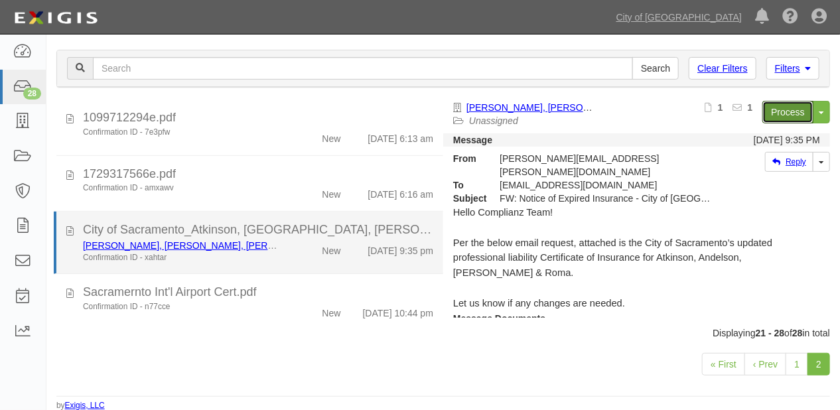
scroll to position [0, 0]
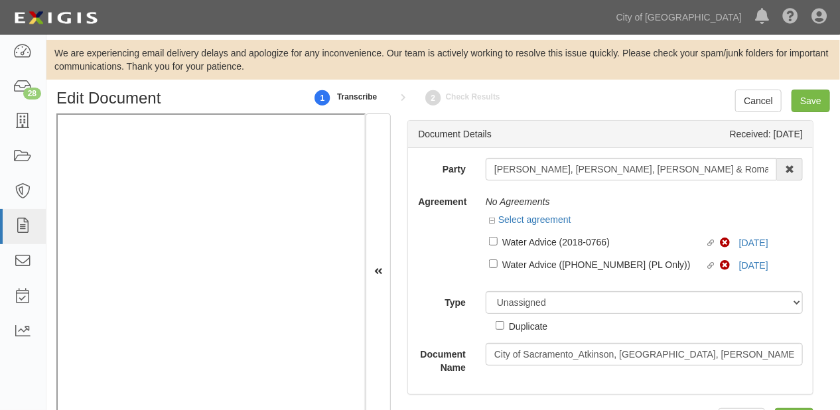
scroll to position [38, 0]
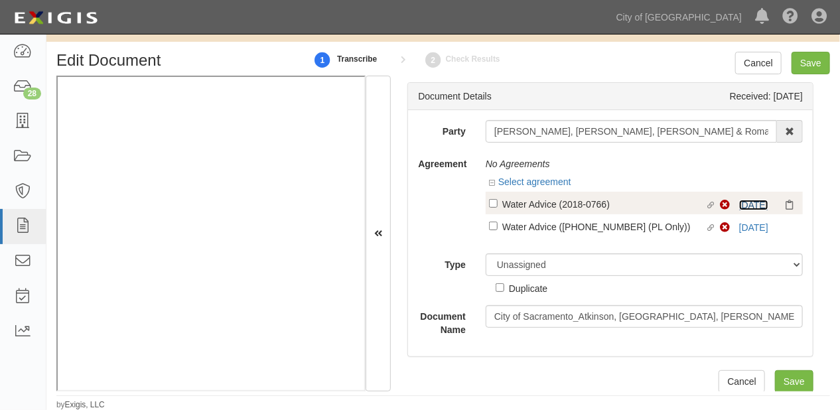
click at [745, 202] on link "[DATE]" at bounding box center [753, 205] width 29 height 11
click at [537, 198] on div "Water Advice (2018-0766)" at bounding box center [603, 203] width 202 height 15
click at [497, 199] on input "Linked agreement Water Advice (2018-0766) Linked agreement" at bounding box center [493, 203] width 9 height 9
checkbox input "true"
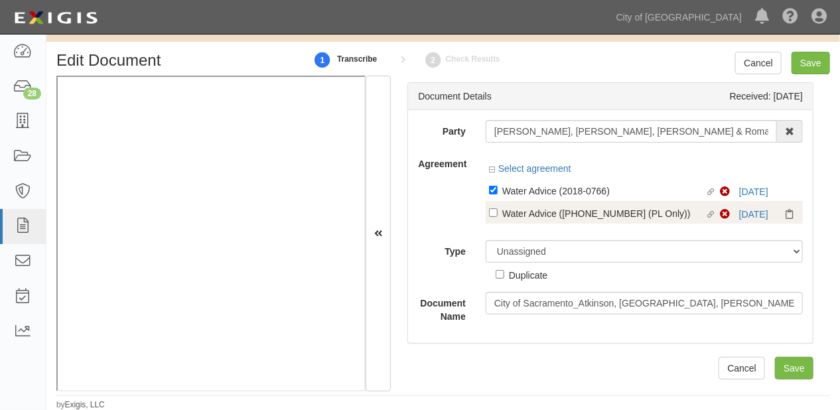
click at [528, 198] on div "Water Advice (2018-1423-03 (PL Only))" at bounding box center [603, 190] width 202 height 15
click at [497, 194] on input "Linked agreement Water Advice (2018-1423-03 (PL Only)) Linked agreement" at bounding box center [493, 190] width 9 height 9
checkbox input "true"
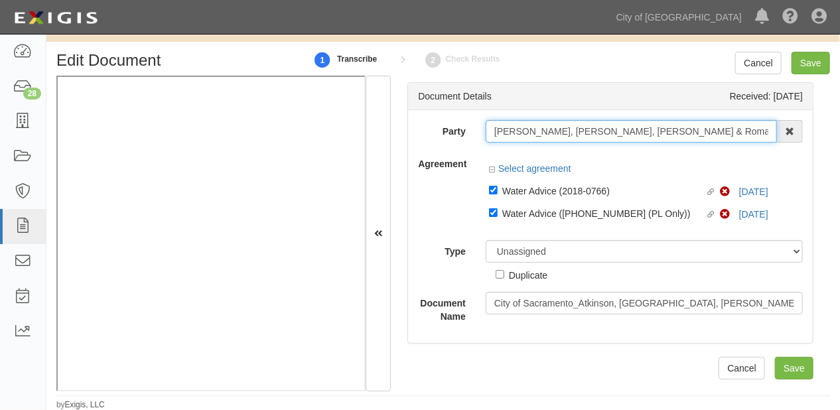
drag, startPoint x: 491, startPoint y: 133, endPoint x: 743, endPoint y: 129, distance: 252.0
click at [743, 129] on input "[PERSON_NAME], [PERSON_NAME], [PERSON_NAME] & Roma" at bounding box center [630, 131] width 291 height 23
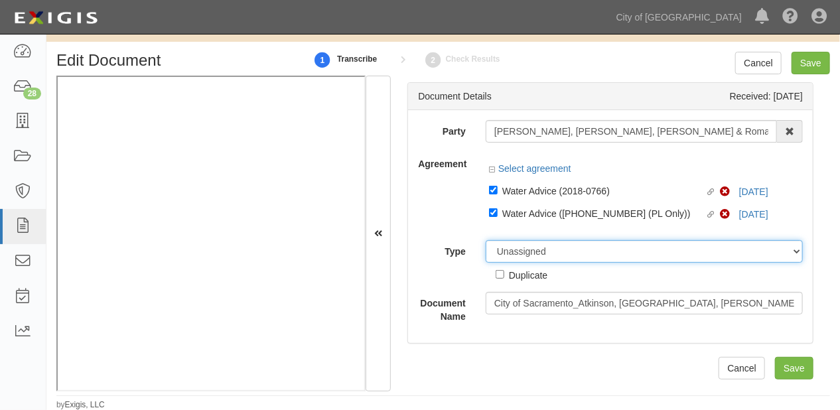
click at [570, 253] on select "Unassigned Binder Cancellation Notice Certificate Contract Endorsement Insuranc…" at bounding box center [643, 251] width 317 height 23
select select "CertificateDetail"
click at [485, 240] on select "Unassigned Binder Cancellation Notice Certificate Contract Endorsement Insuranc…" at bounding box center [643, 251] width 317 height 23
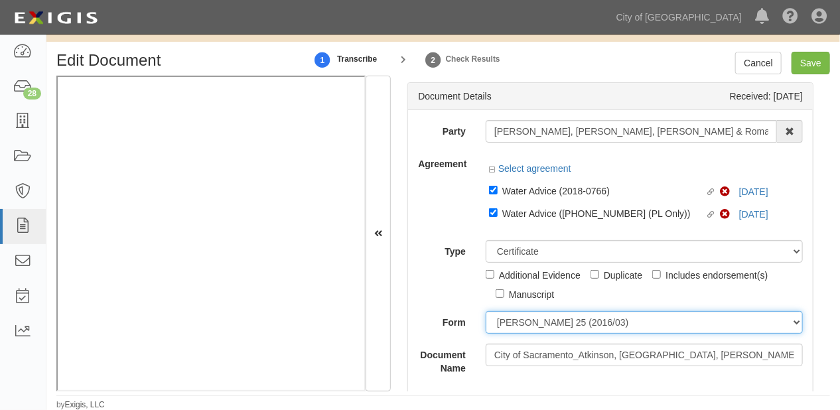
click at [523, 324] on select "ACORD 25 (2016/03) ACORD 101 ACORD 855 NY (2014/05) General" at bounding box center [643, 322] width 317 height 23
select select "GeneralFormDetail"
click at [485, 311] on select "ACORD 25 (2016/03) ACORD 101 ACORD 855 NY (2014/05) General" at bounding box center [643, 322] width 317 height 23
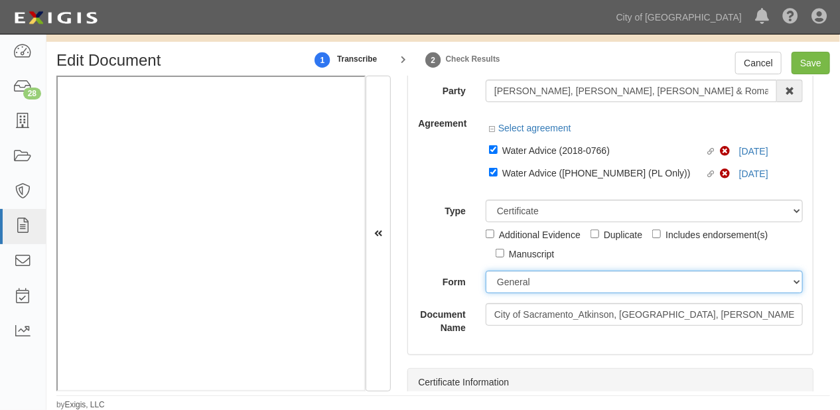
scroll to position [106, 0]
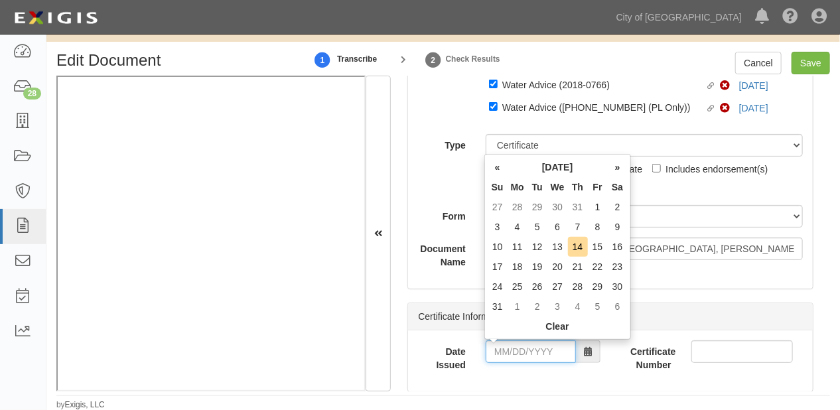
click at [517, 355] on input "Date Issued" at bounding box center [530, 351] width 90 height 23
click at [526, 182] on th "Mo" at bounding box center [517, 187] width 20 height 20
click at [589, 227] on td "8" at bounding box center [598, 227] width 20 height 20
type input "08/08/2025"
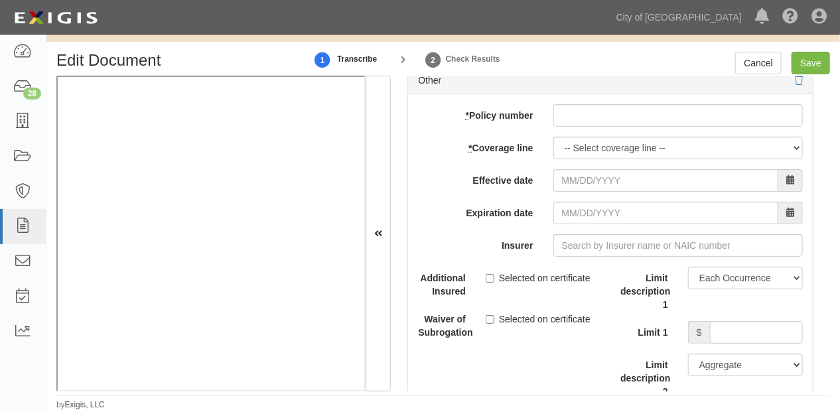
scroll to position [4192, 0]
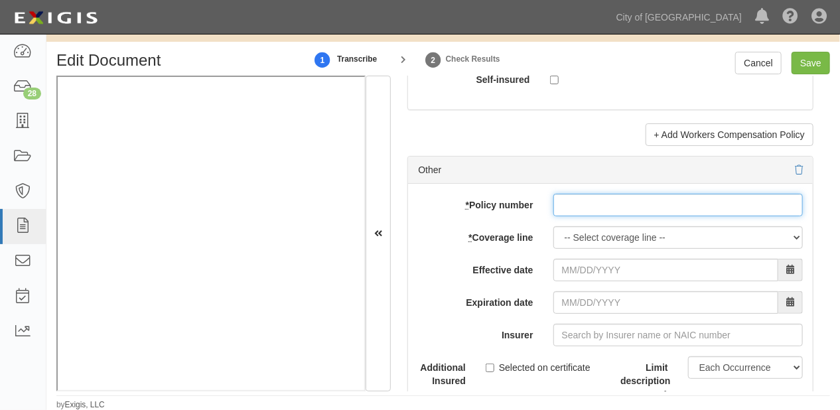
paste input "MSTLPL00333"
drag, startPoint x: 572, startPoint y: 199, endPoint x: 572, endPoint y: 212, distance: 13.3
click at [572, 199] on input "MSTLPL00333" at bounding box center [677, 205] width 249 height 23
type input "MSTLPL00333"
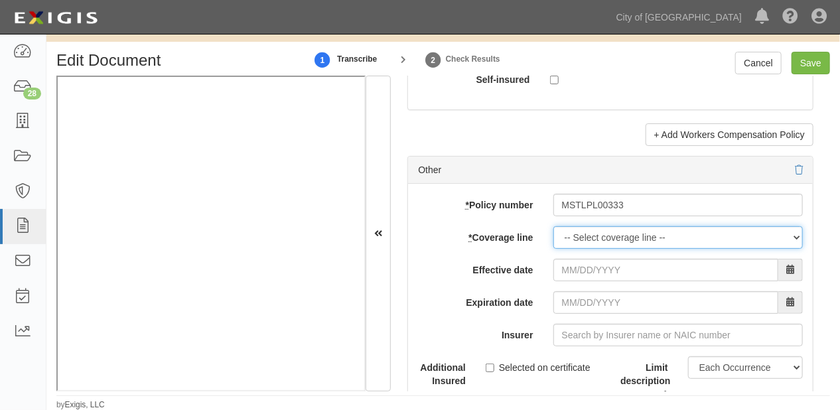
click at [574, 239] on select "-- Select coverage line -- Asbestos Abatement Auto Physical Damage Boiler & Mac…" at bounding box center [677, 237] width 249 height 23
select select "26"
click at [553, 226] on select "-- Select coverage line -- Asbestos Abatement Auto Physical Damage Boiler & Mac…" at bounding box center [677, 237] width 249 height 23
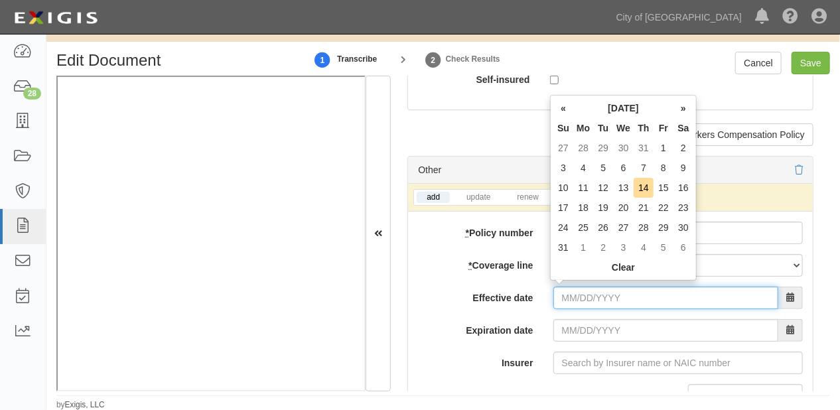
click at [590, 302] on input "Effective date" at bounding box center [665, 298] width 225 height 23
click at [614, 129] on th "We" at bounding box center [623, 128] width 21 height 20
click at [655, 166] on td "8" at bounding box center [663, 168] width 20 height 20
type input "08/08/2025"
type input "[DATE]"
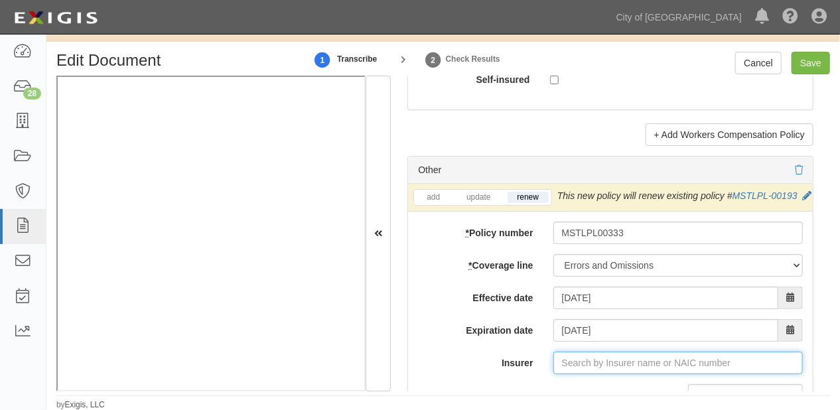
click at [592, 370] on input "Insurer" at bounding box center [677, 363] width 249 height 23
type input "multiple"
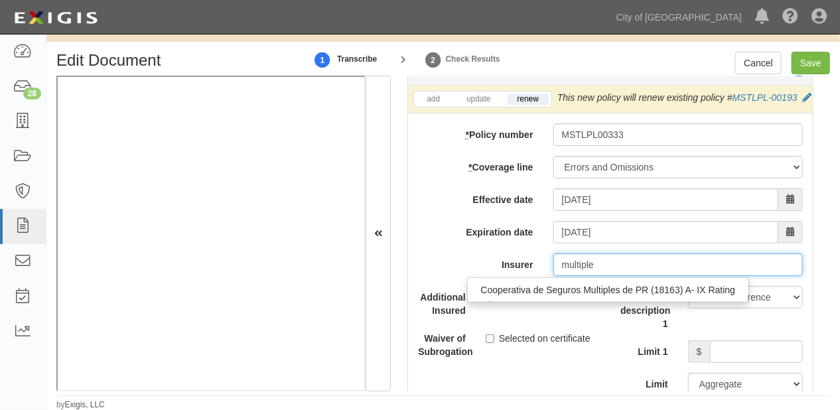
scroll to position [4298, 0]
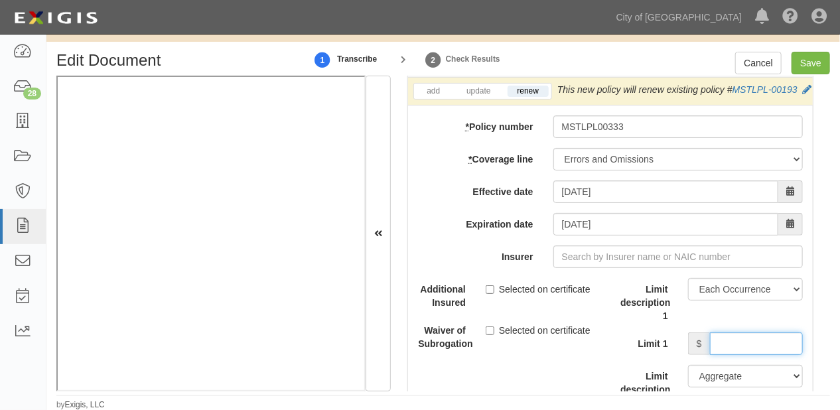
click at [727, 355] on input "Limit 1" at bounding box center [756, 343] width 93 height 23
type input "2,000,000"
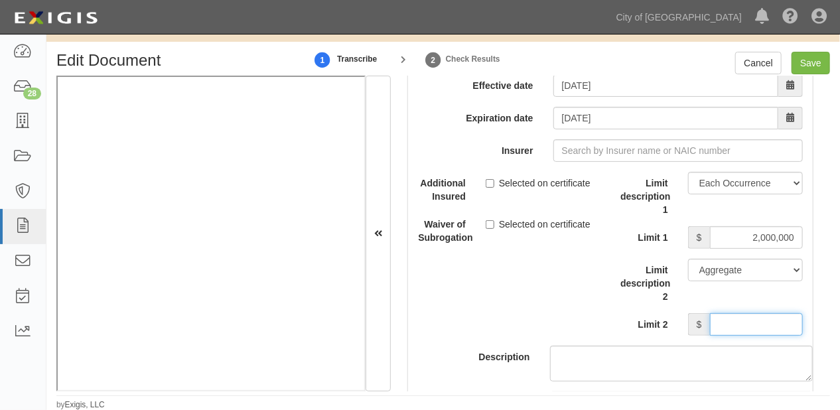
click at [730, 329] on input "Limit 2" at bounding box center [756, 324] width 93 height 23
type input "2,000,000"
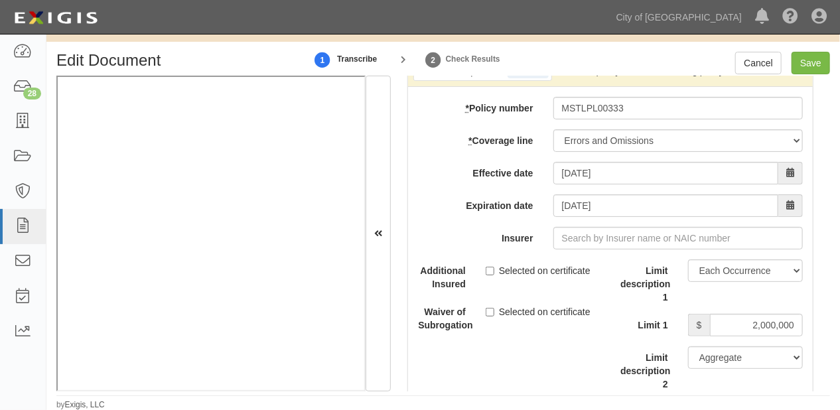
scroll to position [4298, 0]
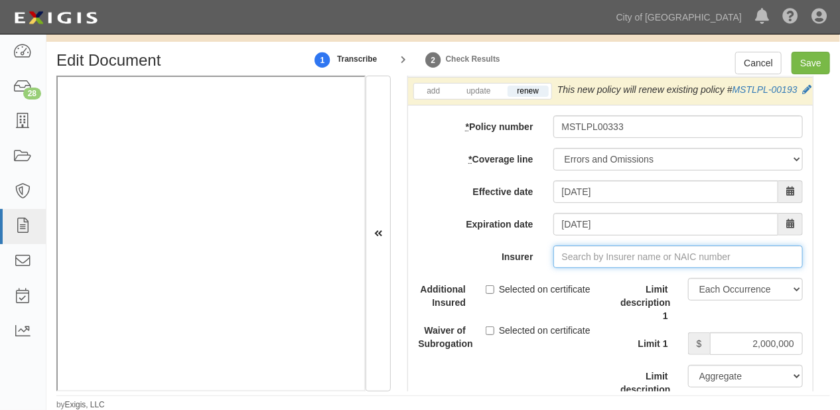
click at [576, 264] on input "Insurer" at bounding box center [677, 256] width 249 height 23
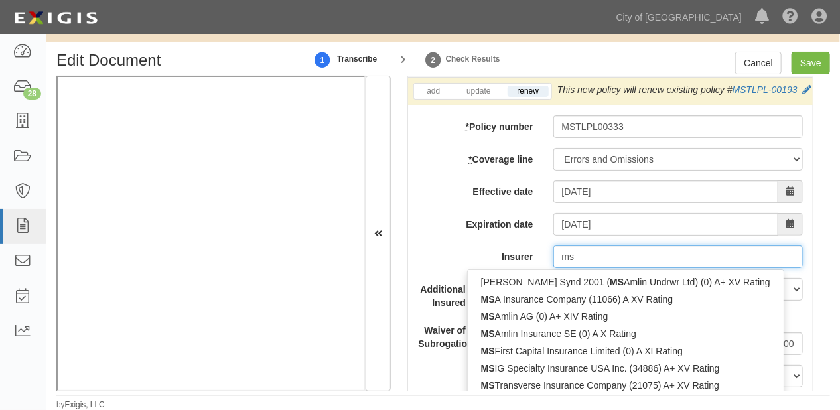
type input "ms"
type input "ms transverse Insurance Company (21075) A+ XV Rating"
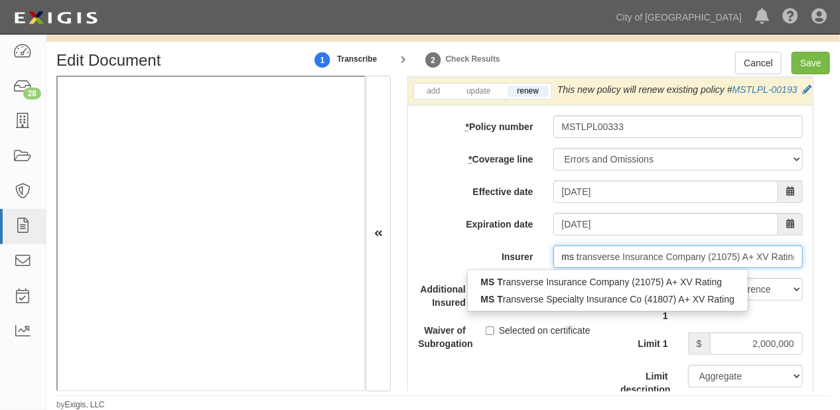
type input "ms tr"
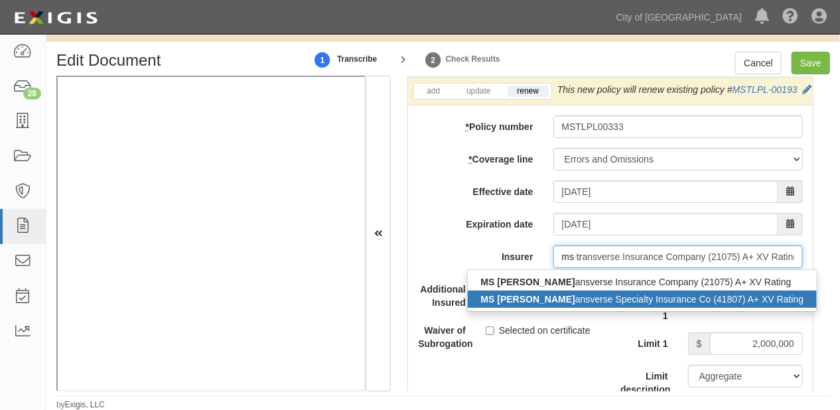
click at [526, 307] on div "MS Tr ansverse Specialty Insurance Co (41807) A+ XV Rating" at bounding box center [643, 298] width 350 height 17
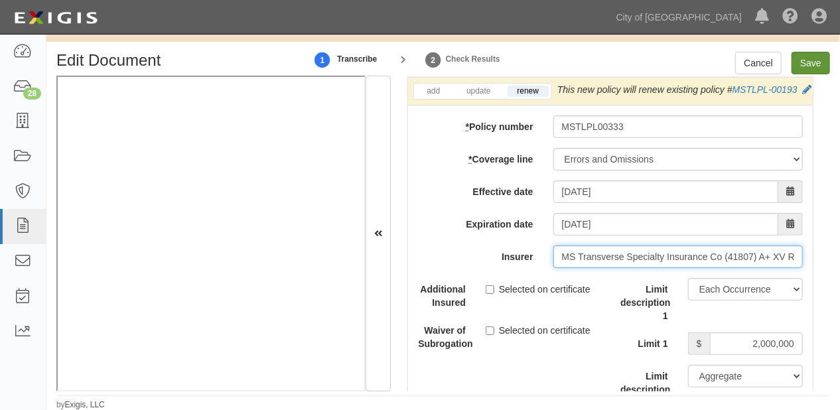
type input "MS Transverse Specialty Insurance Co (41807) A+ XV Rating"
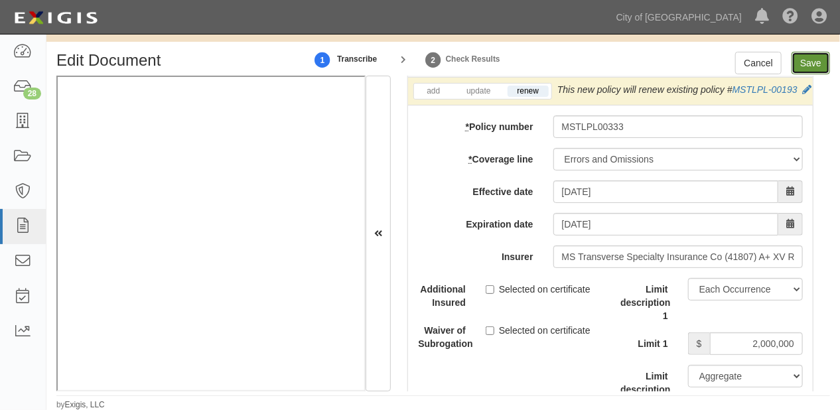
click at [812, 70] on input "Save" at bounding box center [810, 63] width 38 height 23
type input "2000000"
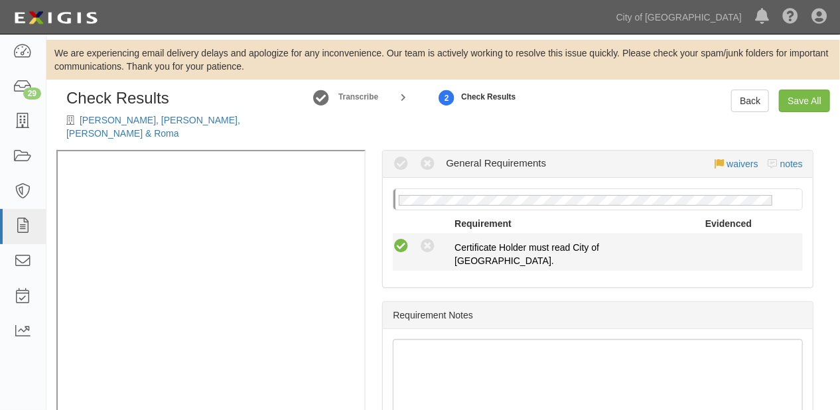
click at [395, 238] on icon at bounding box center [401, 246] width 17 height 17
radio input "true"
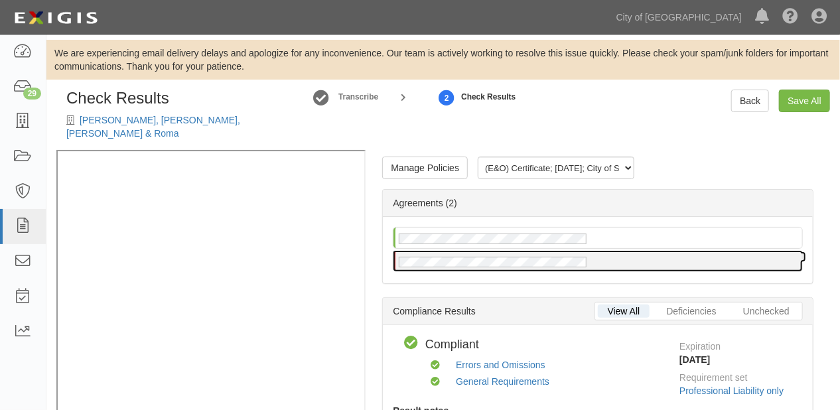
click at [445, 255] on div at bounding box center [597, 261] width 409 height 21
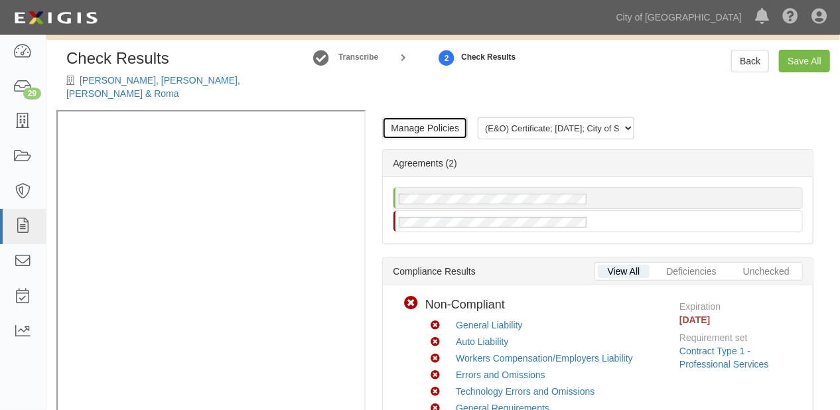
click at [427, 122] on link "Manage Policies" at bounding box center [425, 128] width 86 height 23
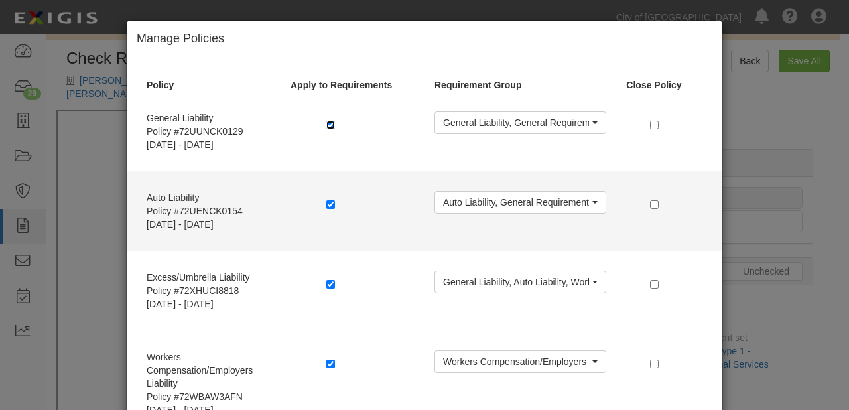
drag, startPoint x: 323, startPoint y: 125, endPoint x: 332, endPoint y: 188, distance: 64.3
click at [326, 126] on input "checkbox" at bounding box center [330, 125] width 9 height 9
checkbox input "false"
click at [327, 204] on input "checkbox" at bounding box center [330, 204] width 9 height 9
checkbox input "false"
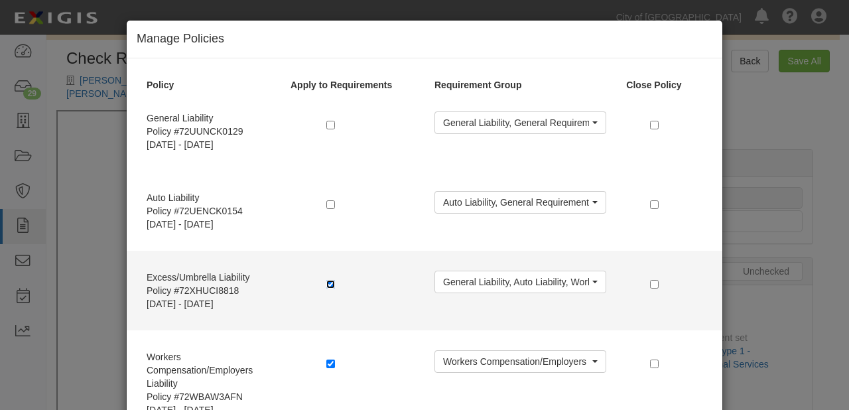
click at [326, 281] on input "checkbox" at bounding box center [330, 284] width 9 height 9
checkbox input "false"
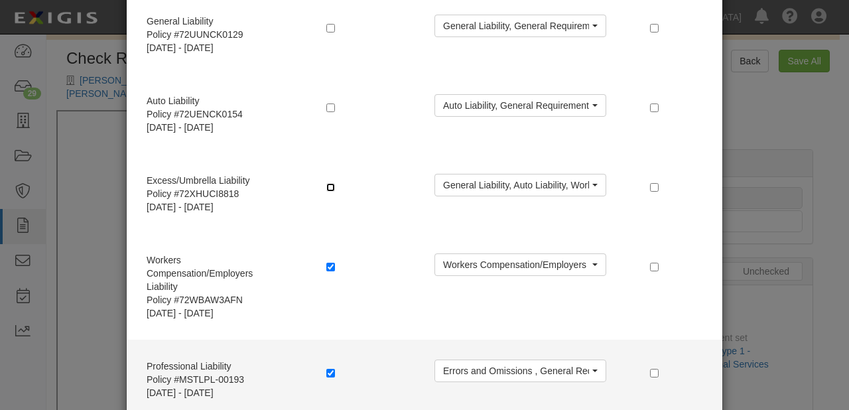
scroll to position [212, 0]
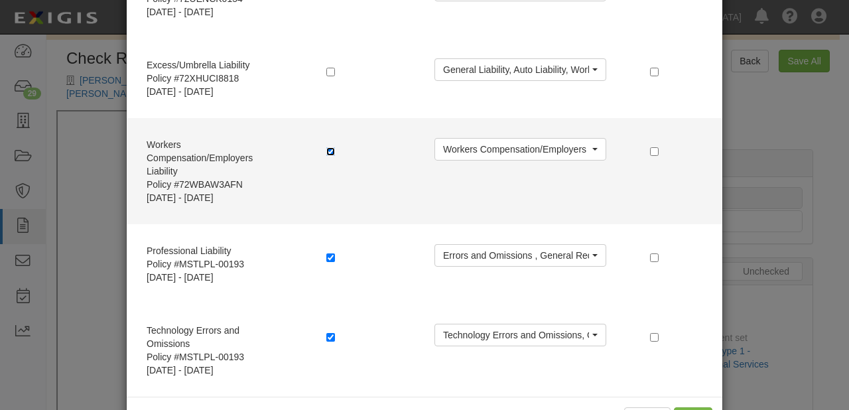
click at [326, 148] on input "checkbox" at bounding box center [330, 151] width 9 height 9
checkbox input "false"
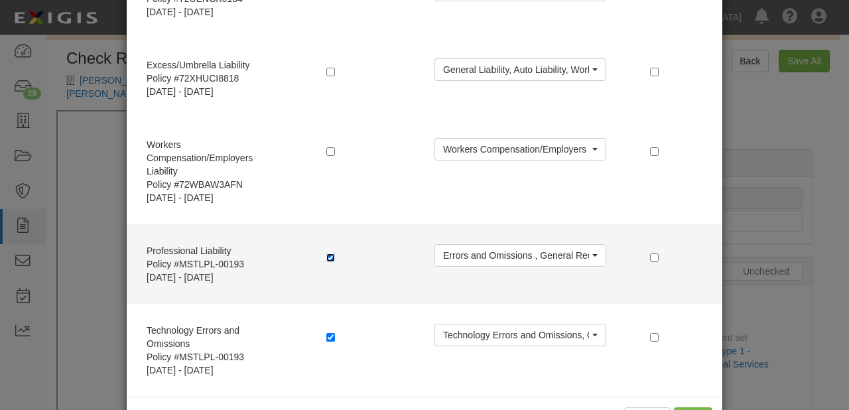
click at [328, 258] on input "checkbox" at bounding box center [330, 257] width 9 height 9
checkbox input "false"
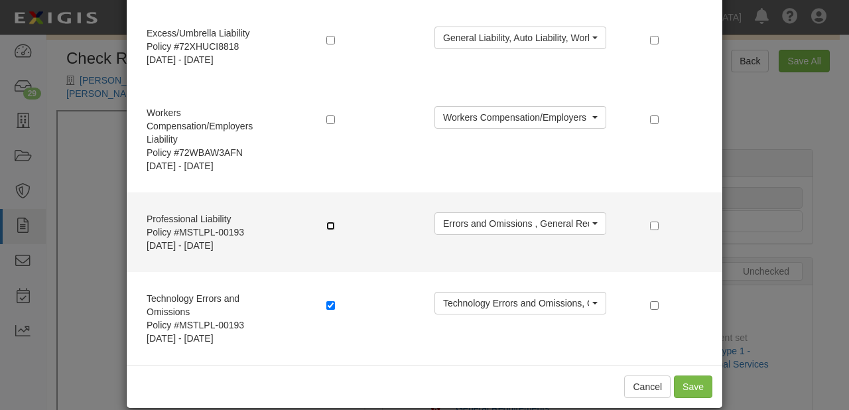
scroll to position [261, 0]
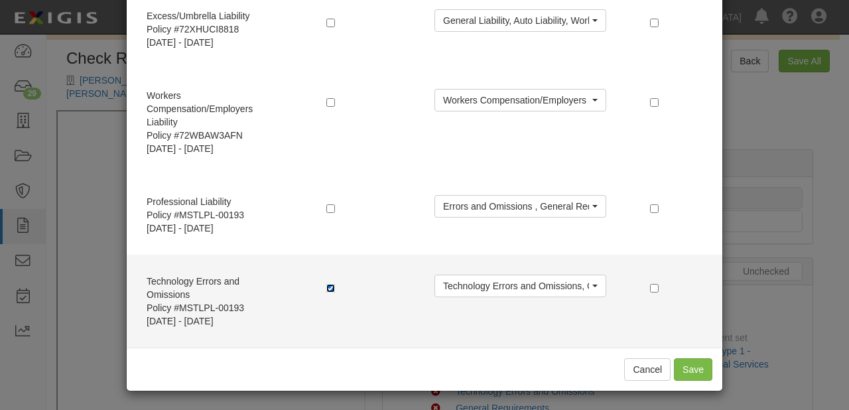
click at [326, 286] on input "checkbox" at bounding box center [330, 288] width 9 height 9
checkbox input "false"
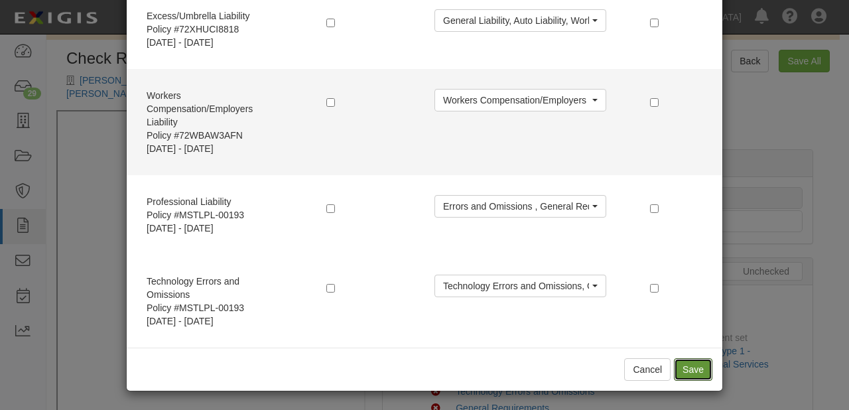
click at [686, 369] on button "Save" at bounding box center [693, 369] width 38 height 23
radio input "true"
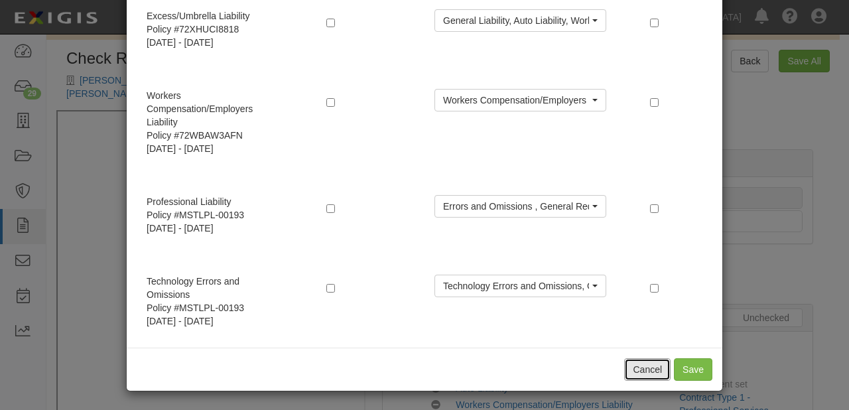
click at [639, 370] on button "Cancel" at bounding box center [647, 369] width 46 height 23
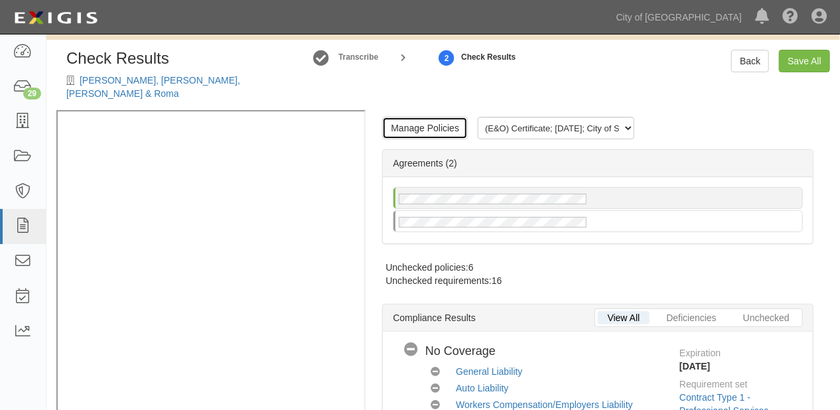
click at [415, 117] on link "Manage Policies" at bounding box center [425, 128] width 86 height 23
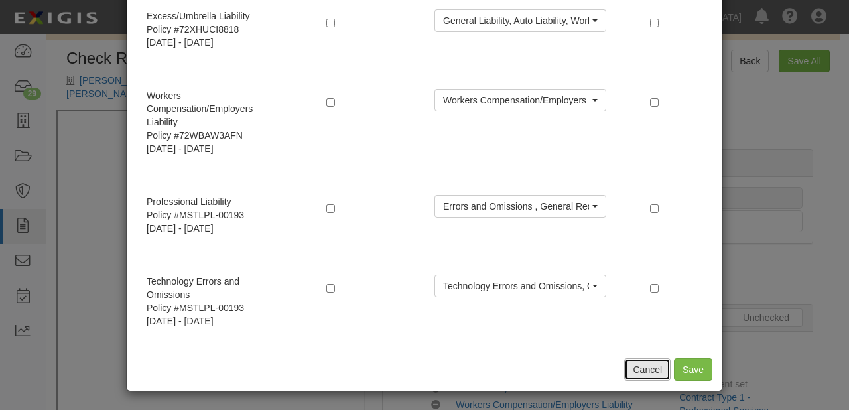
click at [657, 369] on button "Cancel" at bounding box center [647, 369] width 46 height 23
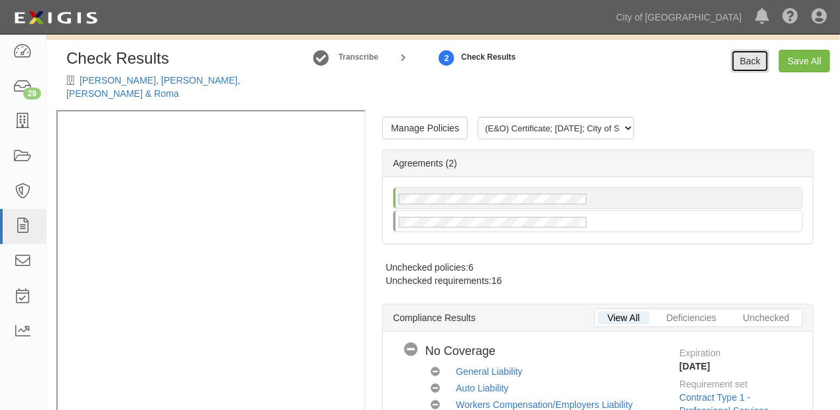
click at [753, 57] on link "Back" at bounding box center [750, 61] width 38 height 23
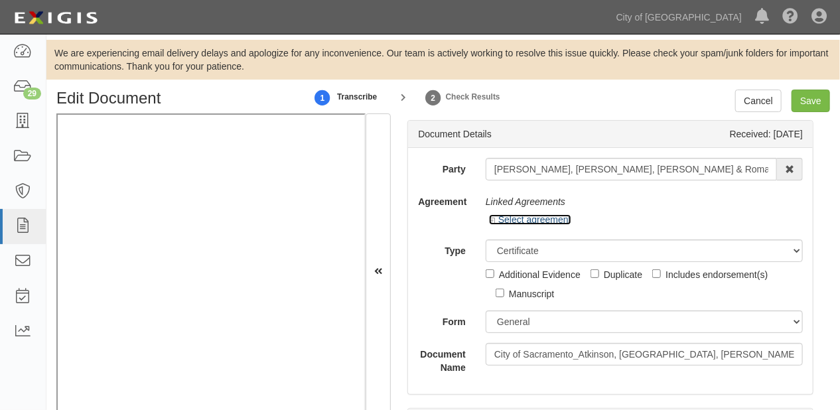
drag, startPoint x: 505, startPoint y: 217, endPoint x: 397, endPoint y: 224, distance: 107.7
click at [504, 218] on link "Select agreement" at bounding box center [530, 219] width 82 height 11
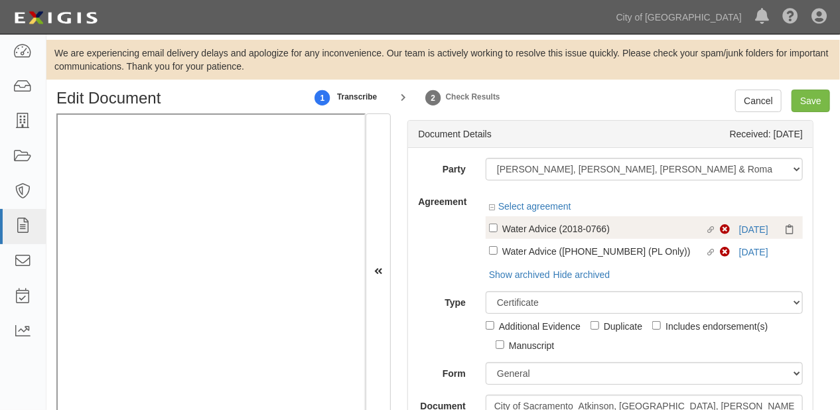
click at [645, 233] on div "Water Advice (2018-0766)" at bounding box center [603, 228] width 202 height 15
click at [497, 232] on input "Linked agreement Water Advice (2018-0766) Linked agreement" at bounding box center [493, 228] width 9 height 9
checkbox input "true"
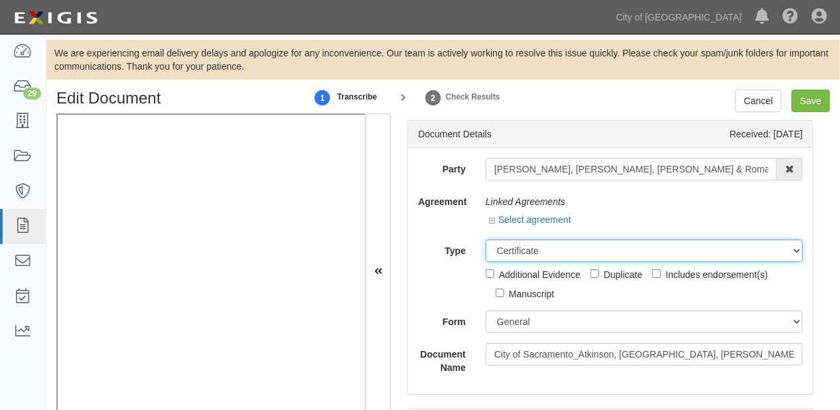
click at [676, 254] on select "Unassigned Binder Cancellation Notice Certificate Contract Endorsement Insuranc…" at bounding box center [643, 250] width 317 height 23
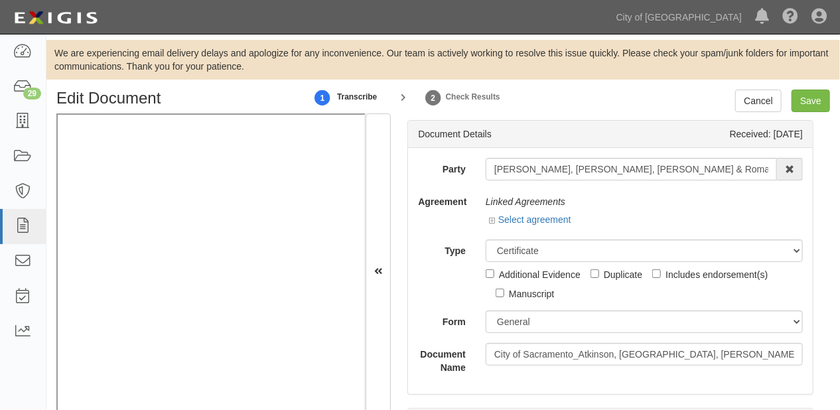
click at [413, 261] on div "Type Unassigned Binder Cancellation Notice Certificate Contract Endorsement Ins…" at bounding box center [610, 269] width 405 height 61
click at [547, 221] on link "Select agreement" at bounding box center [530, 219] width 82 height 11
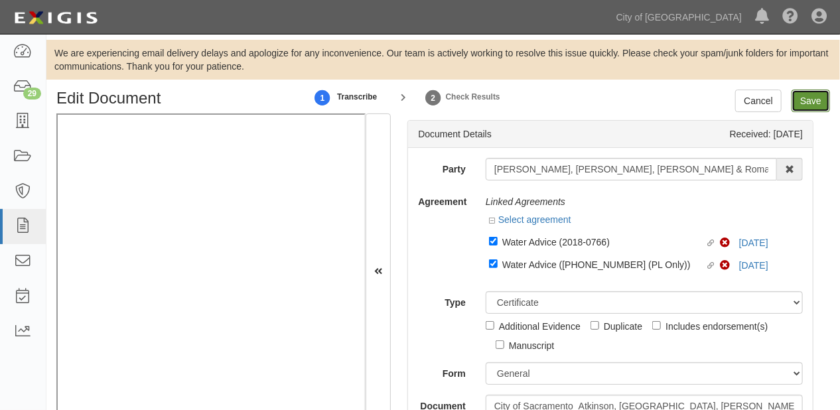
click at [801, 102] on input "Save" at bounding box center [810, 101] width 38 height 23
type input "2000000"
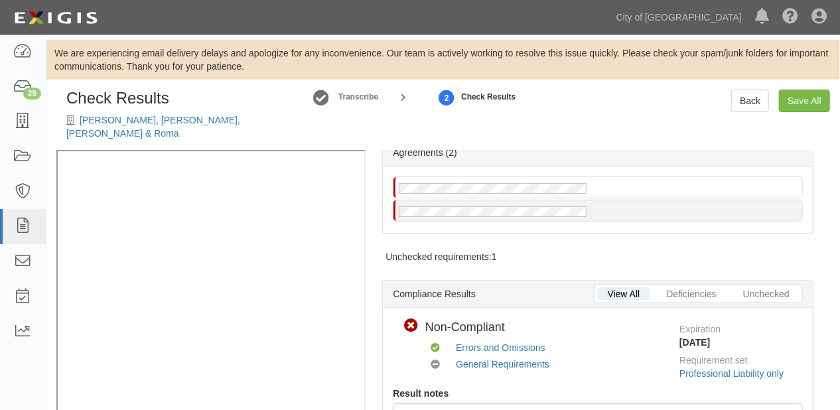
scroll to position [53, 0]
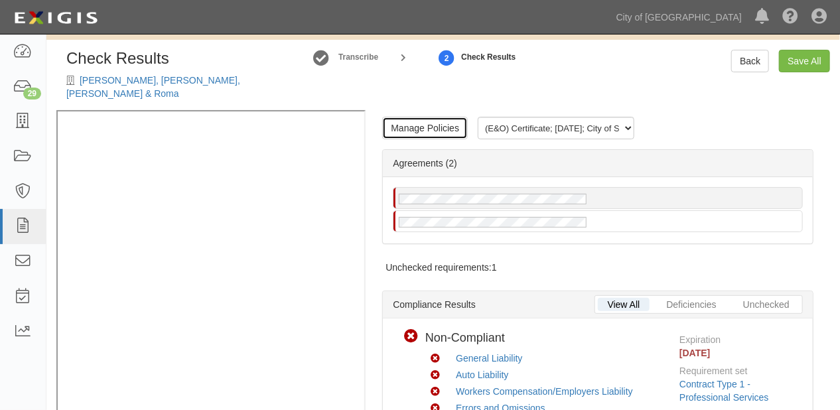
click at [456, 117] on link "Manage Policies" at bounding box center [425, 128] width 86 height 23
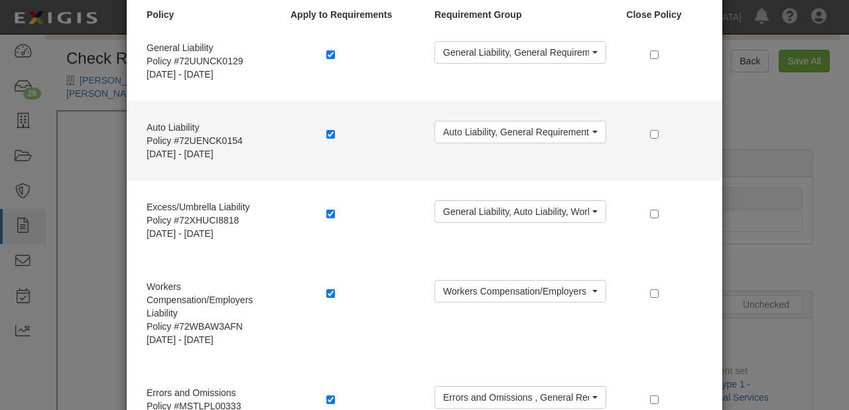
scroll to position [212, 0]
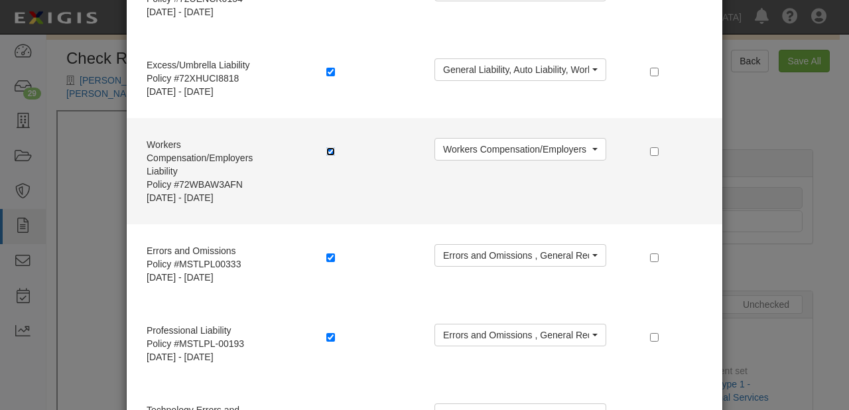
click at [327, 148] on input "checkbox" at bounding box center [330, 151] width 9 height 9
checkbox input "false"
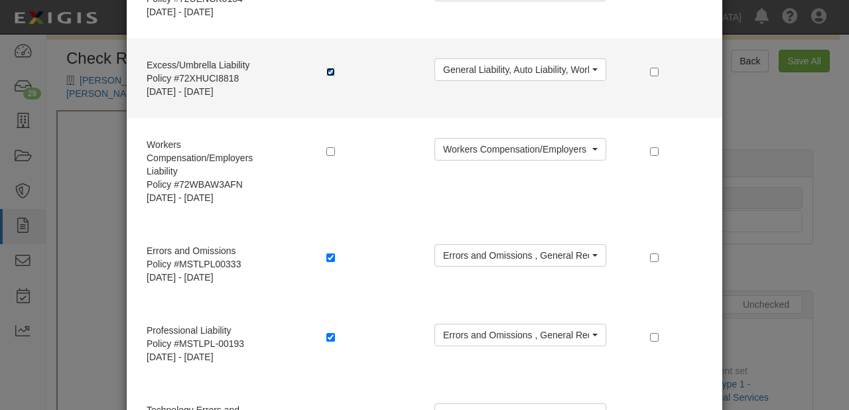
click at [326, 72] on input "checkbox" at bounding box center [330, 72] width 9 height 9
checkbox input "false"
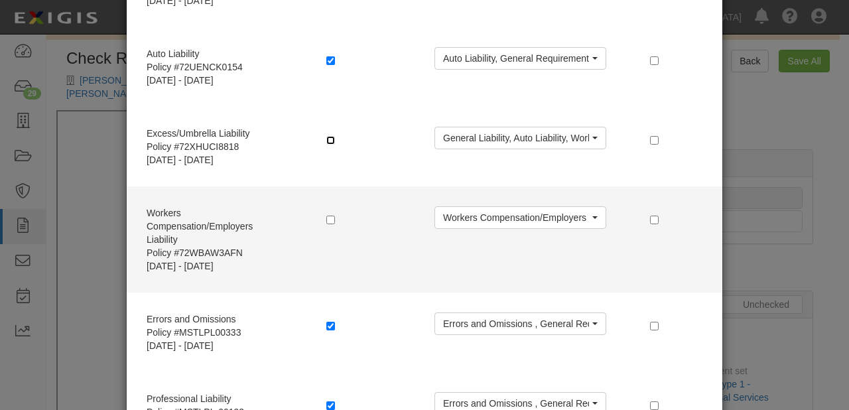
scroll to position [53, 0]
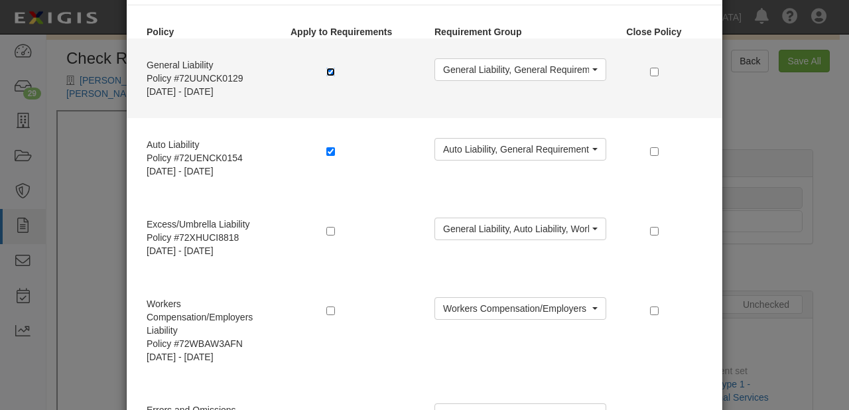
drag, startPoint x: 324, startPoint y: 67, endPoint x: 330, endPoint y: 103, distance: 37.0
click at [326, 68] on input "checkbox" at bounding box center [330, 72] width 9 height 9
checkbox input "false"
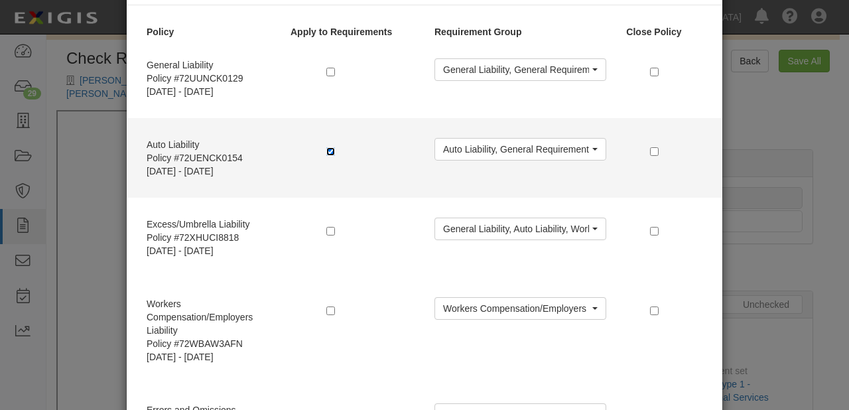
click at [326, 151] on input "checkbox" at bounding box center [330, 151] width 9 height 9
checkbox input "false"
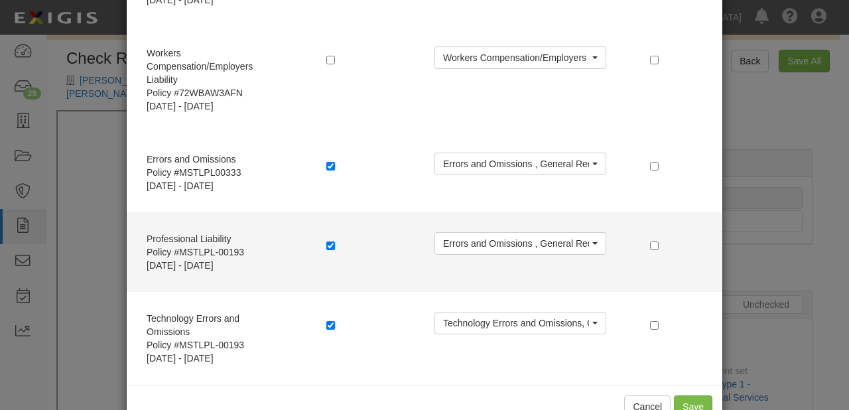
scroll to position [341, 0]
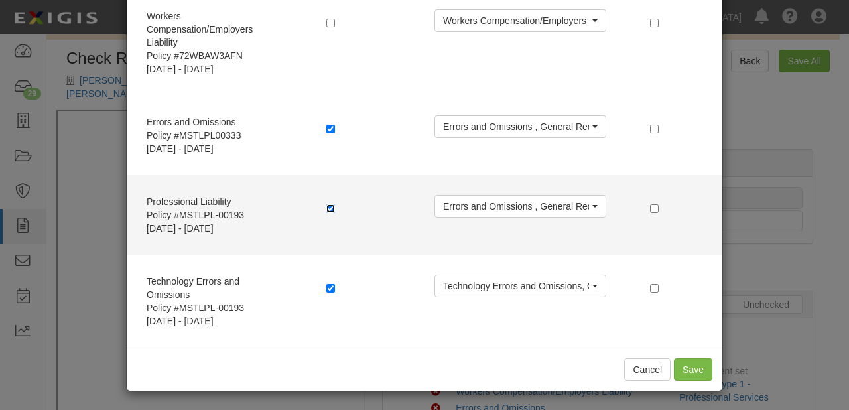
click at [326, 206] on input "checkbox" at bounding box center [330, 208] width 9 height 9
checkbox input "false"
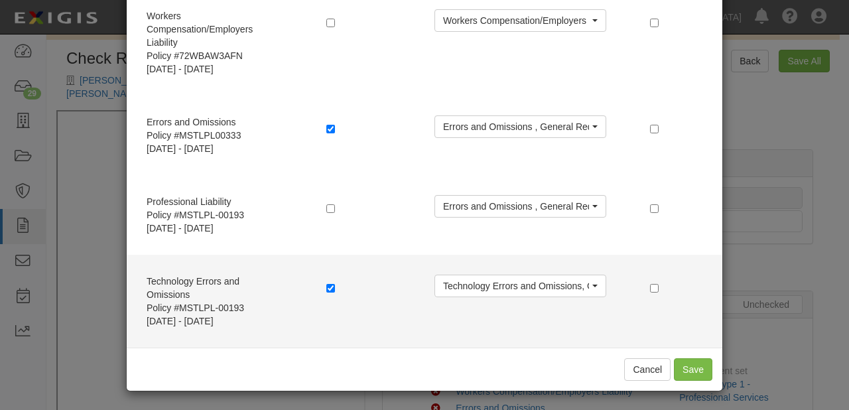
click at [326, 296] on div at bounding box center [370, 289] width 88 height 17
click at [326, 288] on input "checkbox" at bounding box center [330, 288] width 9 height 9
checkbox input "false"
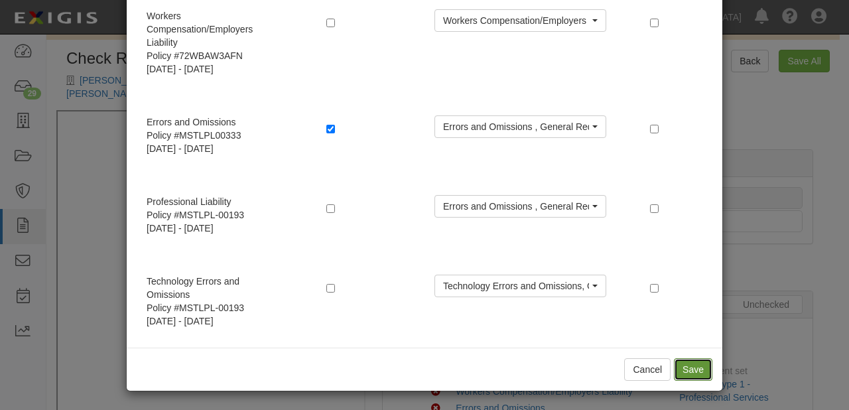
click at [685, 365] on button "Save" at bounding box center [693, 369] width 38 height 23
radio input "true"
click at [648, 374] on button "Cancel" at bounding box center [647, 369] width 46 height 23
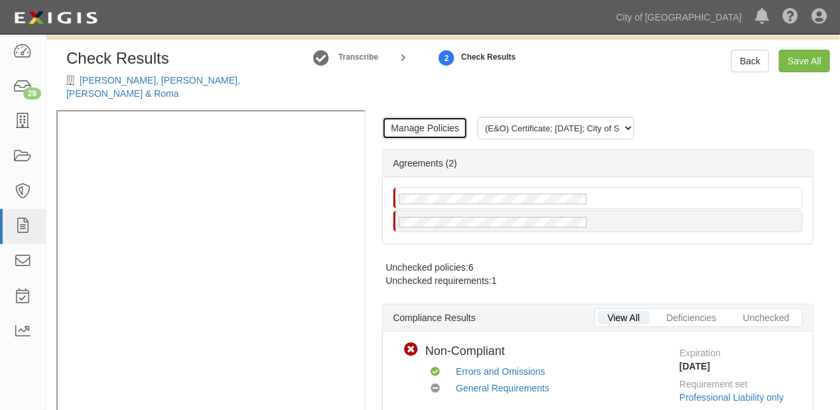
click at [437, 117] on link "Manage Policies" at bounding box center [425, 128] width 86 height 23
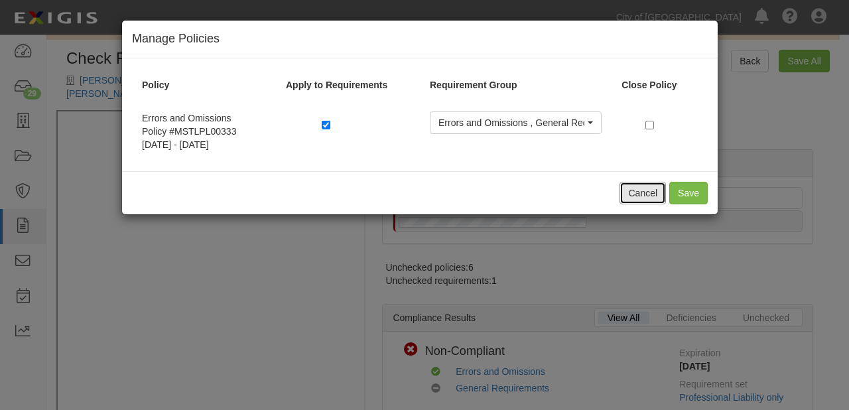
click at [637, 199] on button "Cancel" at bounding box center [642, 193] width 46 height 23
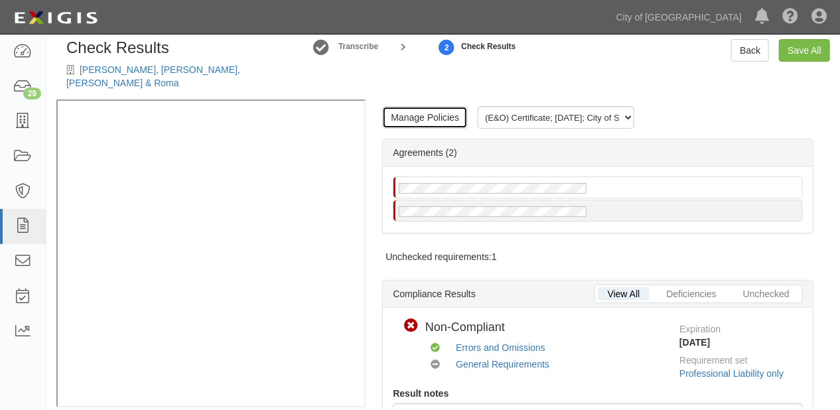
scroll to position [53, 0]
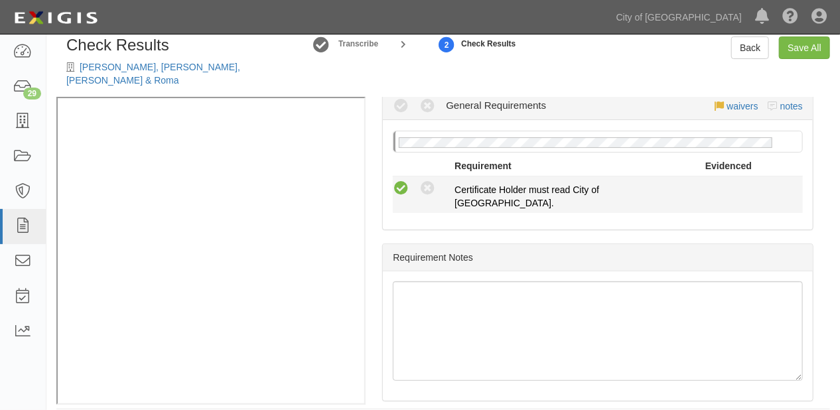
click at [405, 180] on icon at bounding box center [401, 188] width 17 height 17
radio input "true"
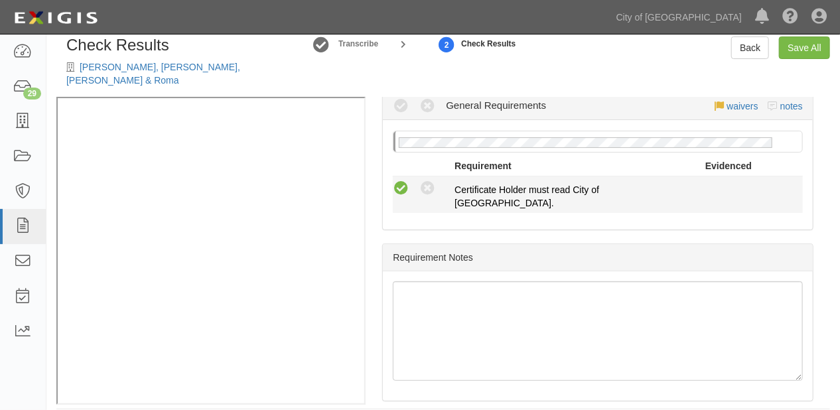
radio input "true"
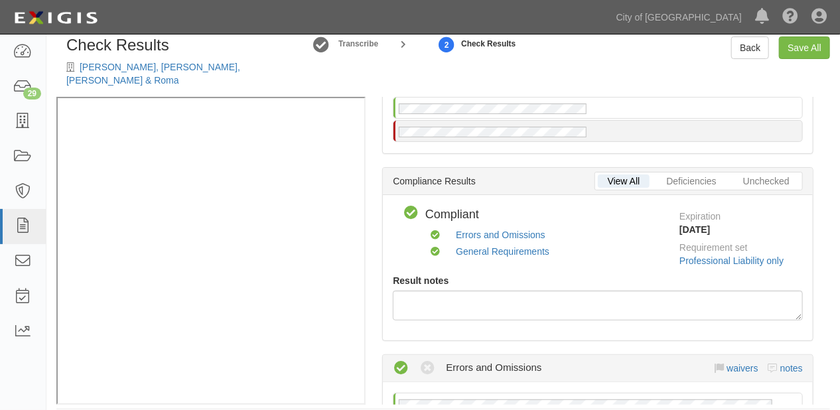
scroll to position [0, 0]
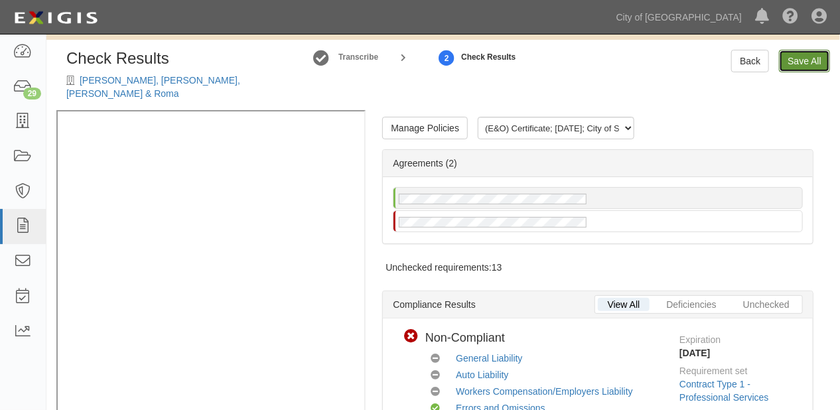
click at [815, 60] on link "Save All" at bounding box center [804, 61] width 51 height 23
radio input "false"
radio input "true"
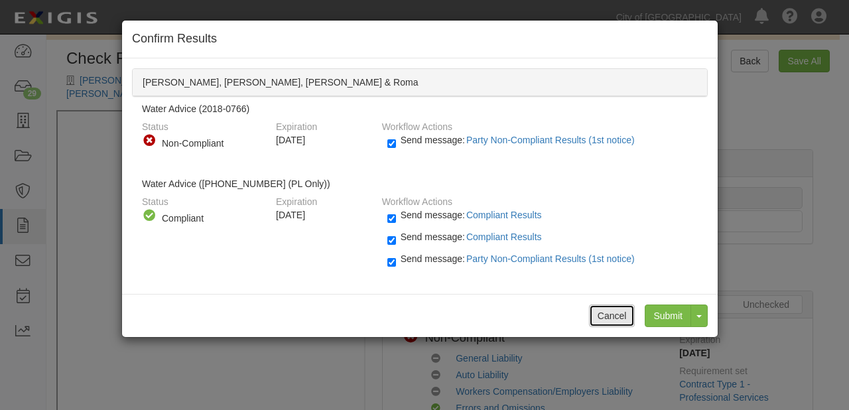
click at [618, 312] on button "Cancel" at bounding box center [612, 315] width 46 height 23
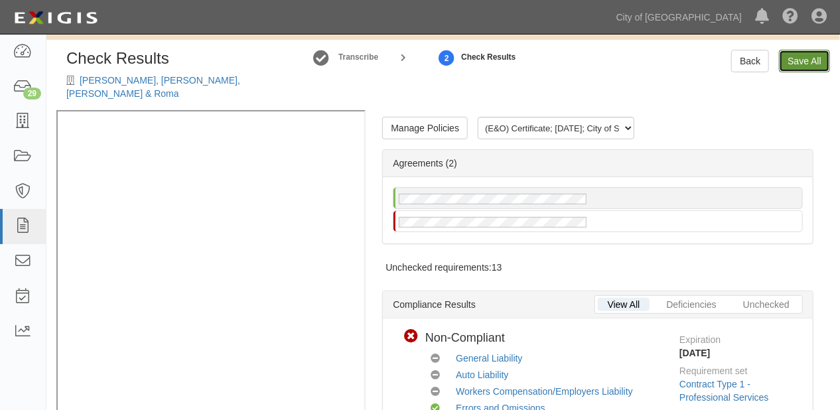
click at [804, 60] on link "Save All" at bounding box center [804, 61] width 51 height 23
radio input "false"
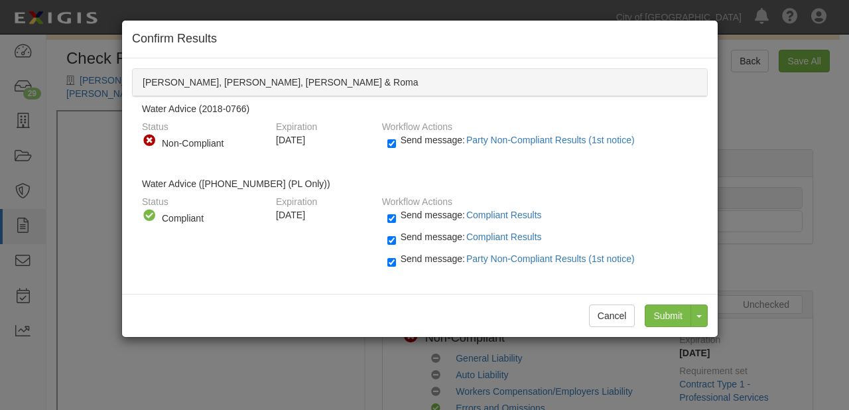
click at [442, 253] on span "Send message: Party Non-Compliant Results (1st notice)" at bounding box center [520, 258] width 239 height 11
click at [396, 255] on input "Send message: Party Non-Compliant Results (1st notice)" at bounding box center [391, 262] width 9 height 15
checkbox input "false"
click at [667, 308] on input "Submit" at bounding box center [668, 315] width 46 height 23
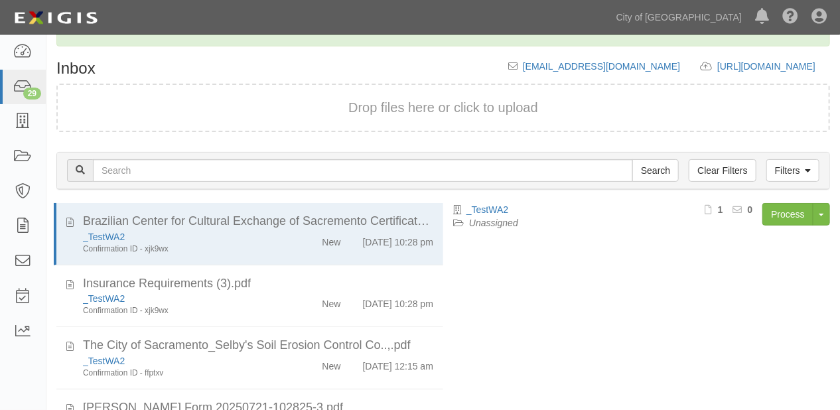
scroll to position [180, 0]
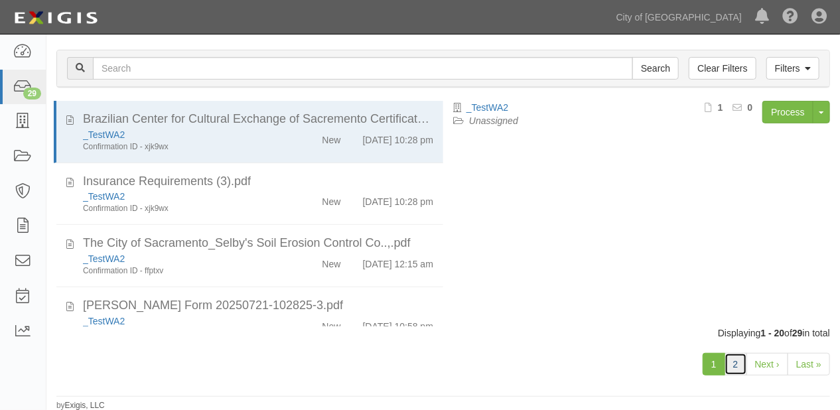
click at [740, 355] on link "2" at bounding box center [735, 364] width 23 height 23
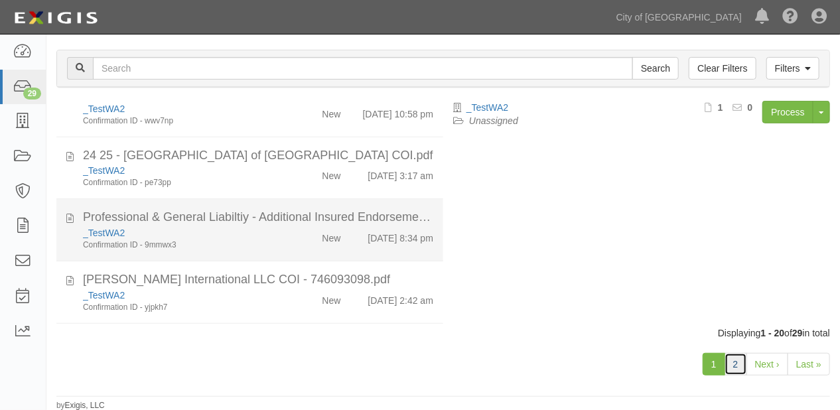
scroll to position [478, 0]
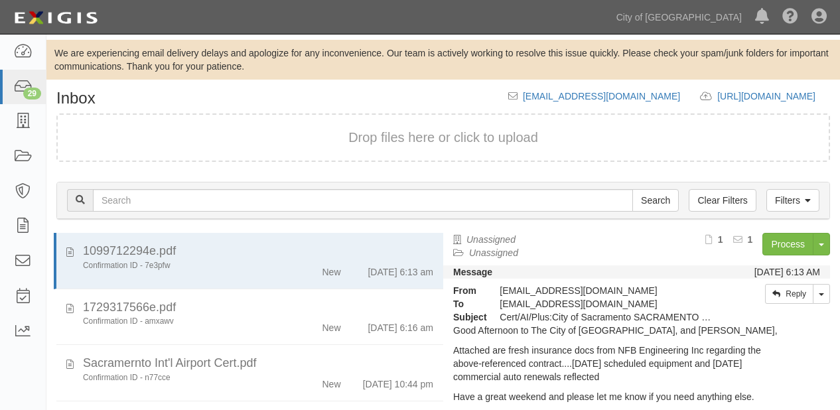
scroll to position [132, 0]
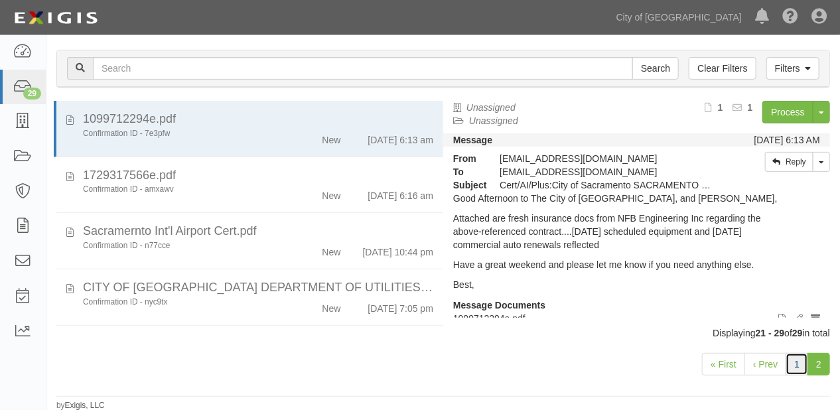
click at [791, 369] on link "1" at bounding box center [796, 364] width 23 height 23
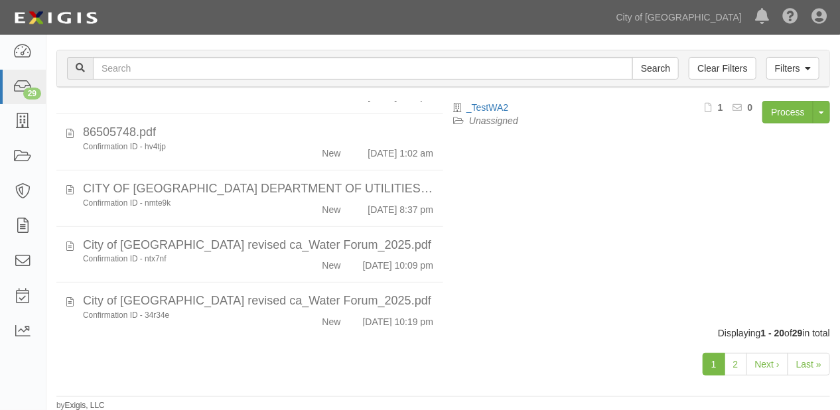
scroll to position [990, 0]
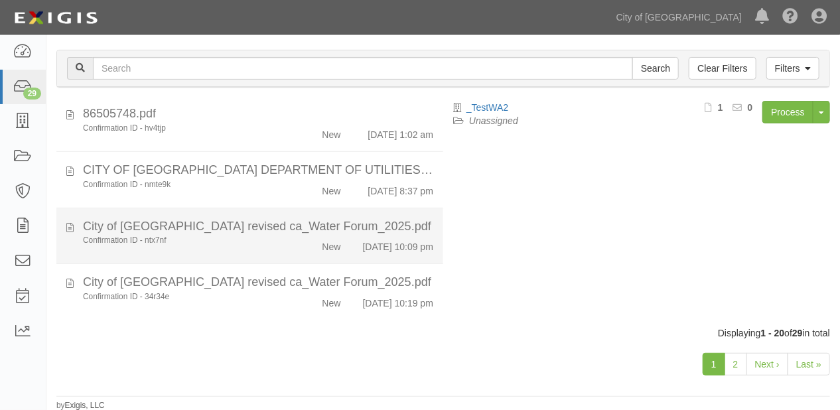
click at [337, 255] on li "City of [GEOGRAPHIC_DATA] revised ca_Water Forum_2025.pdf Confirmation ID - ntx…" at bounding box center [249, 236] width 387 height 56
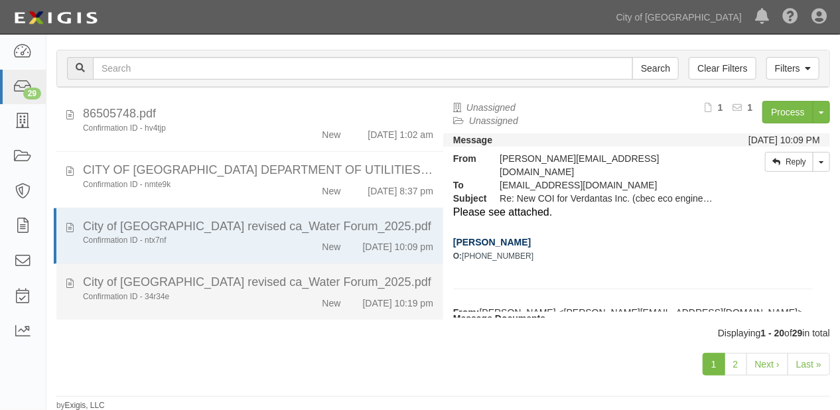
click at [348, 287] on div "City of [GEOGRAPHIC_DATA] revised ca_Water Forum_2025.pdf" at bounding box center [258, 282] width 350 height 17
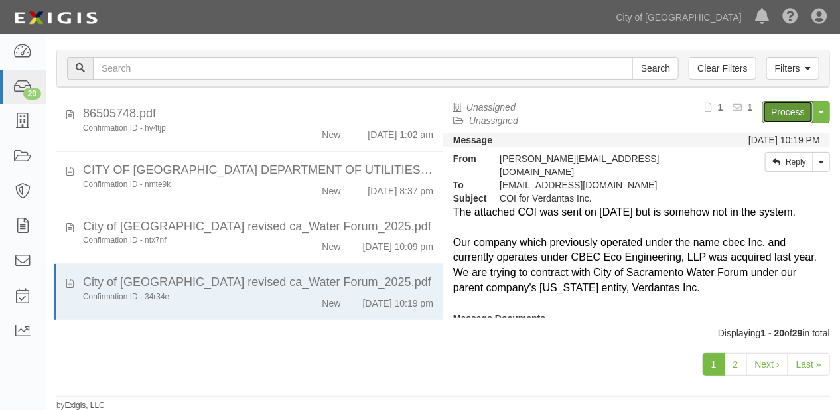
click at [767, 109] on link "Process" at bounding box center [787, 112] width 51 height 23
click at [736, 366] on link "2" at bounding box center [735, 364] width 23 height 23
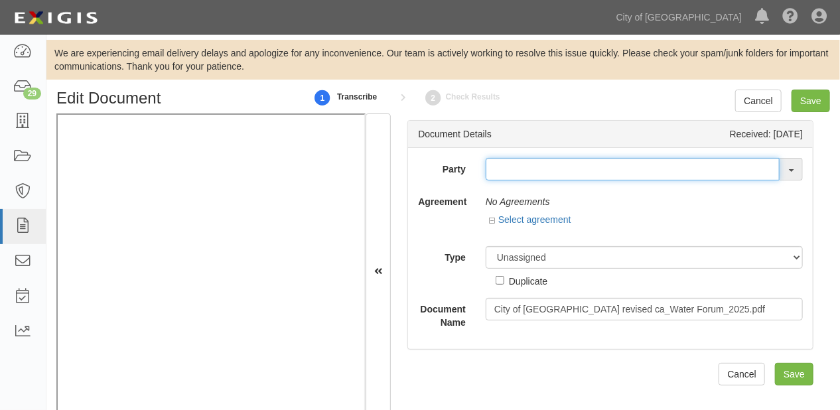
click at [505, 172] on input "text" at bounding box center [632, 169] width 294 height 23
type input "[PERSON_NAME]"
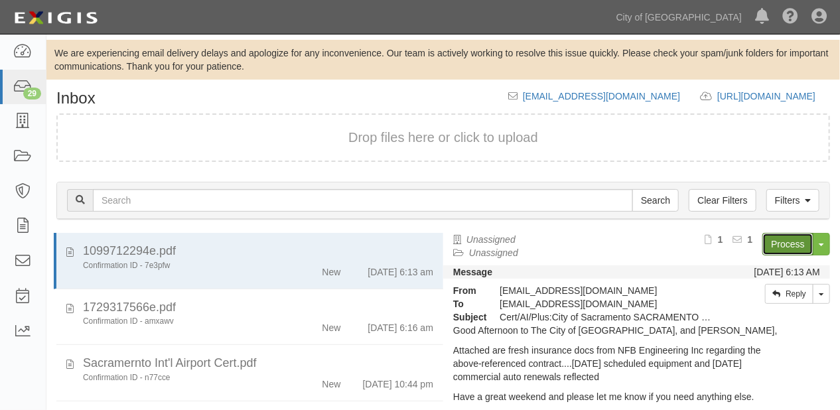
click at [771, 242] on link "Process" at bounding box center [787, 244] width 51 height 23
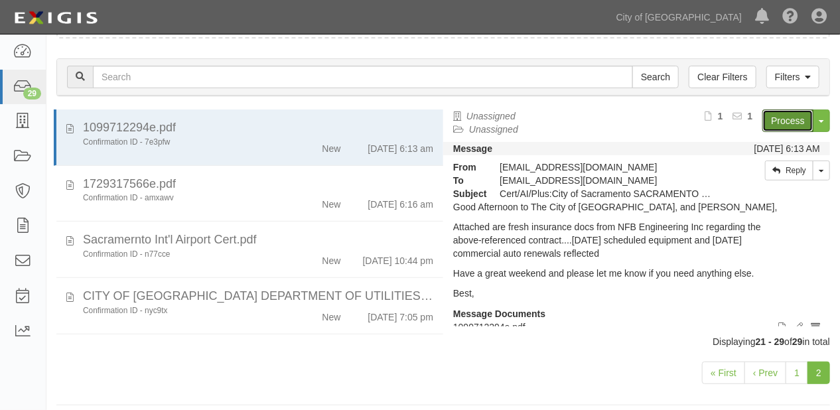
scroll to position [132, 0]
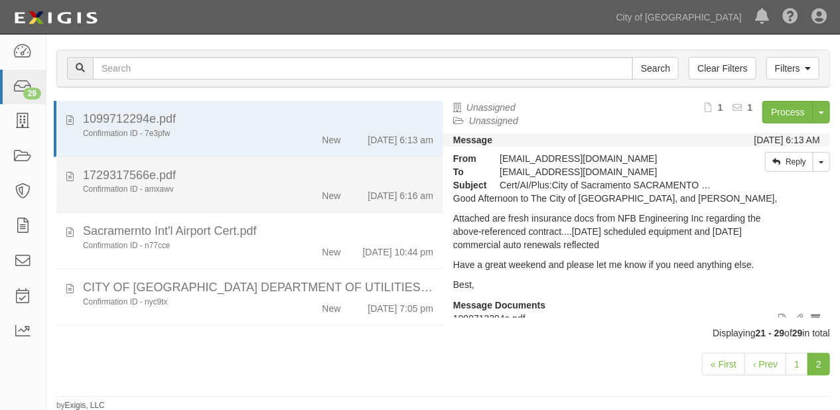
click at [261, 204] on li "1729317566e.pdf Confirmation ID - amxawv New 8/9/25 6:16 am" at bounding box center [249, 185] width 387 height 56
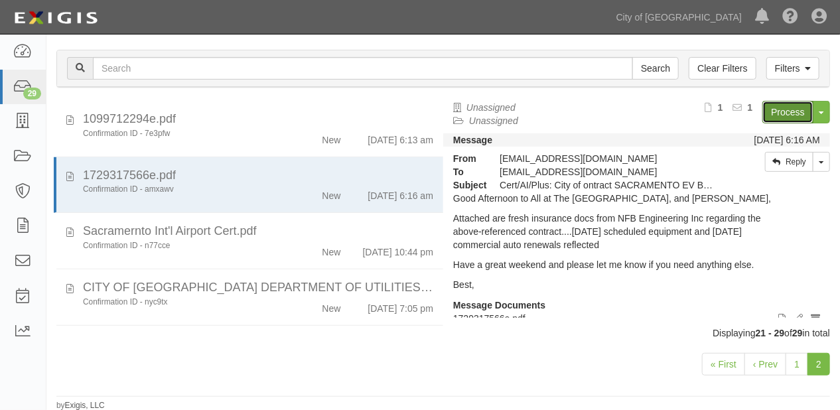
click at [774, 116] on link "Process" at bounding box center [787, 112] width 51 height 23
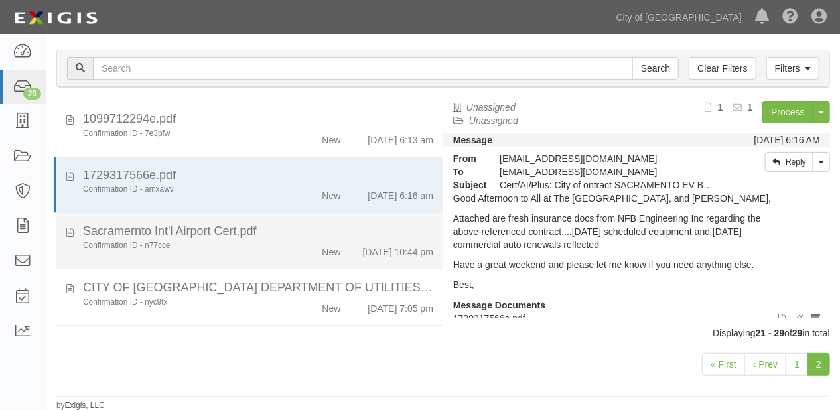
click at [233, 228] on div "Sacramernto Int'l Airport Cert.pdf" at bounding box center [258, 231] width 350 height 17
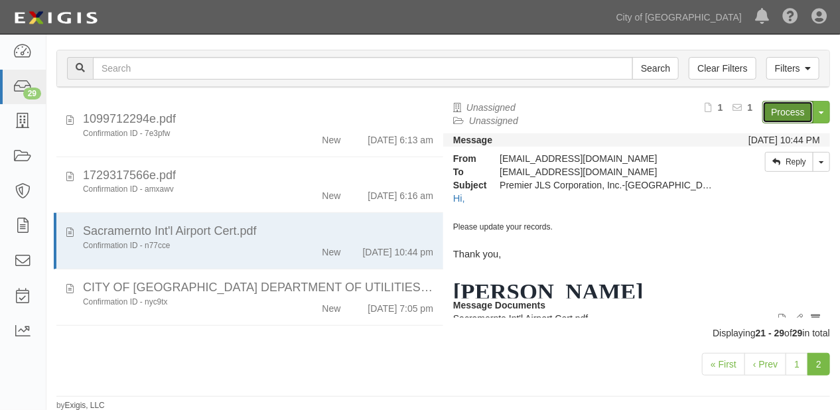
click at [801, 114] on link "Process" at bounding box center [787, 112] width 51 height 23
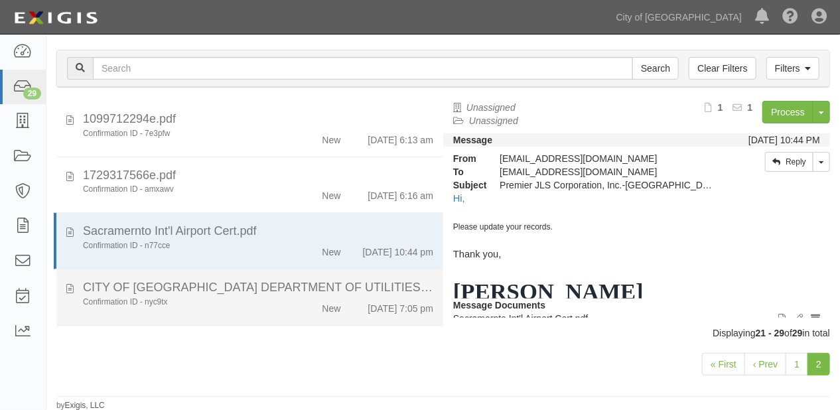
click at [275, 296] on div "CITY OF SACRAMENTO DEPARTMENT OF UTILITIES_Mason Painting Inc_25 GL CA WC XS PO…" at bounding box center [258, 287] width 350 height 17
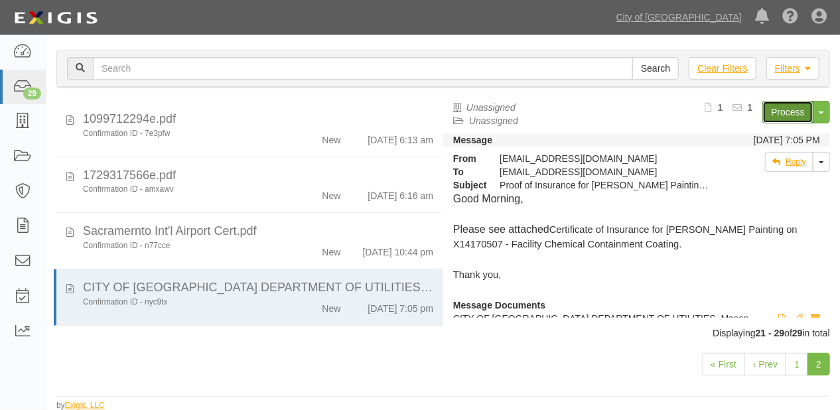
click at [769, 104] on link "Process" at bounding box center [787, 112] width 51 height 23
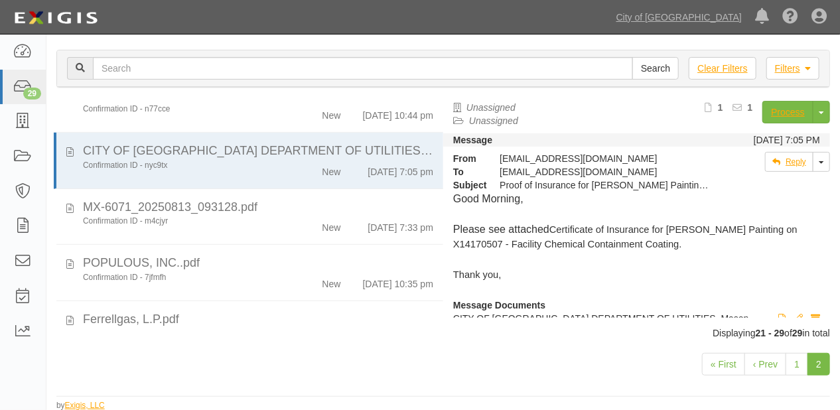
scroll to position [45, 0]
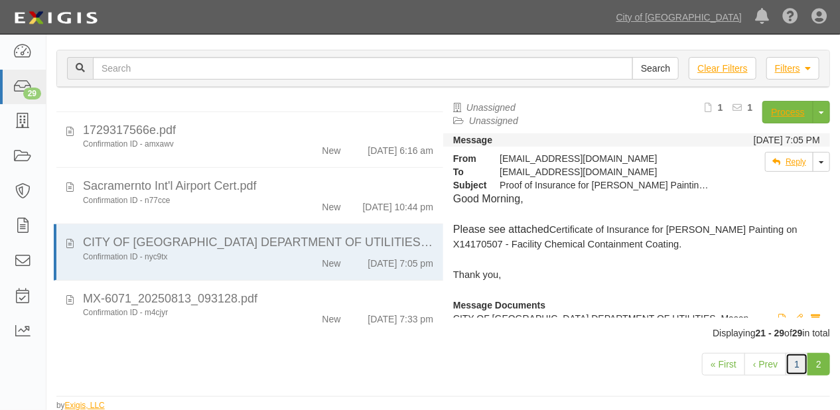
click at [799, 359] on link "1" at bounding box center [796, 364] width 23 height 23
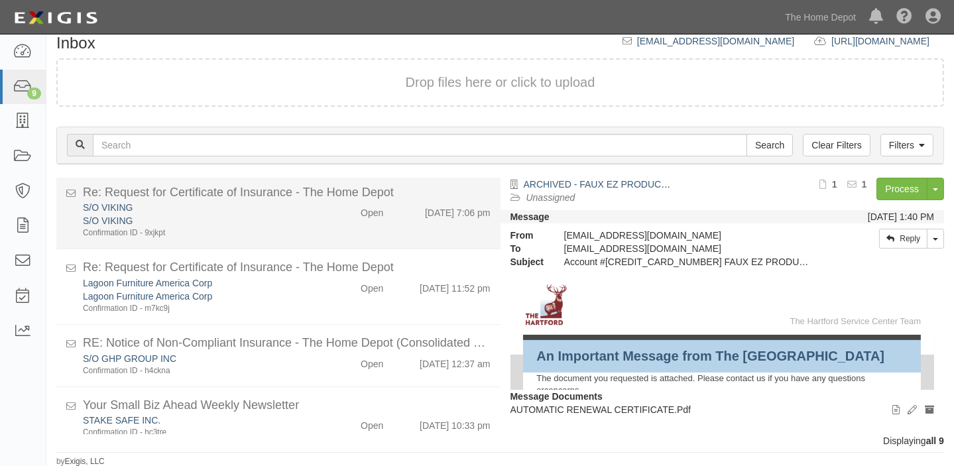
scroll to position [348, 0]
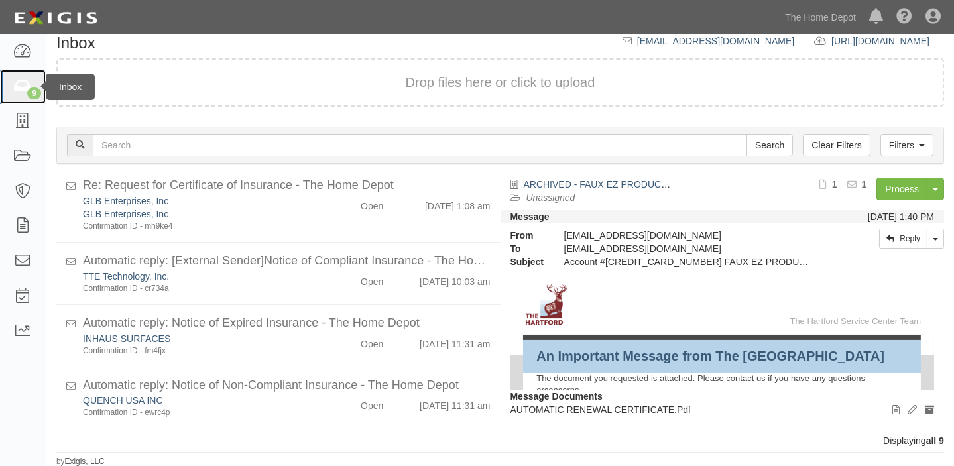
click at [0, 80] on link "9" at bounding box center [23, 87] width 46 height 35
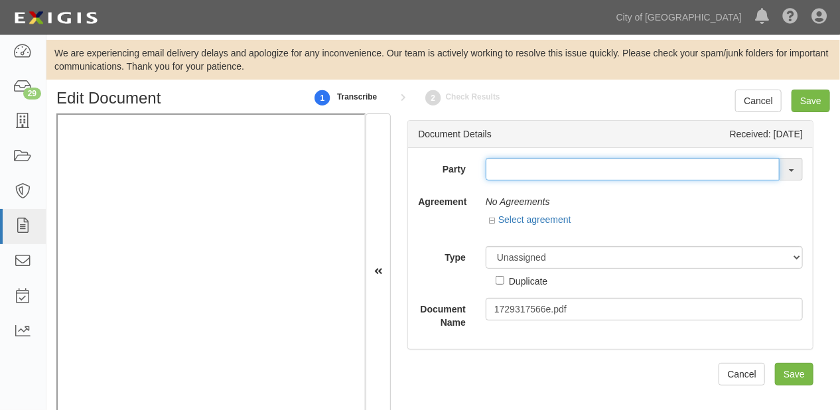
click at [536, 178] on input "text" at bounding box center [632, 169] width 294 height 23
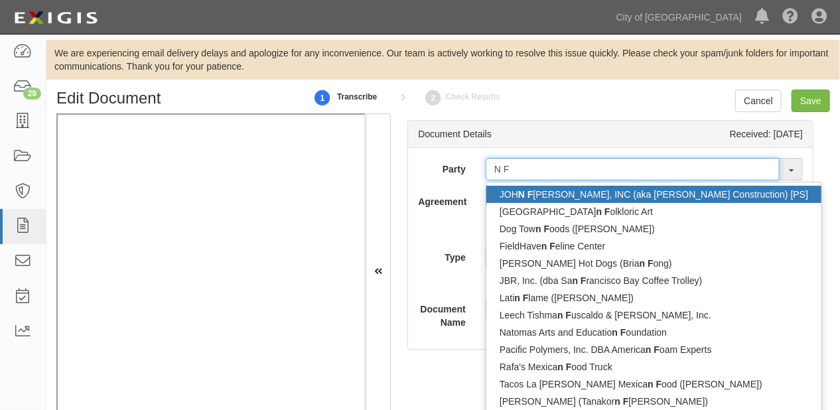
type input "N F B"
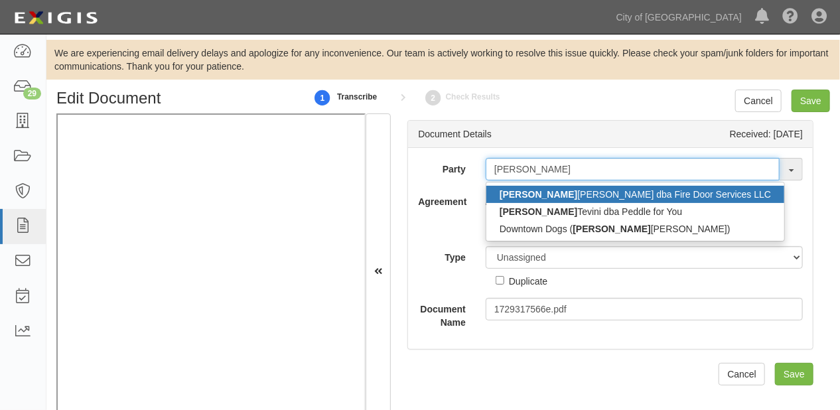
type input "NICHOLAS B"
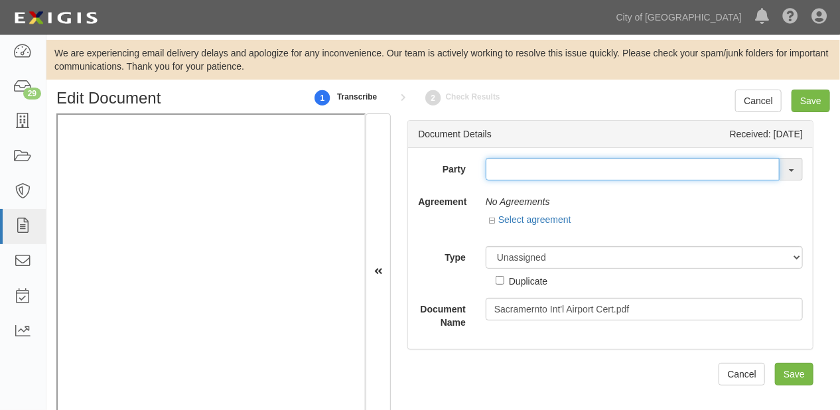
click at [548, 167] on input "text" at bounding box center [632, 169] width 294 height 23
type input "PREMIER N"
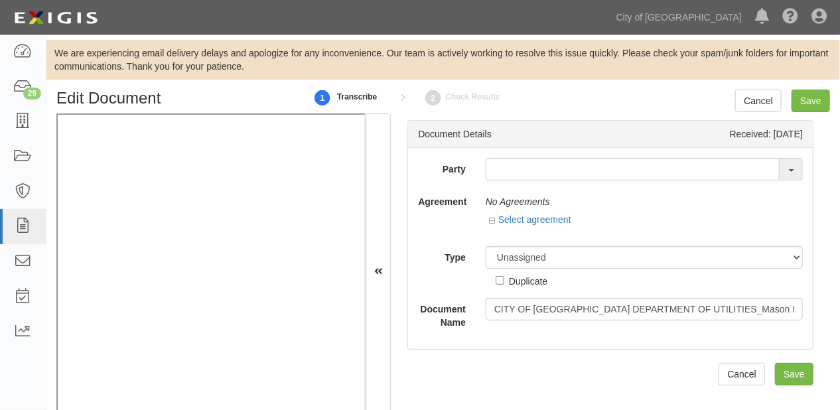
drag, startPoint x: 482, startPoint y: 169, endPoint x: 491, endPoint y: 171, distance: 9.5
click at [483, 169] on div "16th & O Gateway (dba [PERSON_NAME] Properties) 17R Orchard Partners, LP (c/[PE…" at bounding box center [644, 169] width 337 height 23
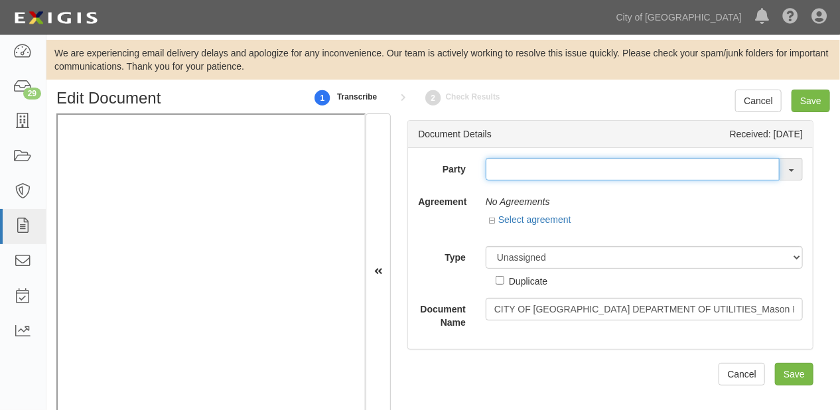
click at [496, 172] on input "text" at bounding box center [632, 169] width 294 height 23
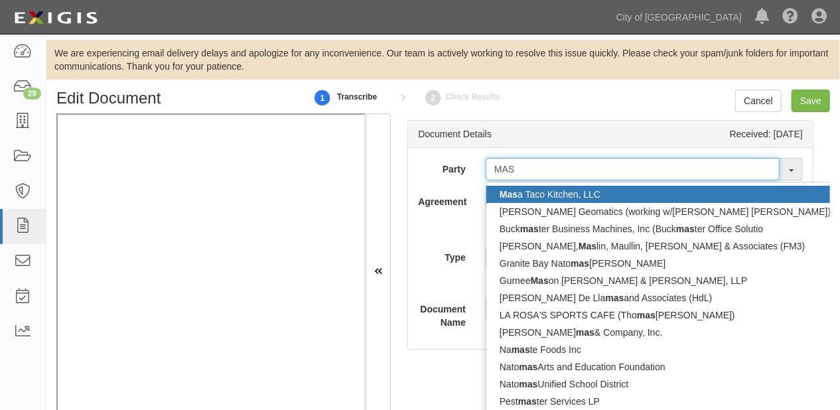
type input "[PERSON_NAME]"
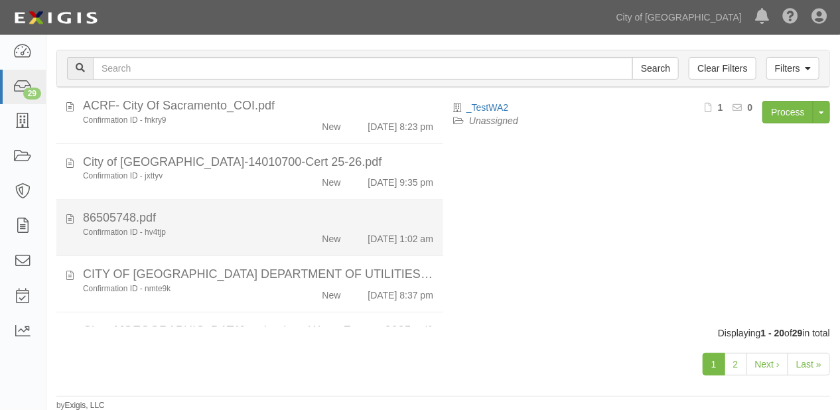
scroll to position [990, 0]
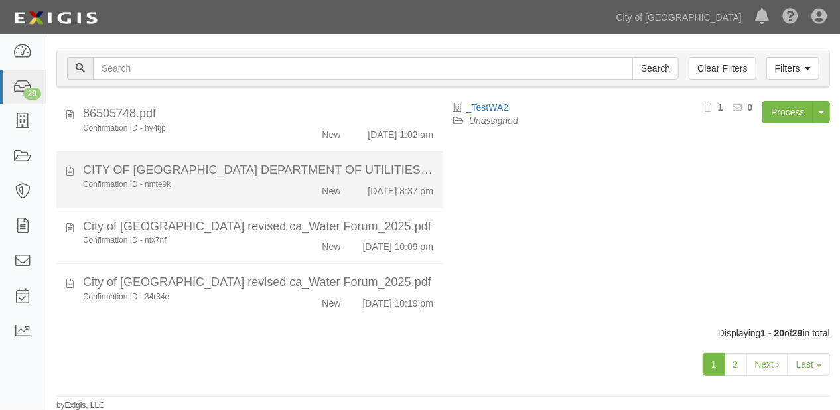
click at [256, 182] on div "Confirmation ID - nmte9k" at bounding box center [181, 184] width 196 height 11
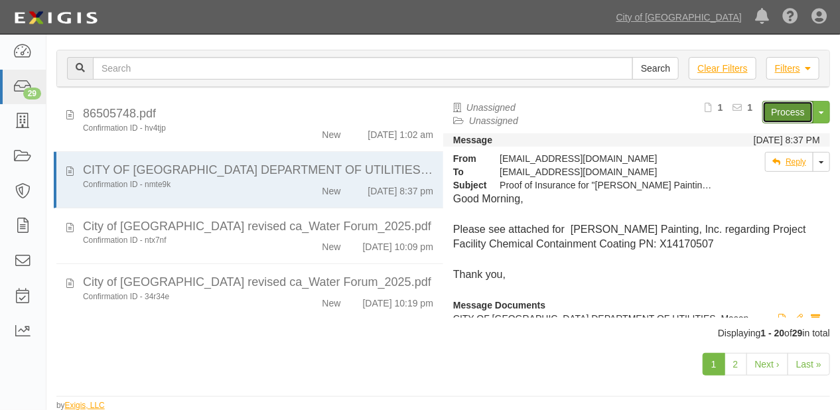
click at [788, 110] on link "Process" at bounding box center [787, 112] width 51 height 23
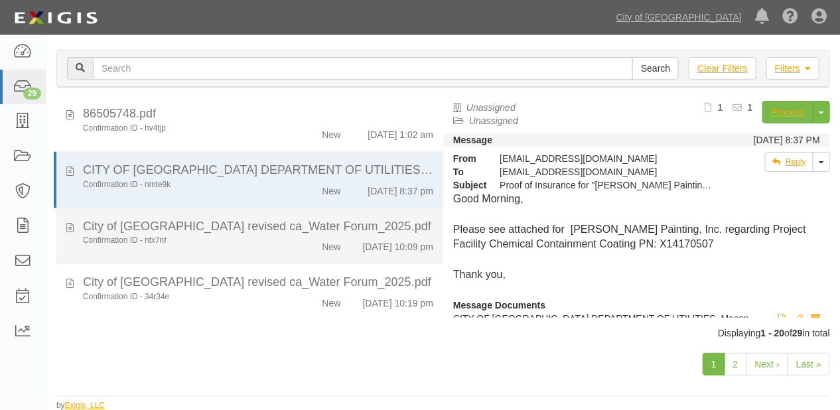
click at [293, 237] on div "New" at bounding box center [320, 244] width 62 height 19
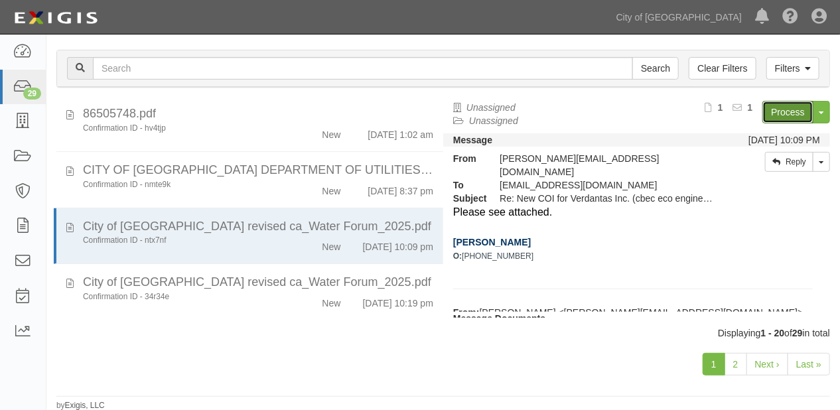
click at [767, 105] on link "Process" at bounding box center [787, 112] width 51 height 23
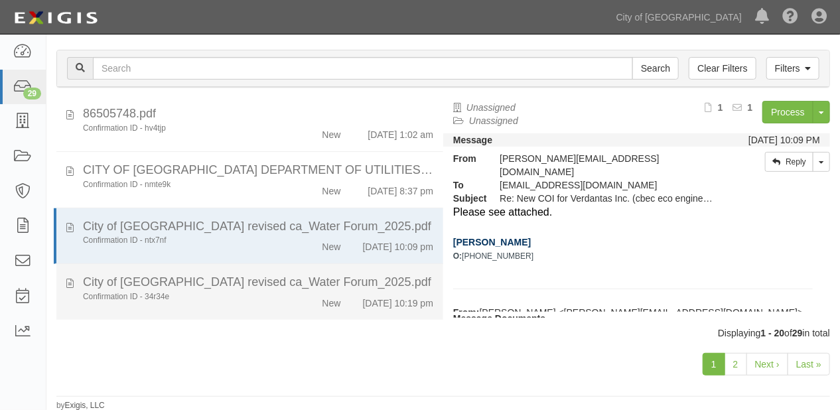
click at [314, 277] on div "City of [GEOGRAPHIC_DATA] revised ca_Water Forum_2025.pdf" at bounding box center [258, 282] width 350 height 17
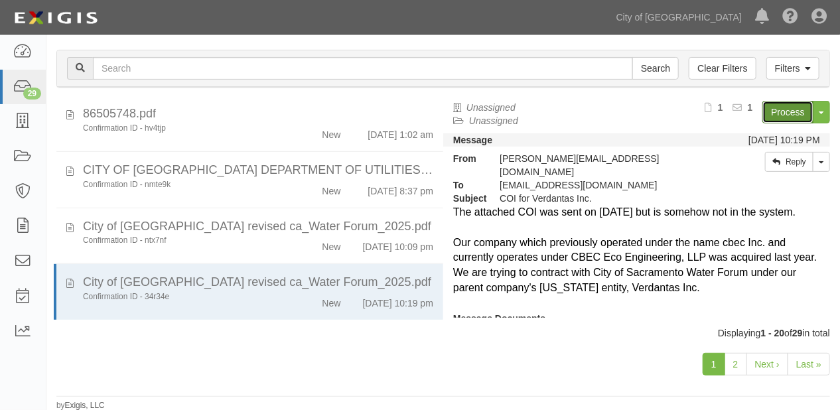
click at [793, 112] on link "Process" at bounding box center [787, 112] width 51 height 23
click at [738, 367] on link "2" at bounding box center [735, 364] width 23 height 23
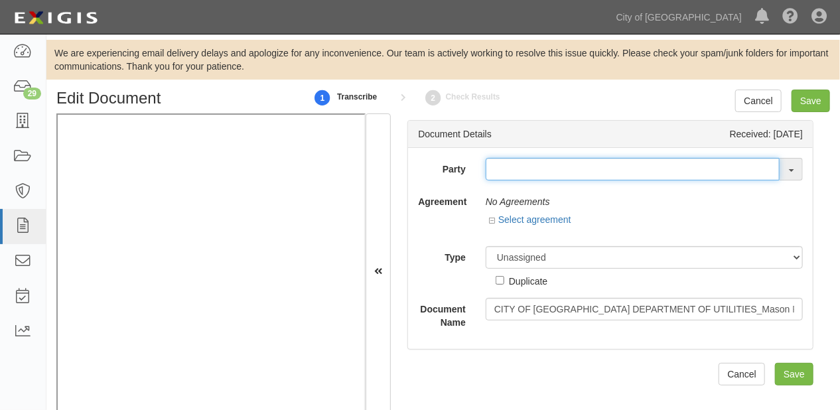
click at [528, 171] on input "text" at bounding box center [632, 169] width 294 height 23
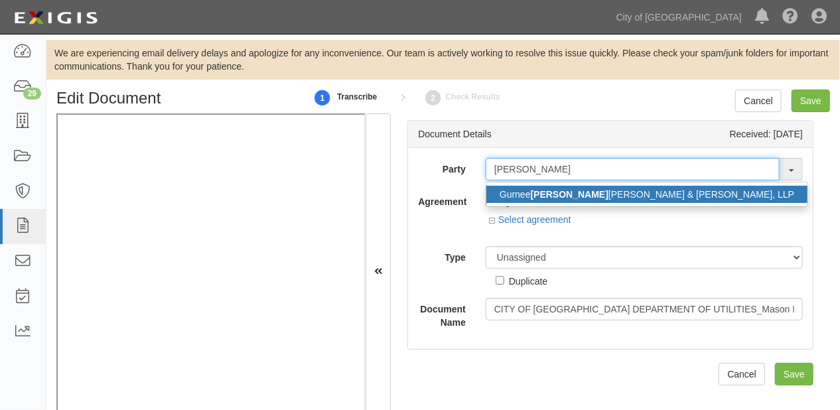
type input "[PERSON_NAME]"
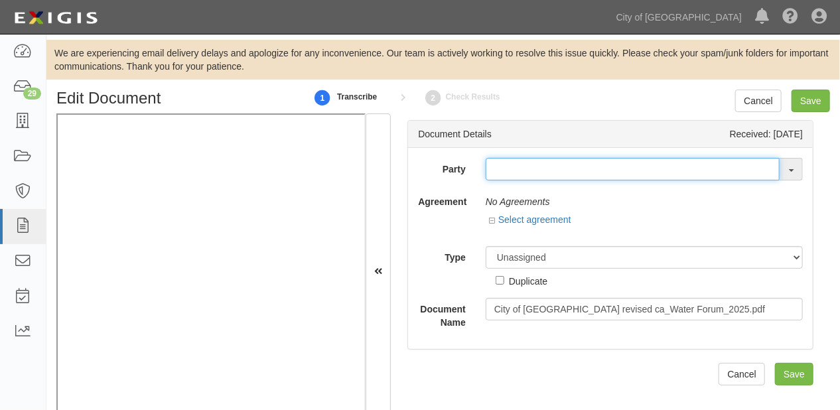
click at [527, 166] on input "text" at bounding box center [632, 169] width 294 height 23
type input "VERDAN"
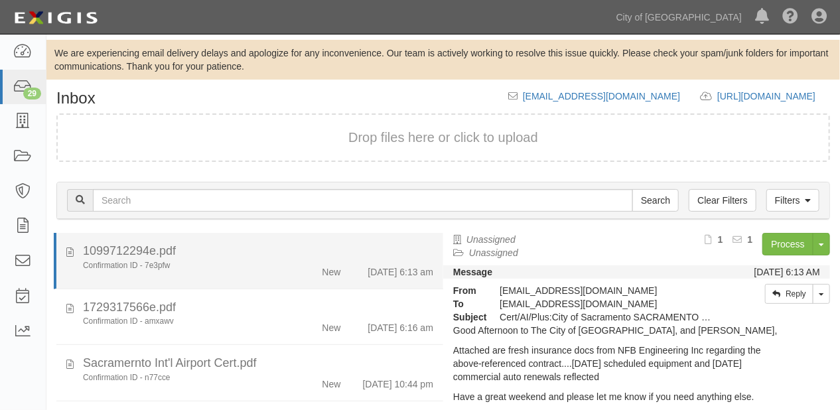
click at [358, 255] on div "1099712294e.pdf" at bounding box center [258, 251] width 350 height 17
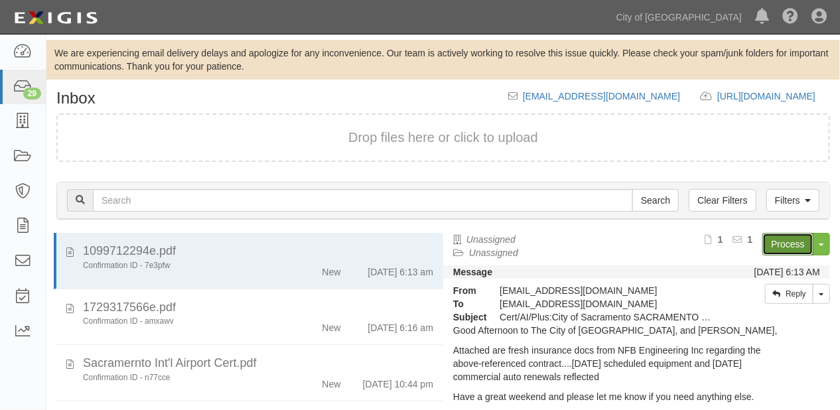
click at [772, 239] on link "Process" at bounding box center [787, 244] width 51 height 23
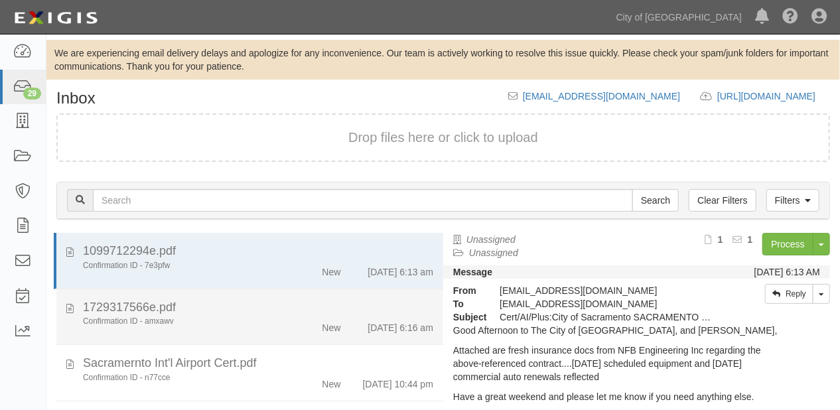
click at [271, 300] on div "1729317566e.pdf" at bounding box center [258, 307] width 350 height 17
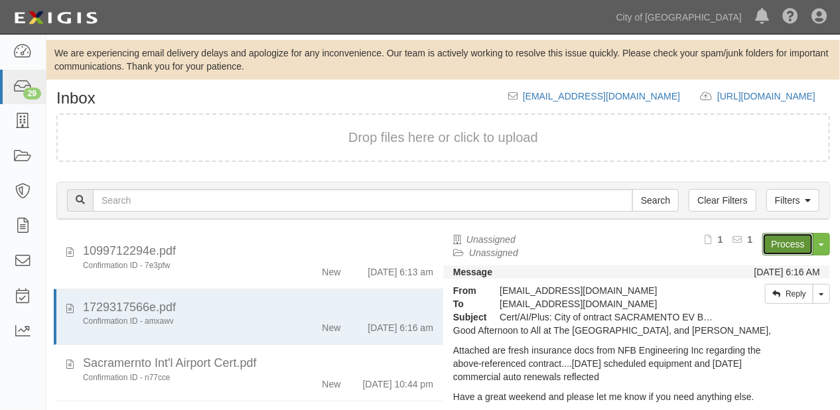
click at [792, 244] on link "Process" at bounding box center [787, 244] width 51 height 23
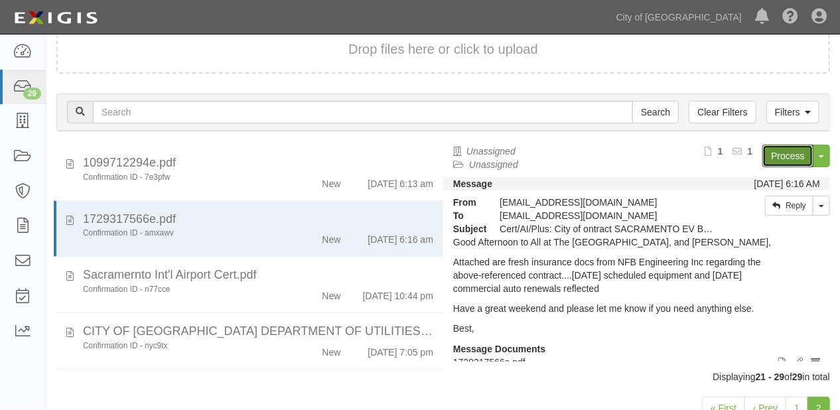
scroll to position [106, 0]
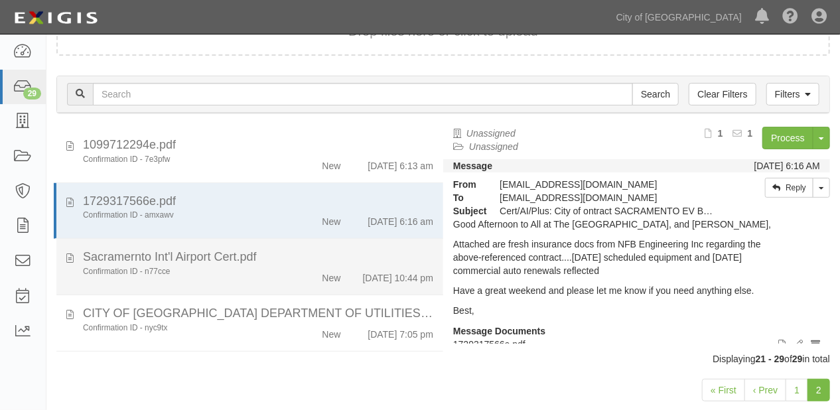
click at [259, 273] on div "Confirmation ID - n77cce" at bounding box center [181, 271] width 196 height 11
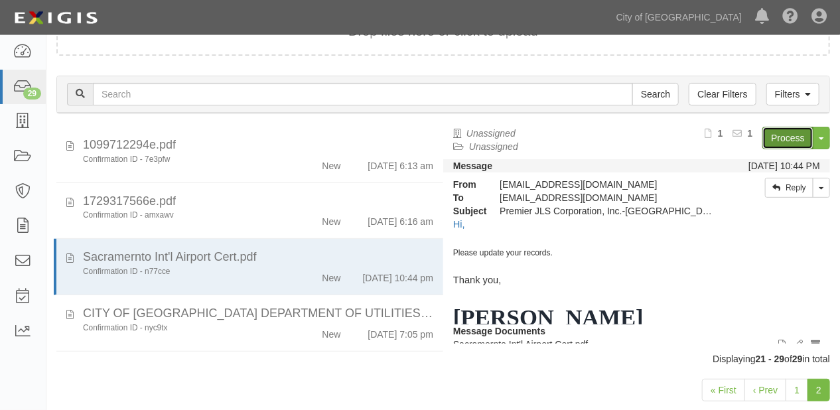
click at [777, 132] on link "Process" at bounding box center [787, 138] width 51 height 23
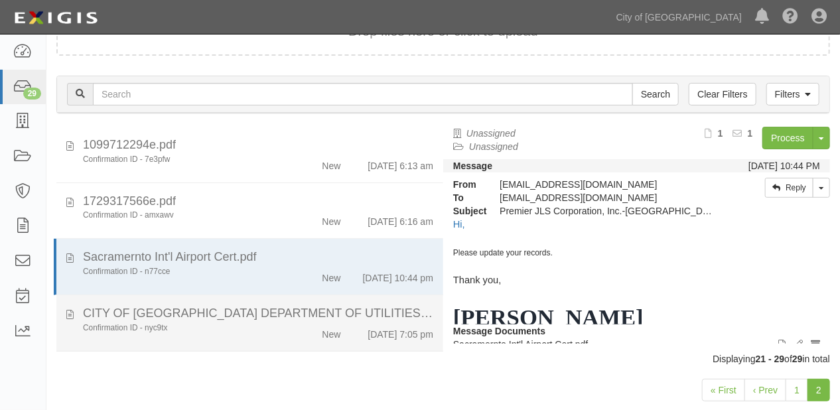
click at [304, 322] on div "CITY OF SACRAMENTO DEPARTMENT OF UTILITIES_Mason Painting Inc_25 GL CA WC XS PO…" at bounding box center [258, 313] width 350 height 17
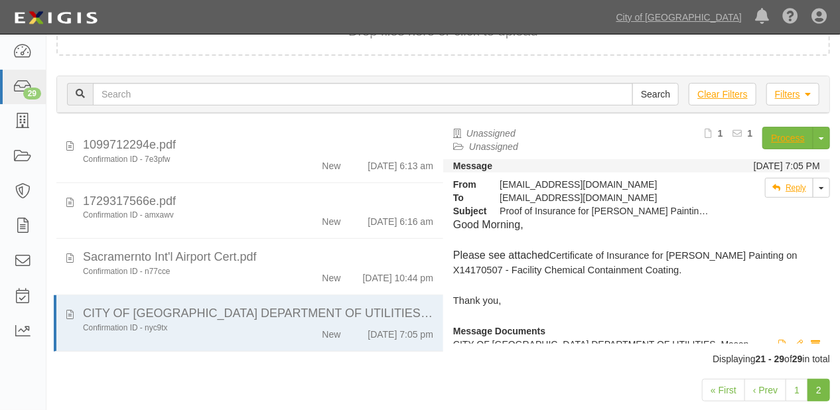
click at [761, 153] on div "Process Toggle Document Dropdown Archive Document Delete Document Close Mark as…" at bounding box center [716, 143] width 225 height 32
click at [767, 140] on link "Process" at bounding box center [787, 138] width 51 height 23
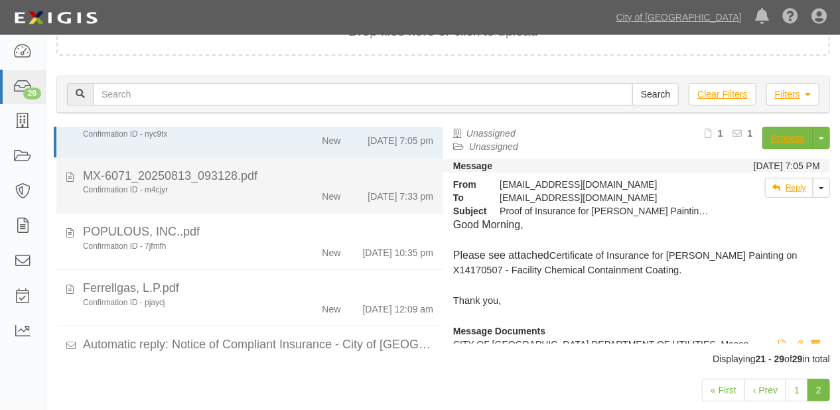
scroll to position [212, 0]
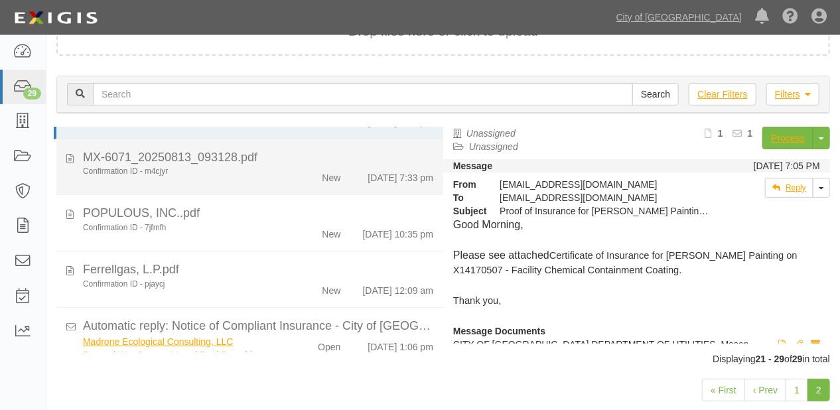
click at [223, 222] on div "POPULOUS, INC..pdf" at bounding box center [258, 213] width 350 height 17
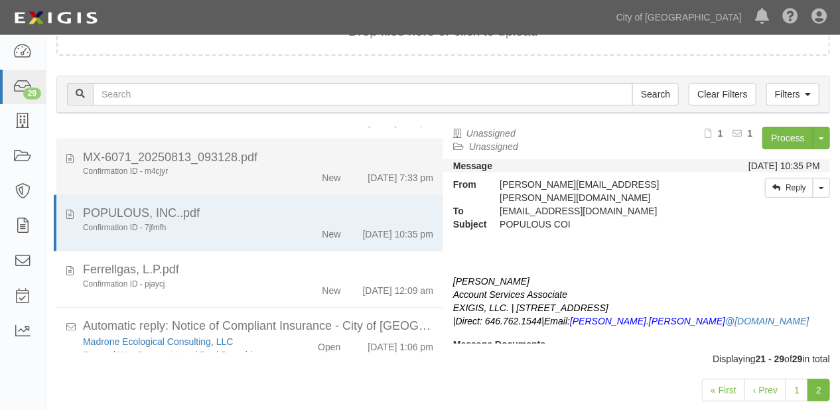
click at [297, 184] on div "New" at bounding box center [320, 175] width 62 height 19
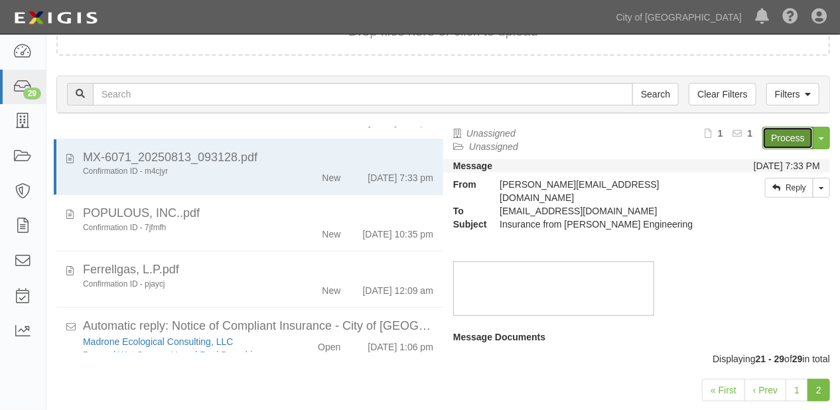
click at [767, 133] on link "Process" at bounding box center [787, 138] width 51 height 23
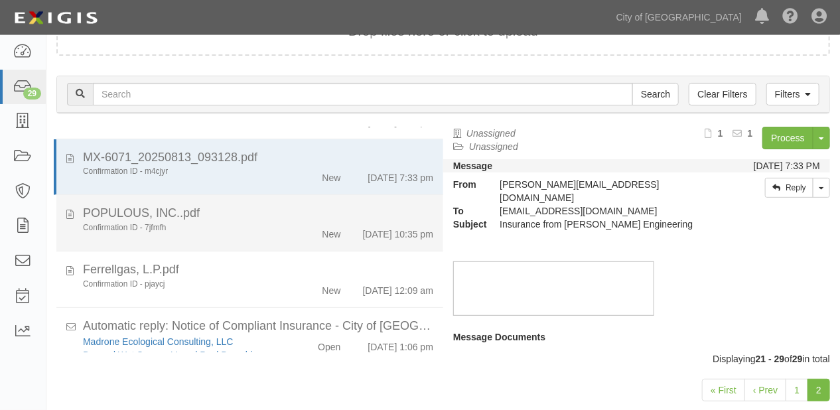
click at [255, 221] on div "POPULOUS, INC..pdf" at bounding box center [258, 213] width 350 height 17
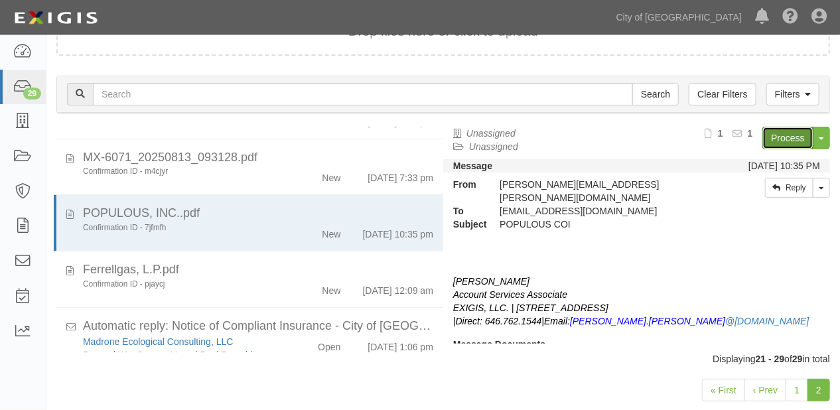
click at [774, 133] on link "Process" at bounding box center [787, 138] width 51 height 23
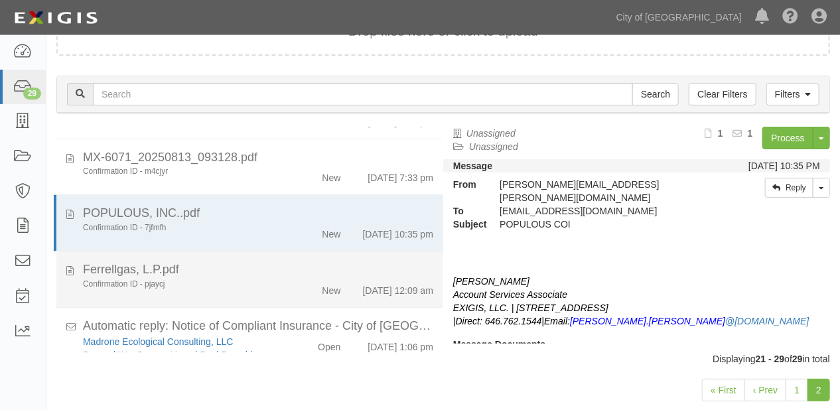
click at [307, 297] on div "Confirmation ID - pjaycj New 8/14/25 12:09 am" at bounding box center [258, 288] width 370 height 19
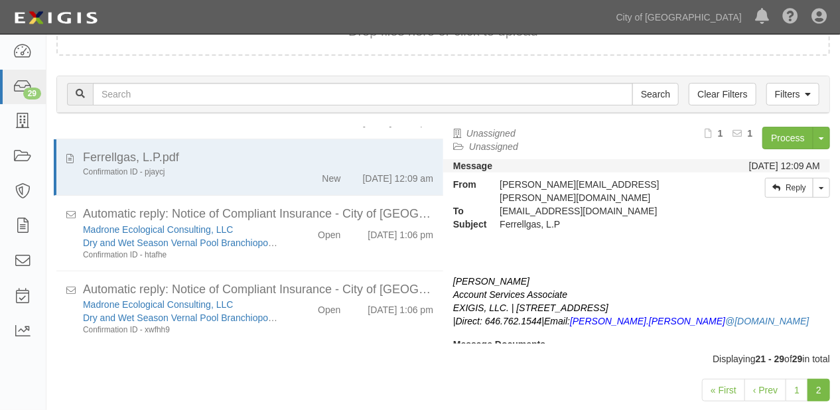
scroll to position [363, 0]
click at [793, 137] on link "Process" at bounding box center [787, 138] width 51 height 23
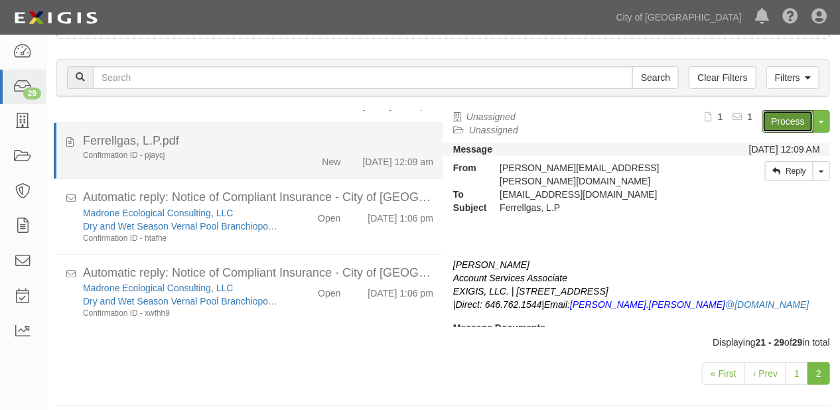
scroll to position [132, 0]
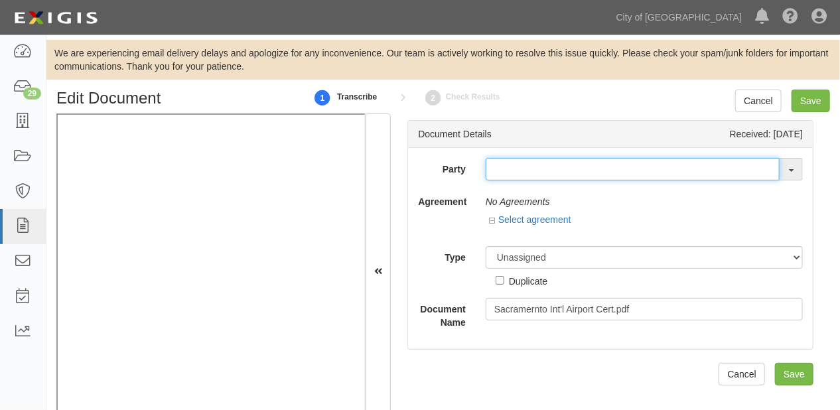
click at [525, 166] on input "text" at bounding box center [632, 169] width 294 height 23
type input "J"
type input "PREMIER"
click at [495, 164] on input "text" at bounding box center [632, 169] width 294 height 23
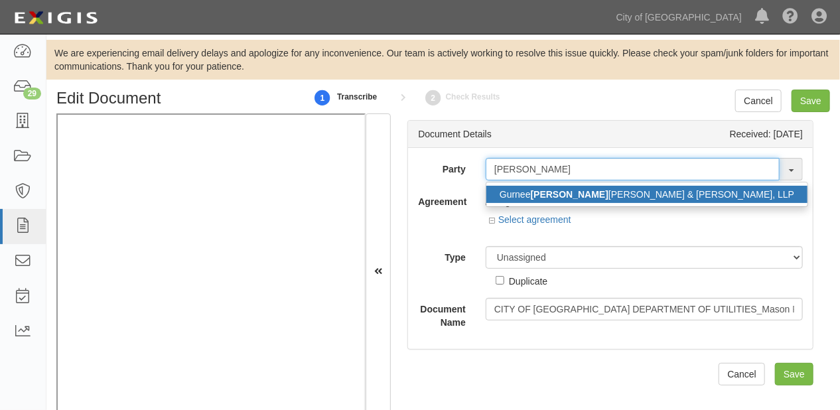
type input "[PERSON_NAME]"
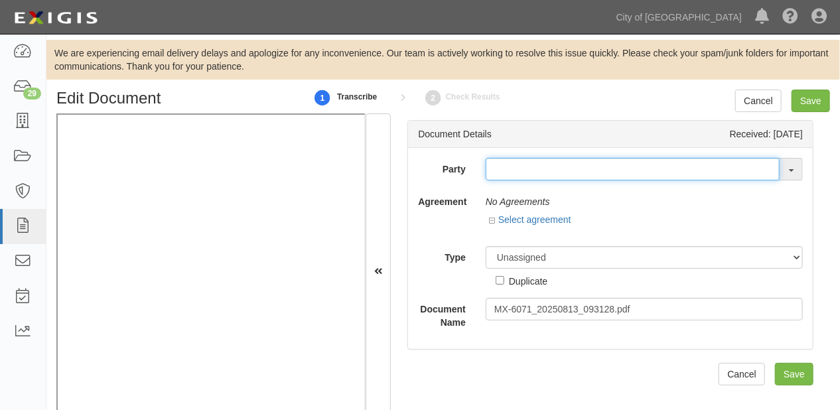
click at [518, 177] on input "text" at bounding box center [632, 169] width 294 height 23
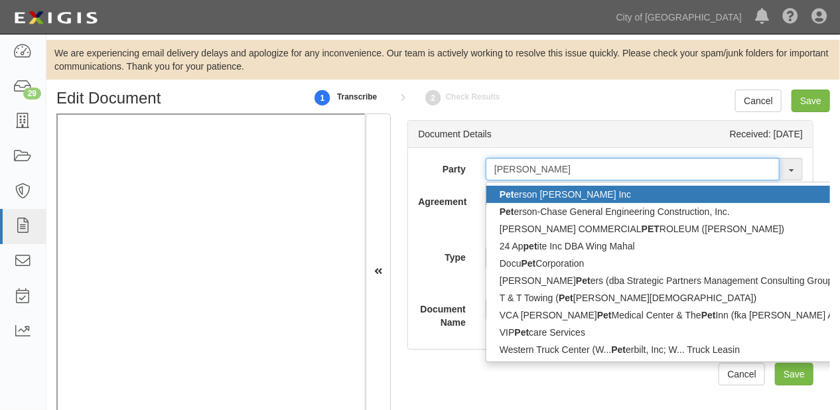
type input "PETER"
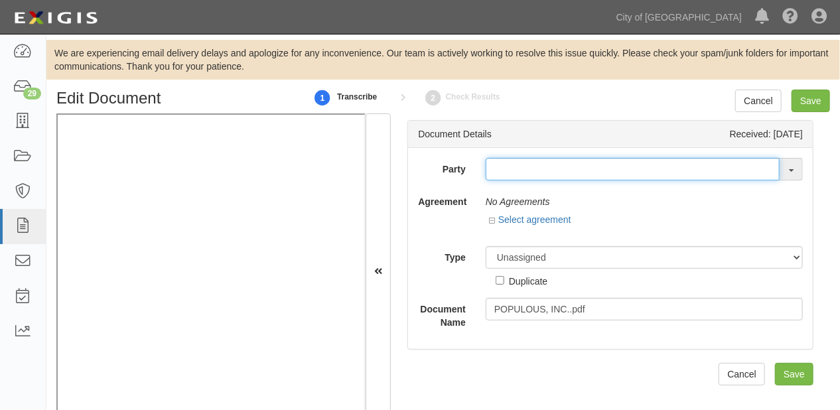
click at [497, 178] on input "text" at bounding box center [632, 169] width 294 height 23
type input "POPUL"
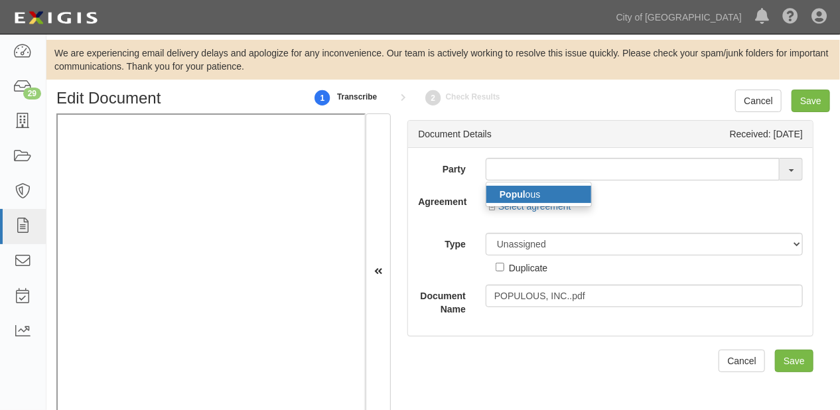
click at [508, 194] on strong "Popul" at bounding box center [512, 194] width 26 height 11
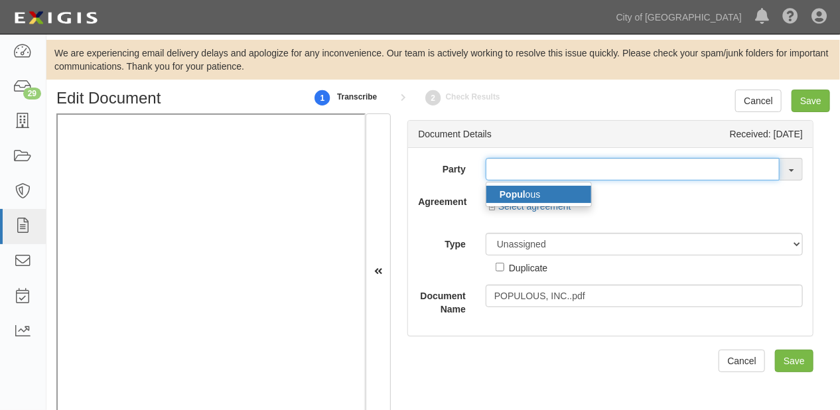
type input "Populous"
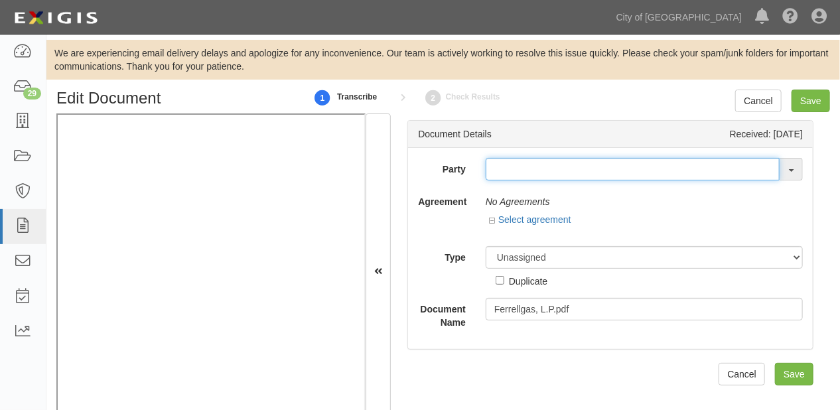
click at [495, 172] on input "text" at bounding box center [632, 169] width 294 height 23
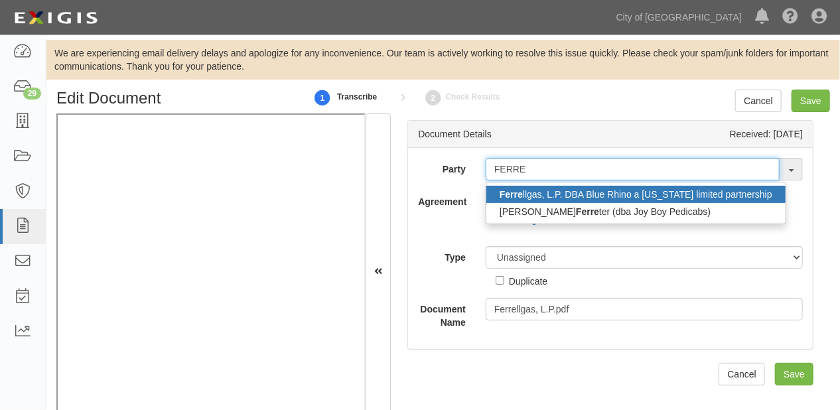
type input "FERRE"
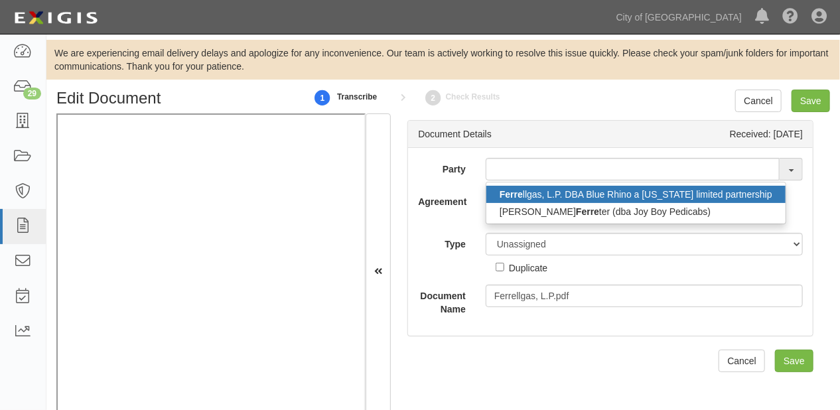
click at [520, 194] on strong "Ferre" at bounding box center [510, 194] width 23 height 11
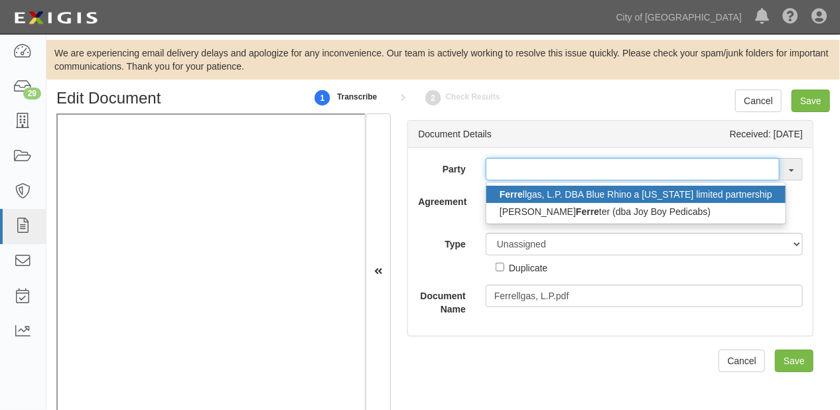
type input "Ferrellgas, L.P. DBA Blue Rhino a [US_STATE] limited partnership"
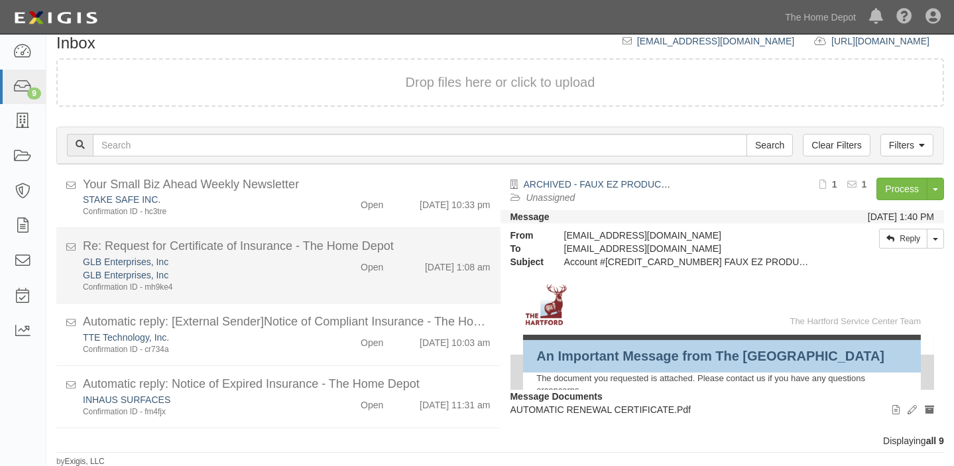
scroll to position [348, 0]
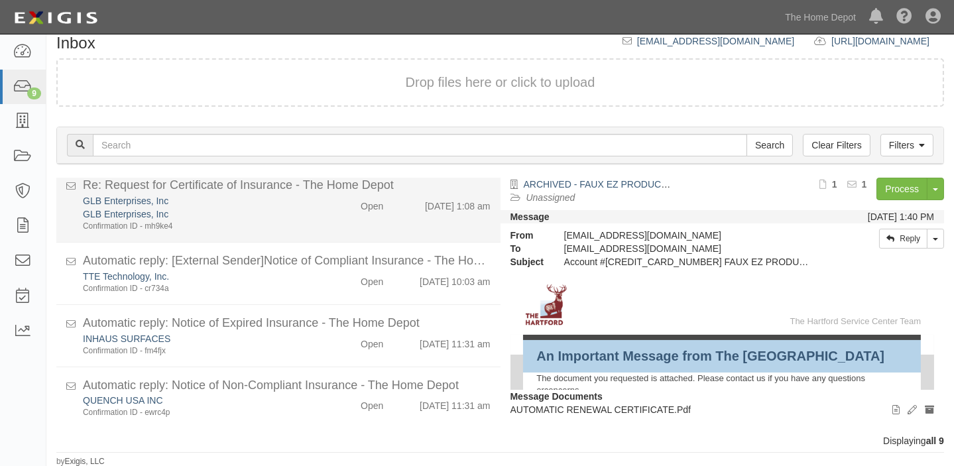
click at [436, 270] on div "GLB Enterprises, Inc GLB Enterprises, Inc Confirmation ID - mh9ke4 Open [DATE] …" at bounding box center [287, 282] width 428 height 25
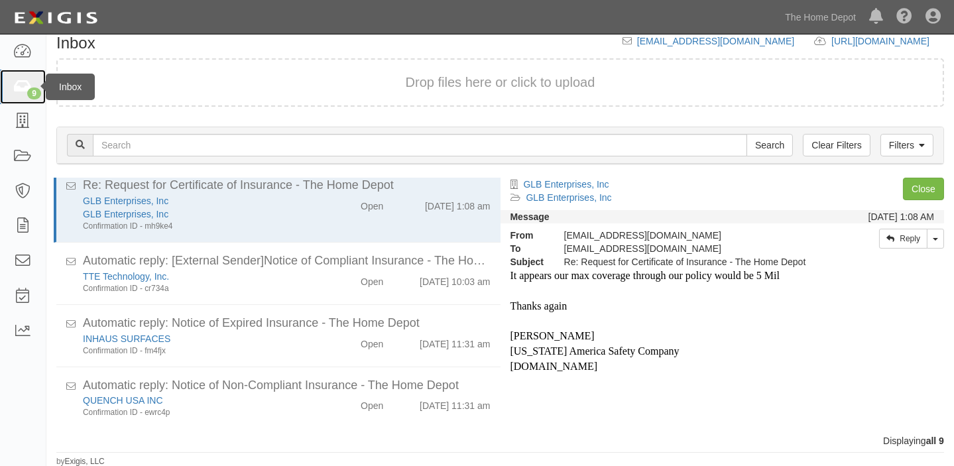
click at [25, 89] on icon at bounding box center [22, 87] width 19 height 15
